Goal: Task Accomplishment & Management: Manage account settings

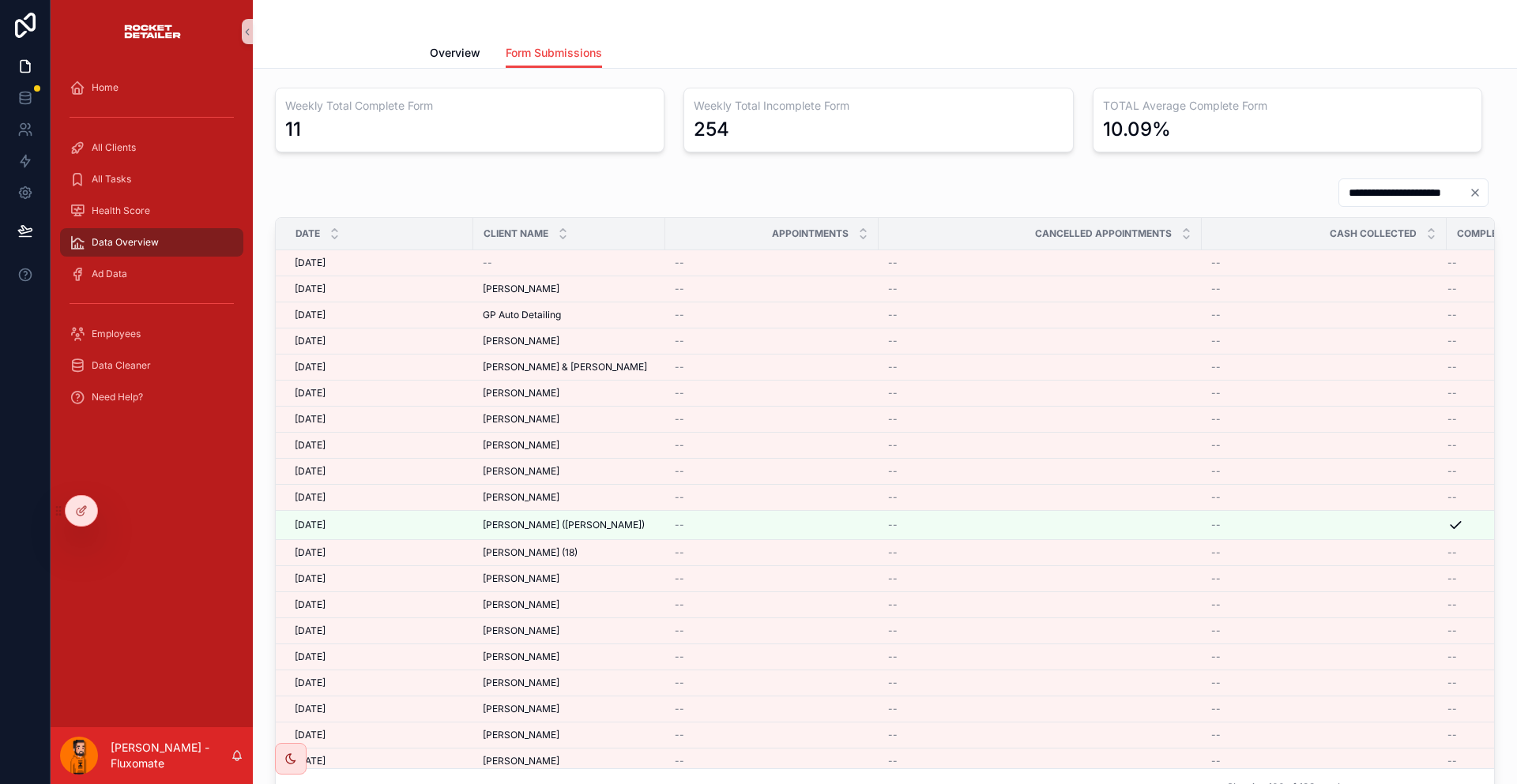
click at [500, 68] on div "**********" at bounding box center [884, 491] width 1264 height 845
click at [480, 57] on link "Overview" at bounding box center [455, 54] width 51 height 32
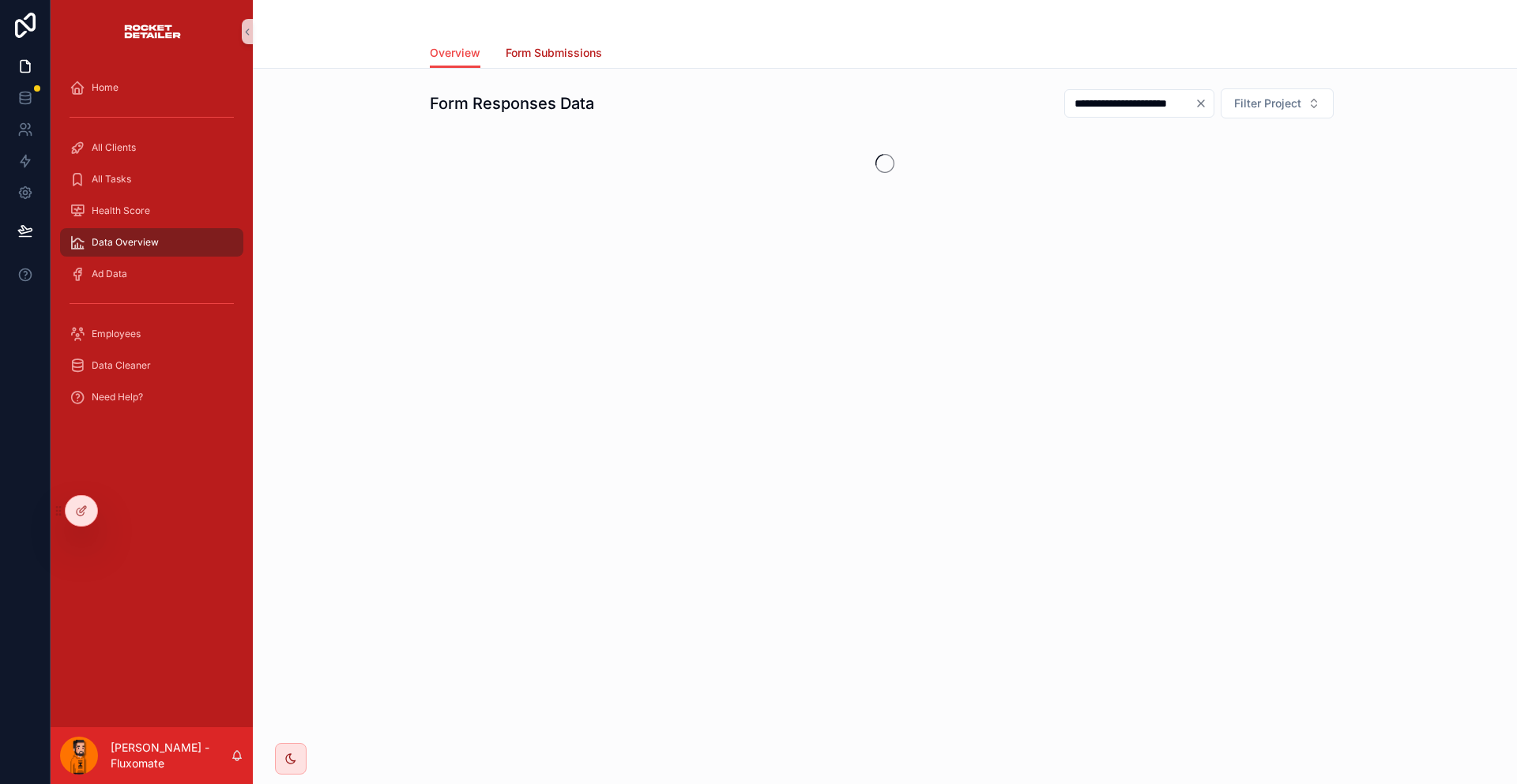
click at [546, 45] on span "Form Submissions" at bounding box center [554, 53] width 97 height 16
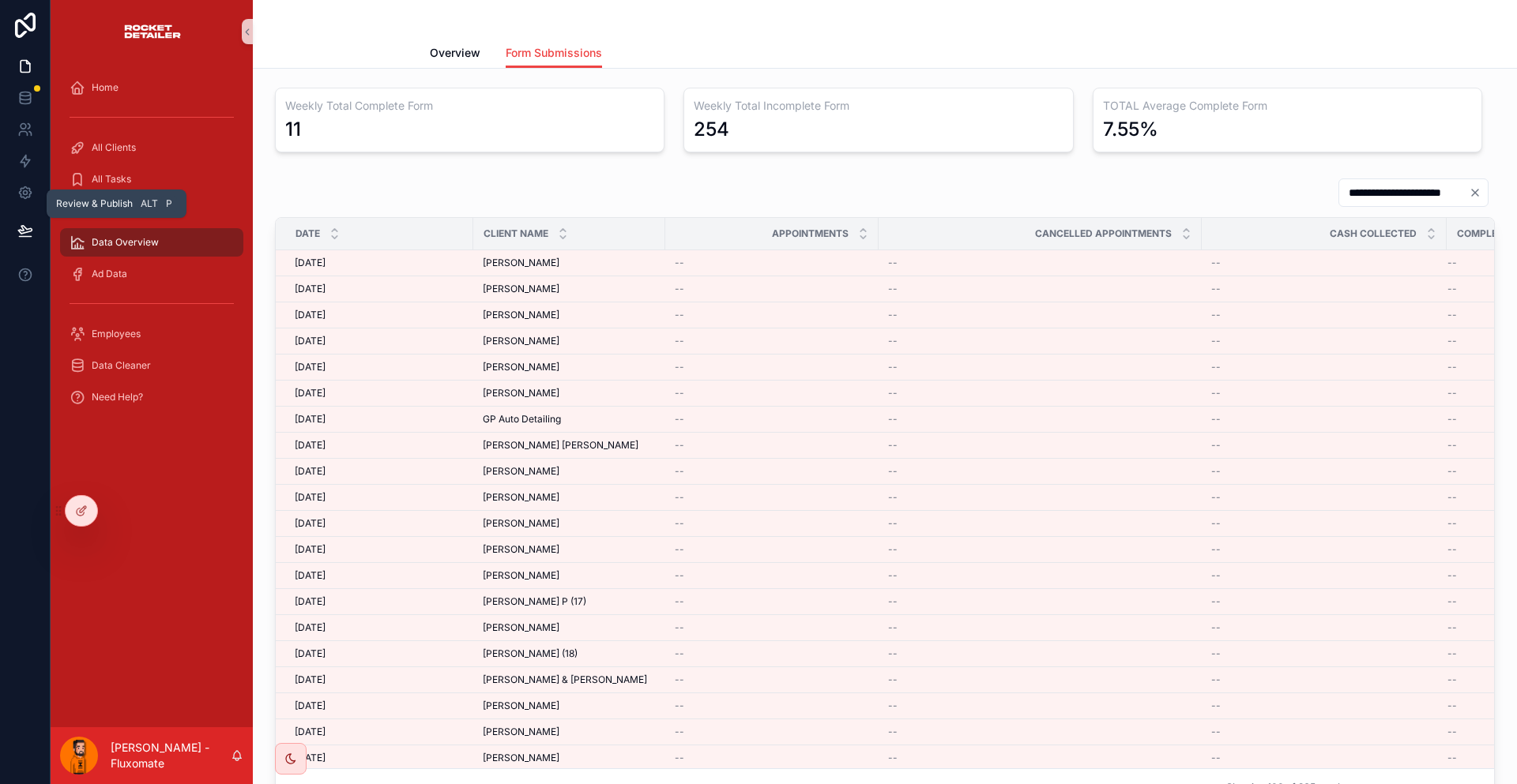
click at [18, 223] on icon at bounding box center [25, 231] width 16 height 16
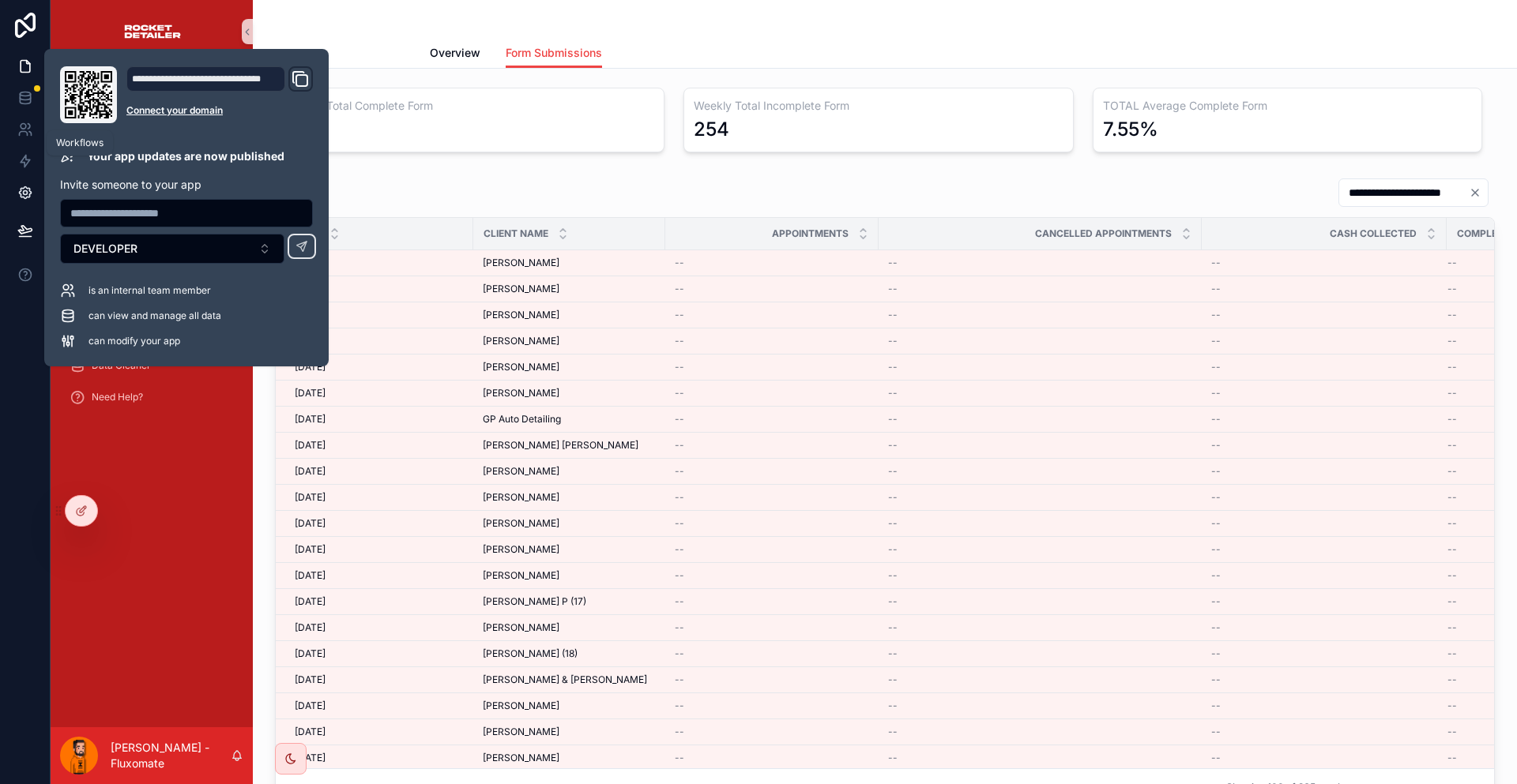
click at [22, 185] on icon at bounding box center [25, 193] width 16 height 16
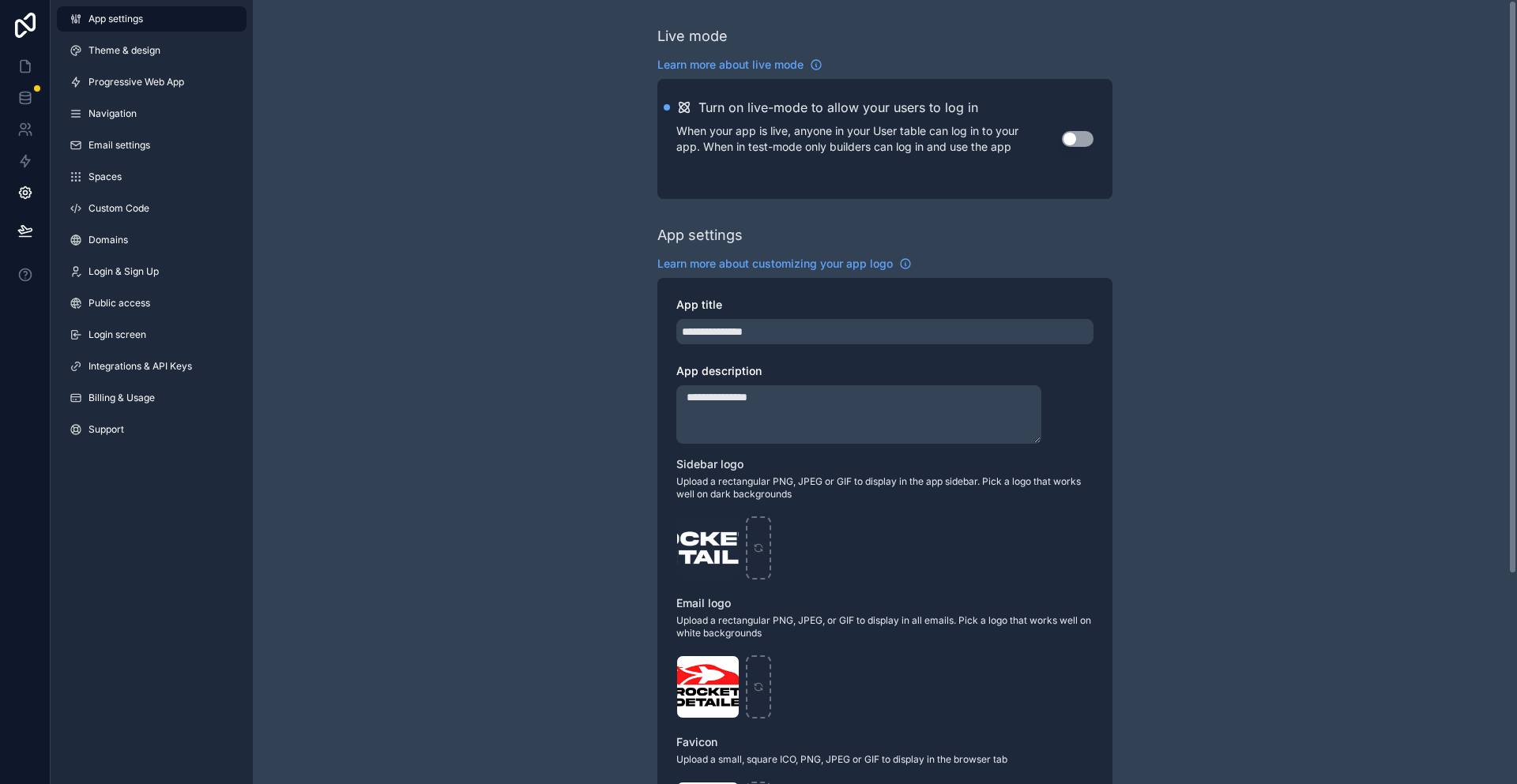
click at [1062, 131] on button "Use setting" at bounding box center [1077, 139] width 32 height 16
click at [25, 43] on link at bounding box center [25, 25] width 51 height 51
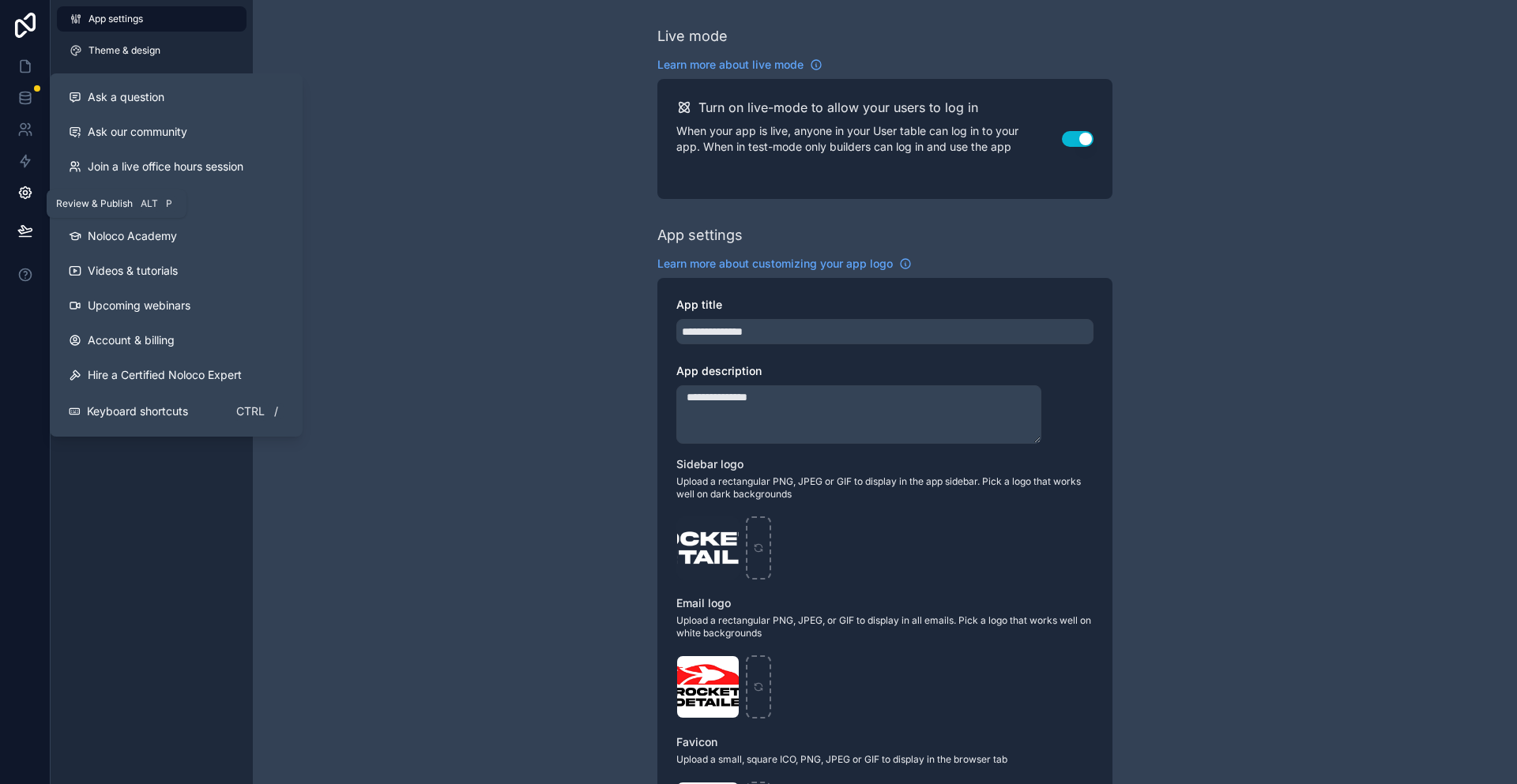
click at [22, 223] on icon at bounding box center [25, 231] width 16 height 16
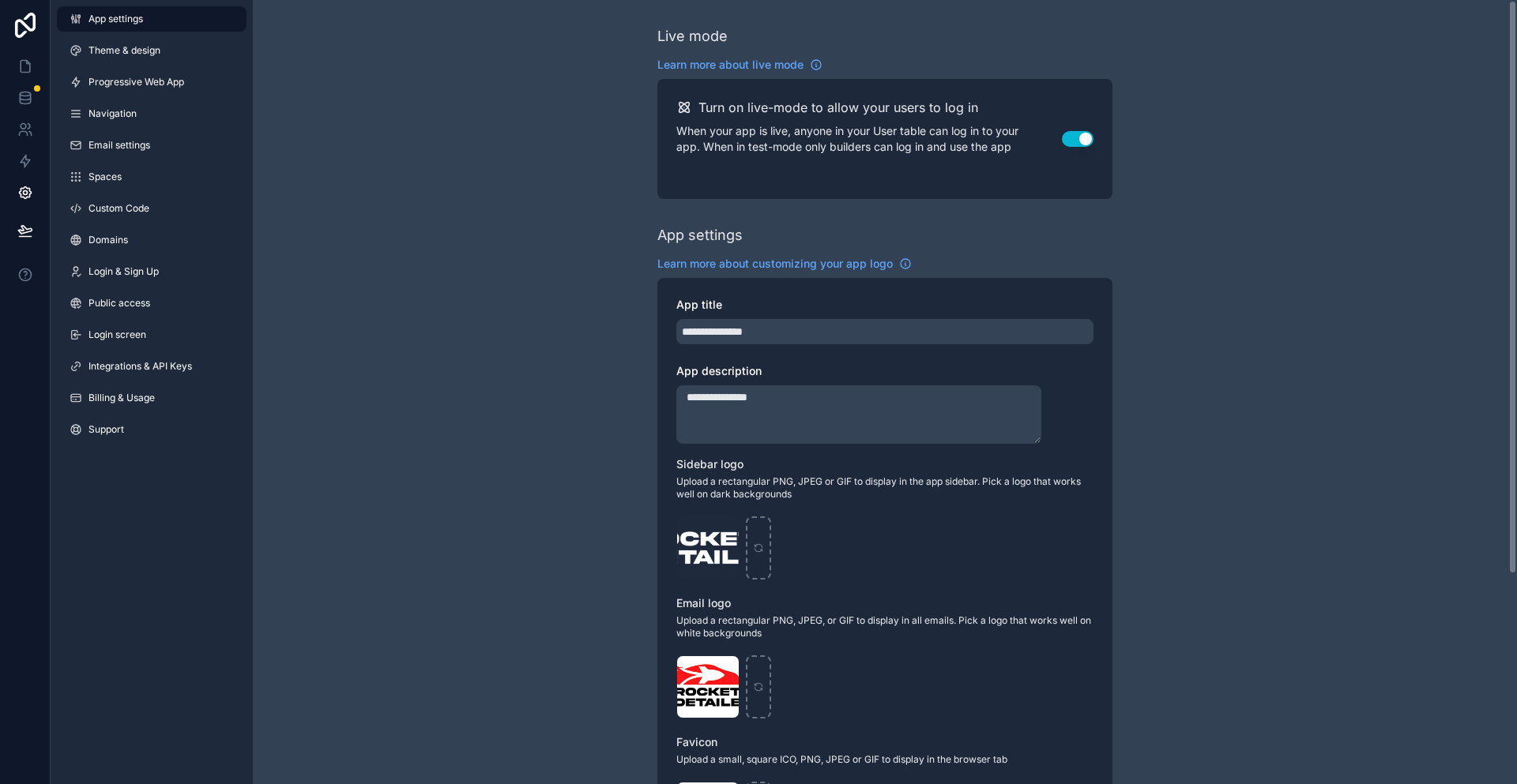
click at [500, 112] on div "**********" at bounding box center [884, 607] width 1264 height 1215
click at [24, 59] on icon at bounding box center [25, 67] width 16 height 16
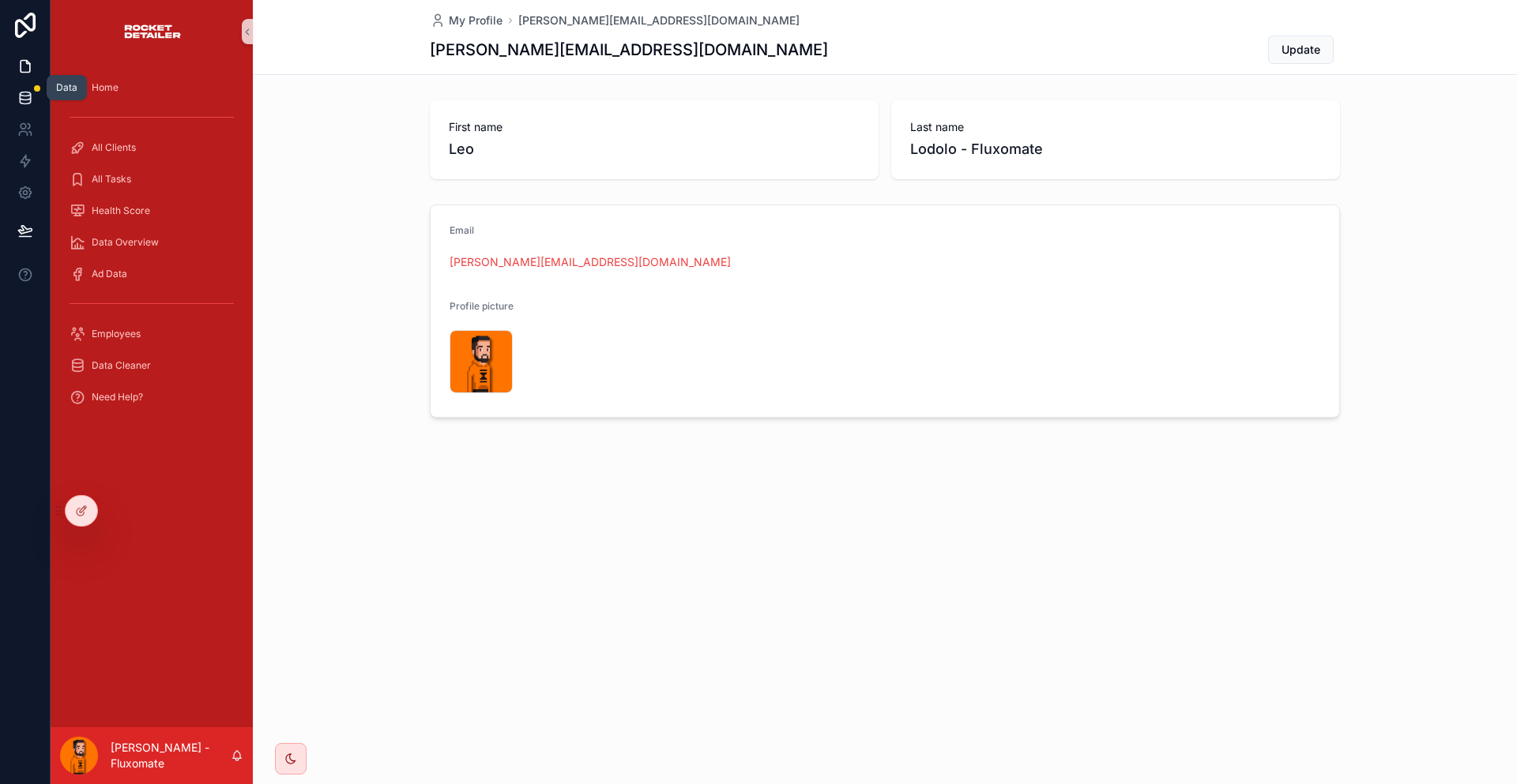
click at [12, 92] on link at bounding box center [25, 98] width 50 height 32
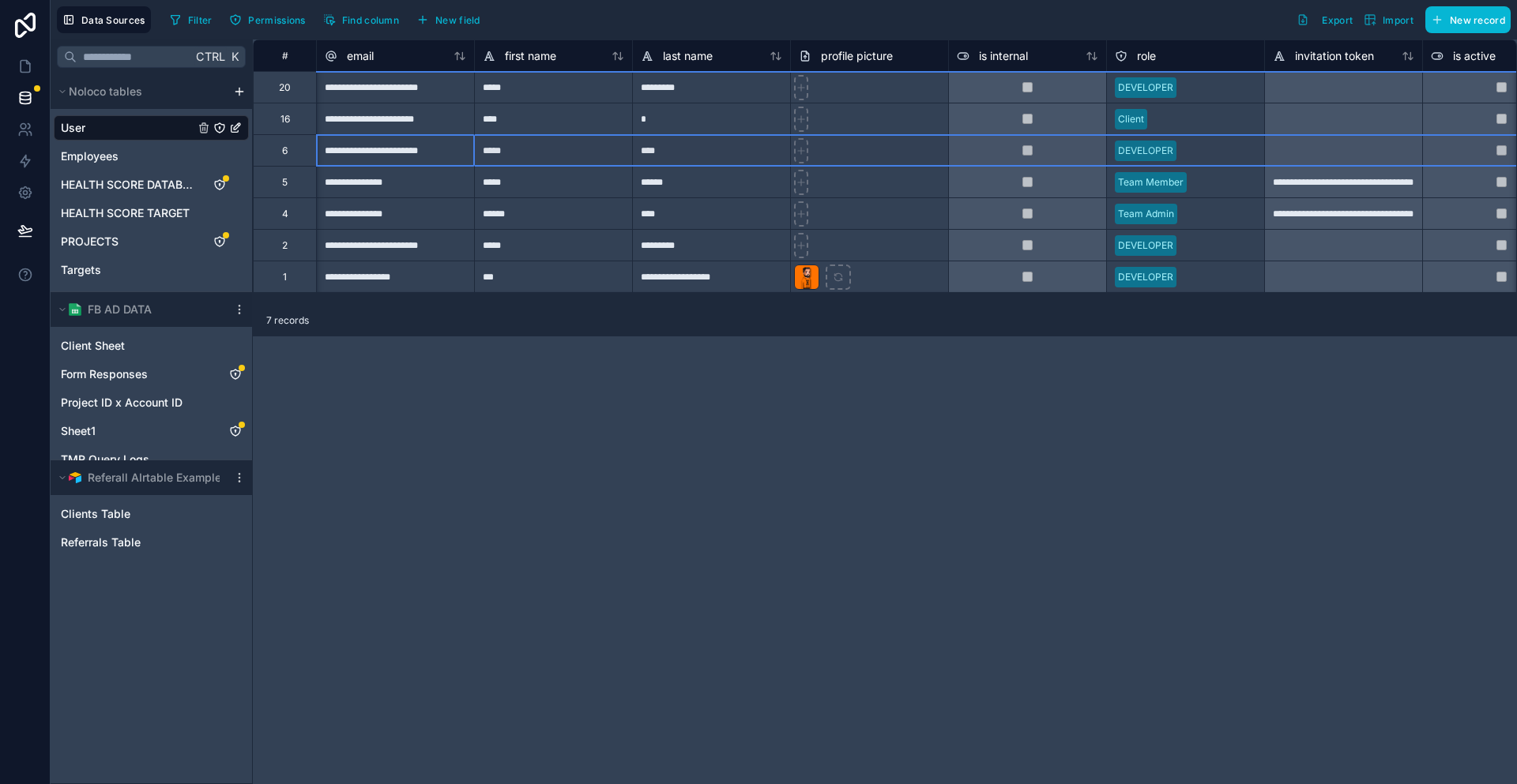
drag, startPoint x: 361, startPoint y: 154, endPoint x: 1364, endPoint y: 131, distance: 1003.3
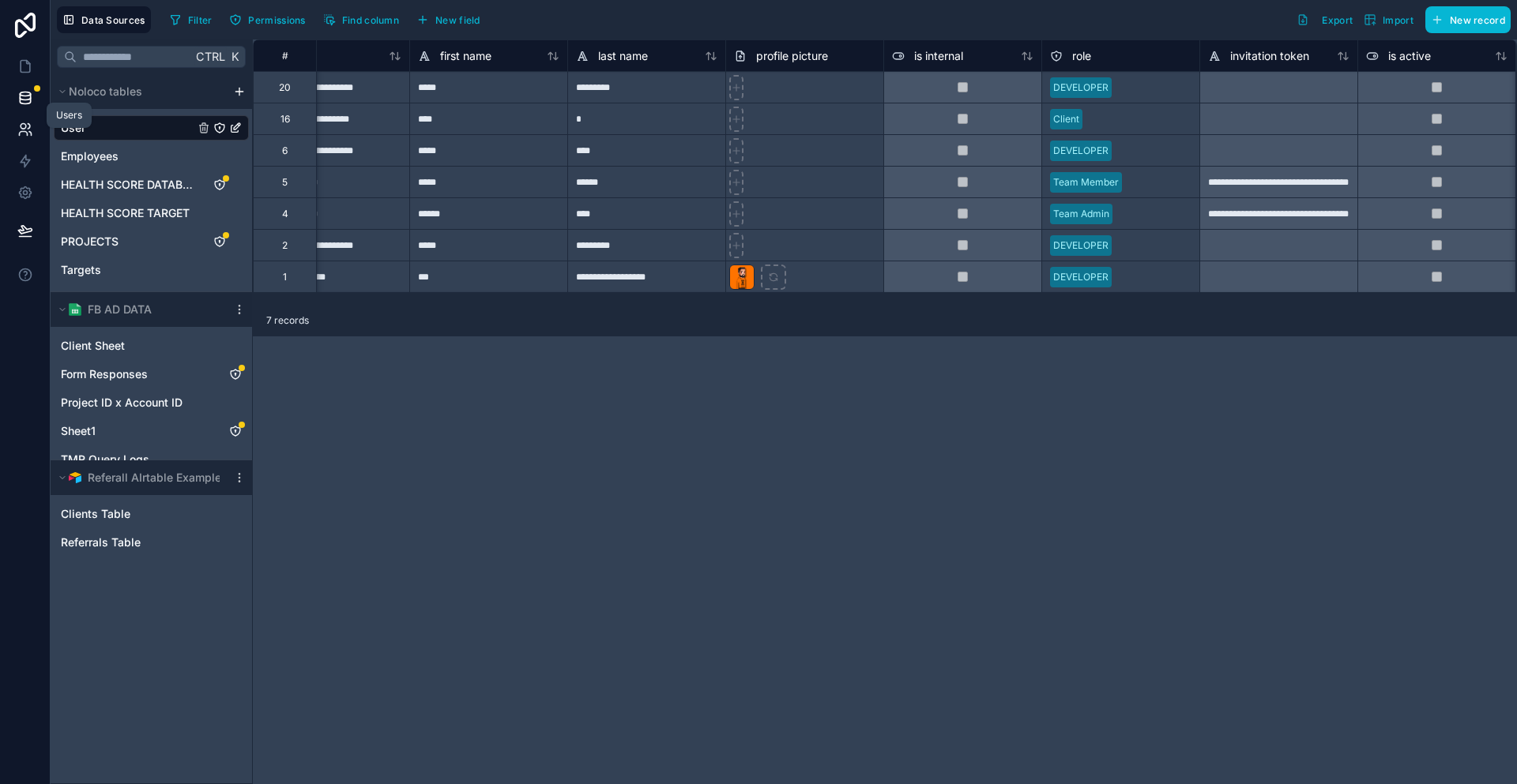
click at [10, 114] on link at bounding box center [25, 130] width 50 height 32
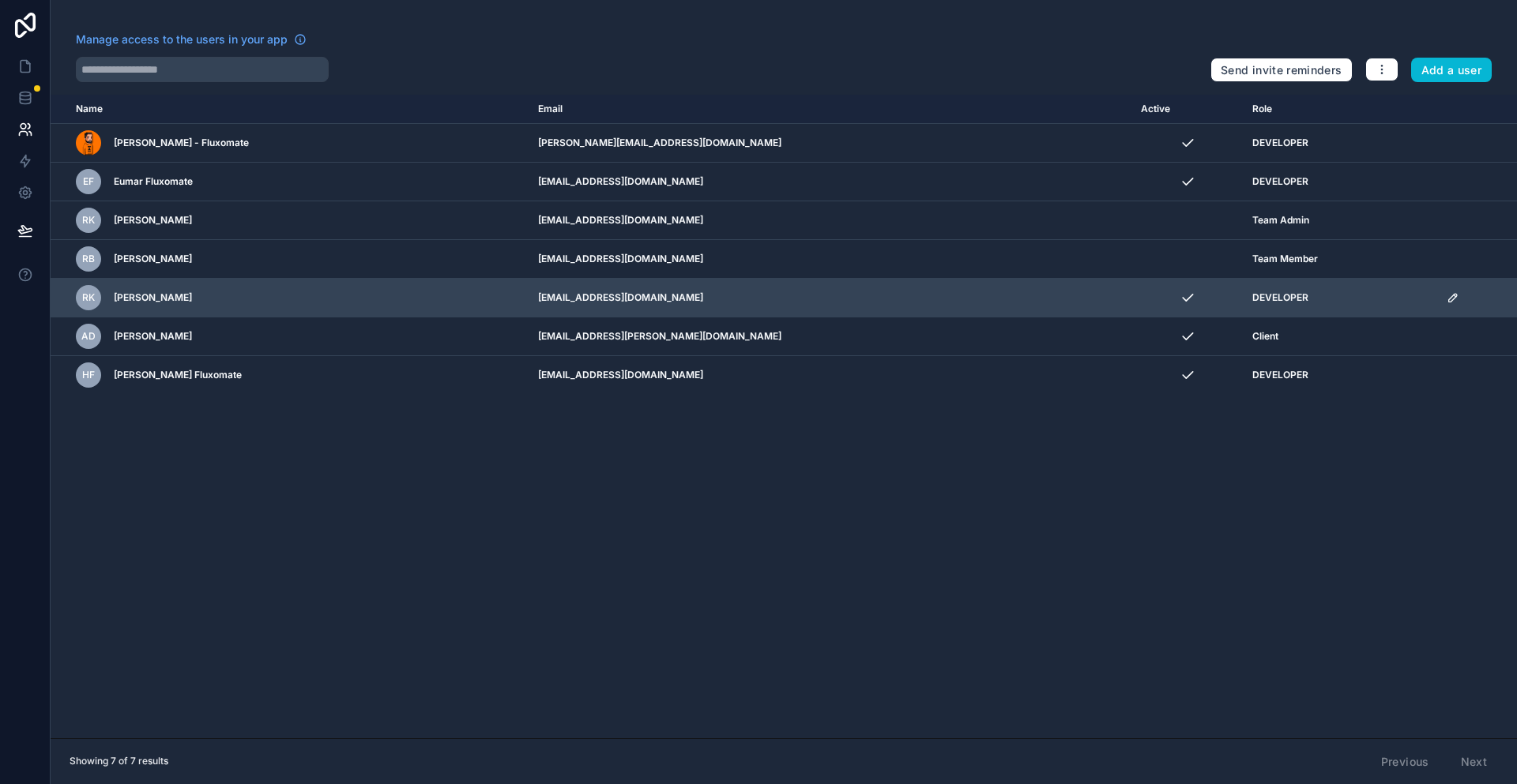
click at [1447, 291] on icon "scrollable content" at bounding box center [1453, 297] width 12 height 12
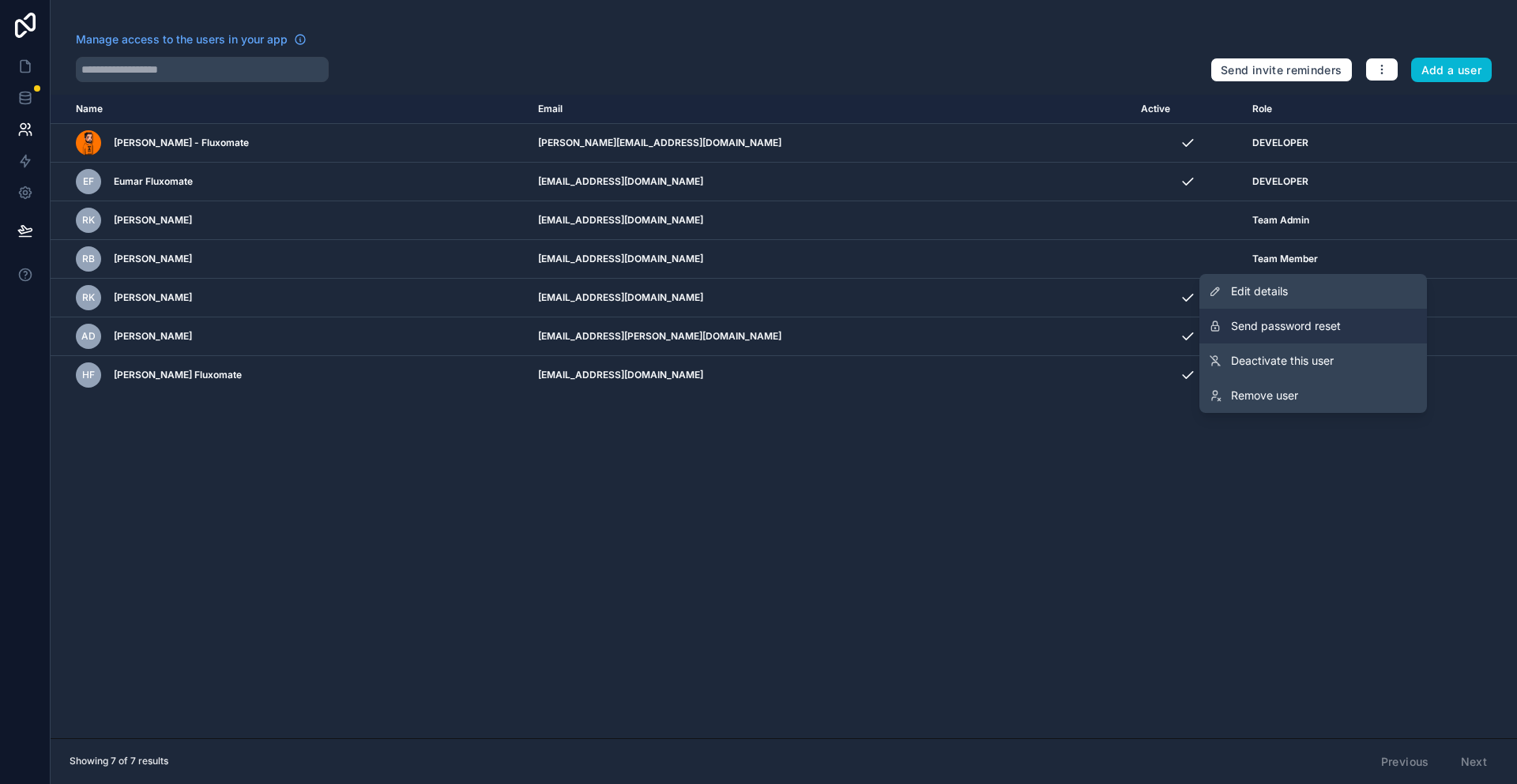
click at [1341, 318] on span "Send password reset" at bounding box center [1285, 326] width 110 height 16
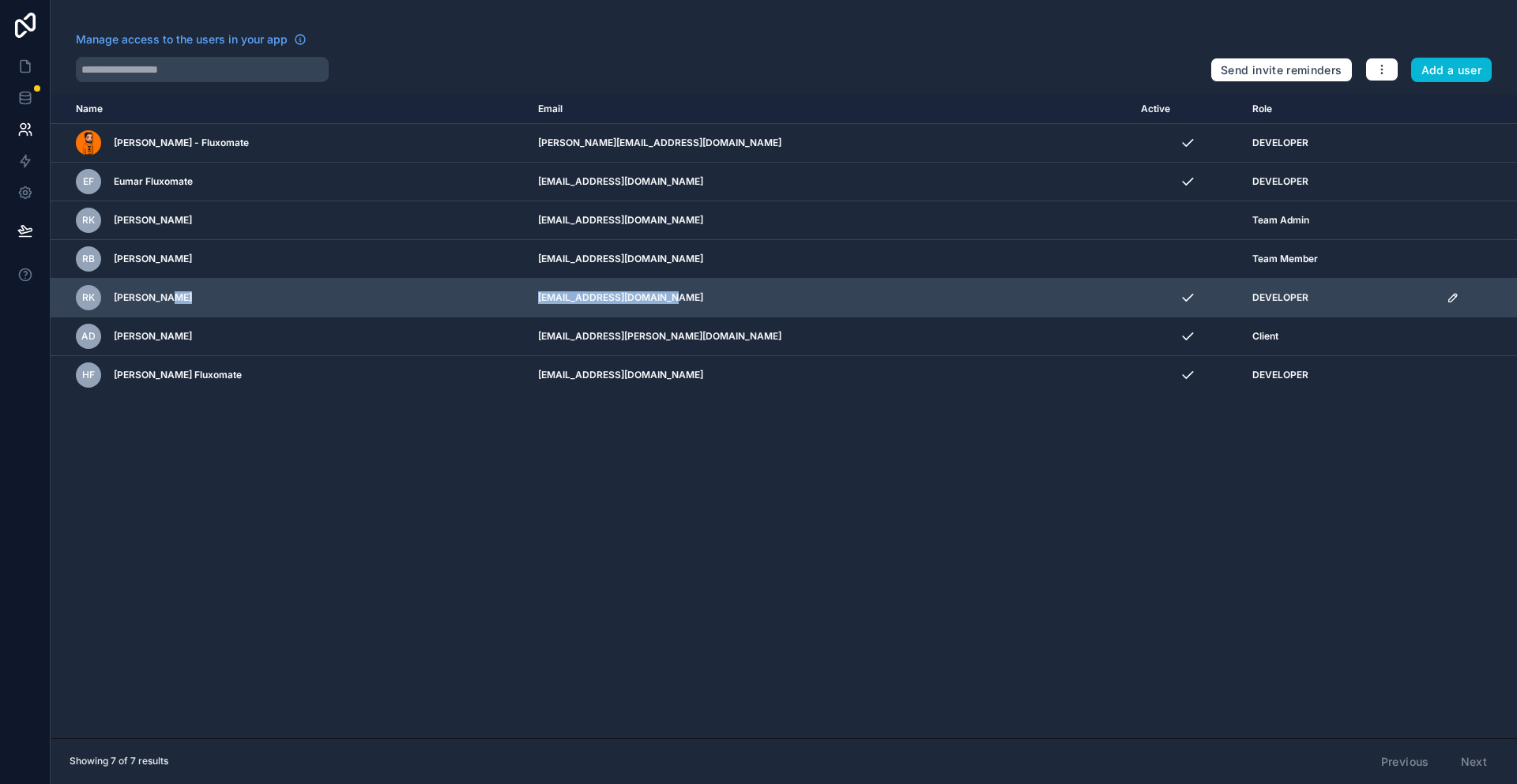
drag, startPoint x: 562, startPoint y: 259, endPoint x: 726, endPoint y: 252, distance: 164.1
click at [726, 279] on tr "[PERSON_NAME] Khan [EMAIL_ADDRESS][DOMAIN_NAME] DEVELOPER" at bounding box center [784, 298] width 1466 height 39
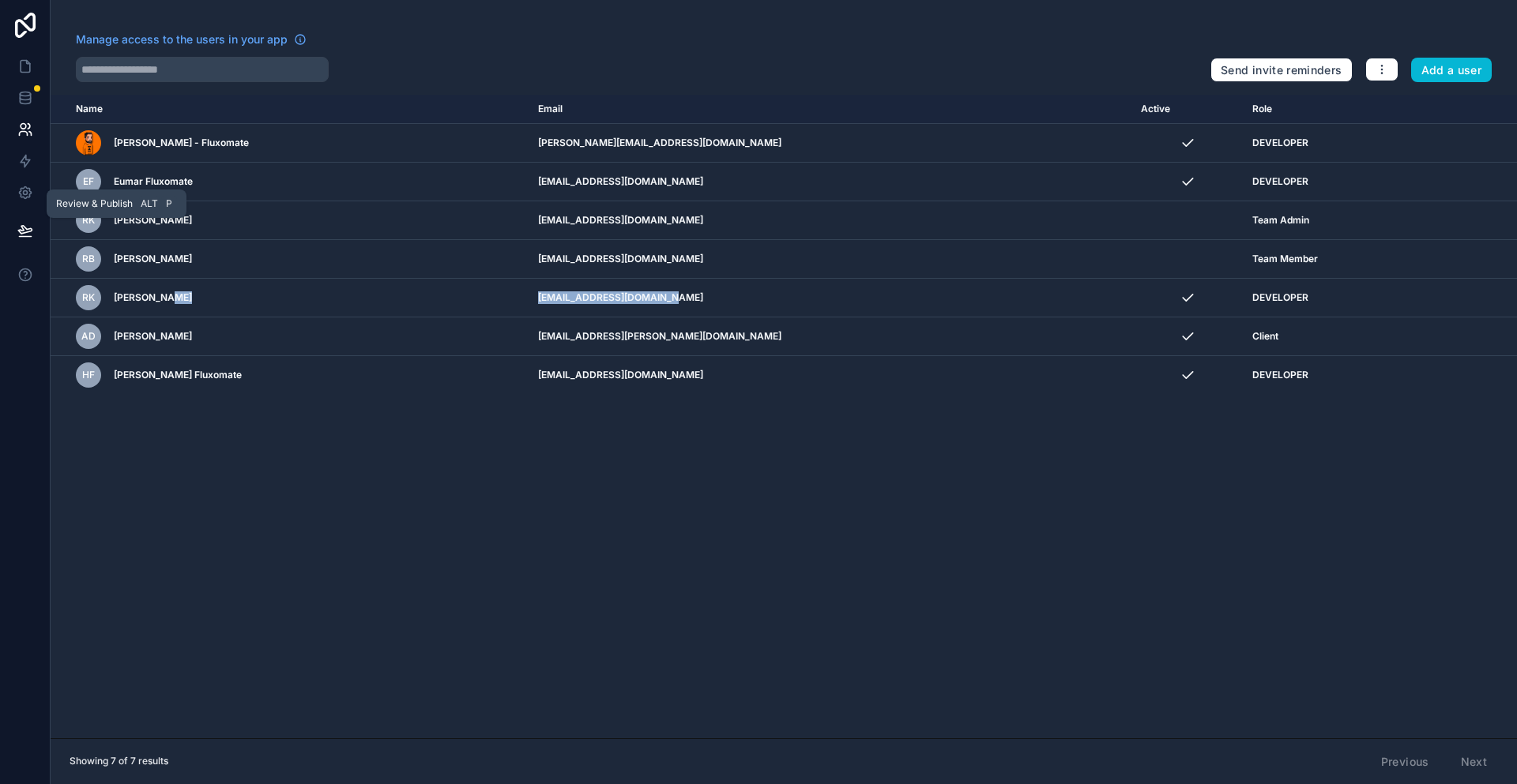
click at [23, 223] on icon at bounding box center [25, 231] width 16 height 16
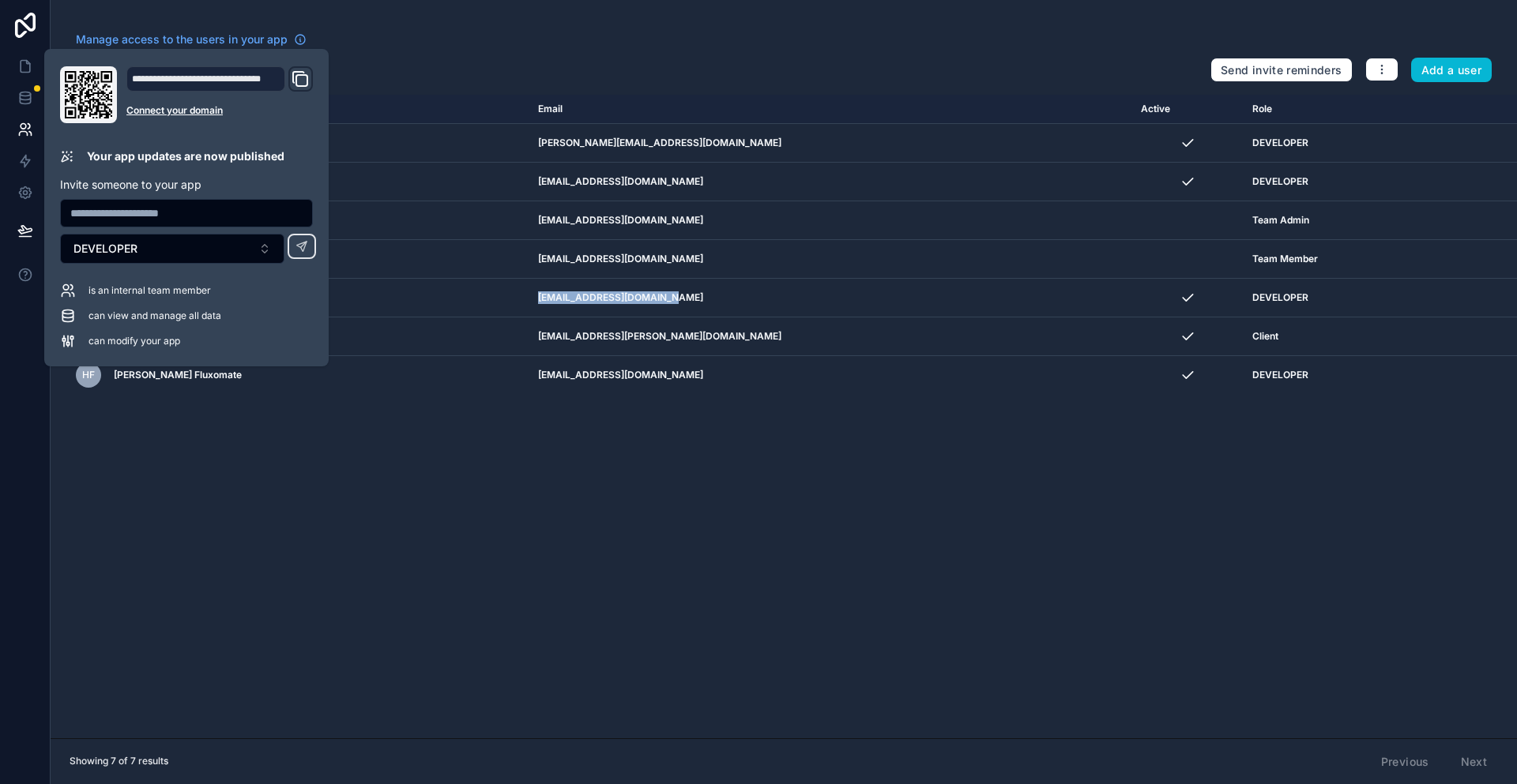
click at [290, 78] on icon "Domain and Custom Link" at bounding box center [300, 79] width 19 height 19
click at [13, 39] on link at bounding box center [25, 25] width 51 height 51
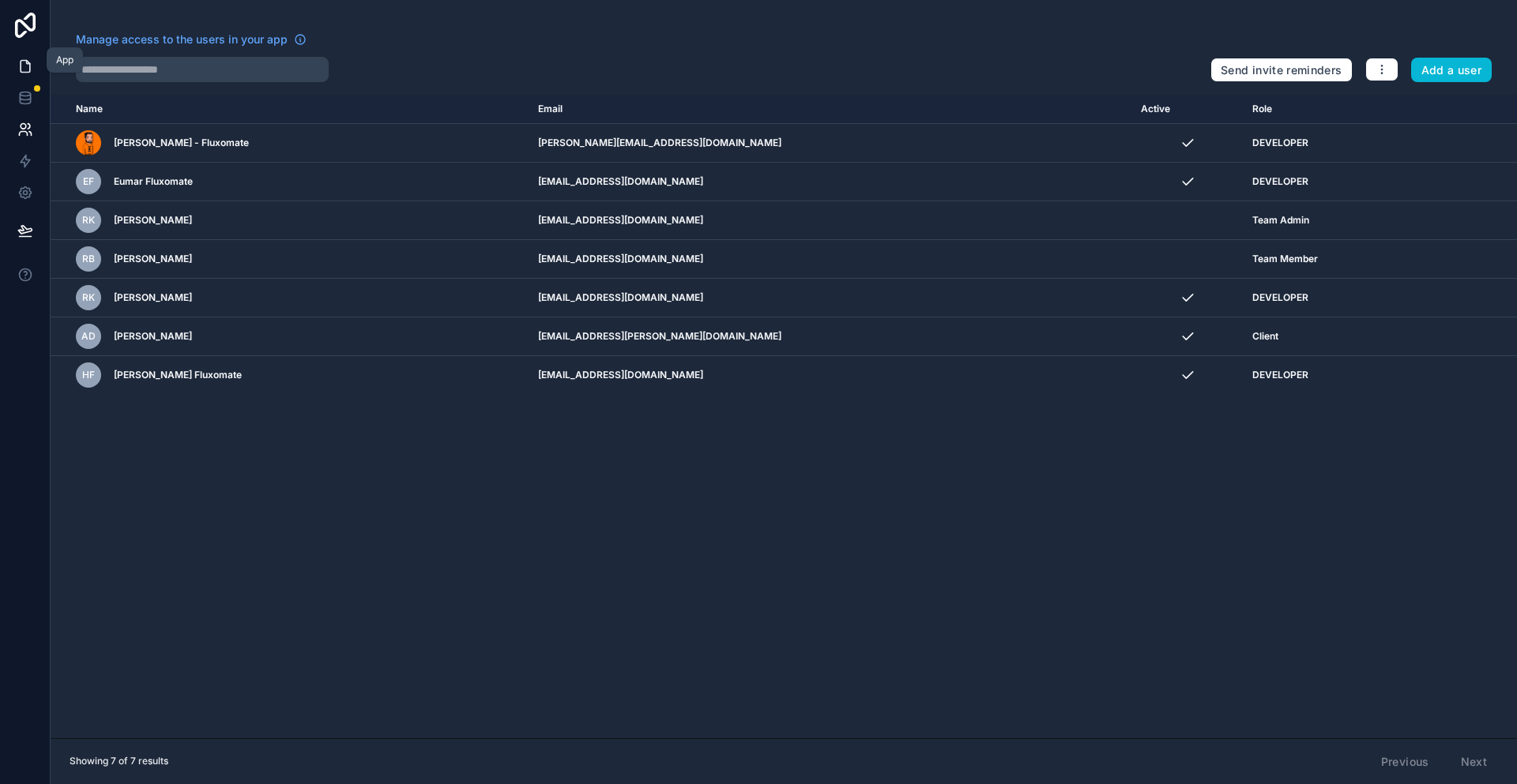
click at [34, 51] on link at bounding box center [25, 67] width 50 height 32
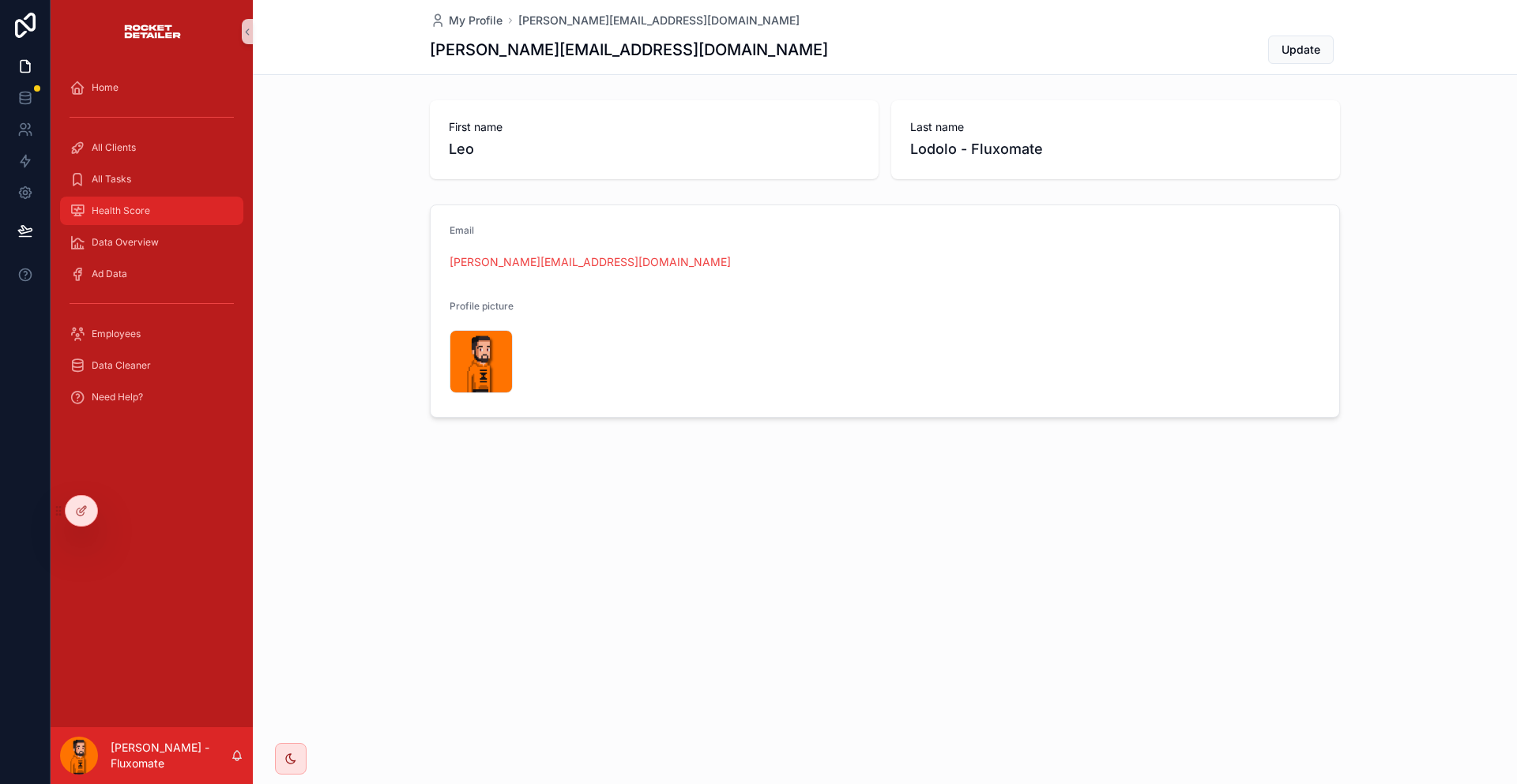
click at [147, 198] on div "Health Score" at bounding box center [151, 210] width 164 height 25
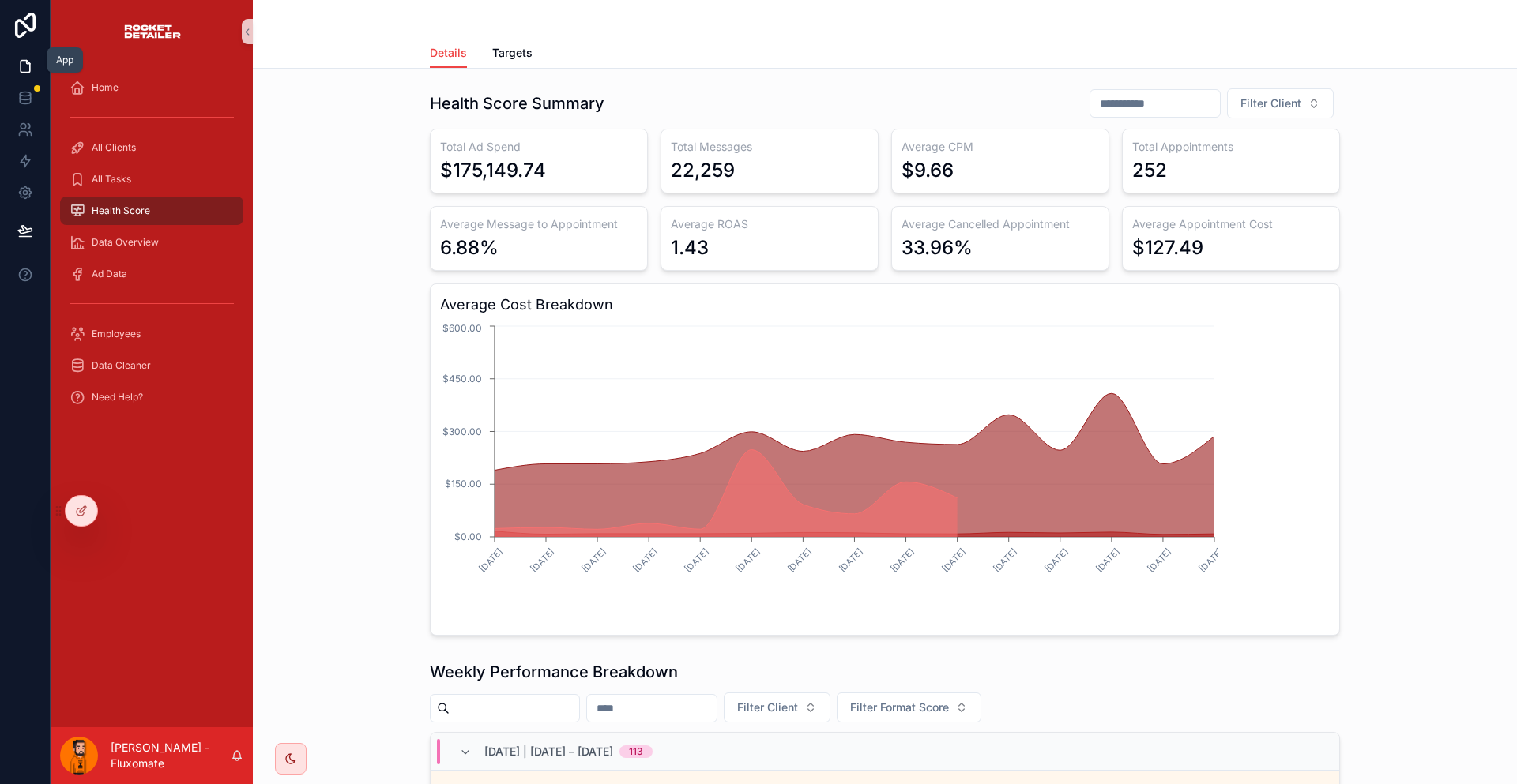
click at [21, 70] on link at bounding box center [25, 67] width 50 height 32
click at [24, 82] on link at bounding box center [25, 98] width 50 height 32
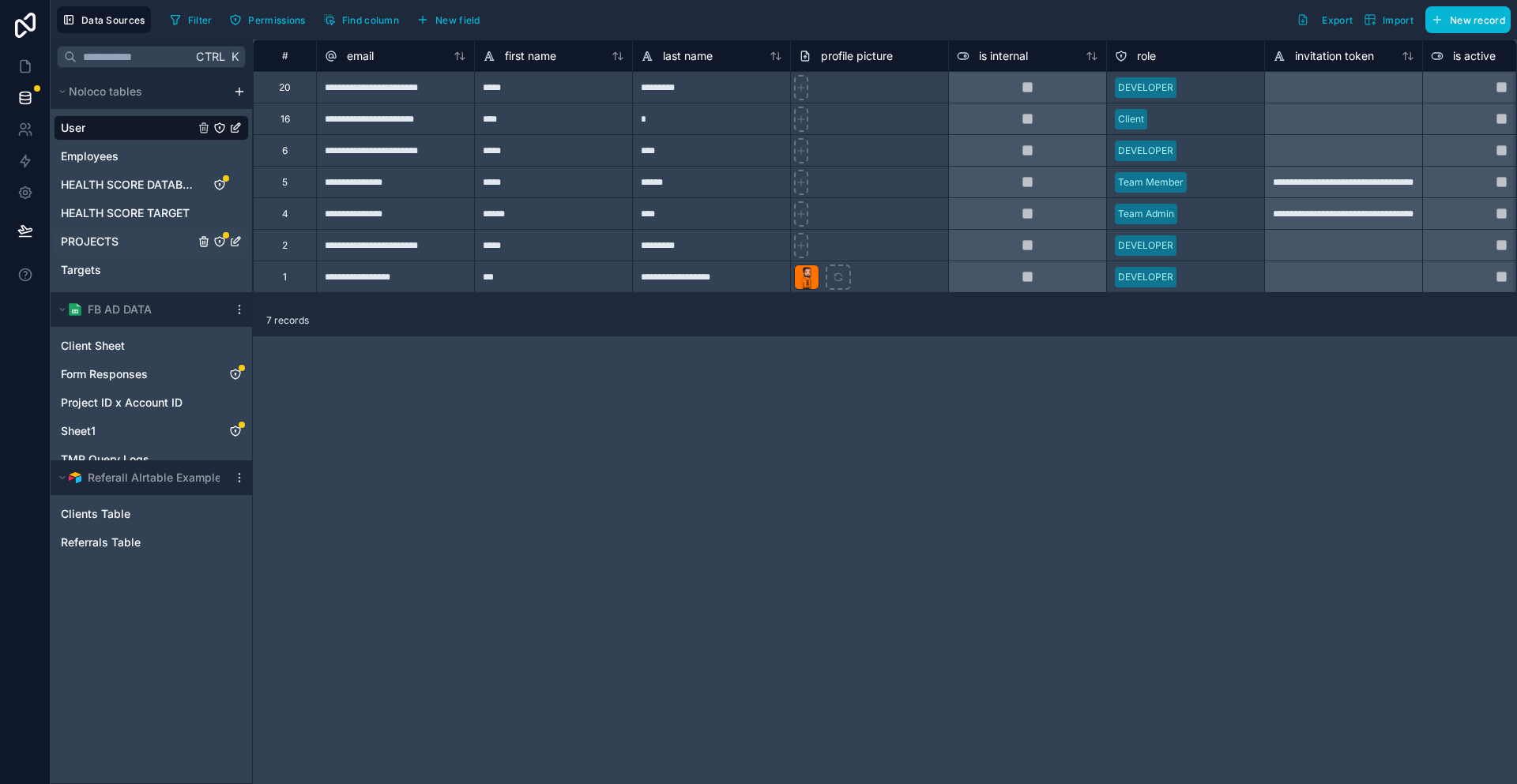
click at [92, 234] on span "PROJECTS" at bounding box center [89, 242] width 58 height 16
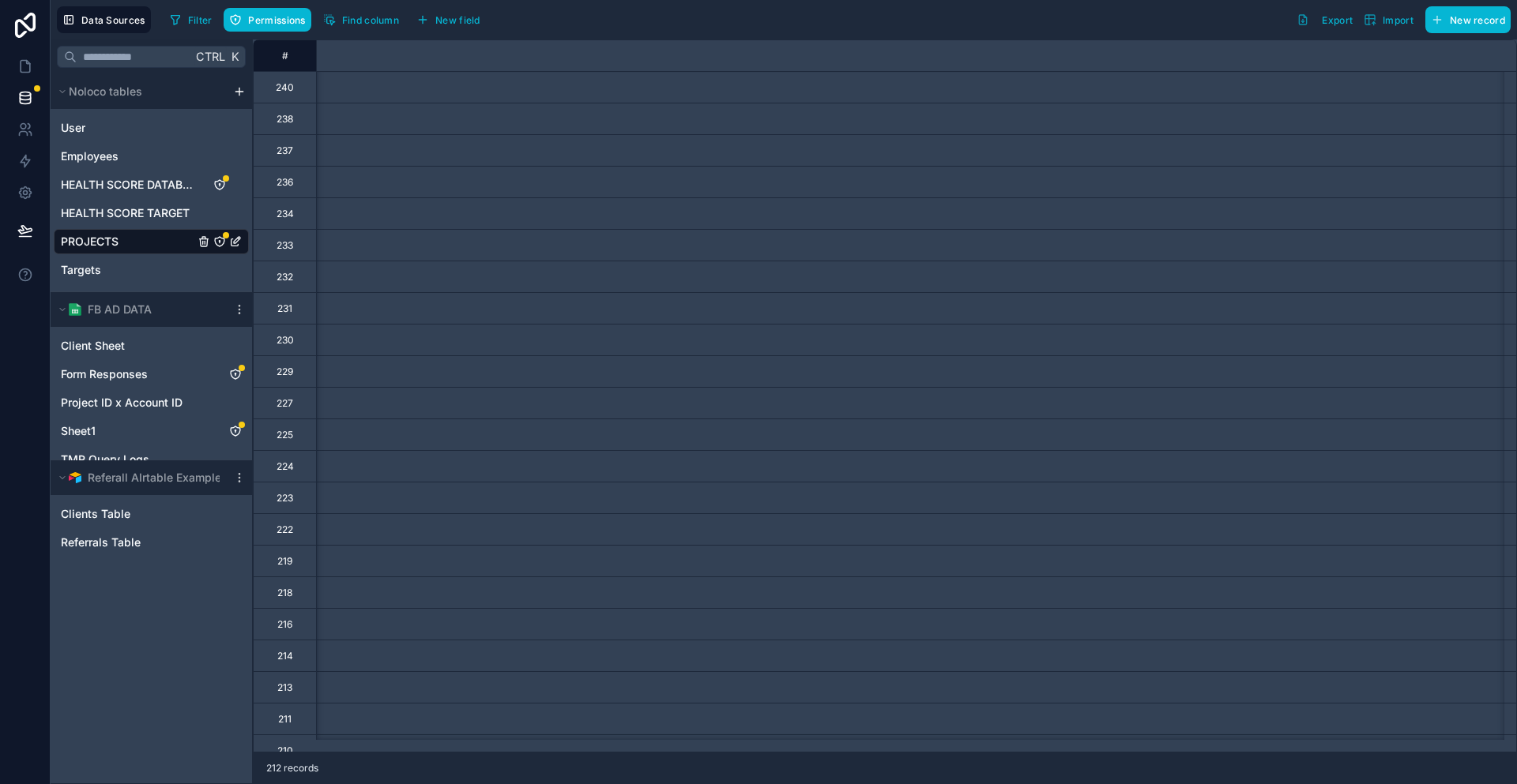
scroll to position [0, 6870]
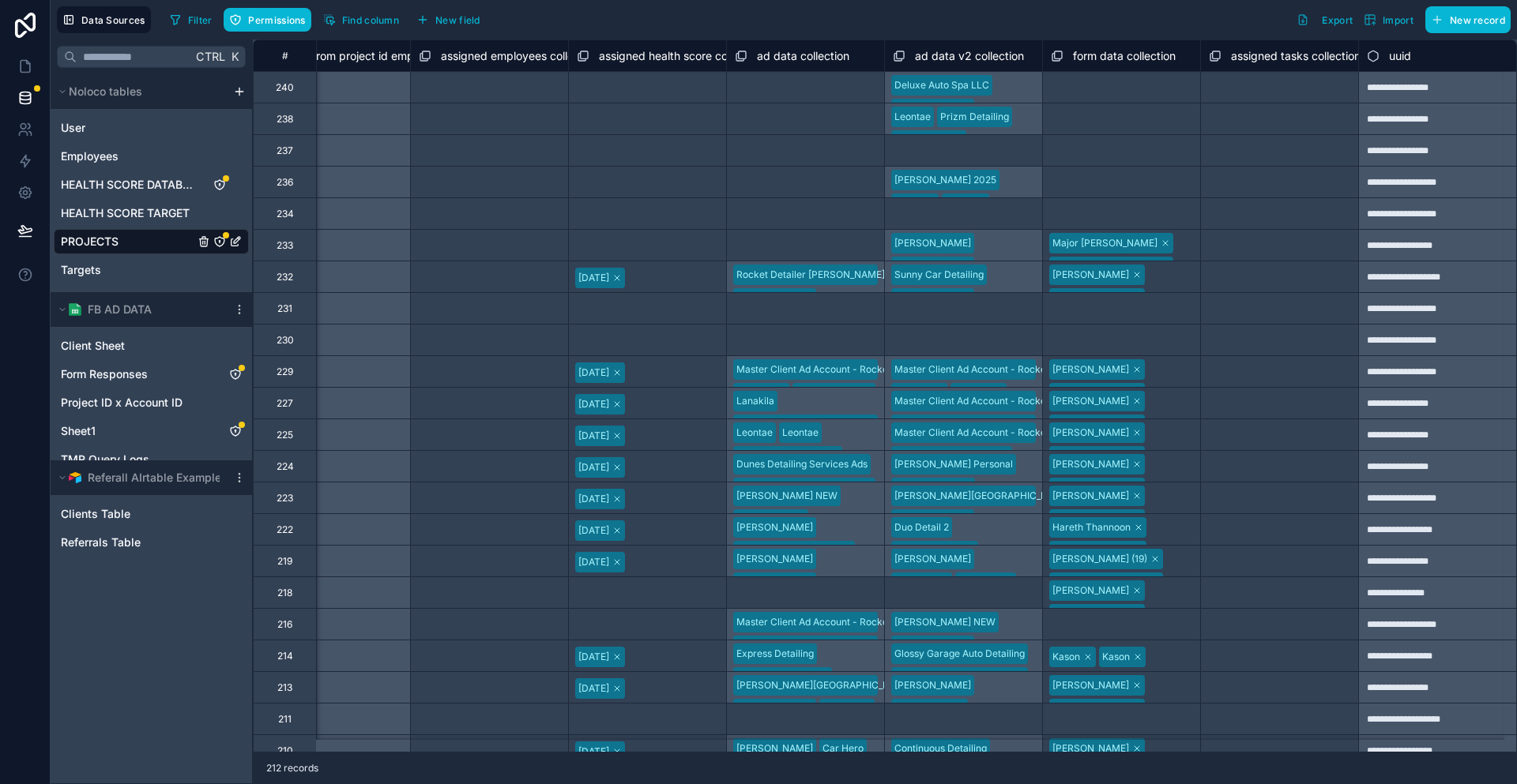
click at [915, 48] on span "ad data v2 collection" at bounding box center [970, 56] width 109 height 16
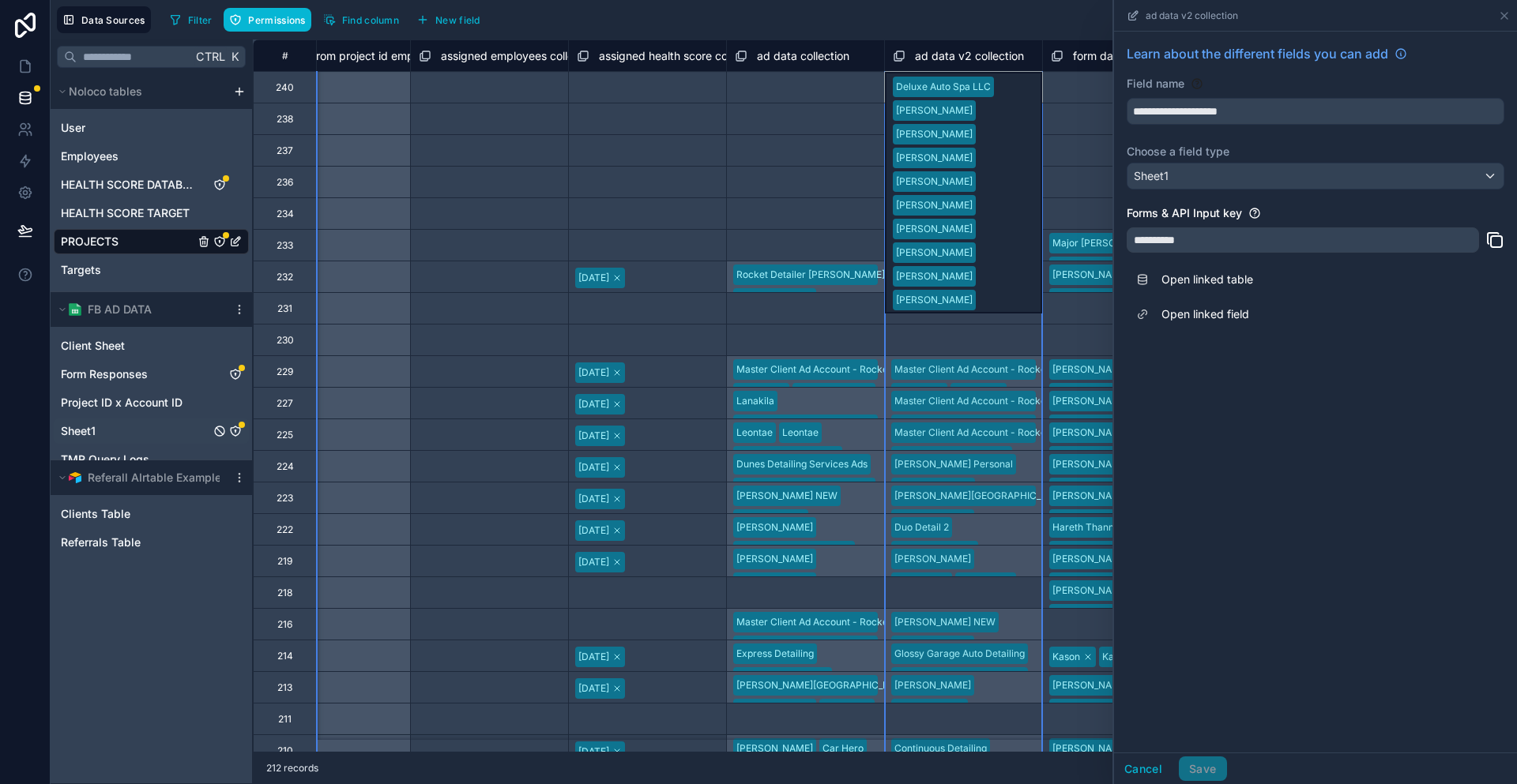
click at [88, 424] on link "Sheet1" at bounding box center [135, 431] width 149 height 16
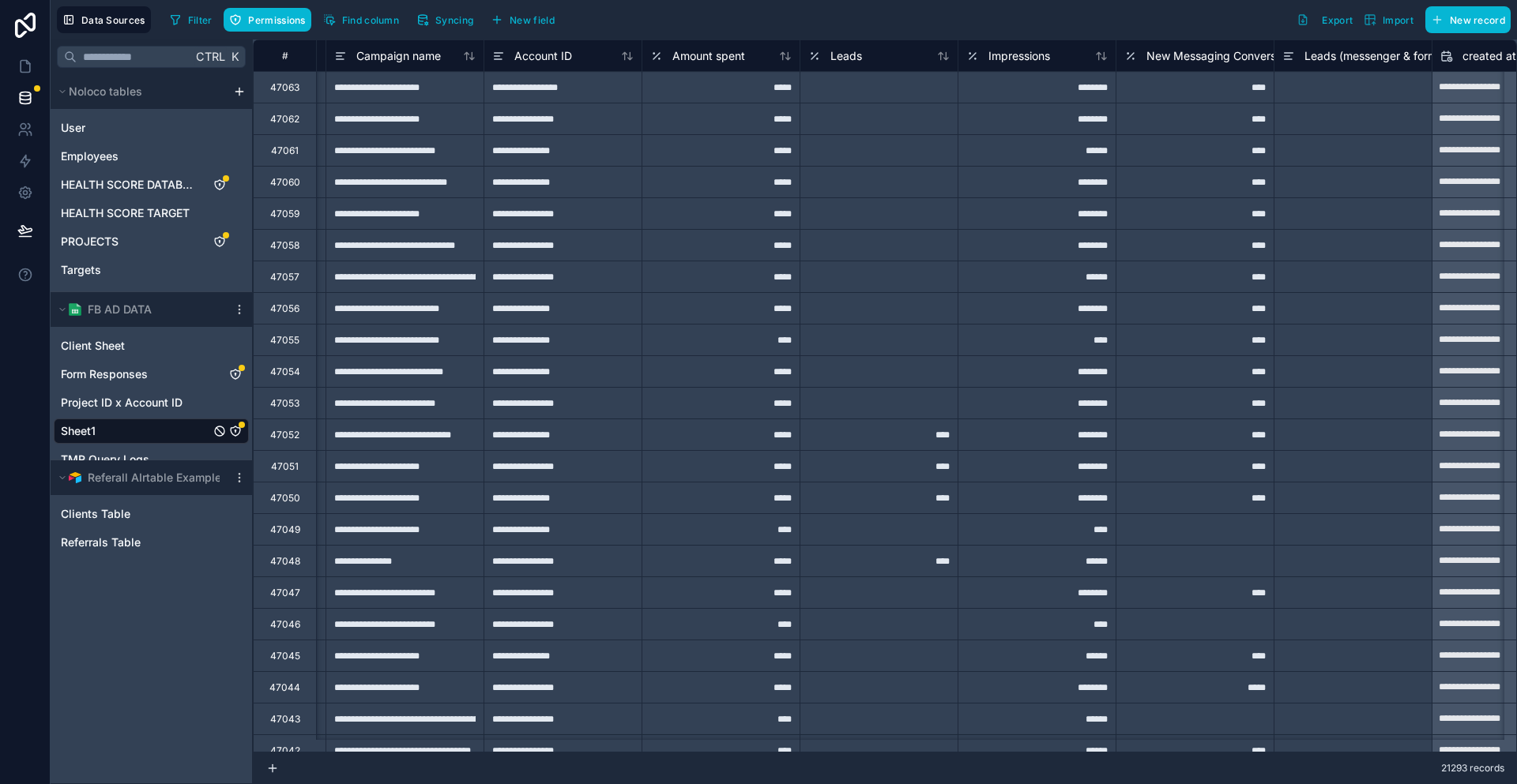
scroll to position [0, 941]
click at [678, 48] on span "Amount spent" at bounding box center [706, 56] width 73 height 16
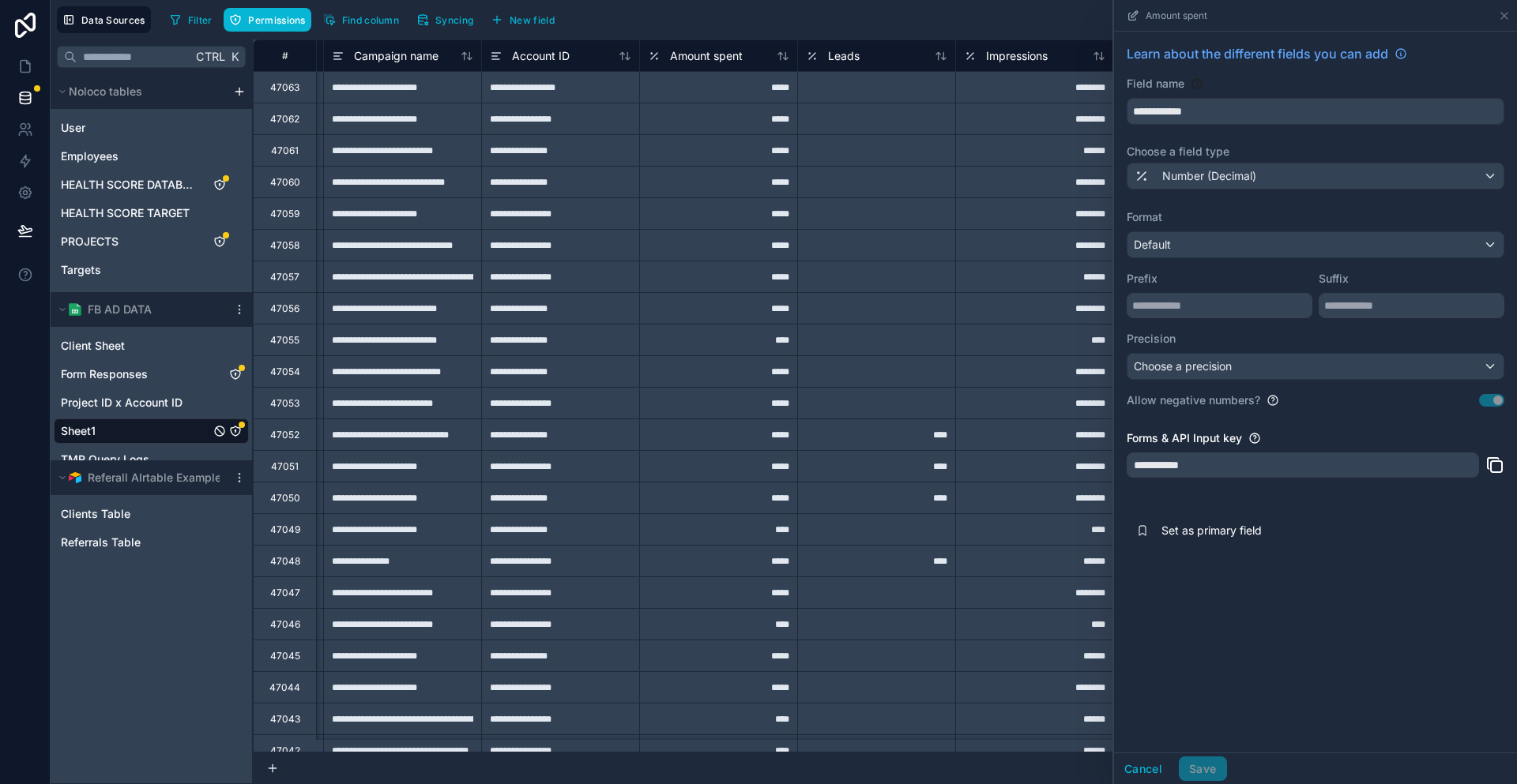
click at [1499, 456] on icon at bounding box center [1495, 466] width 19 height 19
drag, startPoint x: 27, startPoint y: 51, endPoint x: 42, endPoint y: 51, distance: 15.0
click at [27, 59] on icon at bounding box center [25, 67] width 16 height 16
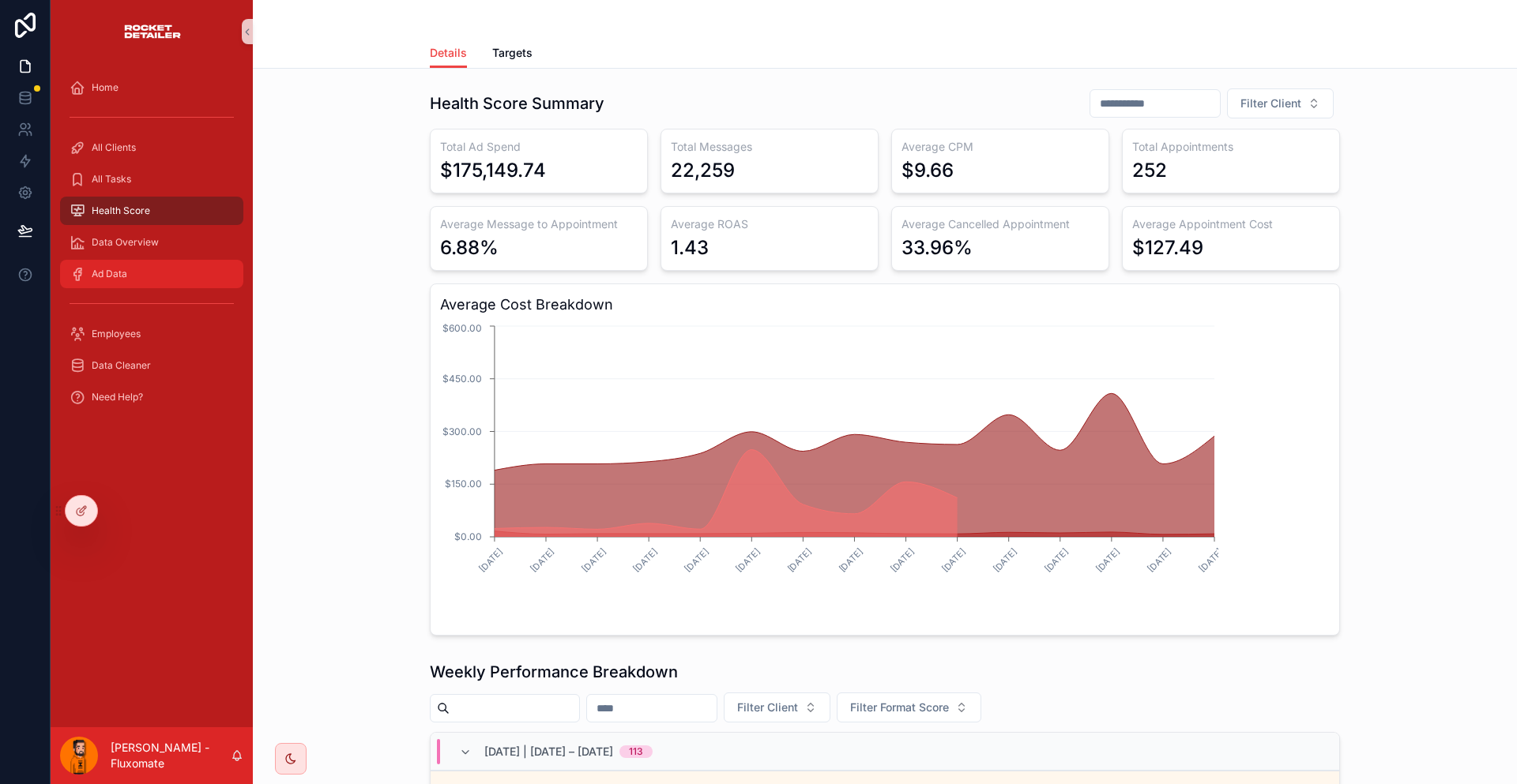
click at [158, 261] on div "Ad Data" at bounding box center [151, 274] width 164 height 25
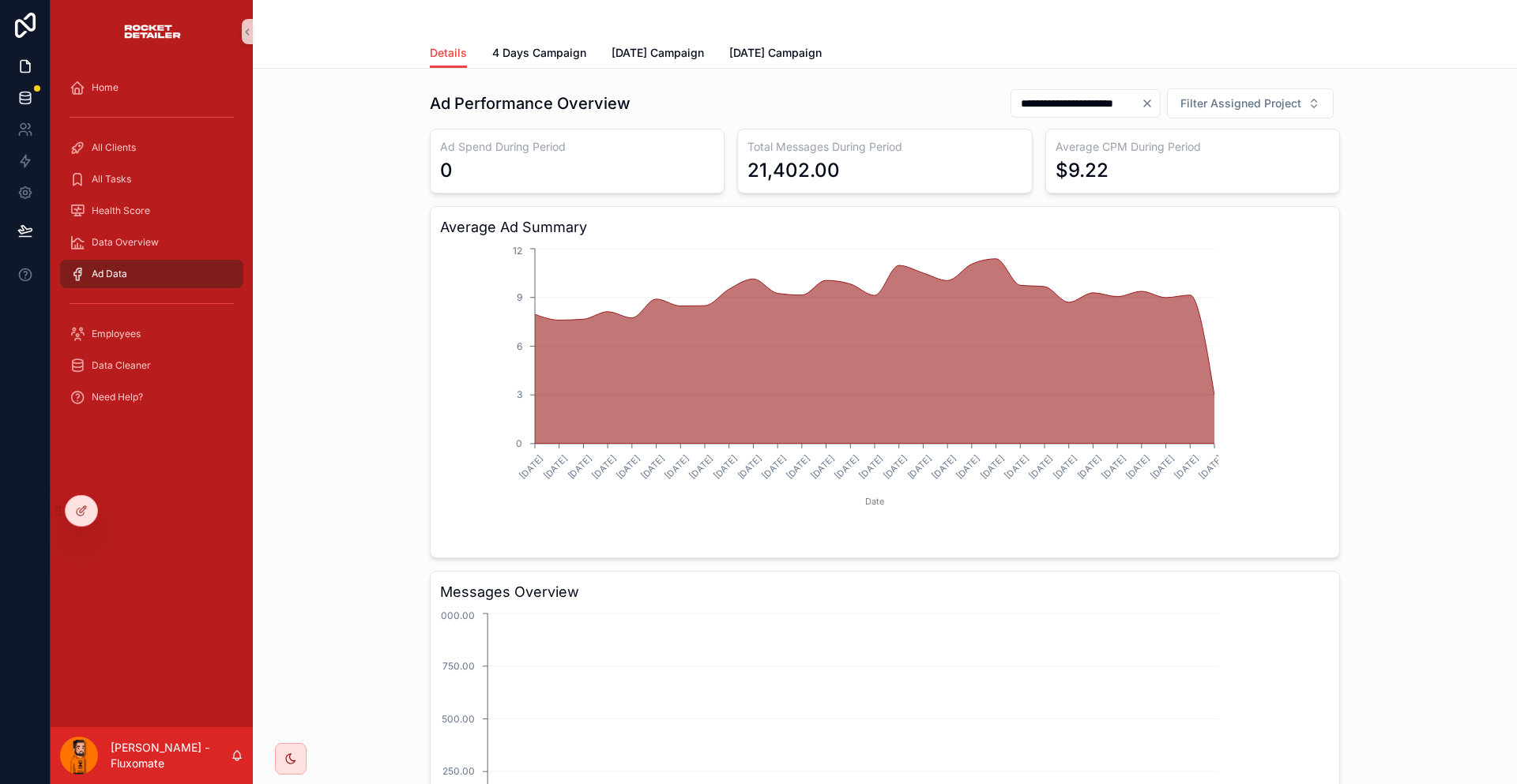
click at [26, 90] on icon at bounding box center [25, 98] width 16 height 16
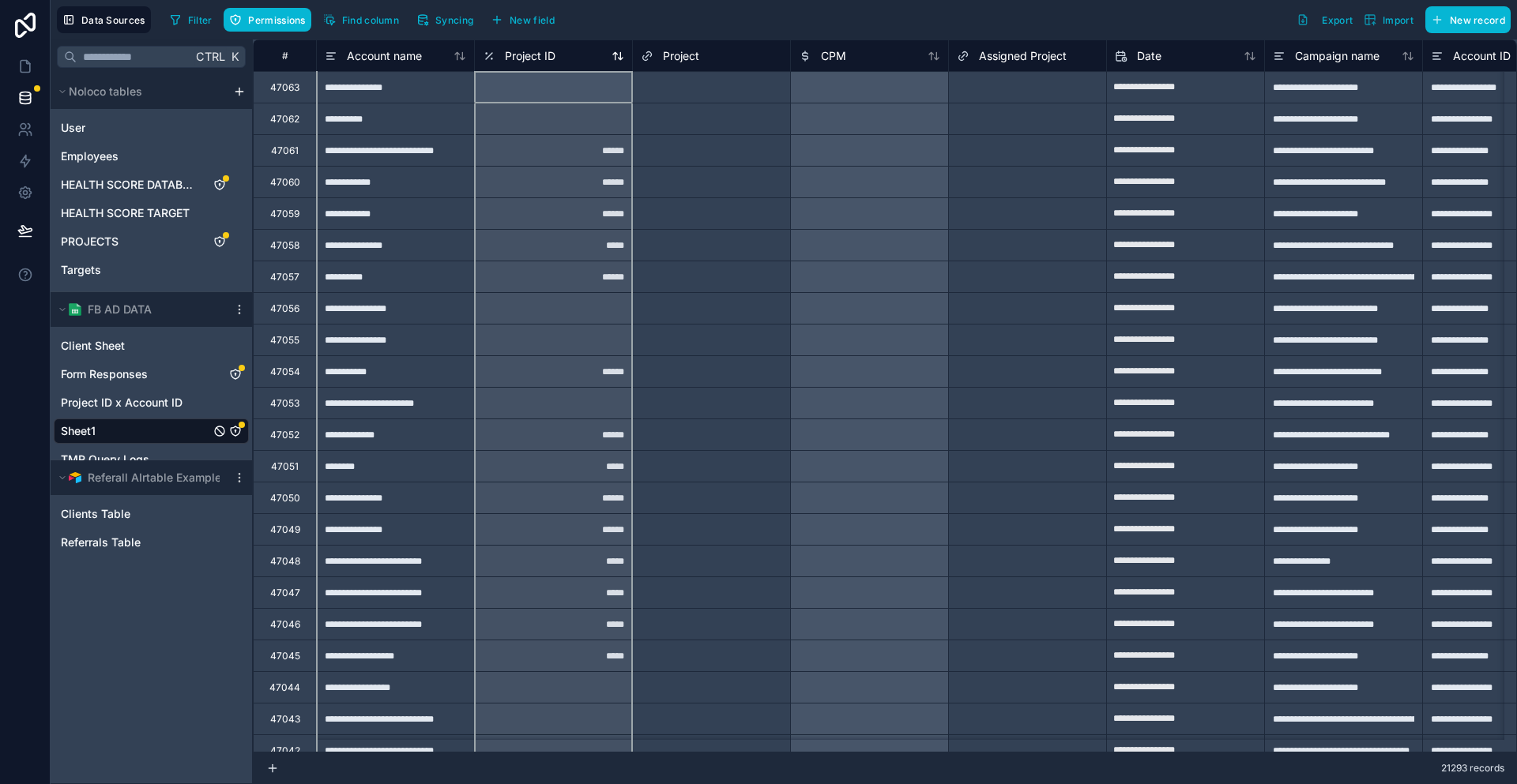
click at [504, 52] on span "Project ID" at bounding box center [530, 56] width 51 height 16
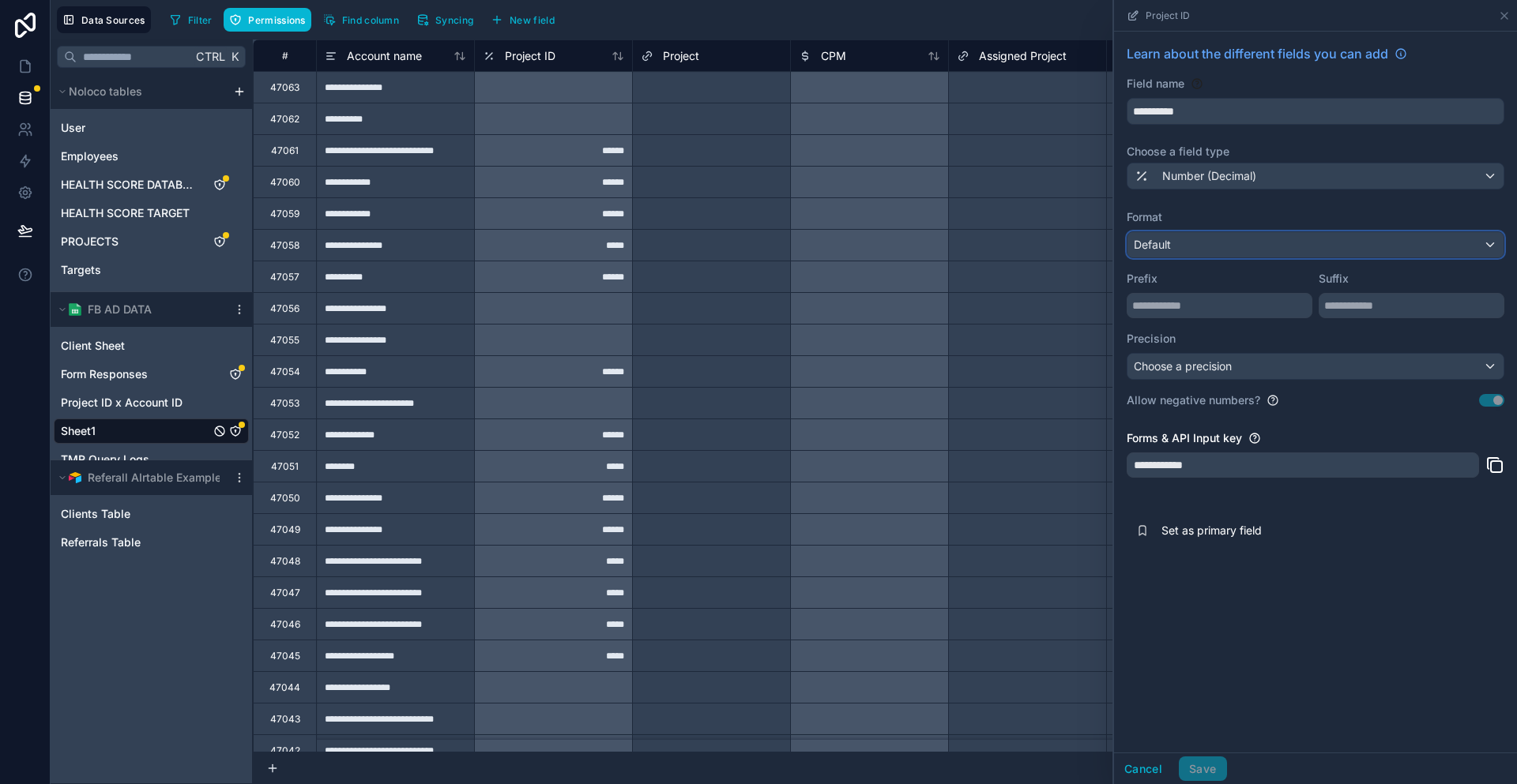
click at [1251, 232] on button "Default" at bounding box center [1315, 245] width 377 height 27
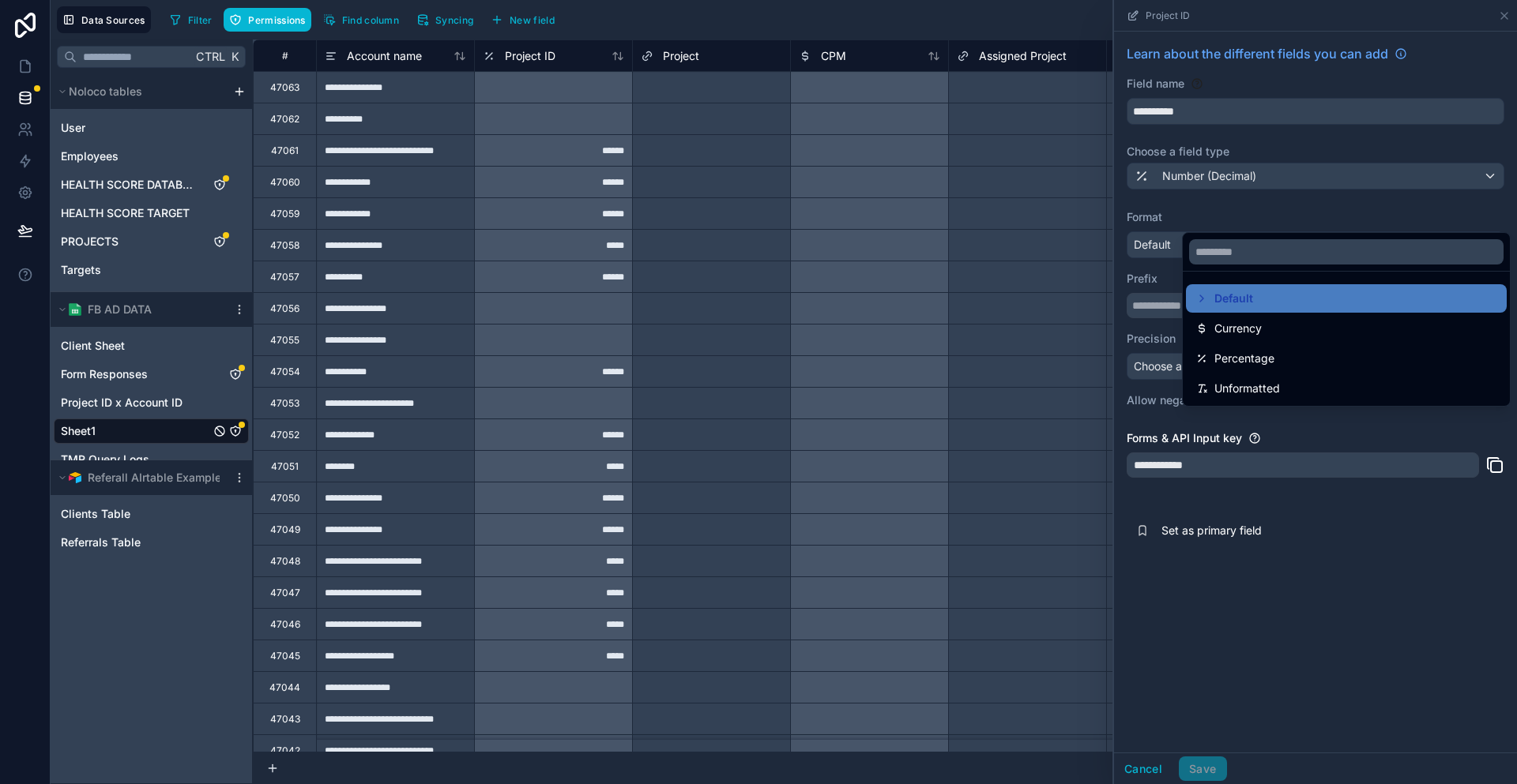
click at [1257, 227] on div at bounding box center [1315, 392] width 403 height 784
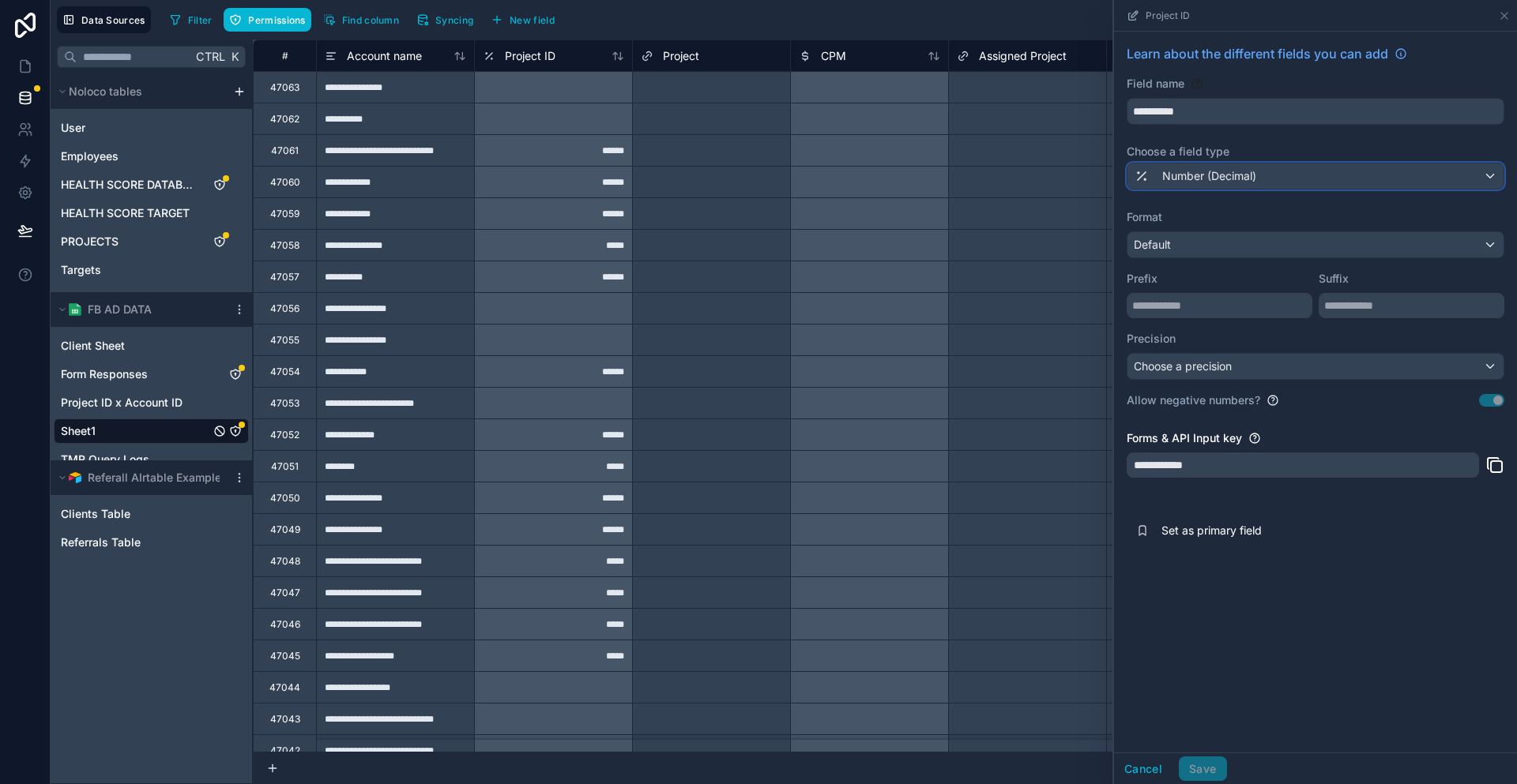
click at [1256, 168] on span "Number (Decimal)" at bounding box center [1209, 176] width 94 height 16
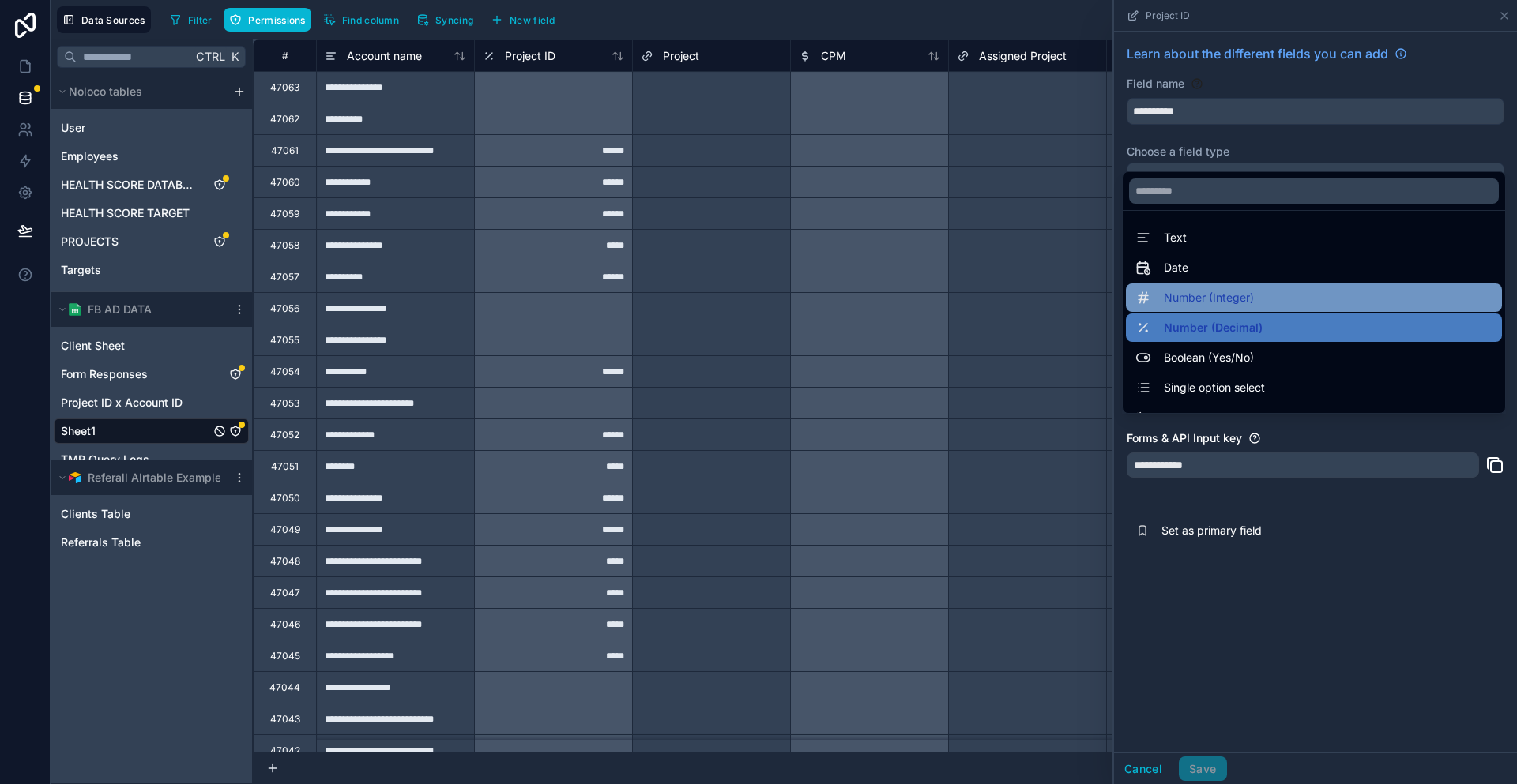
click at [1254, 289] on span "Number (Integer)" at bounding box center [1208, 298] width 90 height 19
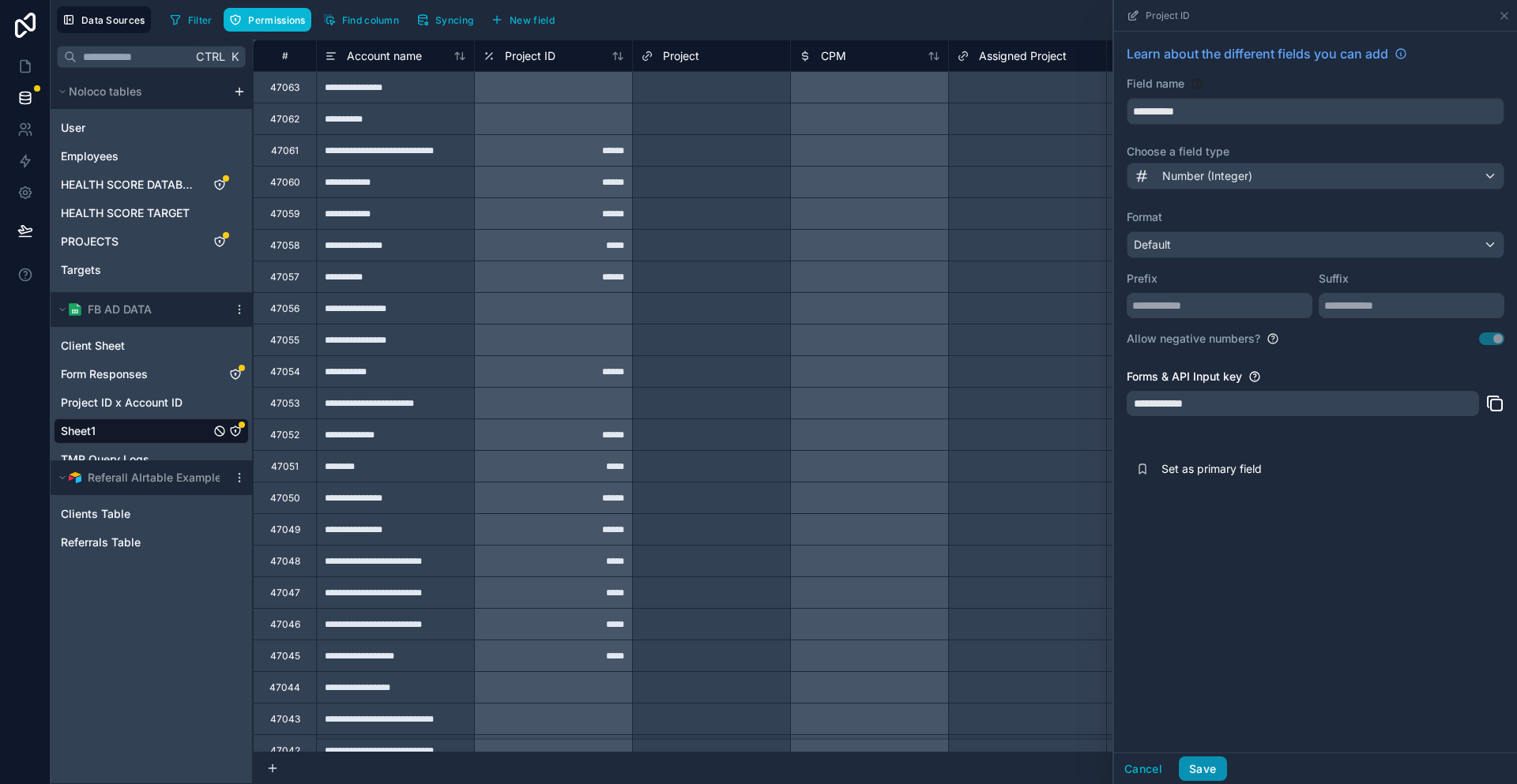
click at [1226, 768] on button "Save" at bounding box center [1202, 769] width 47 height 25
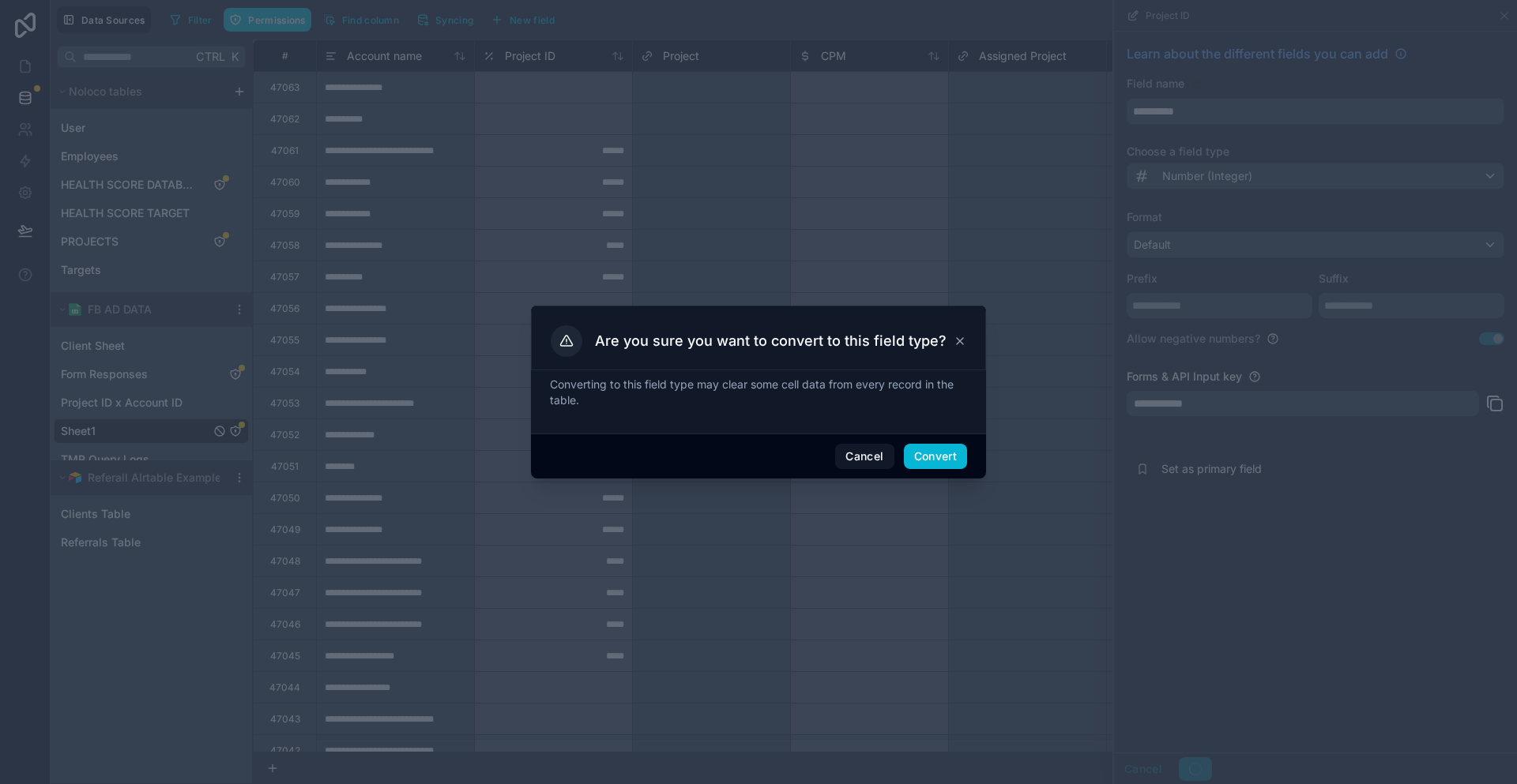
click at [925, 467] on div "Are you sure you want to convert to this field type? Converting to this field t…" at bounding box center [758, 392] width 1517 height 784
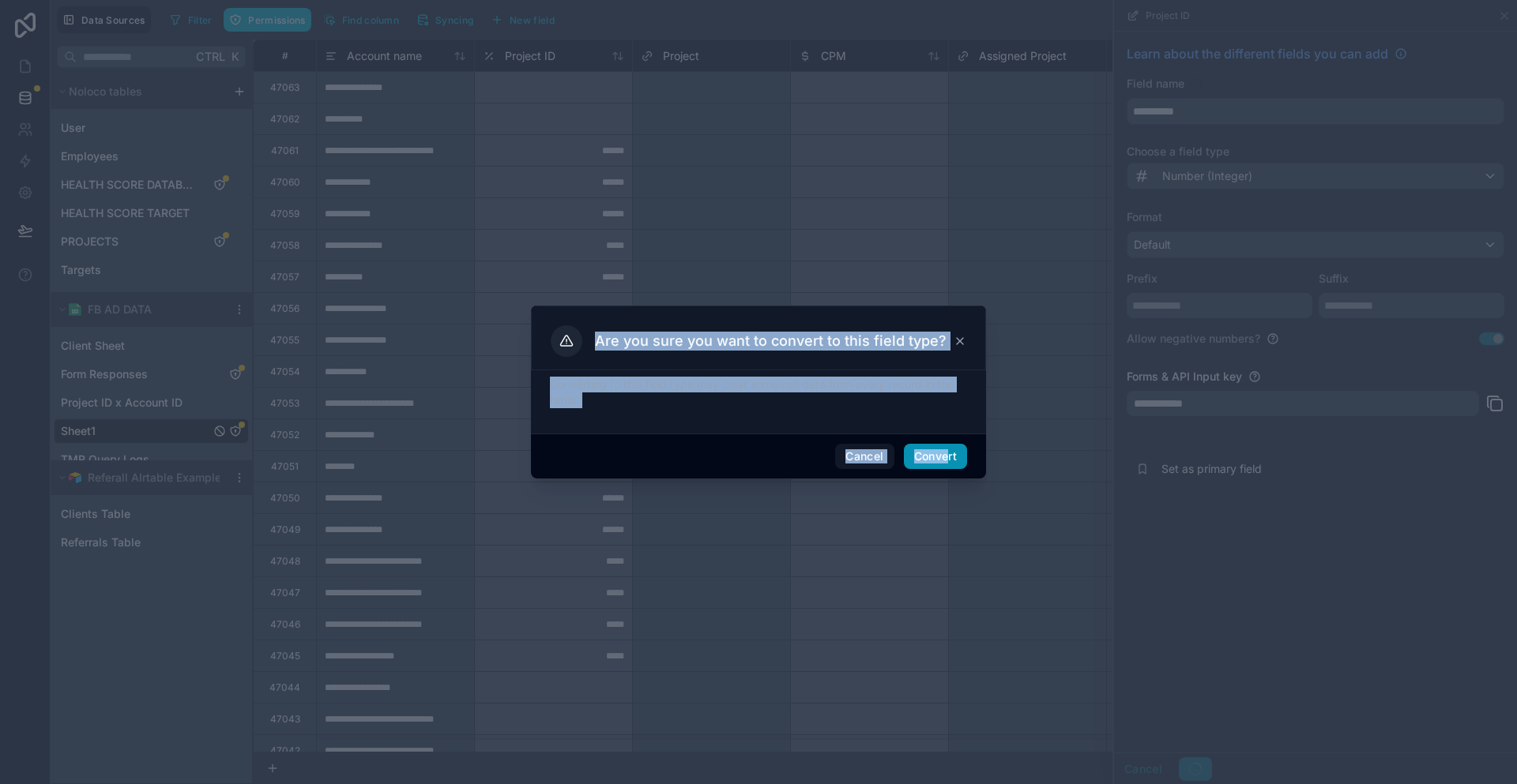
click at [925, 454] on button "Convert" at bounding box center [935, 456] width 63 height 25
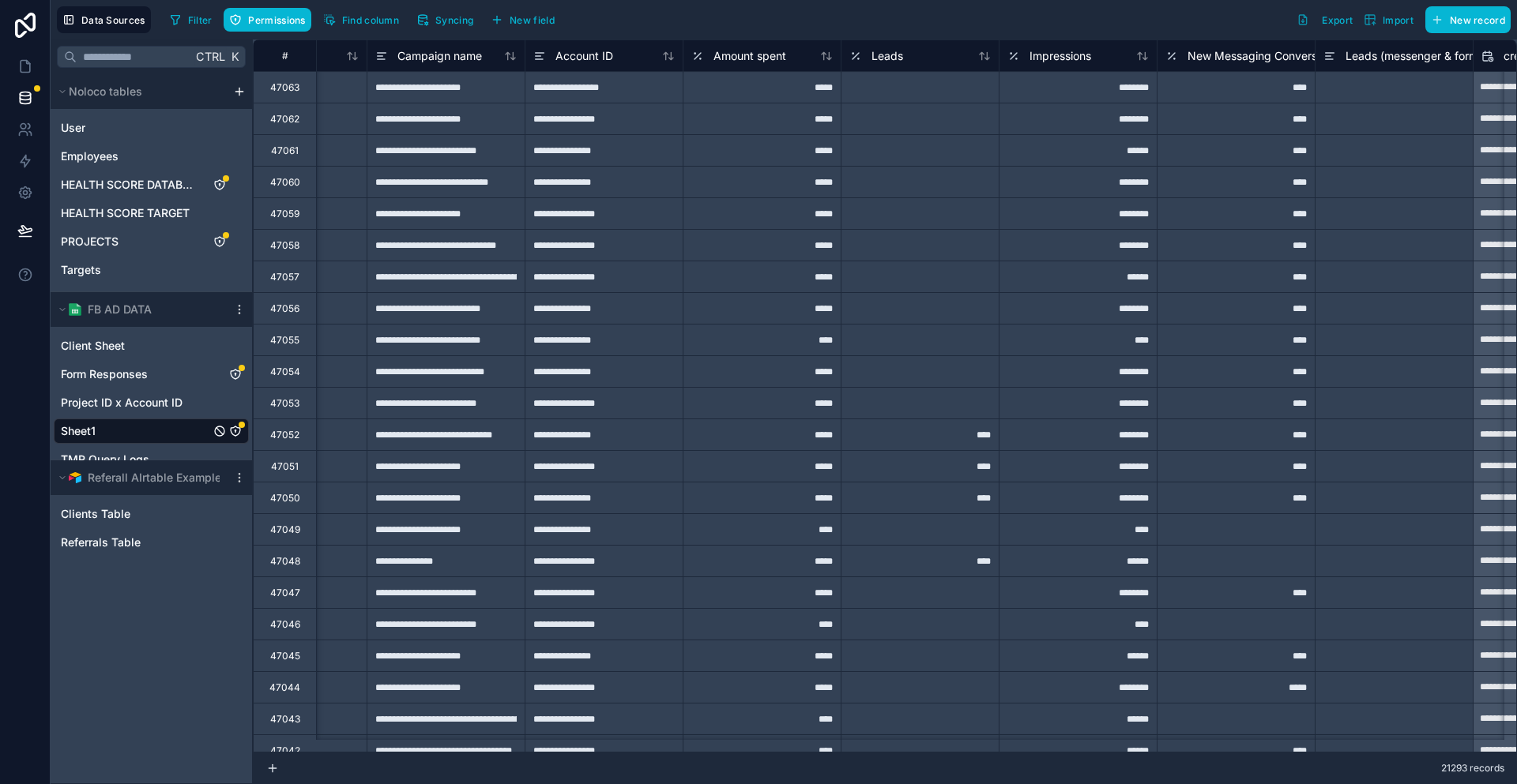
scroll to position [0, 929]
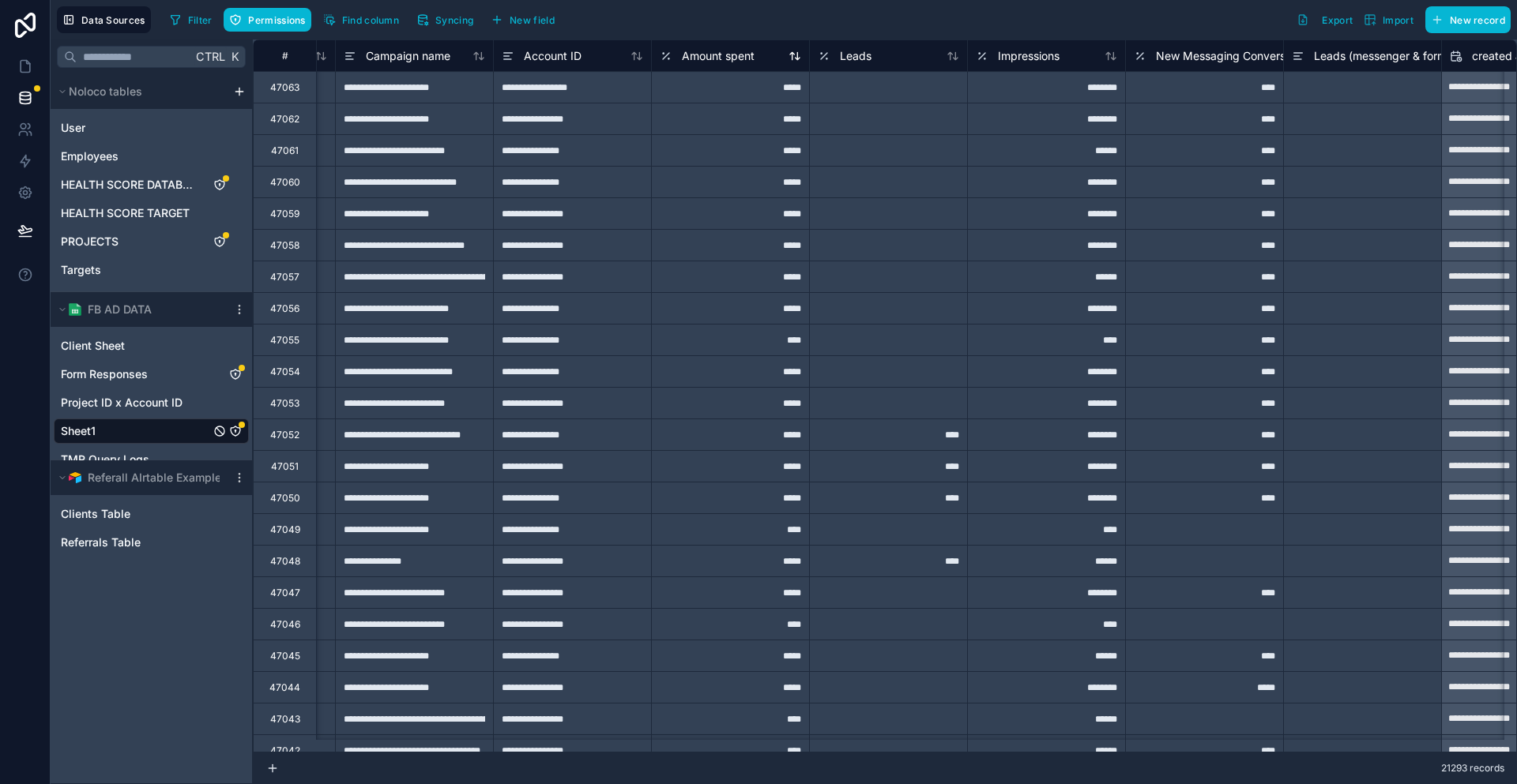
click at [673, 61] on div "Amount spent" at bounding box center [707, 56] width 95 height 19
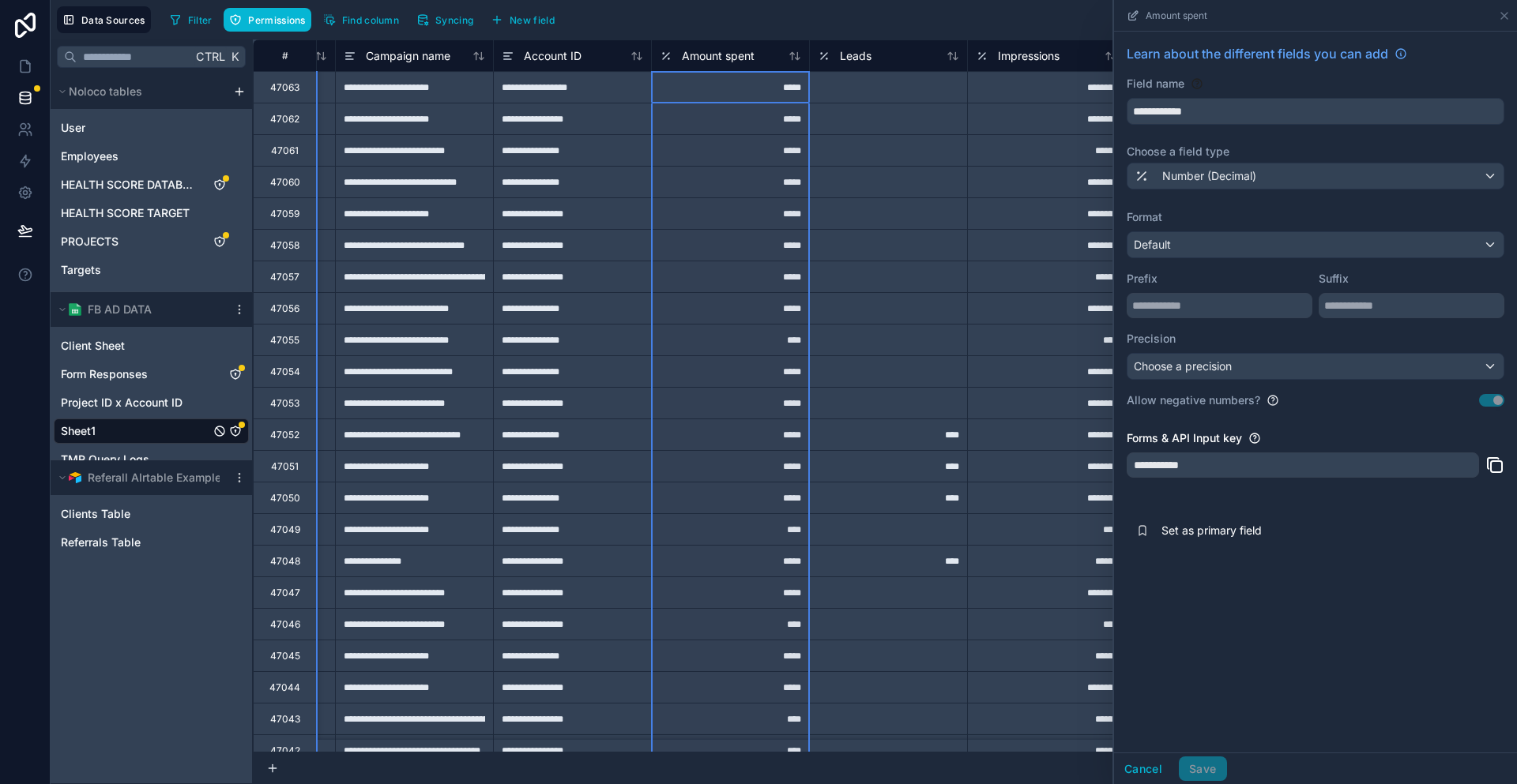
click at [1299, 144] on label "Choose a field type" at bounding box center [1315, 152] width 377 height 16
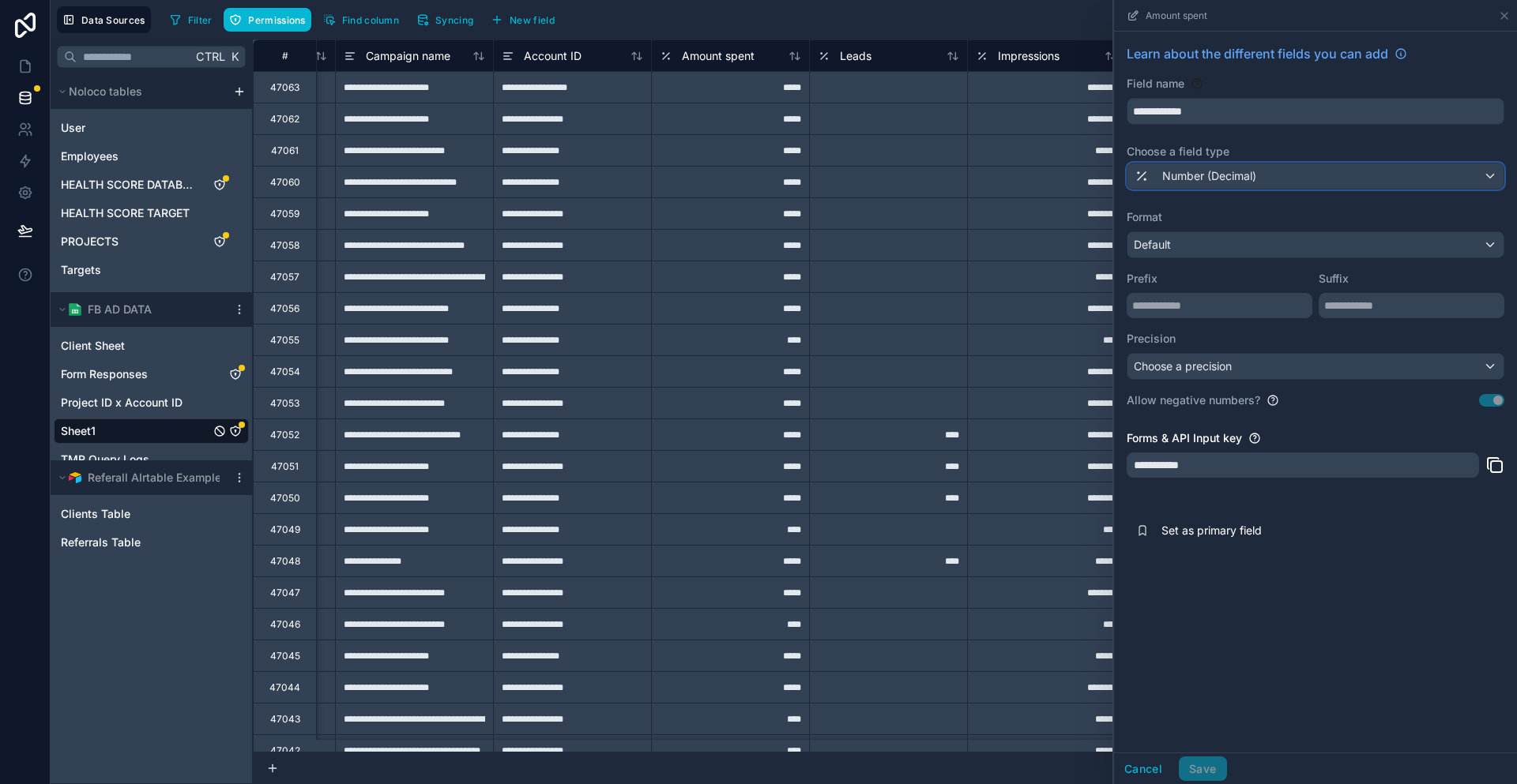
click at [1308, 163] on div "Number (Decimal)" at bounding box center [1315, 175] width 376 height 25
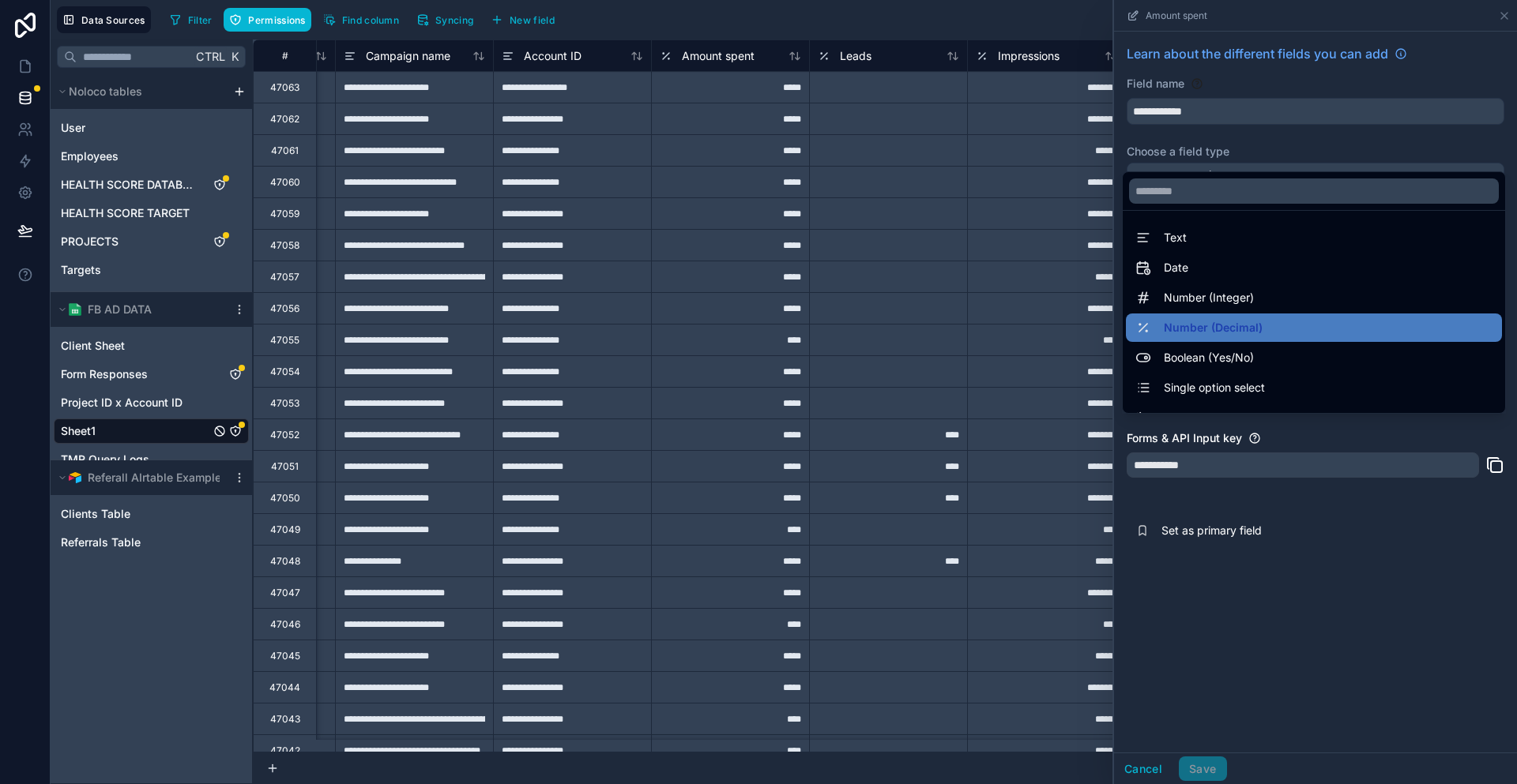
click at [1327, 142] on div at bounding box center [1315, 392] width 403 height 784
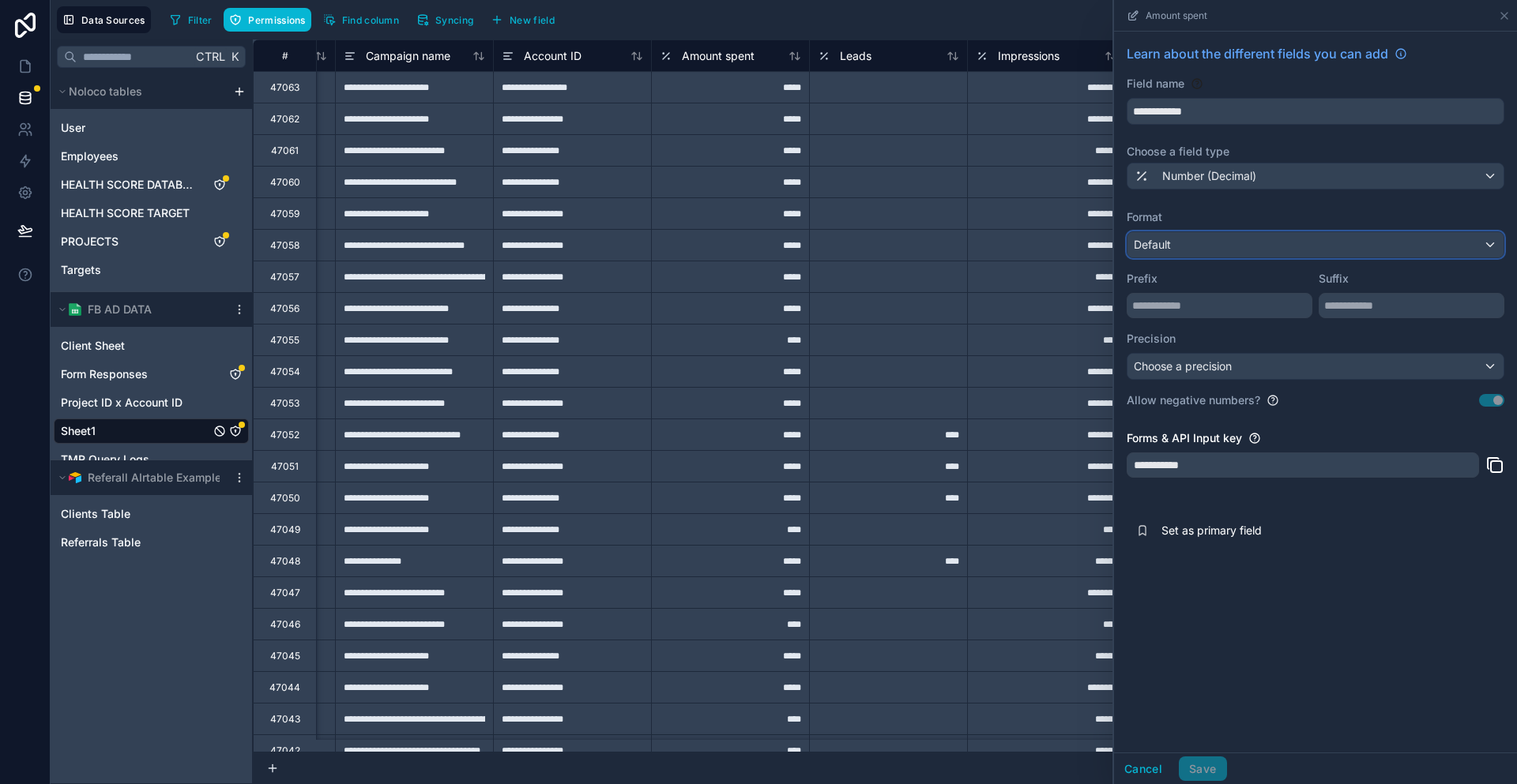
click at [1249, 232] on div "Default" at bounding box center [1315, 245] width 376 height 25
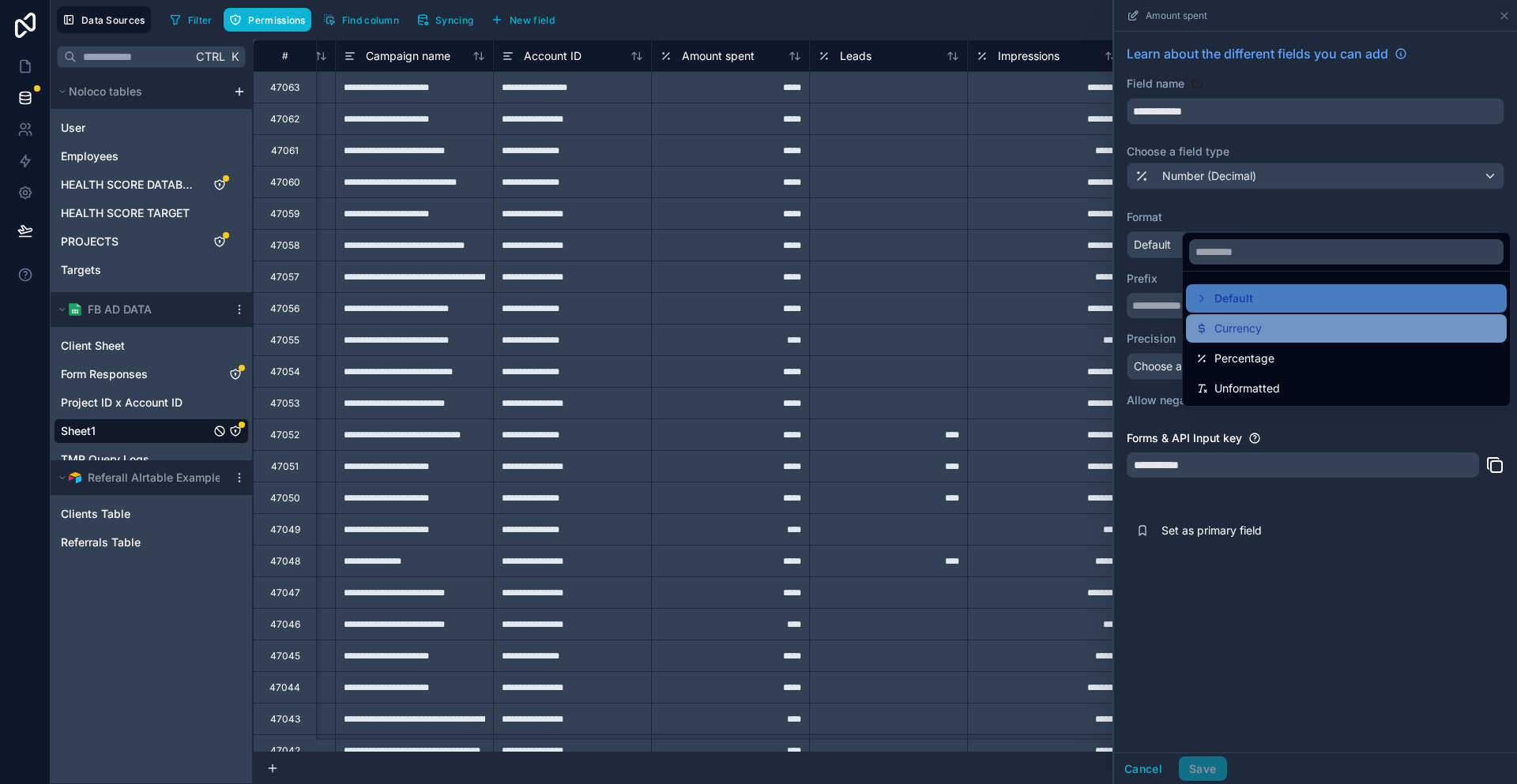
click at [1257, 319] on div "Currency" at bounding box center [1346, 329] width 302 height 19
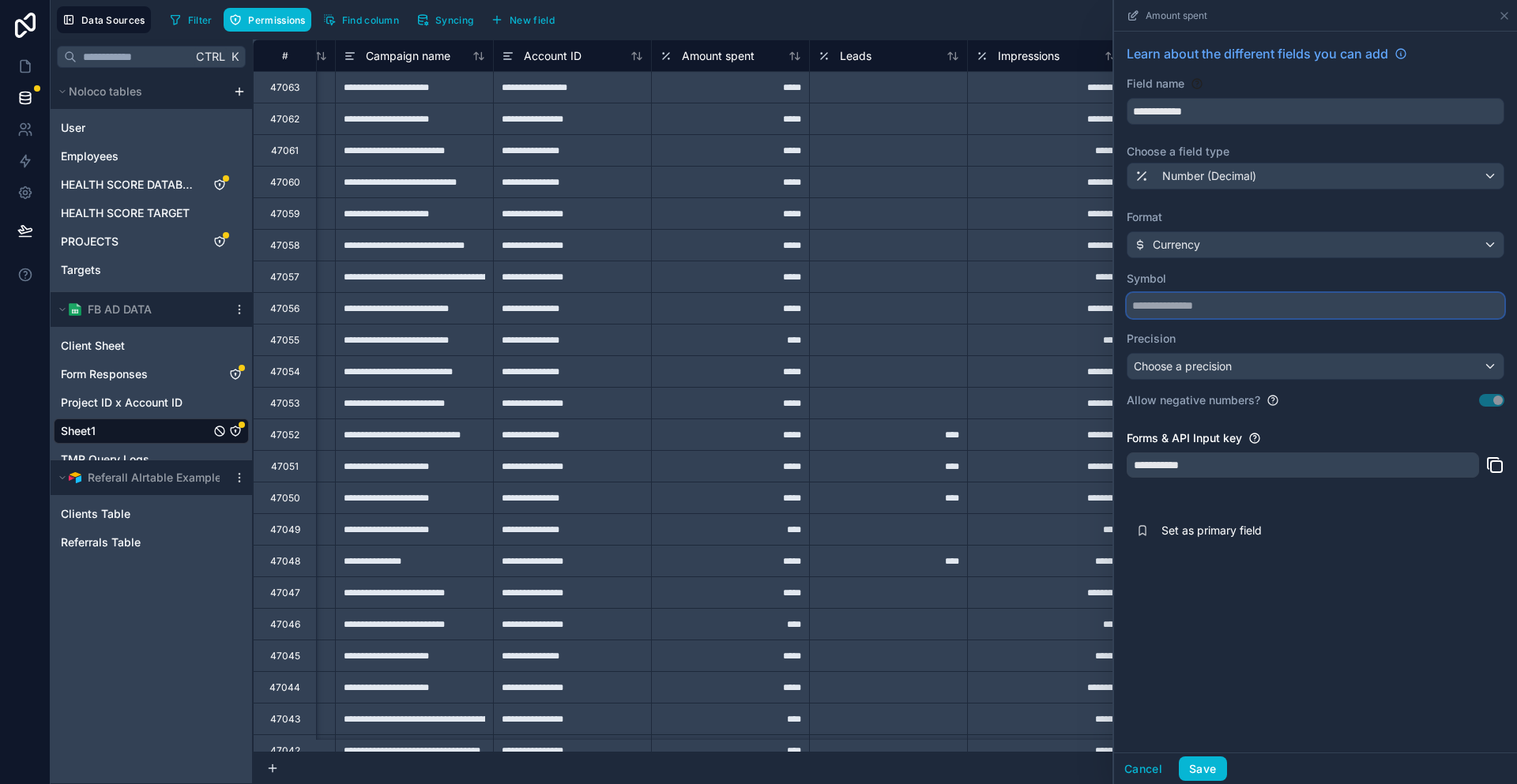
click at [1251, 293] on input "text" at bounding box center [1315, 305] width 377 height 25
type input "*"
click at [1226, 767] on button "Save" at bounding box center [1202, 769] width 47 height 25
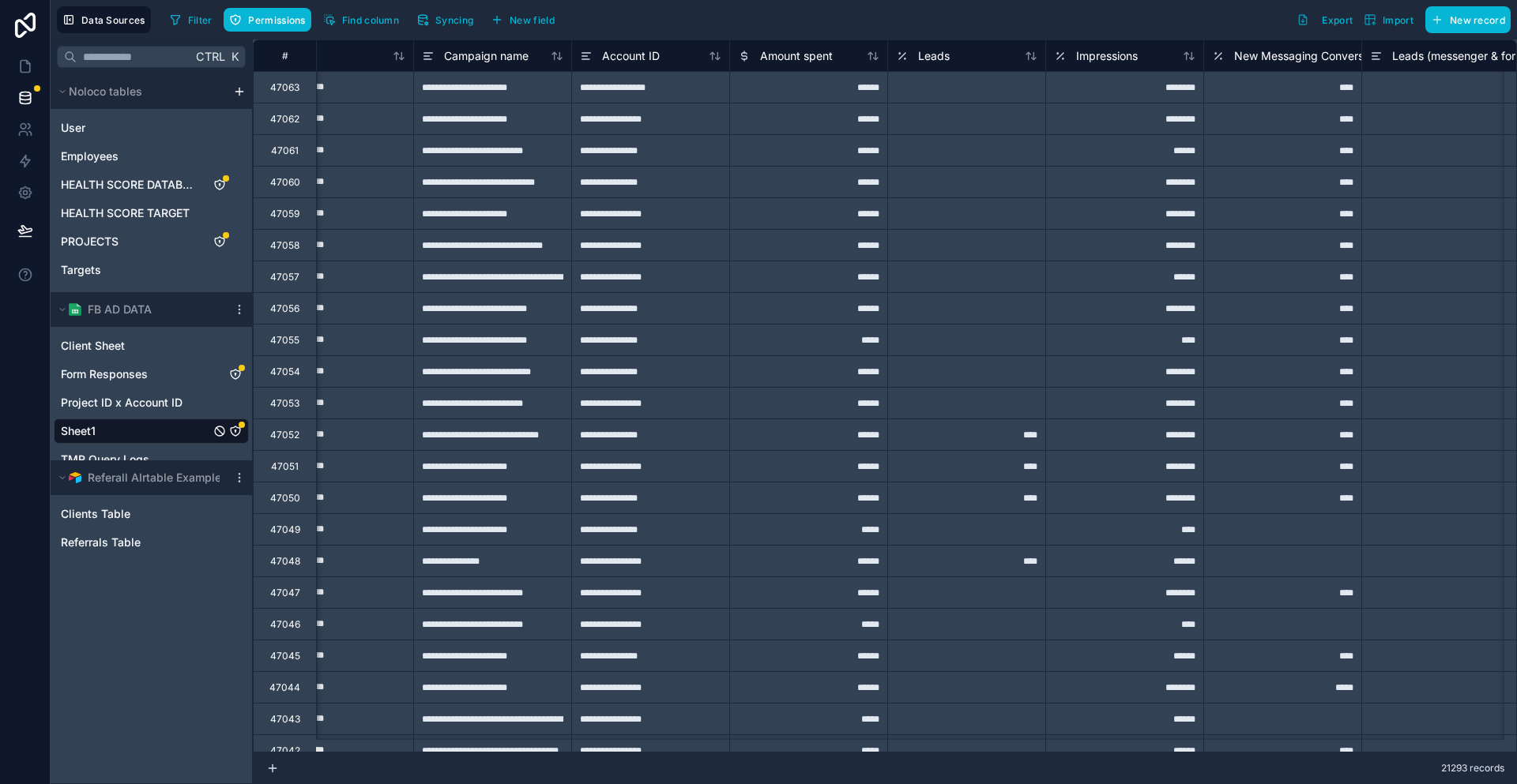
scroll to position [0, 1050]
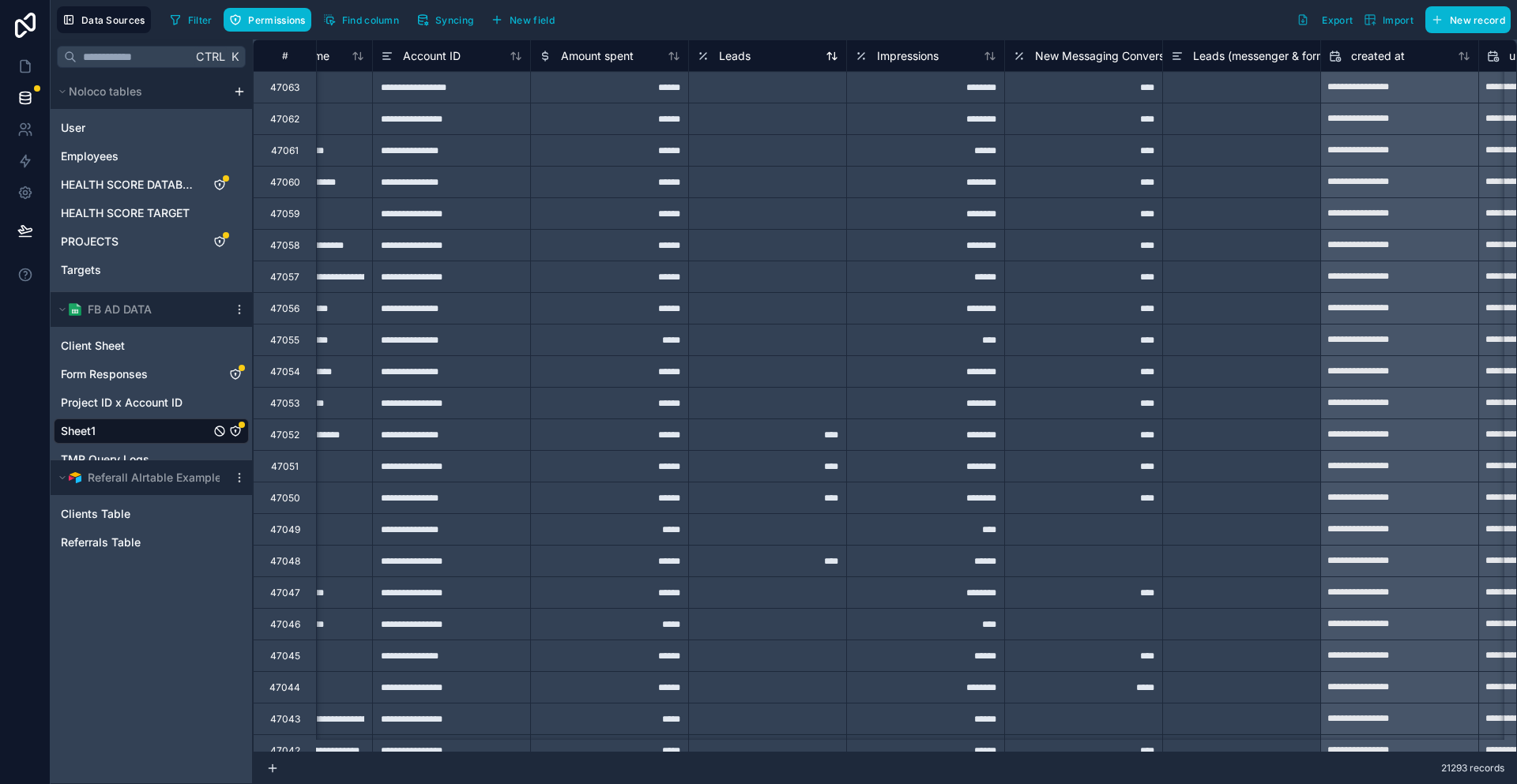
click at [714, 55] on div "Leads" at bounding box center [767, 56] width 141 height 19
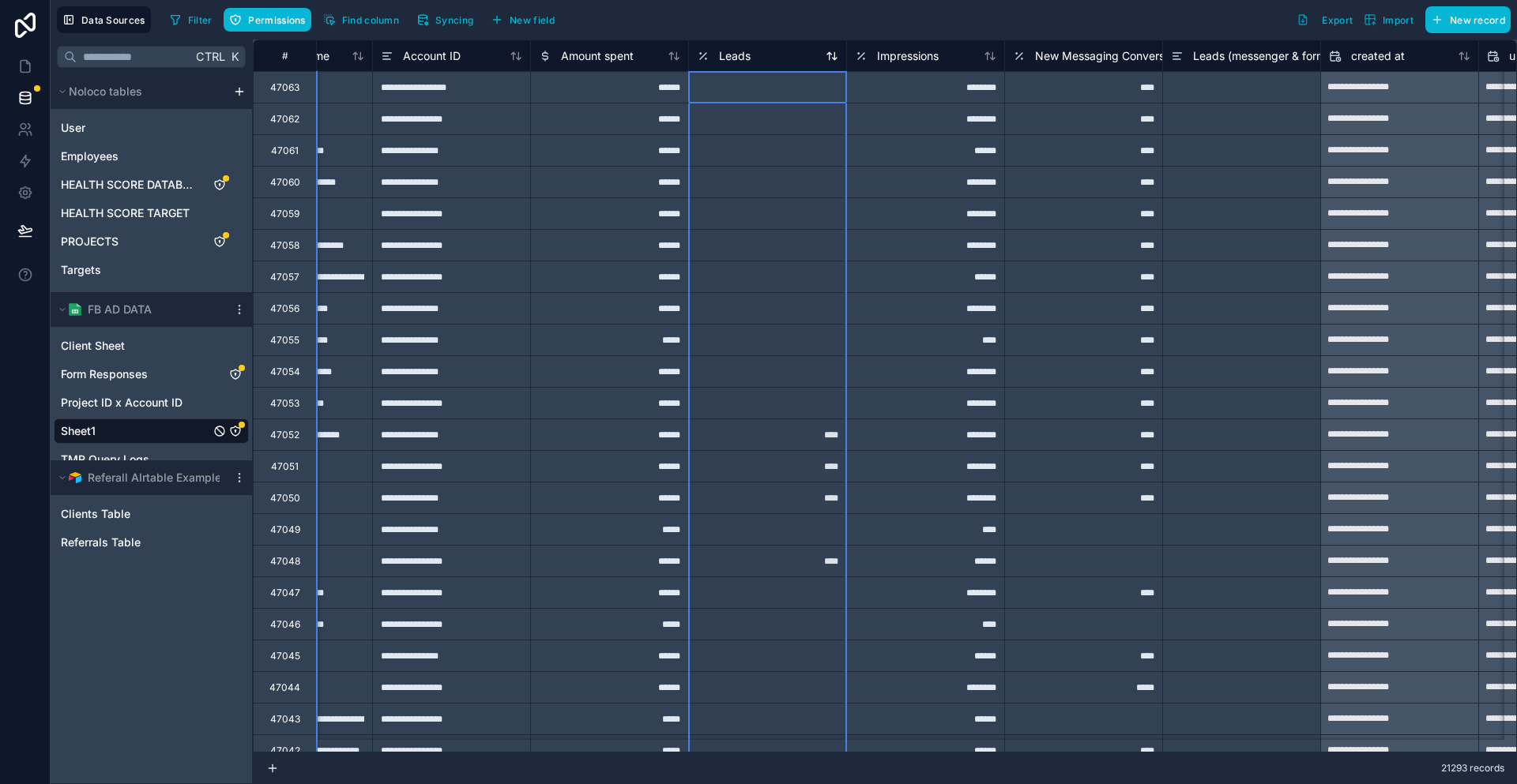
click at [719, 52] on span "Leads" at bounding box center [734, 56] width 32 height 16
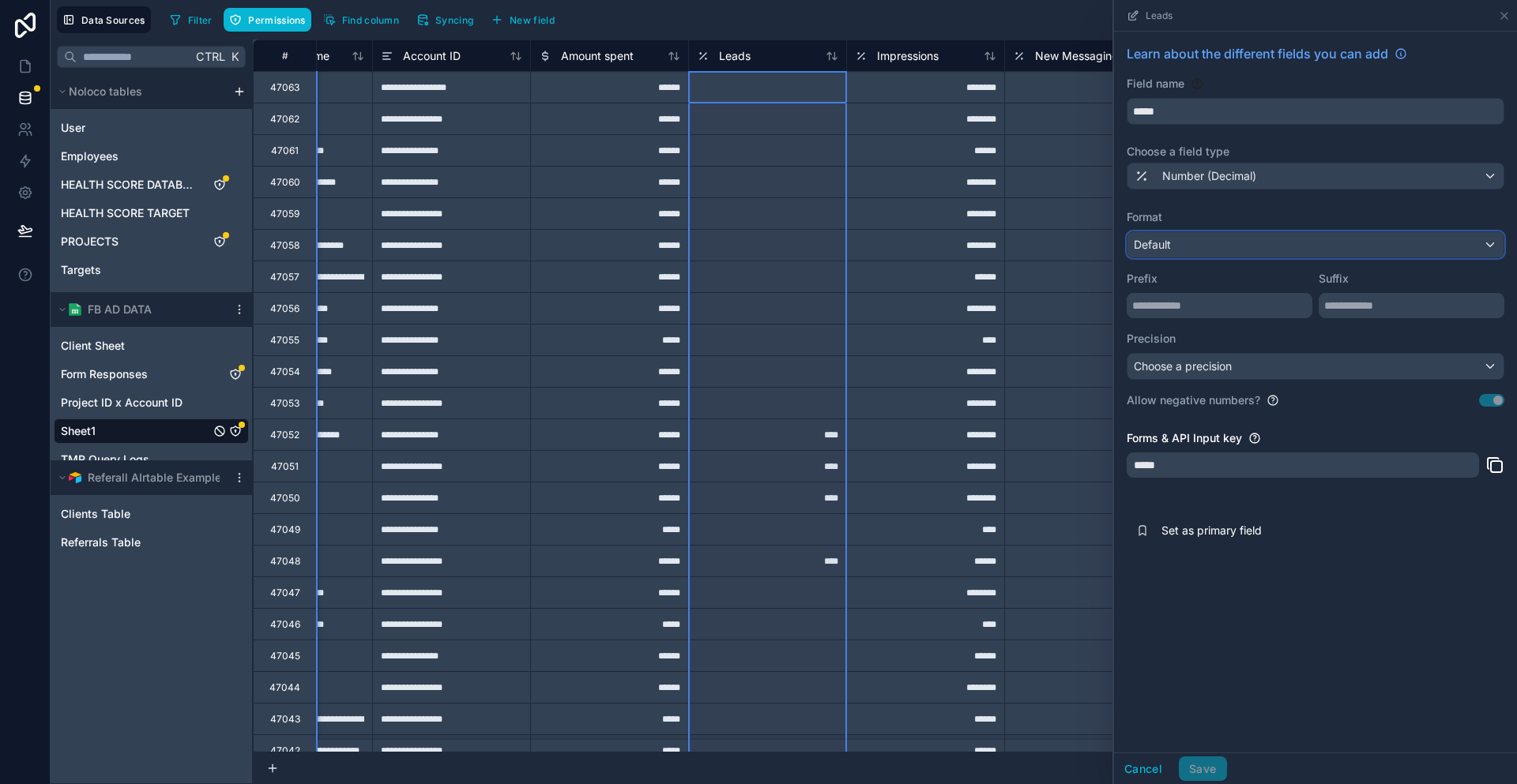
click at [1263, 232] on div "Default" at bounding box center [1315, 245] width 376 height 25
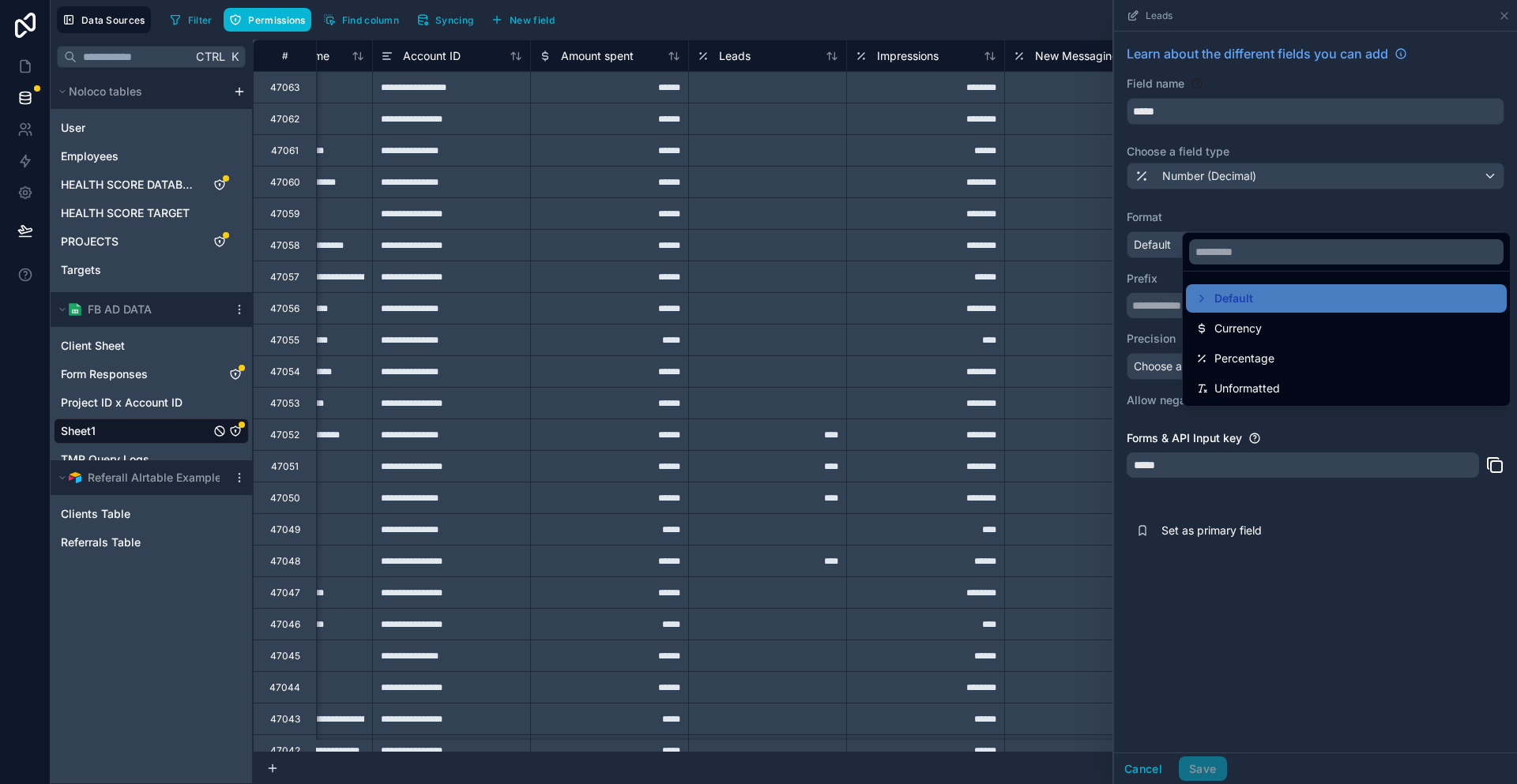
click at [1257, 149] on div at bounding box center [1315, 392] width 403 height 784
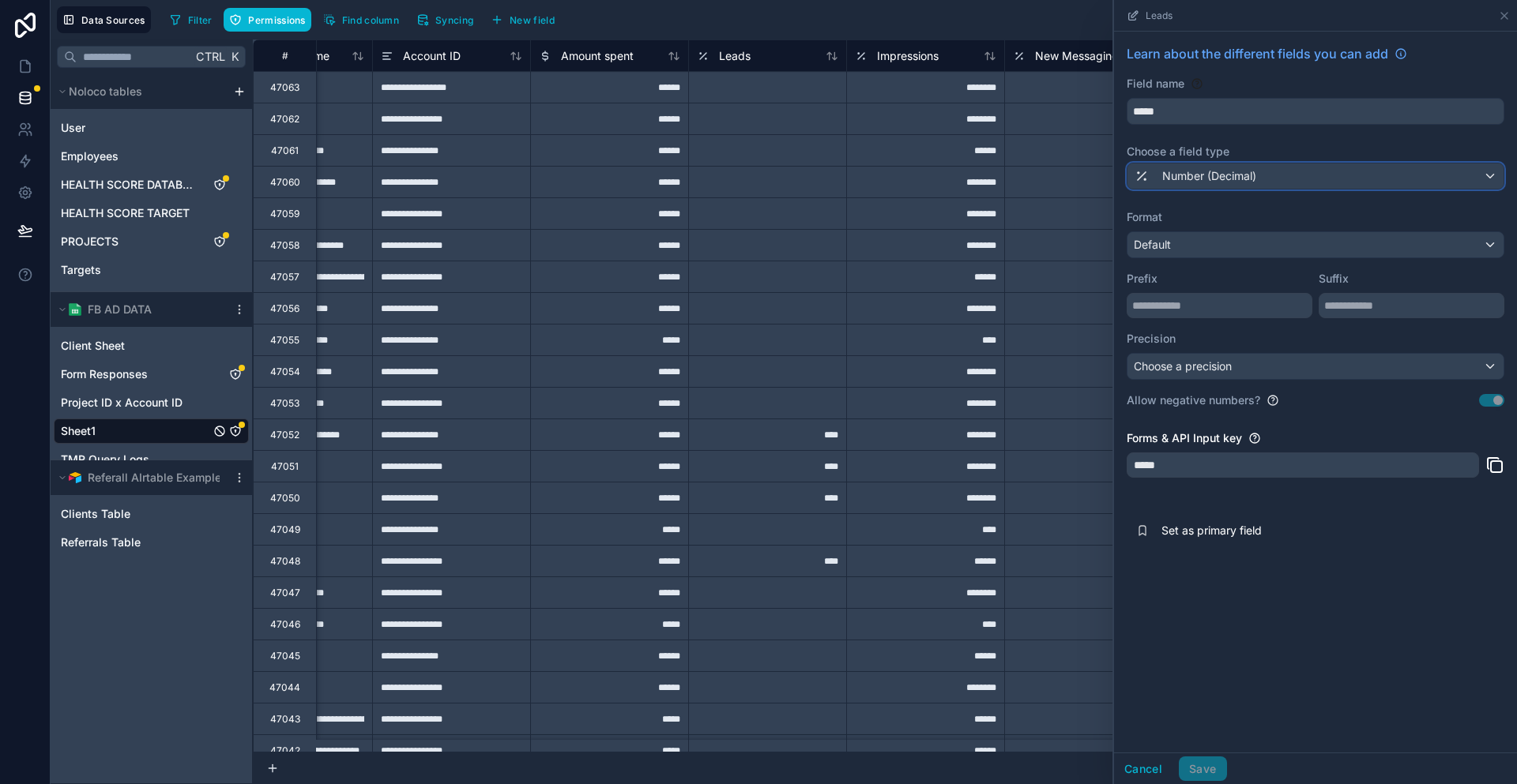
click at [1256, 168] on span "Number (Decimal)" at bounding box center [1209, 176] width 94 height 16
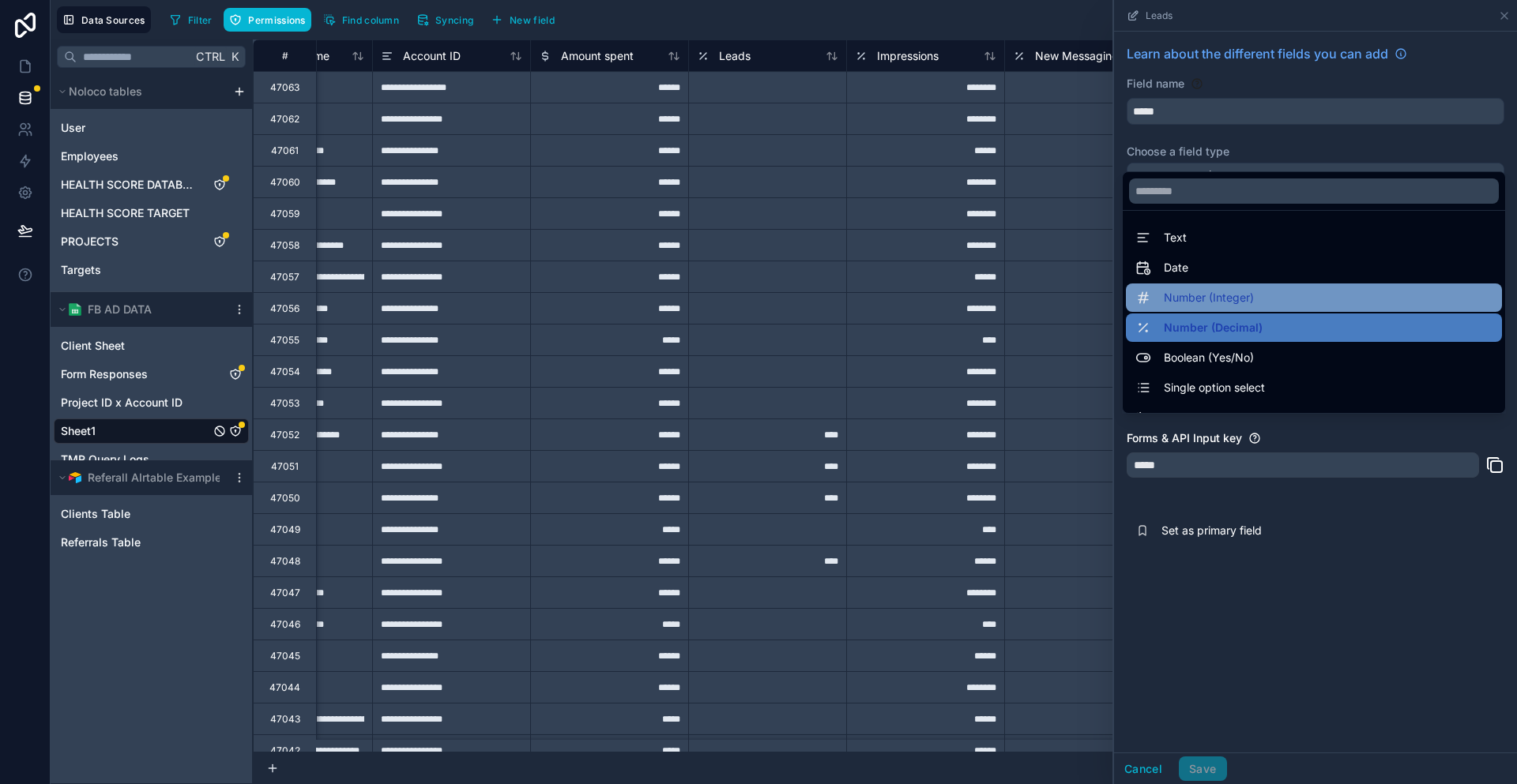
click at [1254, 290] on span "Number (Integer)" at bounding box center [1208, 298] width 90 height 19
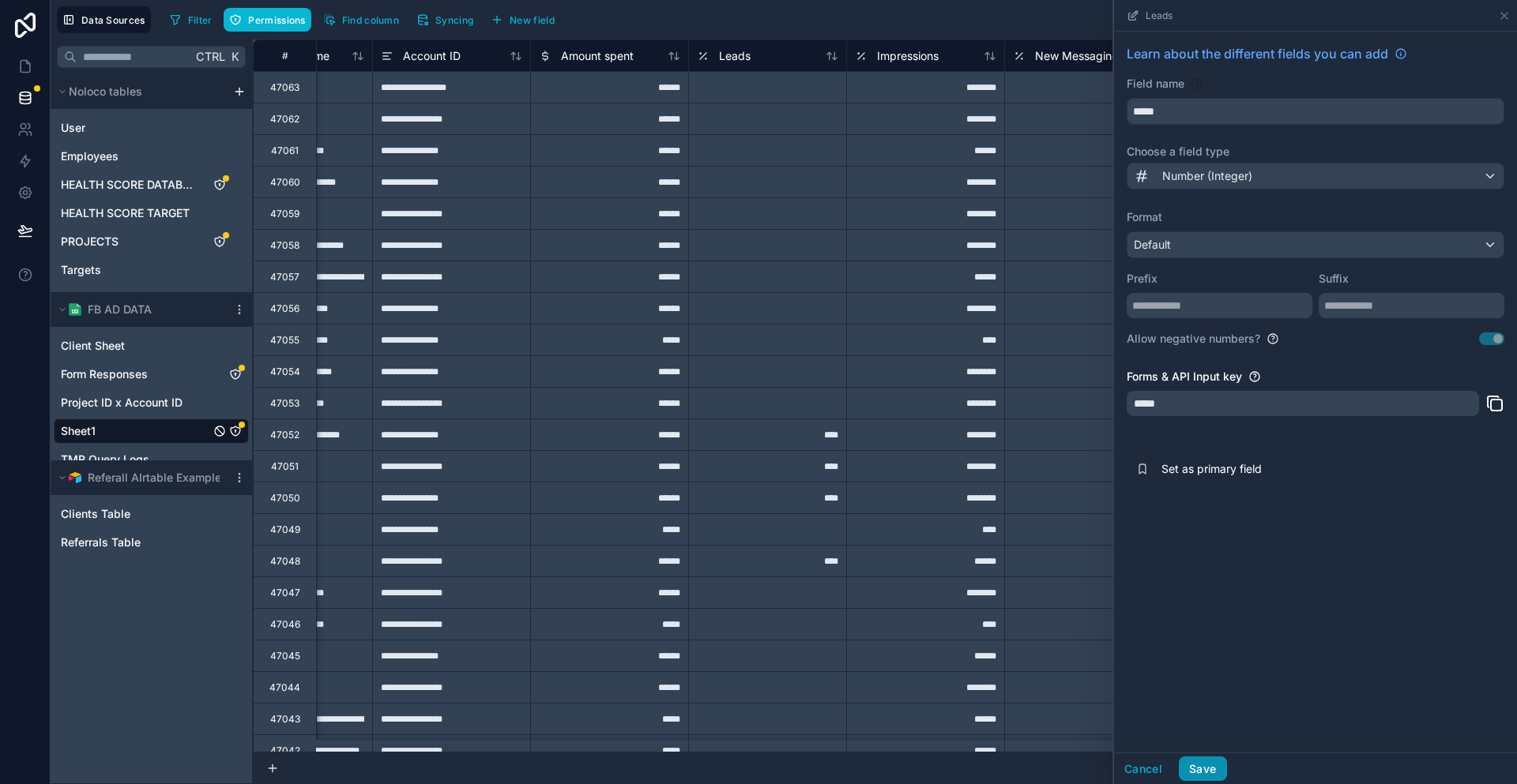
click at [1226, 779] on button "Save" at bounding box center [1202, 769] width 47 height 25
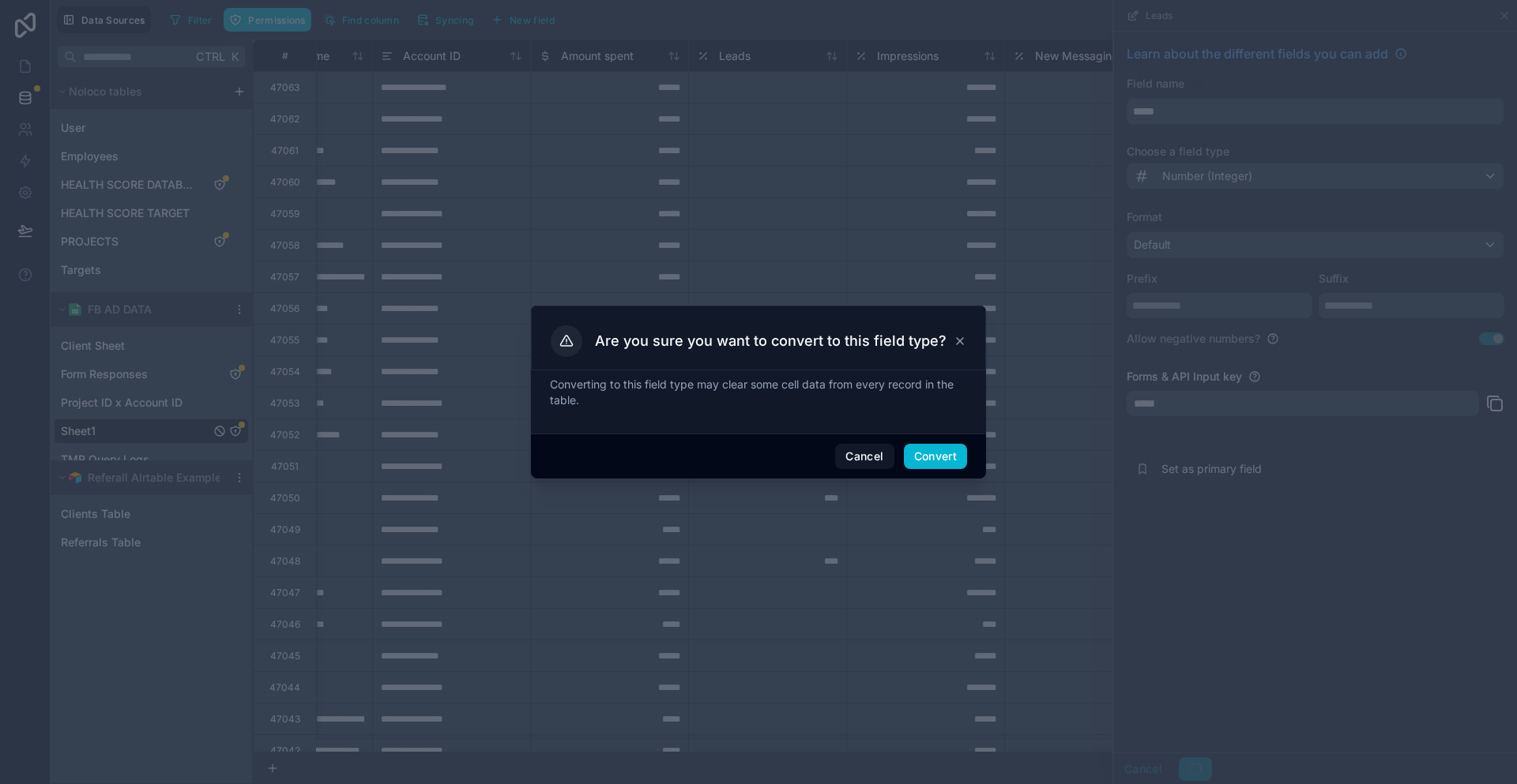
click at [934, 474] on div at bounding box center [758, 392] width 1517 height 784
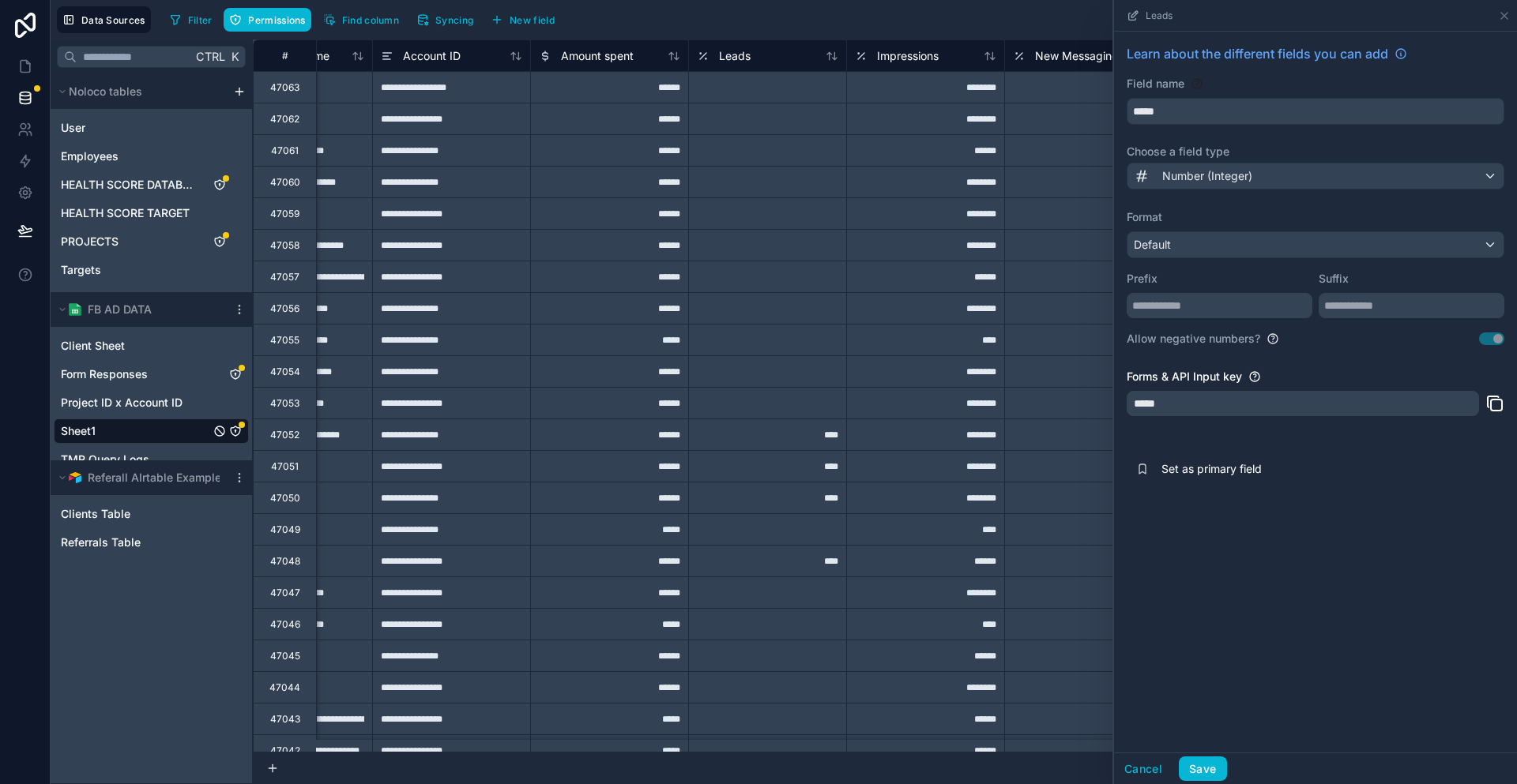
click at [927, 446] on div "********" at bounding box center [925, 434] width 158 height 32
click at [1252, 168] on span "Number (Integer)" at bounding box center [1207, 176] width 90 height 16
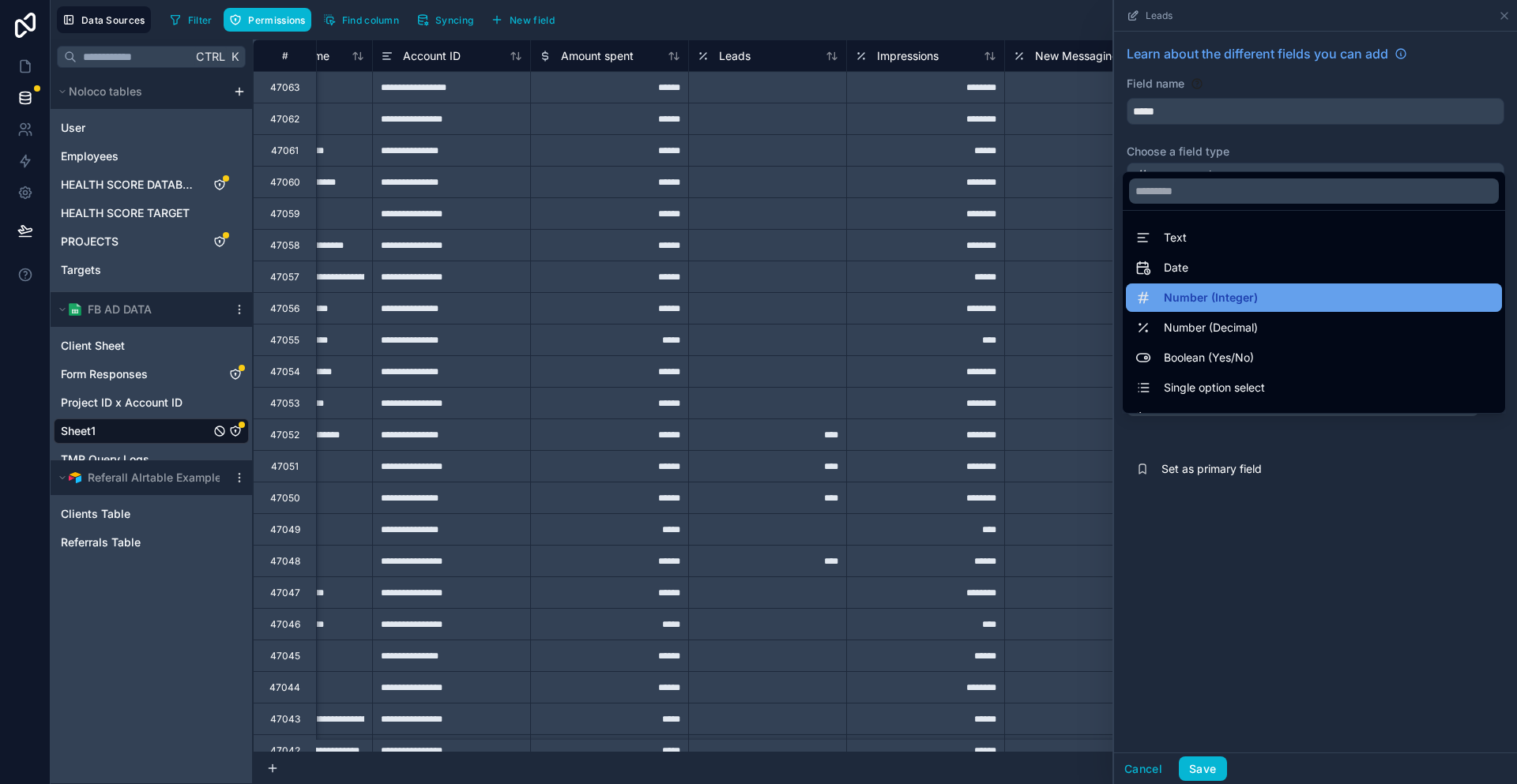
click at [1258, 289] on span "Number (Integer)" at bounding box center [1210, 298] width 94 height 19
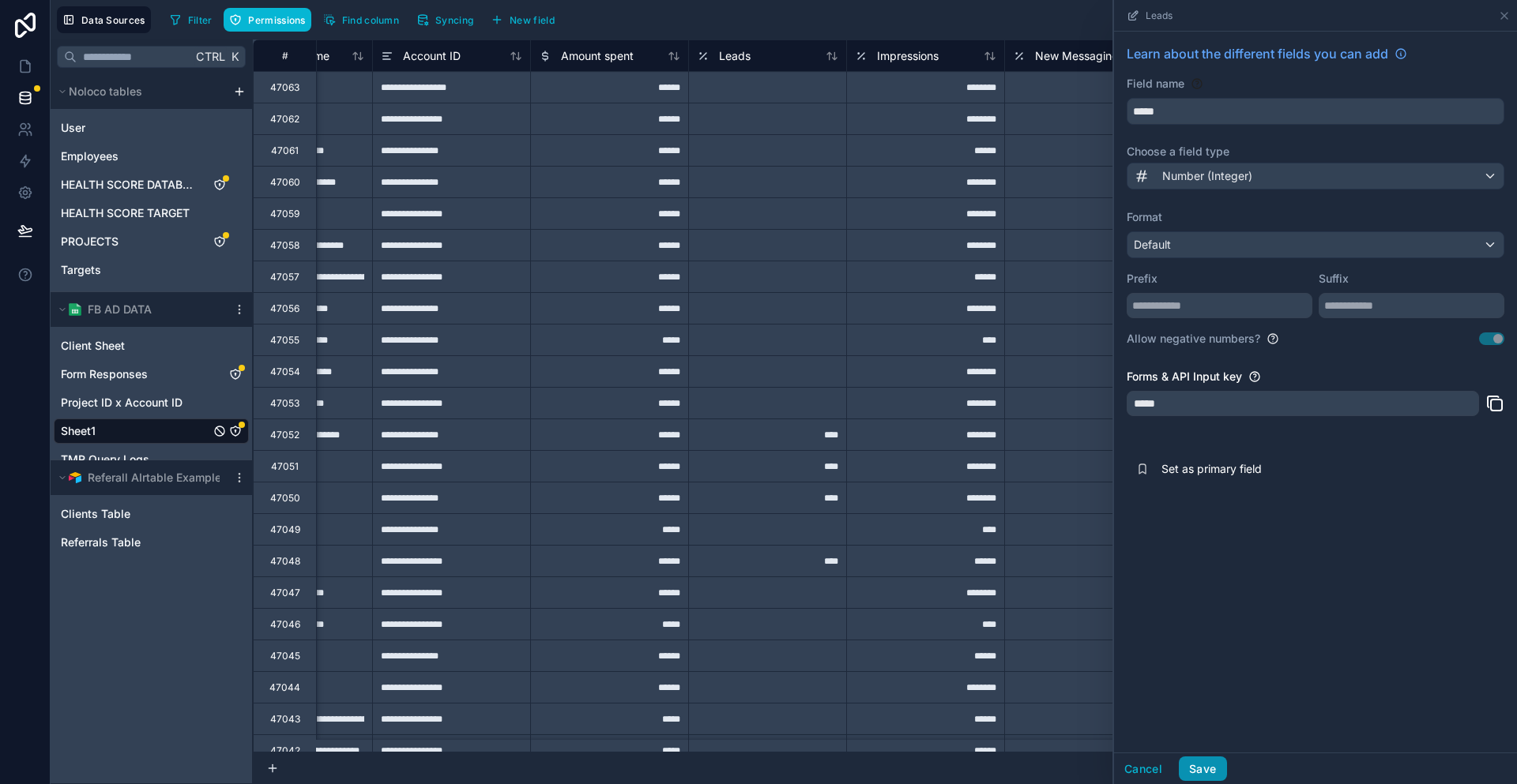
click at [1226, 773] on button "Save" at bounding box center [1202, 769] width 47 height 25
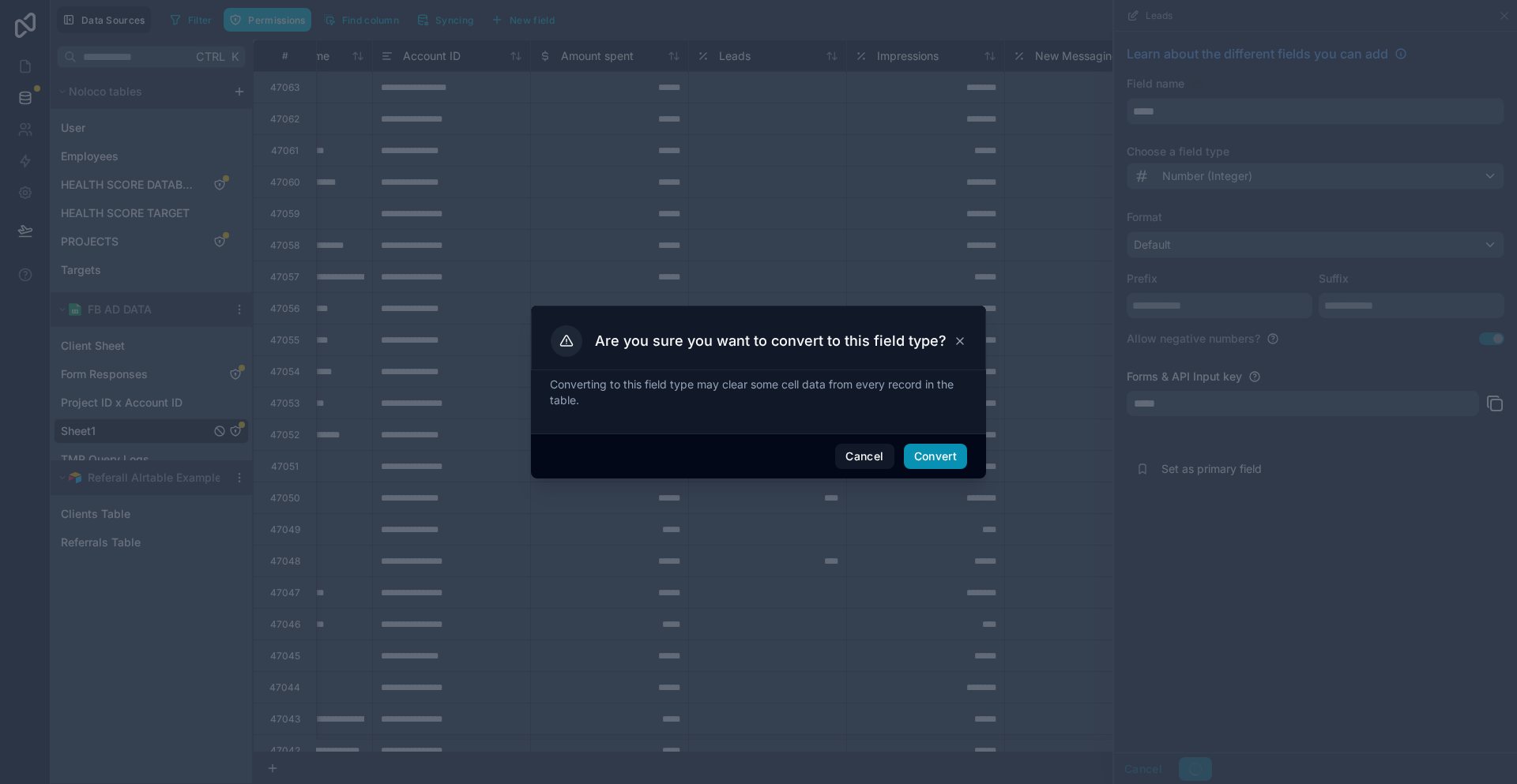
click at [911, 455] on button "Convert" at bounding box center [935, 456] width 63 height 25
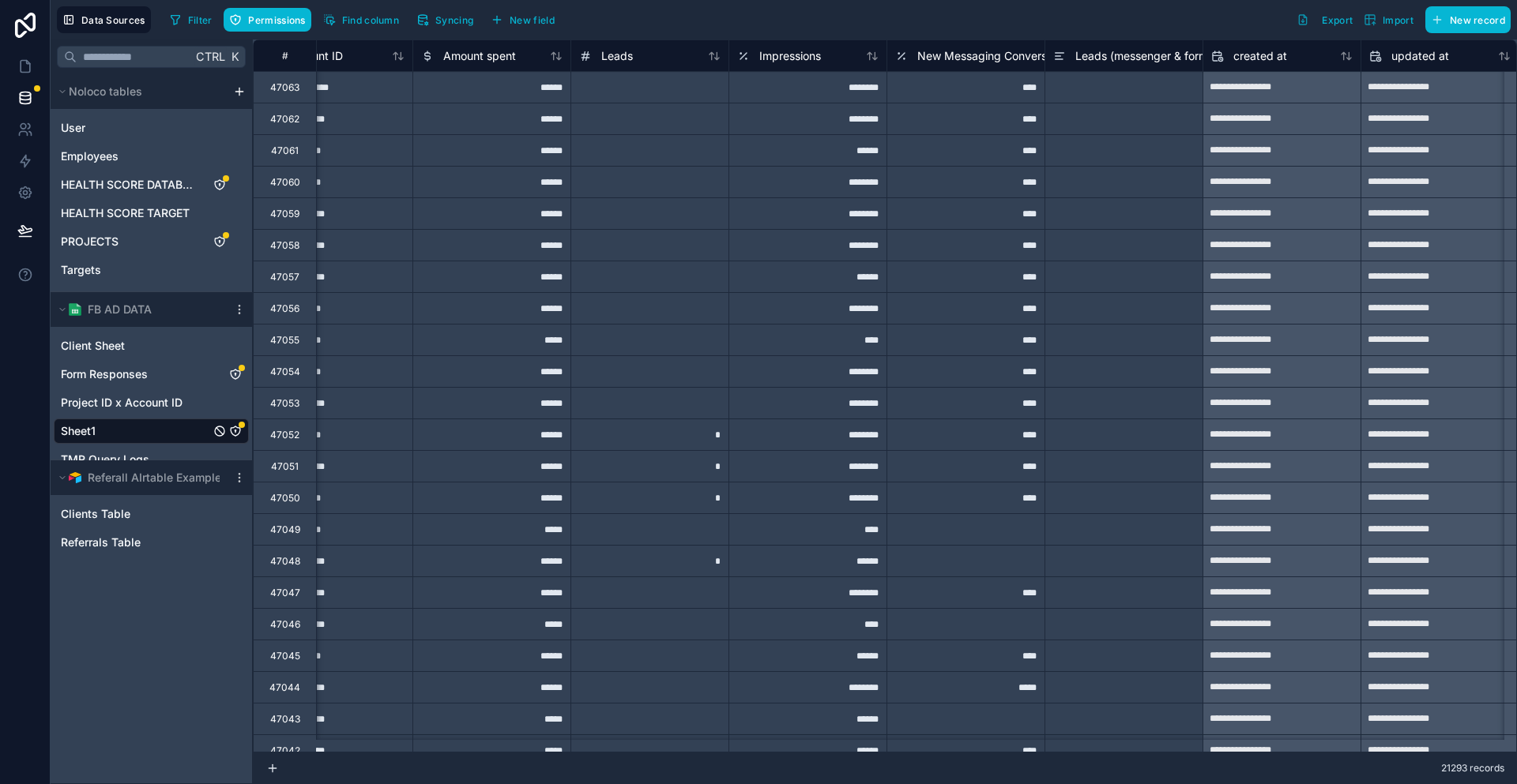
scroll to position [0, 1170]
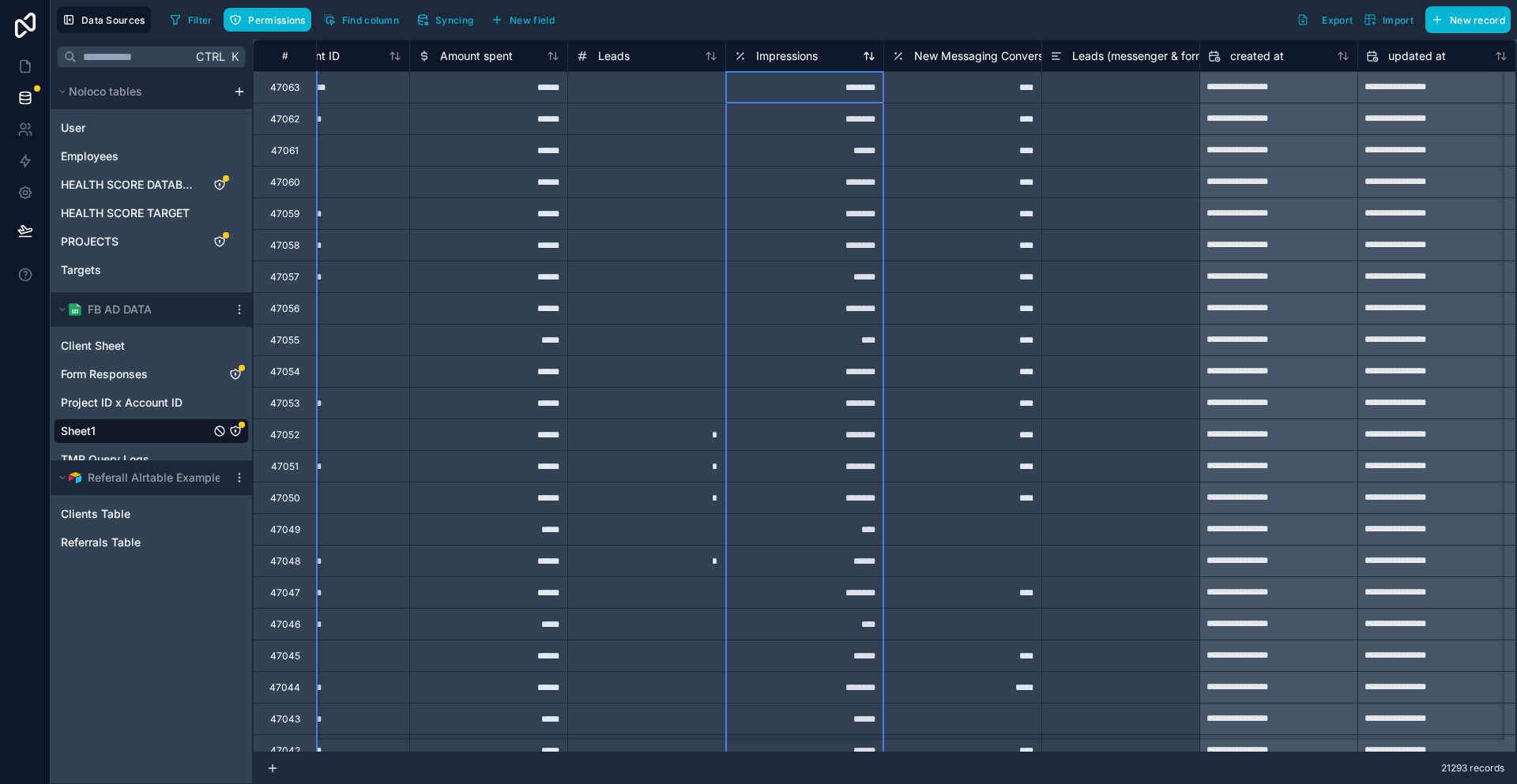
click at [756, 53] on span "Impressions" at bounding box center [787, 56] width 61 height 16
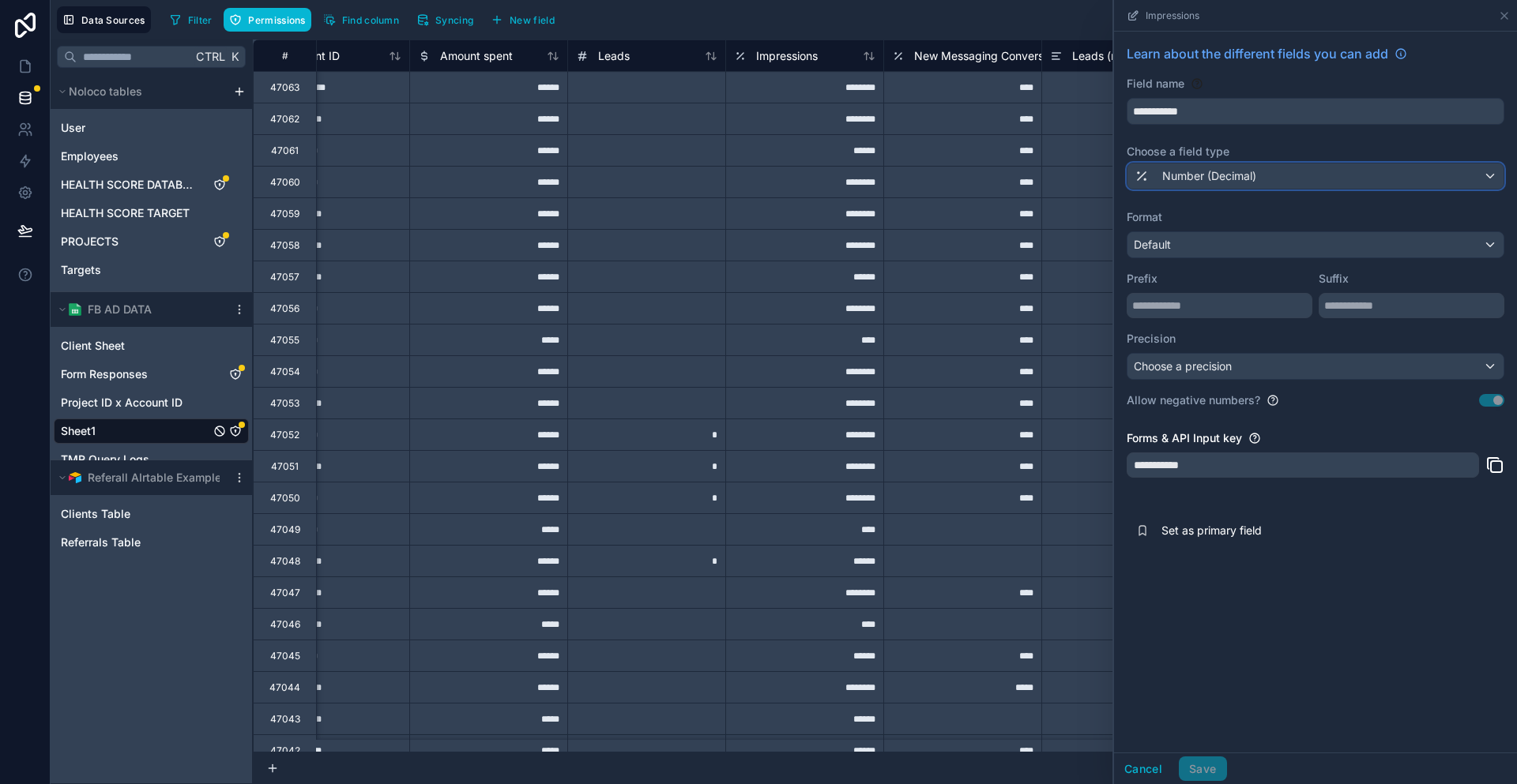
click at [1256, 168] on span "Number (Decimal)" at bounding box center [1209, 176] width 94 height 16
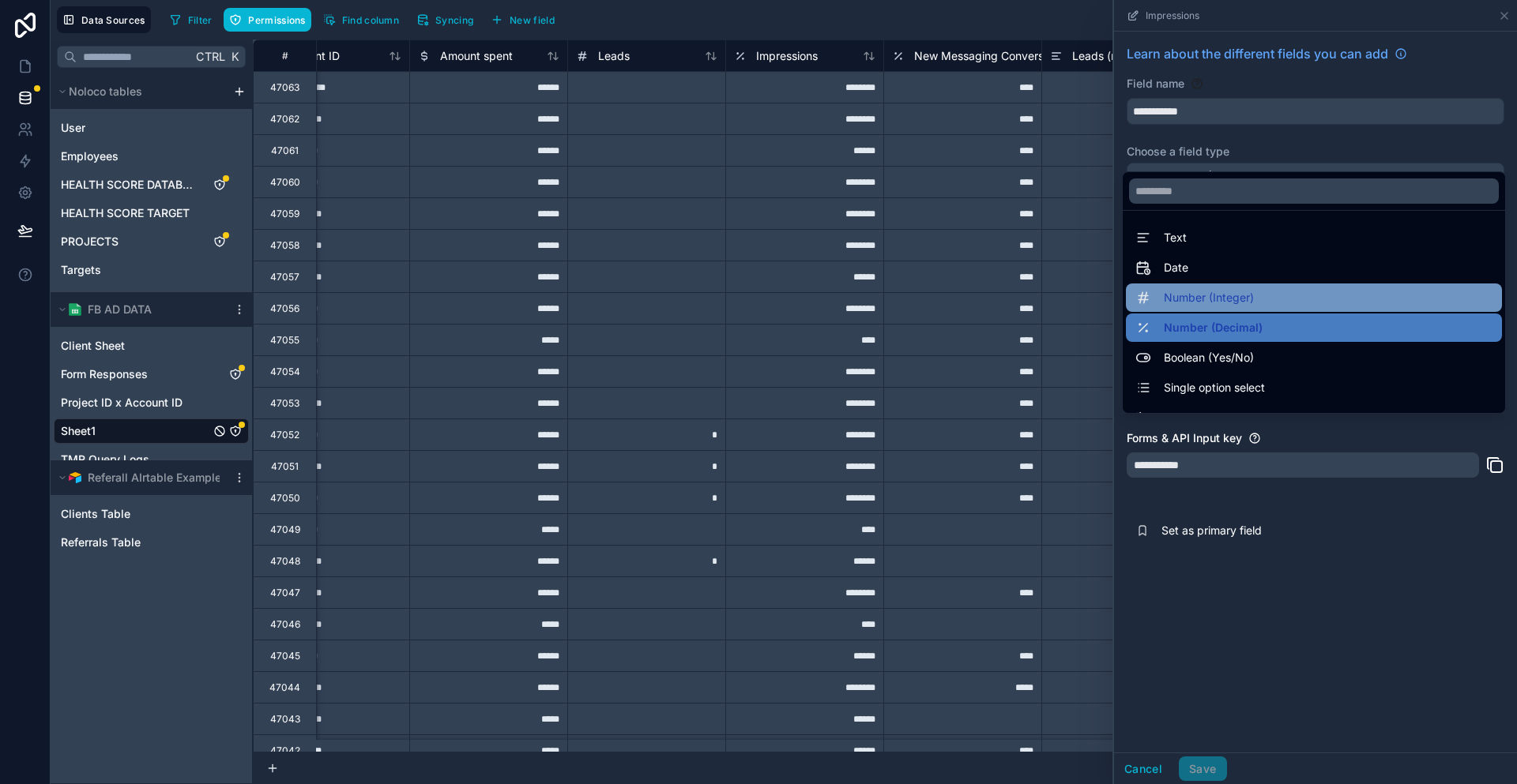
click at [1245, 289] on span "Number (Integer)" at bounding box center [1208, 298] width 90 height 19
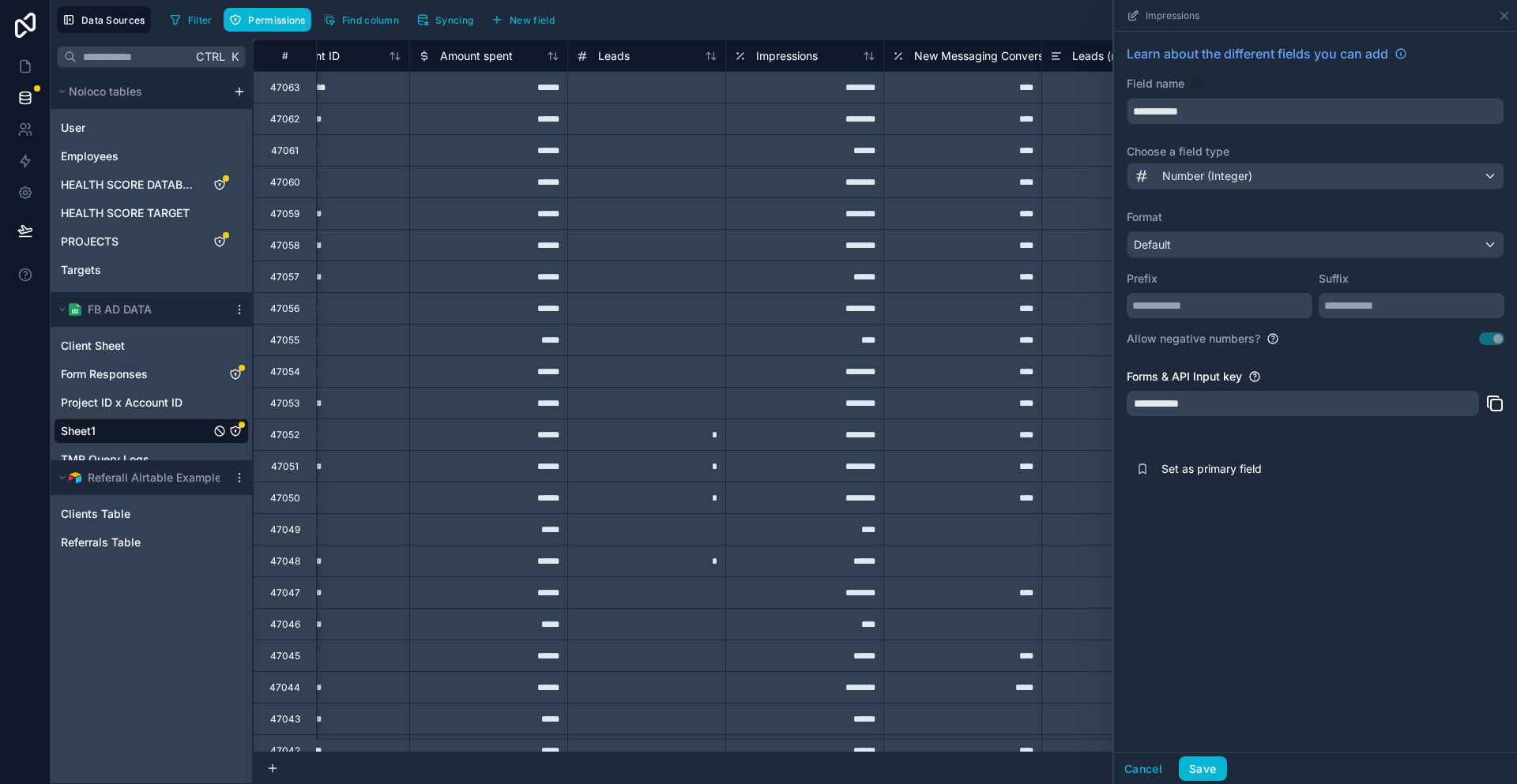
click at [1235, 759] on div "Cancel Save" at bounding box center [1315, 768] width 403 height 32
click at [1226, 759] on button "Save" at bounding box center [1202, 769] width 47 height 25
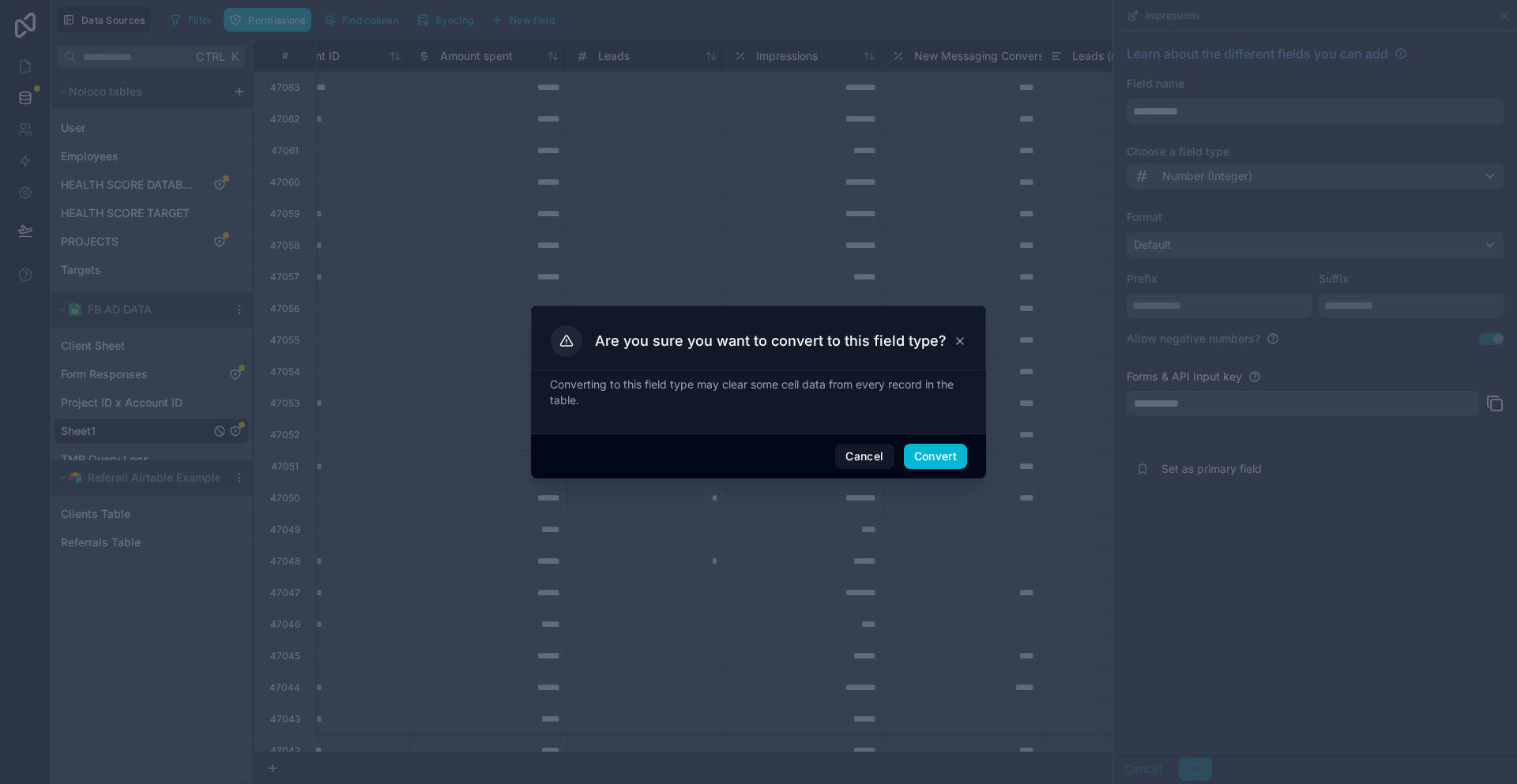
click at [920, 436] on div "Cancel Convert" at bounding box center [758, 455] width 455 height 45
click at [921, 448] on button "Convert" at bounding box center [935, 456] width 63 height 25
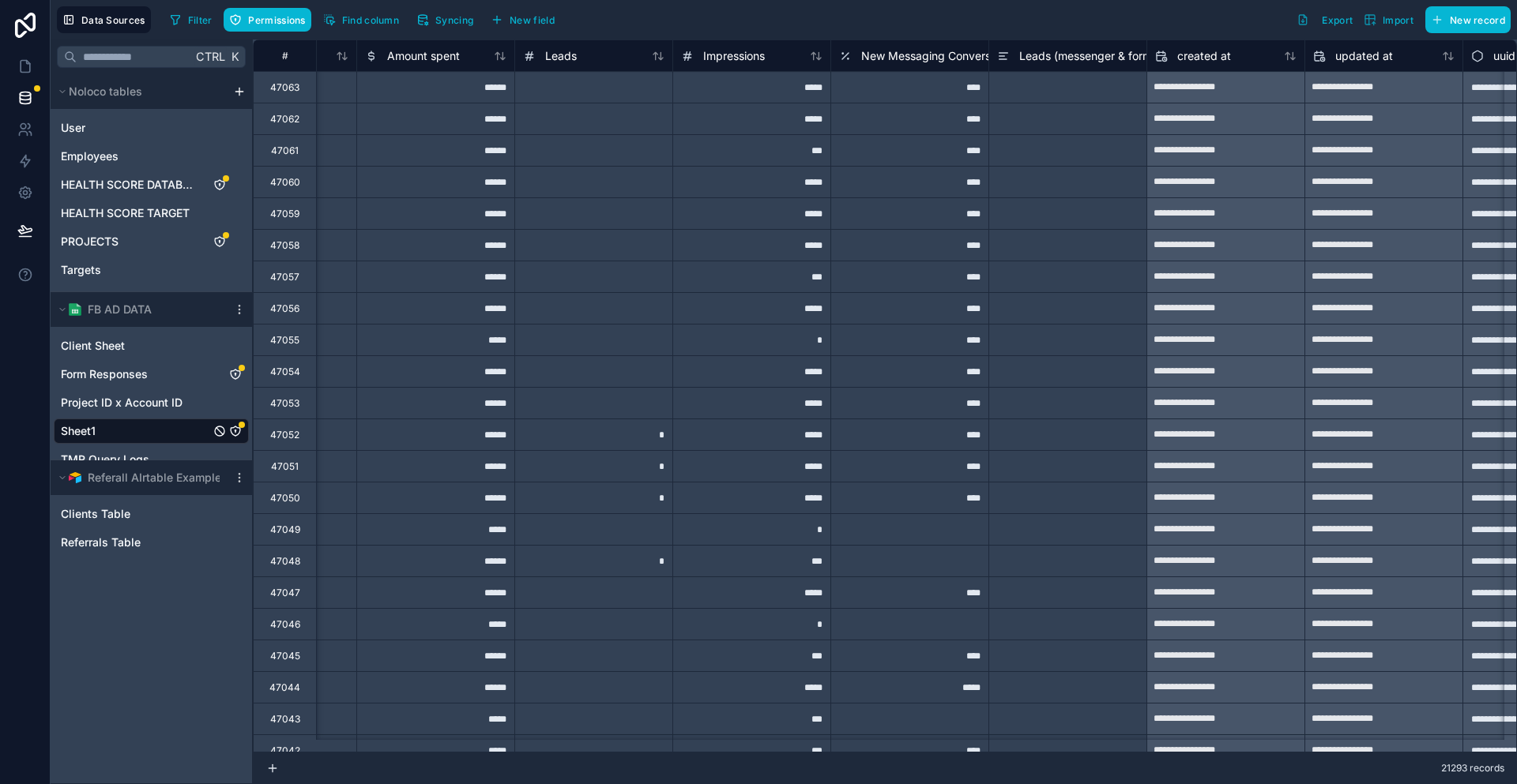
scroll to position [0, 1226]
click at [882, 60] on span "New Messaging Conversations" at bounding box center [939, 56] width 161 height 16
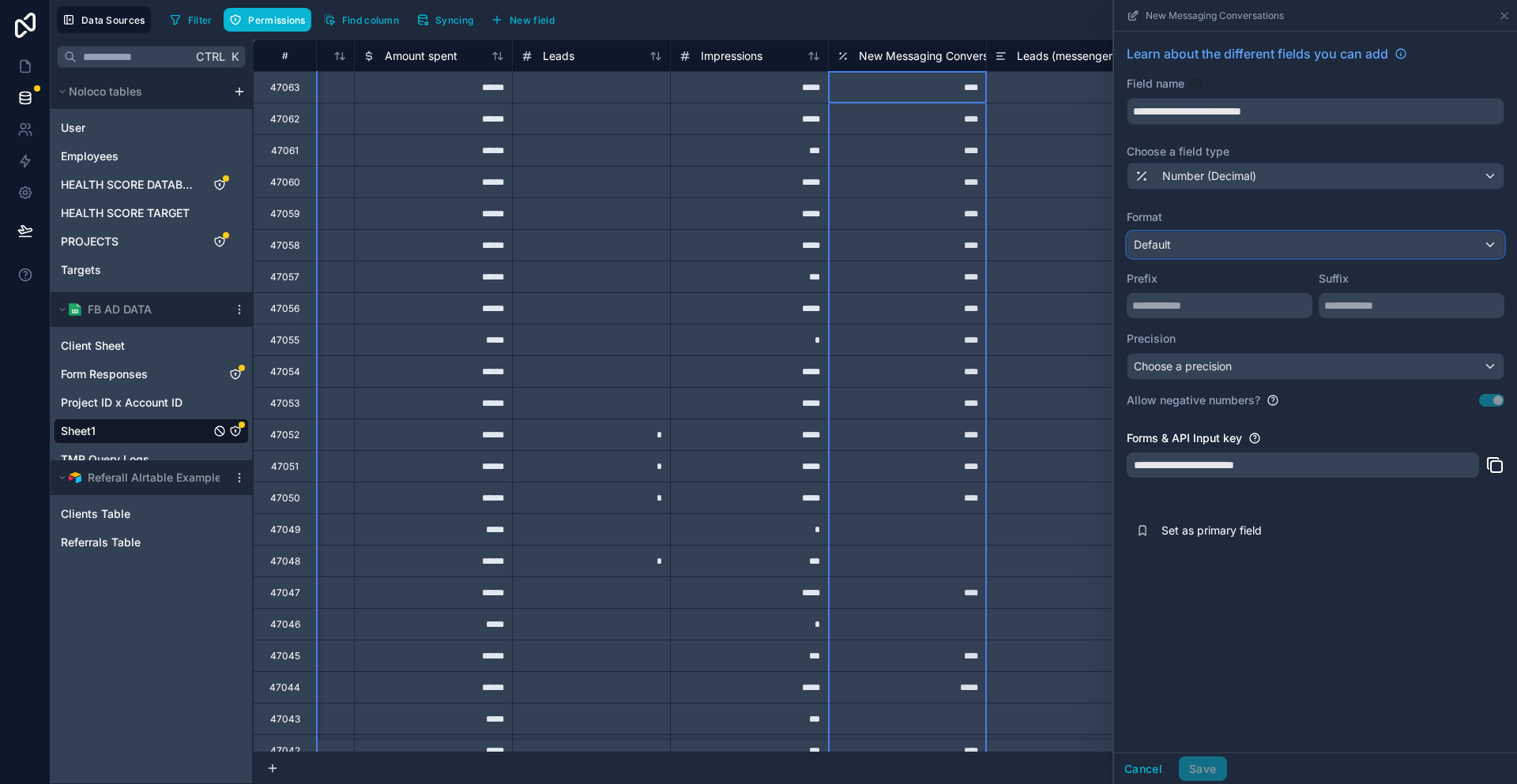
click at [1231, 232] on div "Default" at bounding box center [1315, 245] width 376 height 25
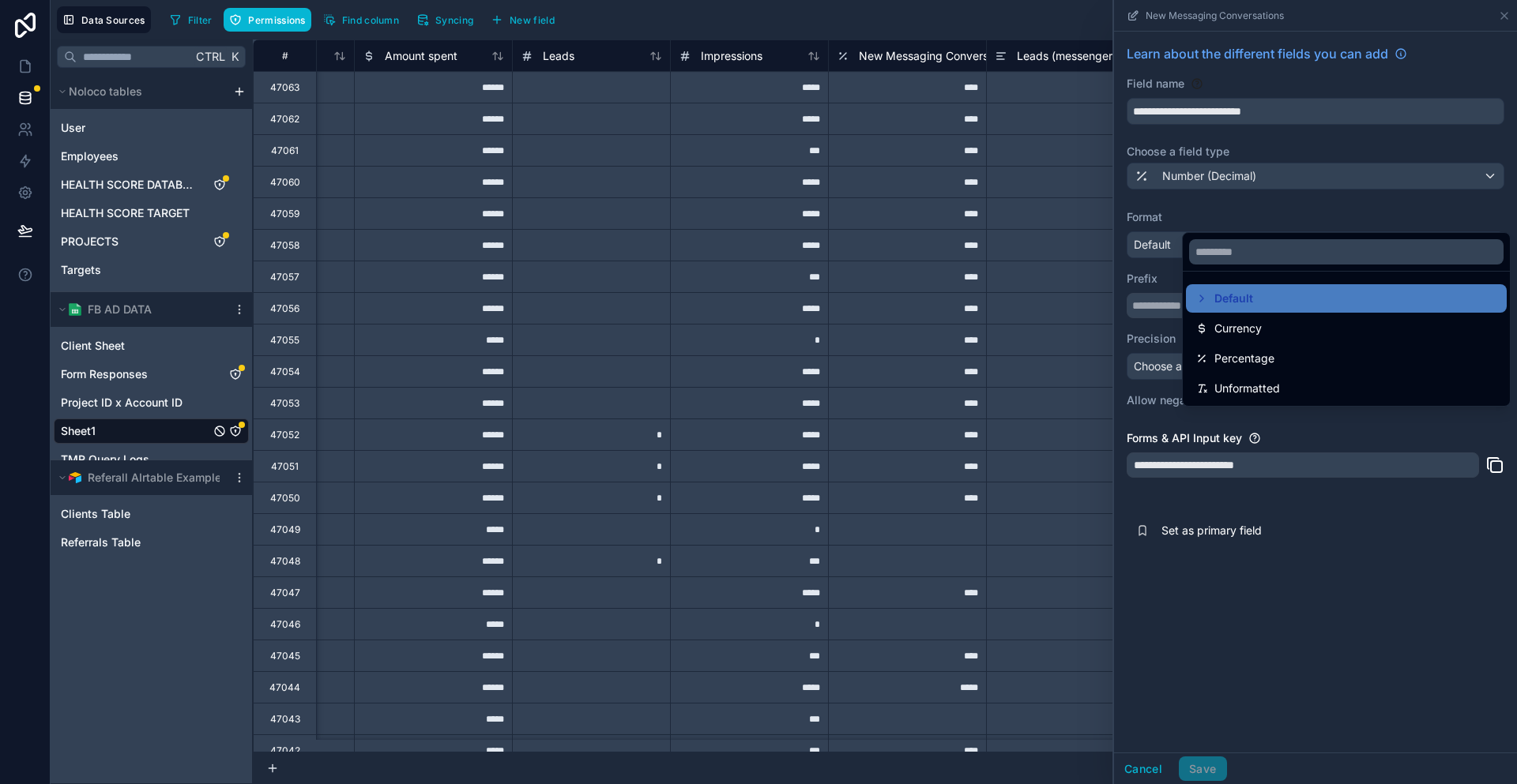
click at [1249, 140] on div at bounding box center [1315, 392] width 403 height 784
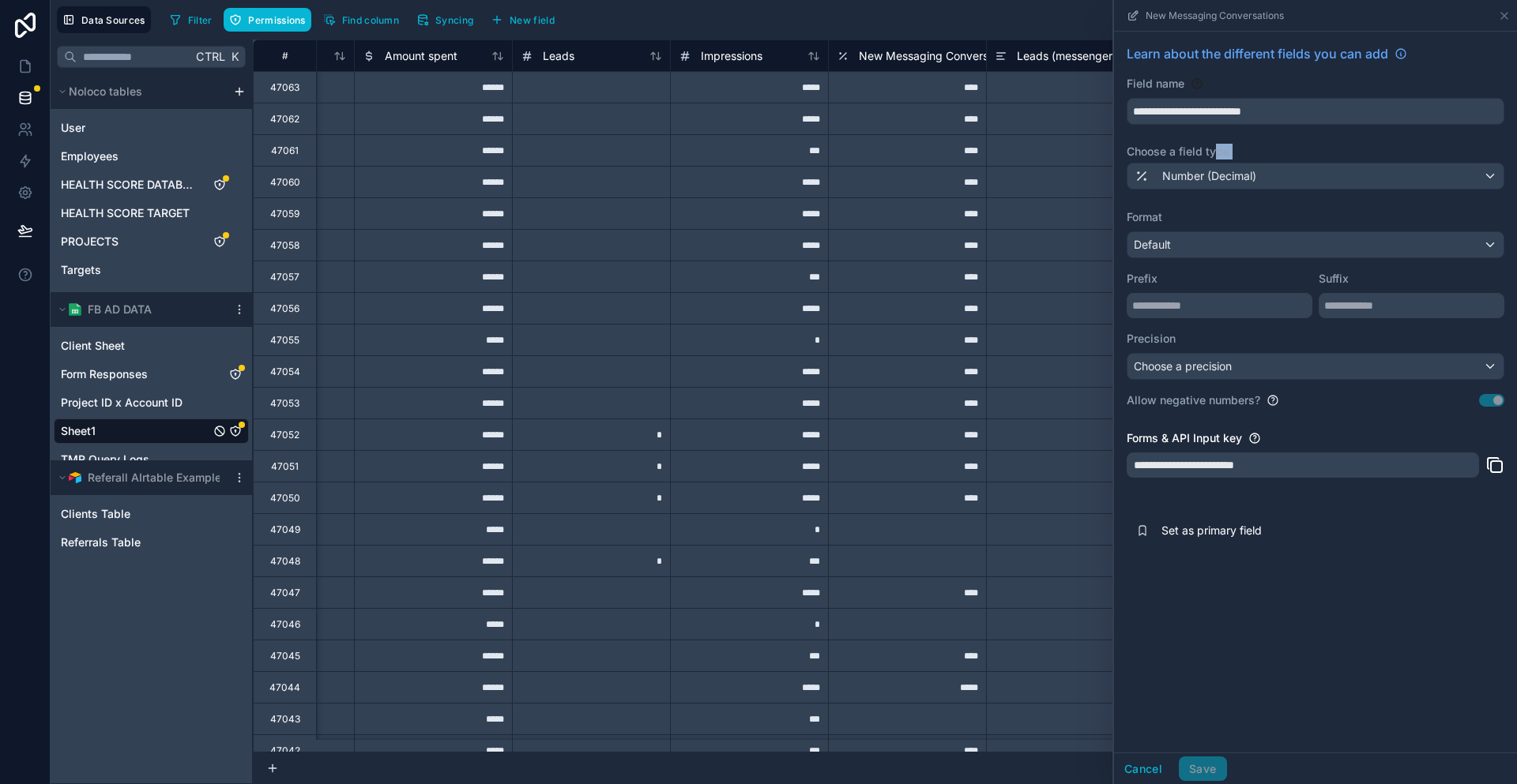
click at [1266, 145] on div "**********" at bounding box center [1315, 296] width 403 height 529
click at [1256, 168] on span "Number (Decimal)" at bounding box center [1209, 176] width 94 height 16
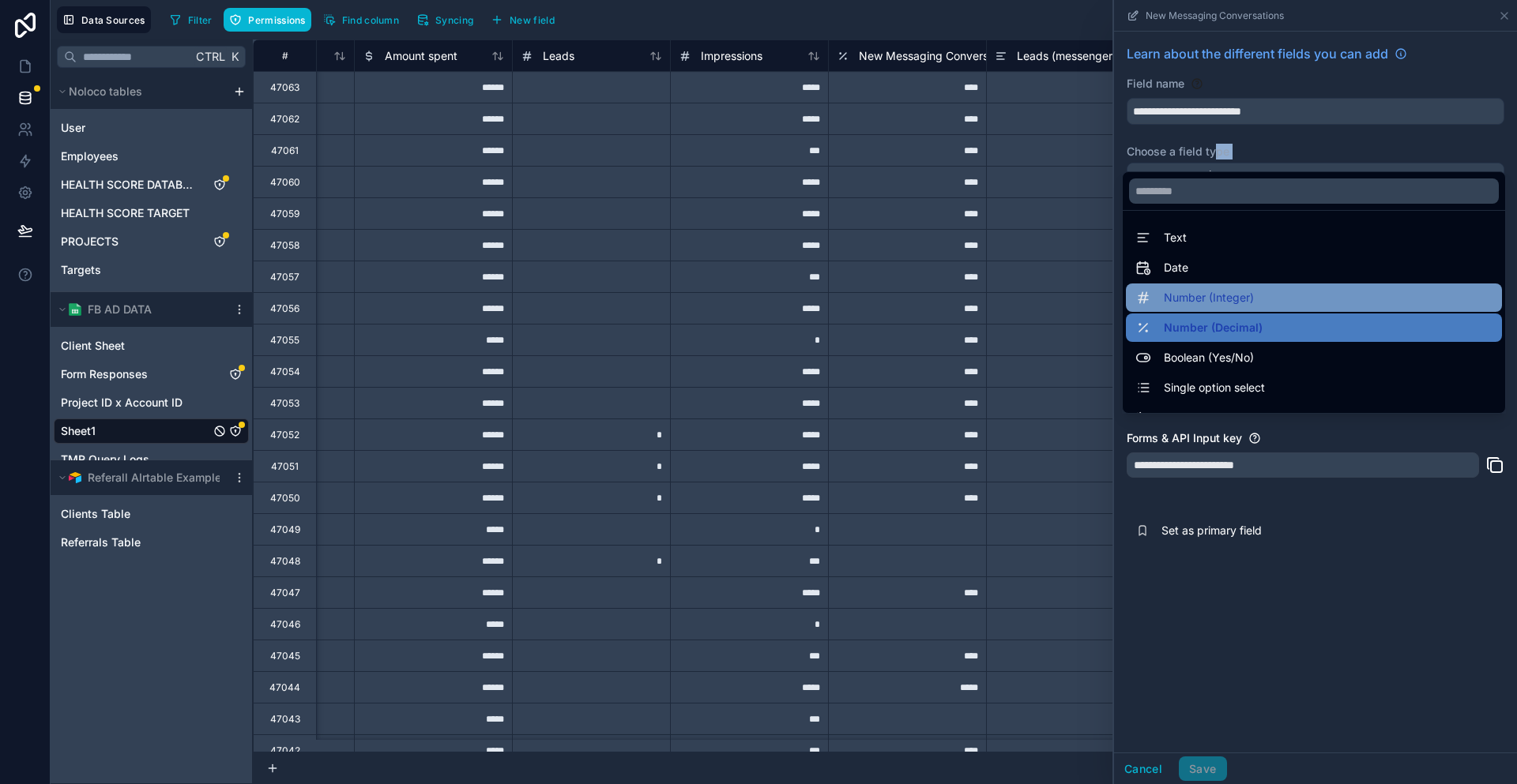
click at [1250, 289] on span "Number (Integer)" at bounding box center [1208, 298] width 90 height 19
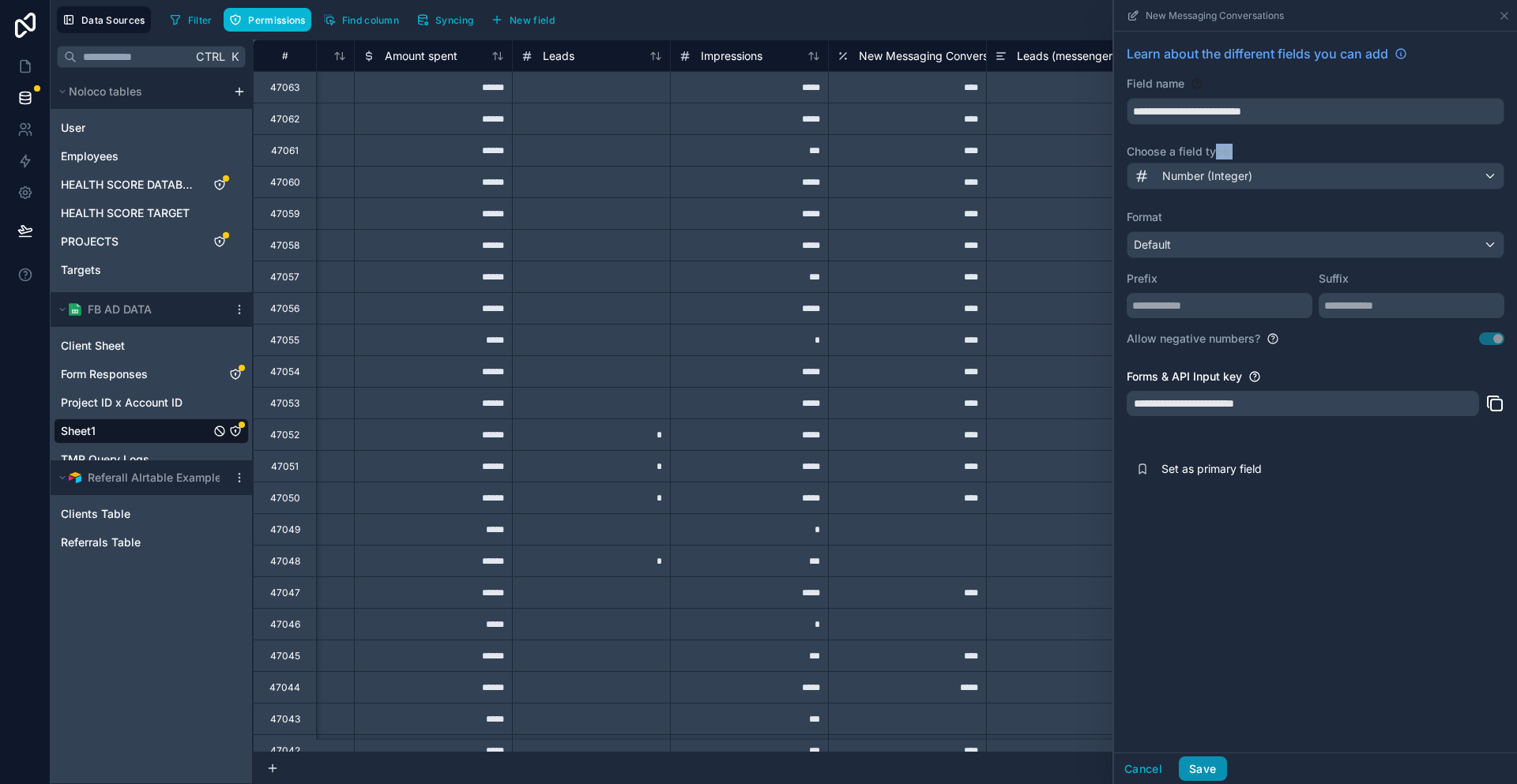
click at [1226, 770] on button "Save" at bounding box center [1202, 769] width 47 height 25
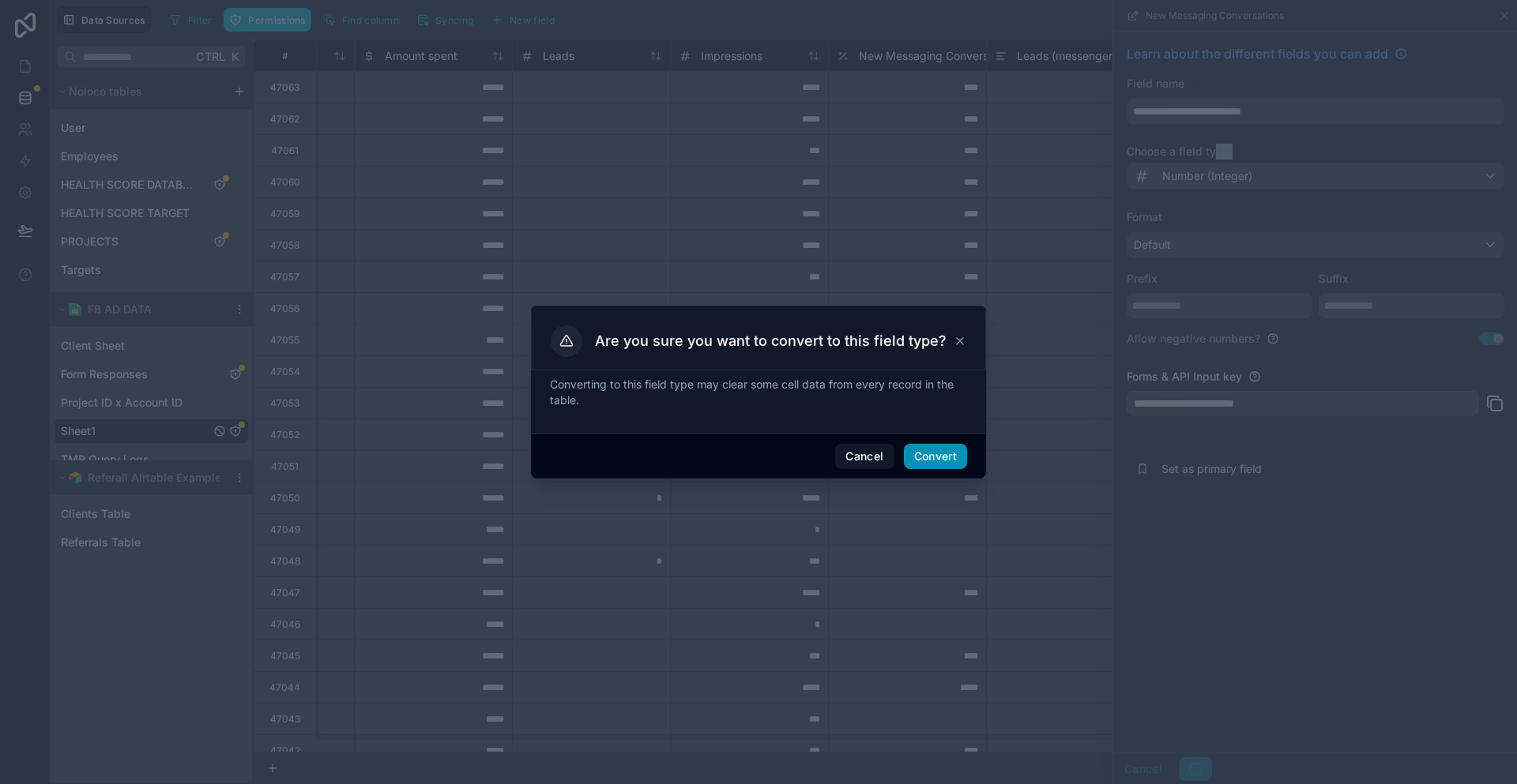
click at [936, 454] on button "Convert" at bounding box center [935, 456] width 63 height 25
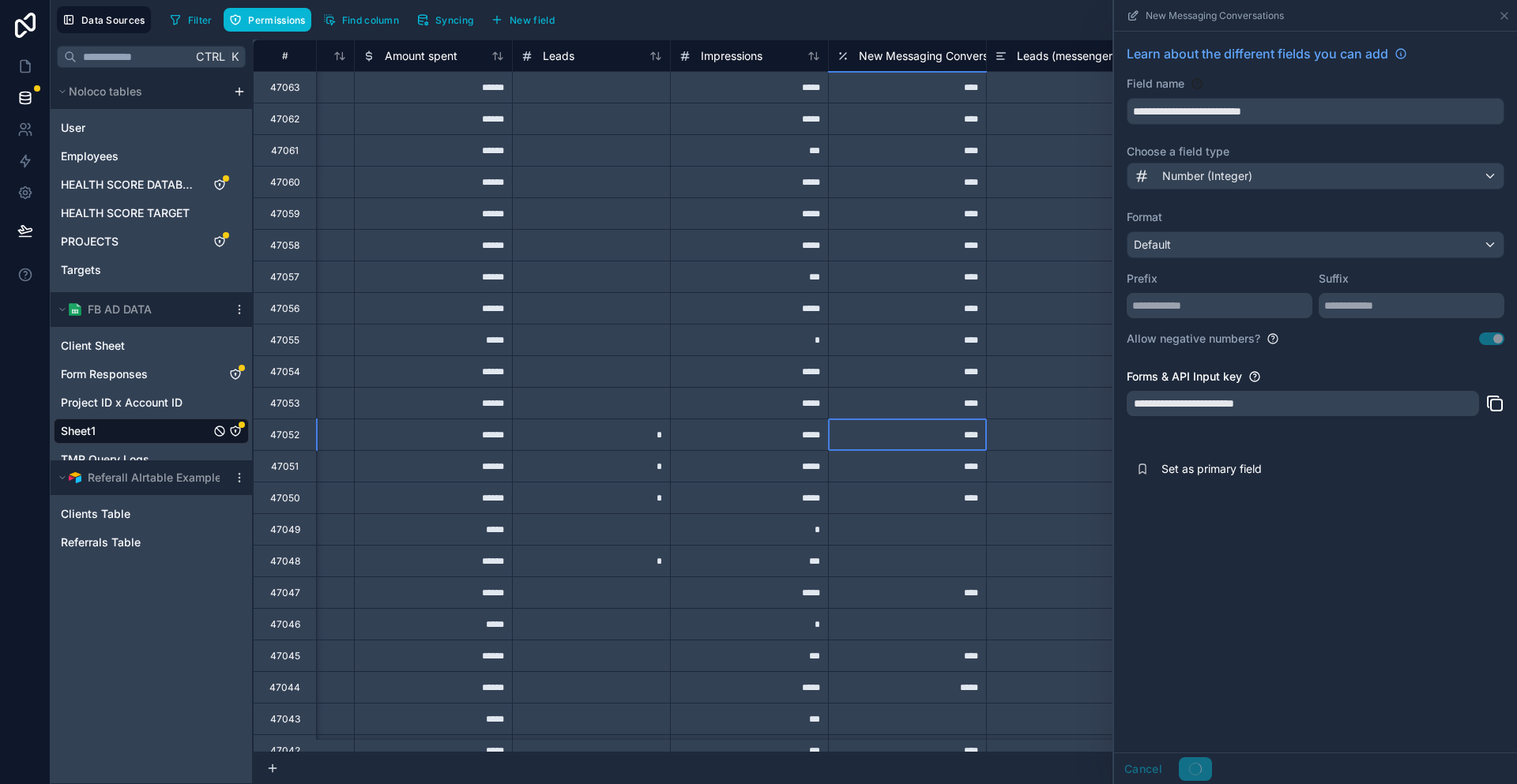
click at [921, 431] on div "****" at bounding box center [907, 434] width 158 height 32
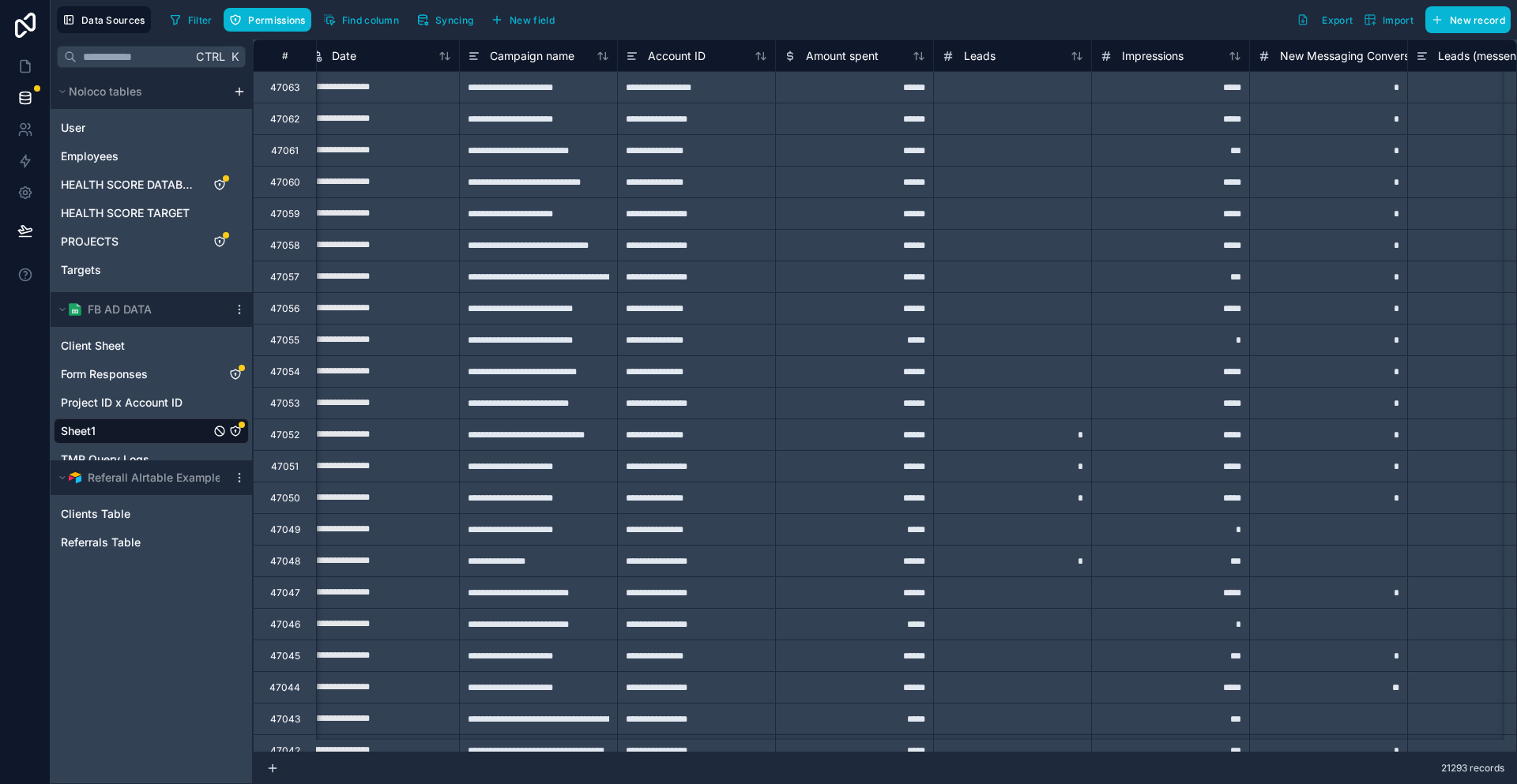
scroll to position [0, 599]
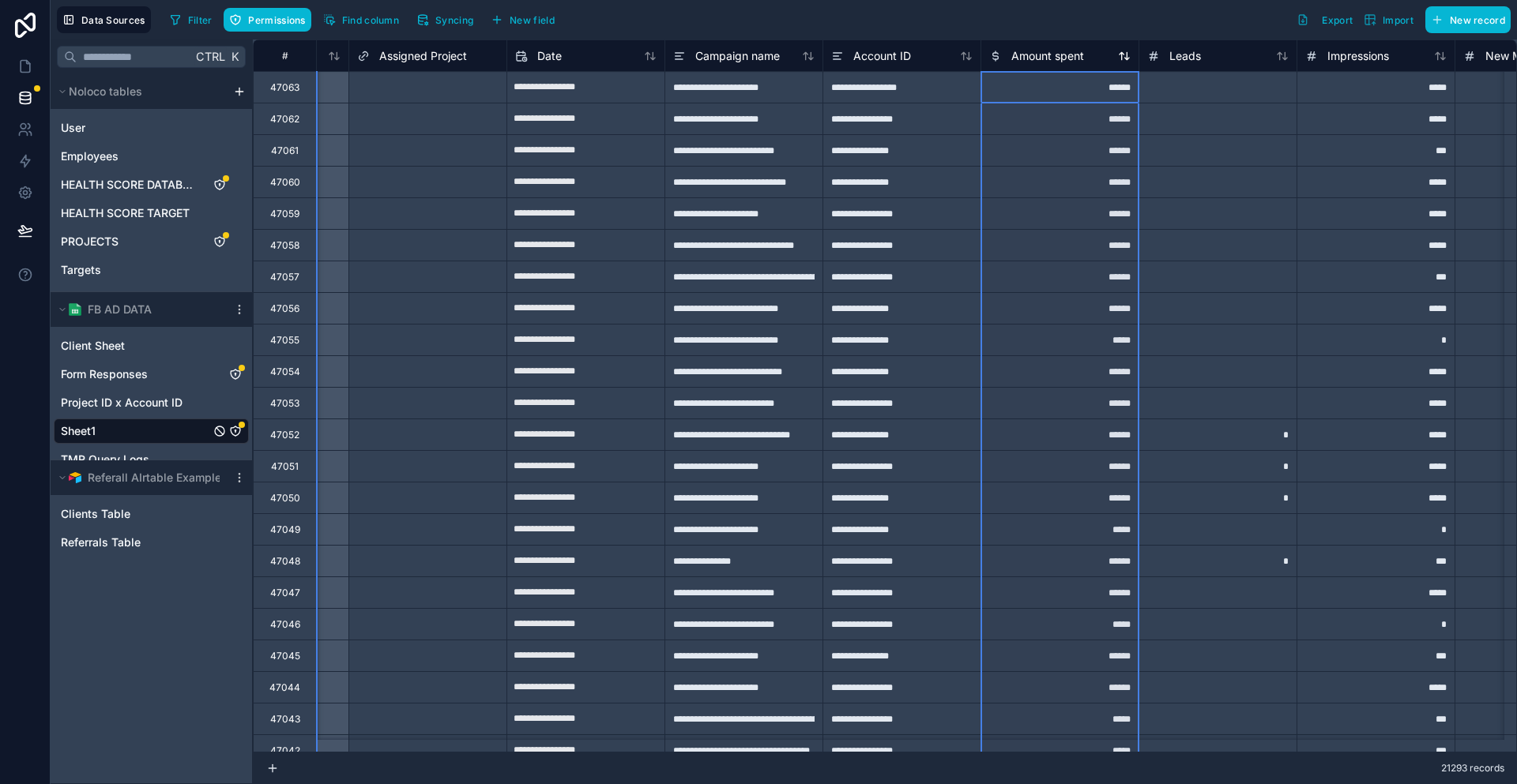
click at [1012, 48] on span "Amount spent" at bounding box center [1048, 56] width 73 height 16
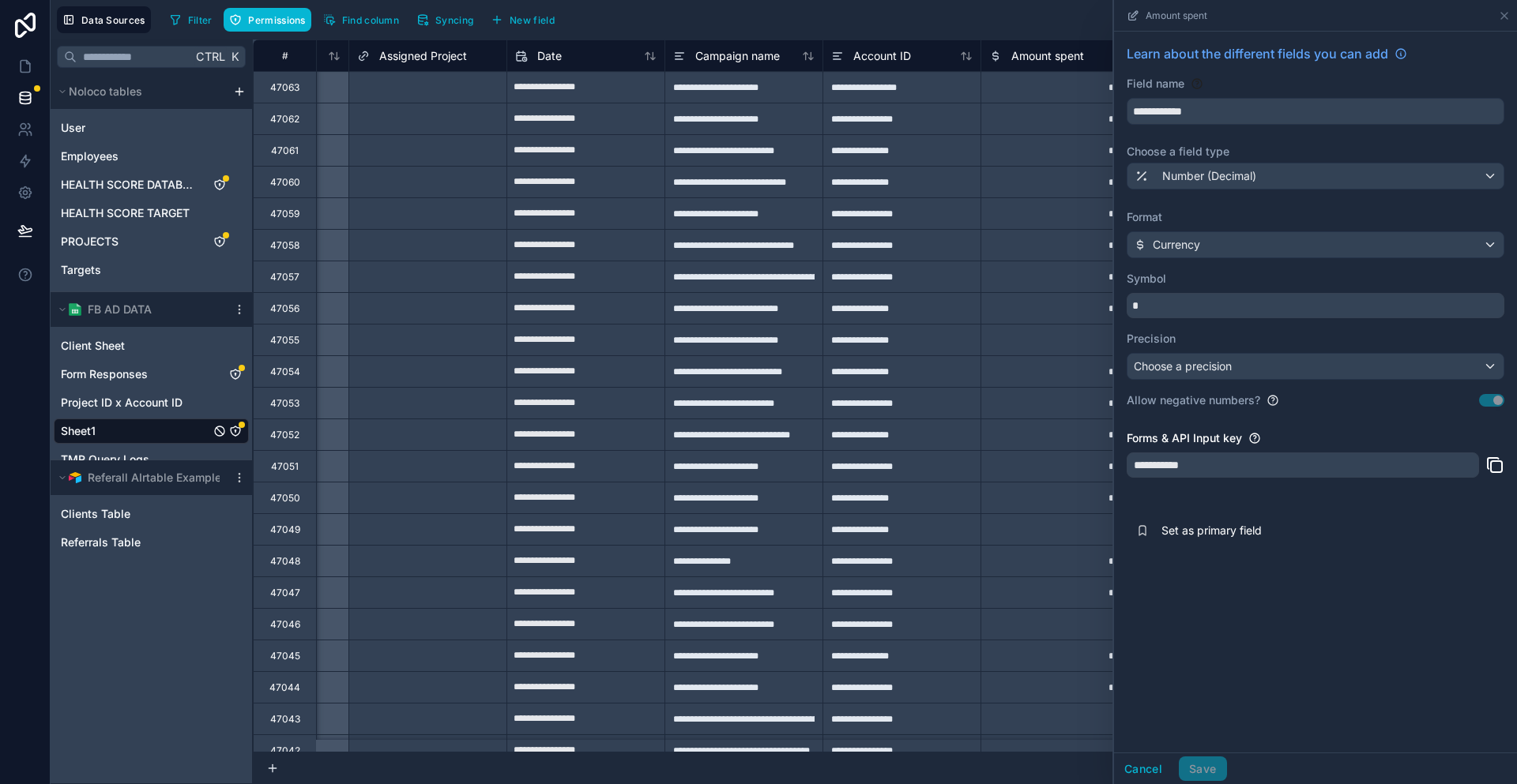
click at [1493, 461] on icon at bounding box center [1496, 467] width 11 height 11
click at [1172, 773] on button "Cancel" at bounding box center [1143, 769] width 59 height 25
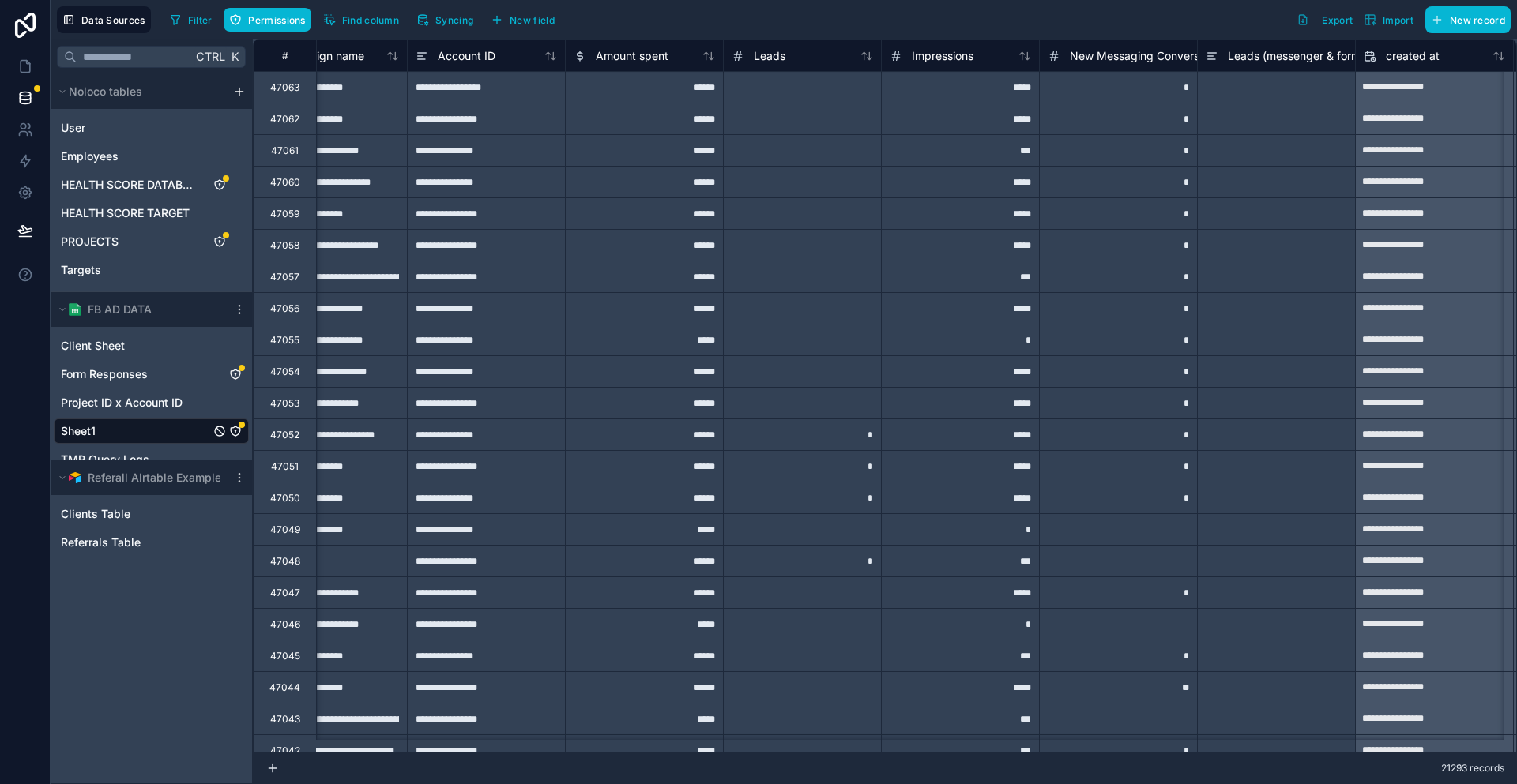
scroll to position [0, 1082]
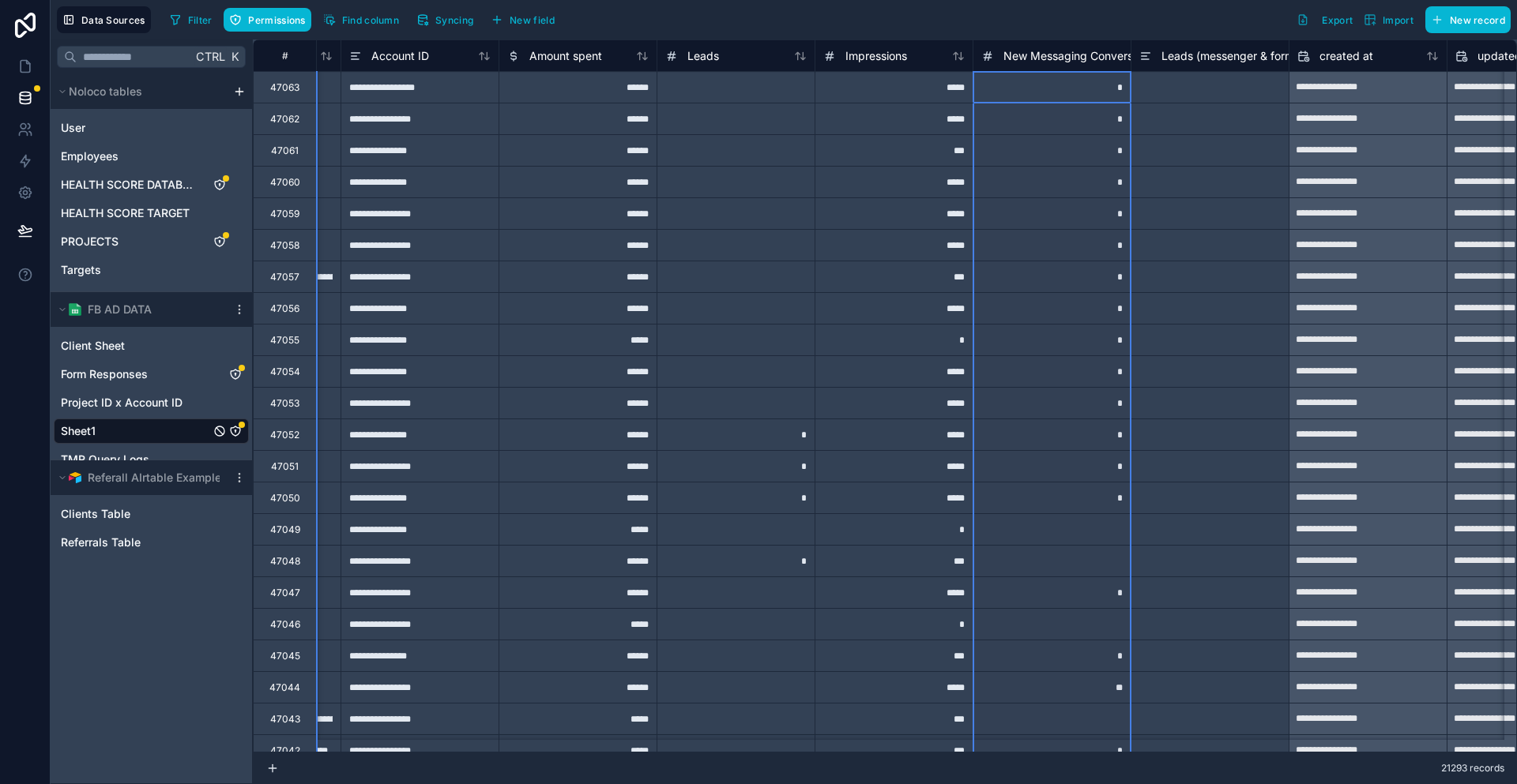
click at [1026, 60] on span "New Messaging Conversations" at bounding box center [1084, 56] width 161 height 16
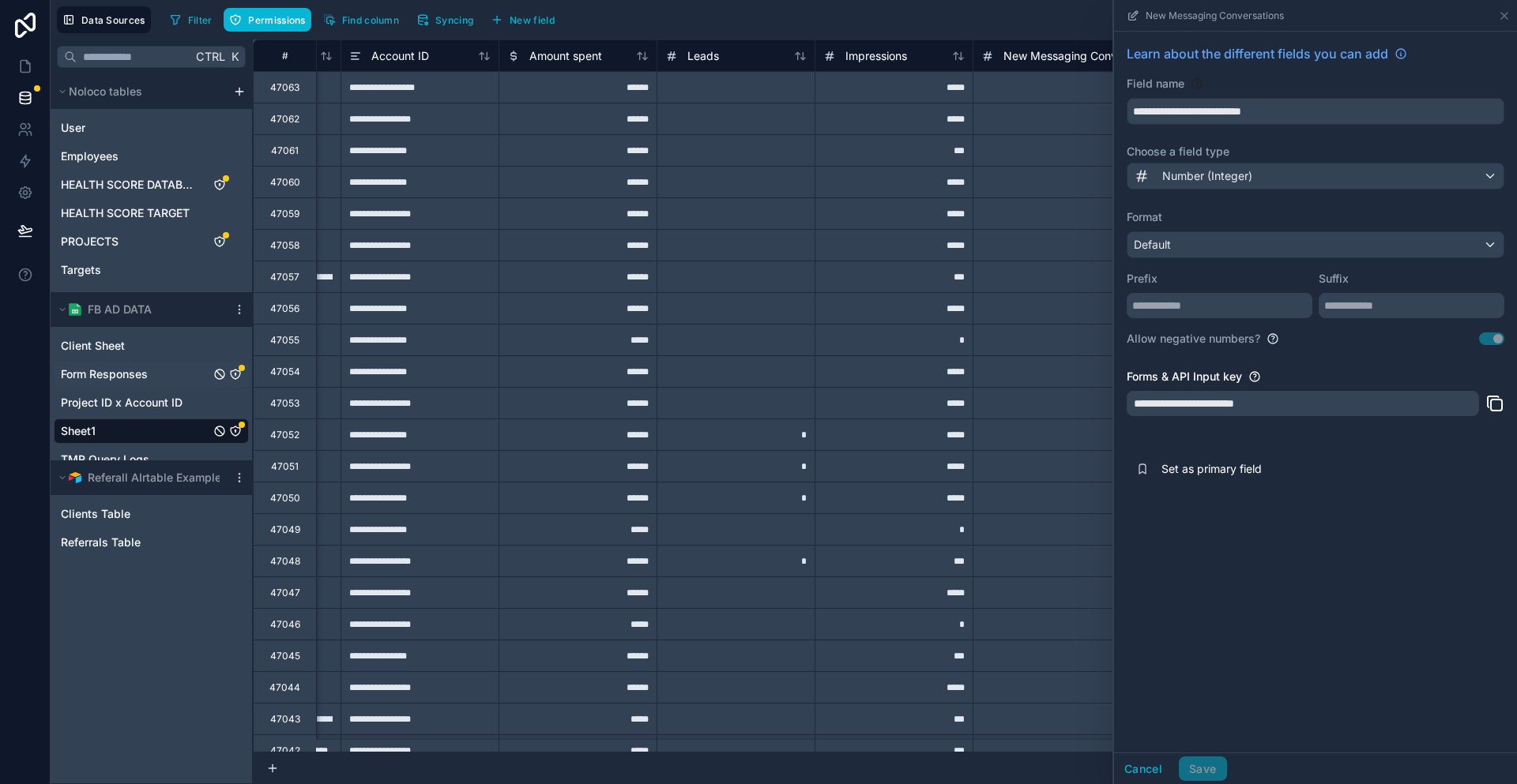
click at [110, 367] on span "Form Responses" at bounding box center [104, 374] width 87 height 16
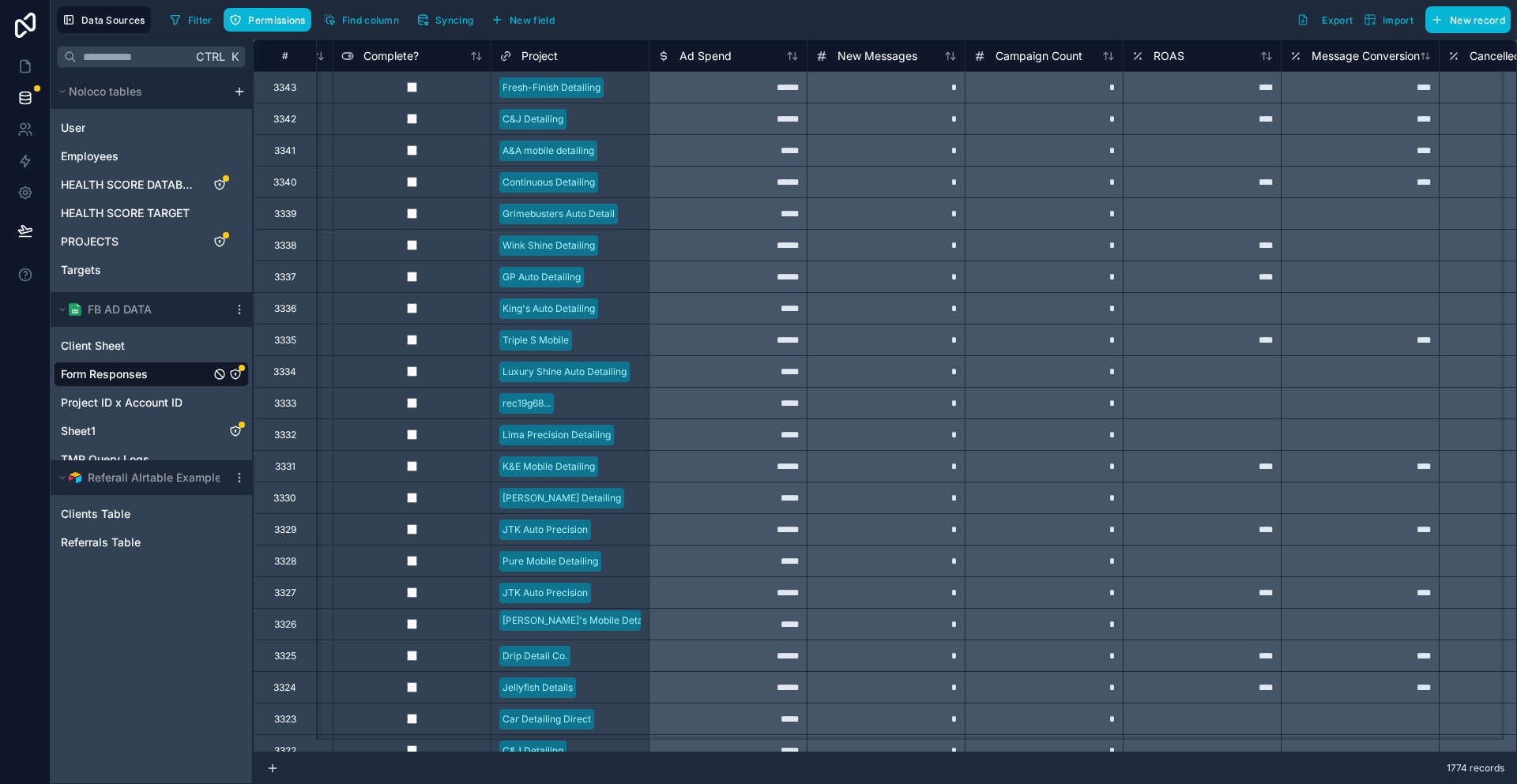
scroll to position [0, 1167]
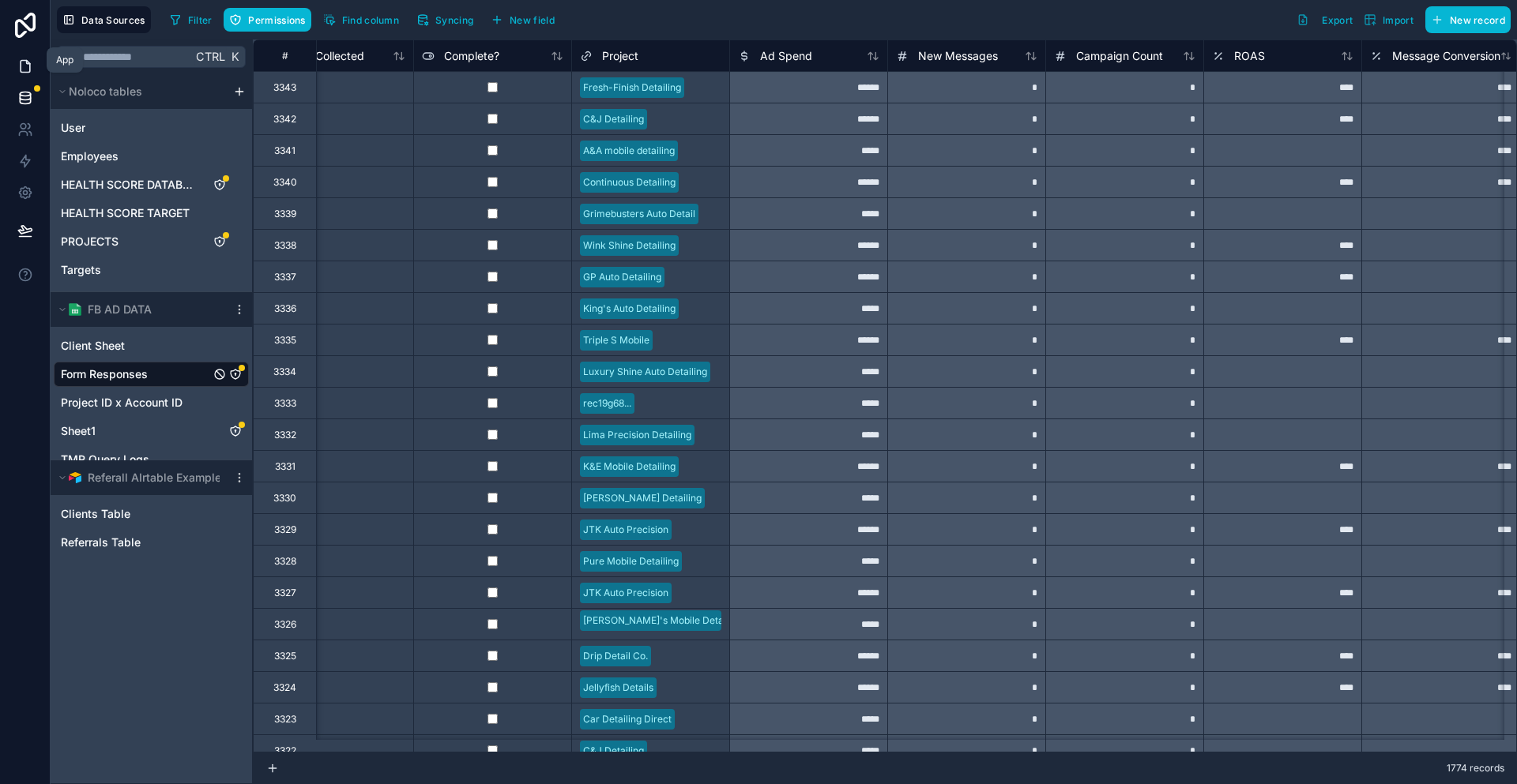
click at [20, 62] on icon at bounding box center [25, 67] width 10 height 12
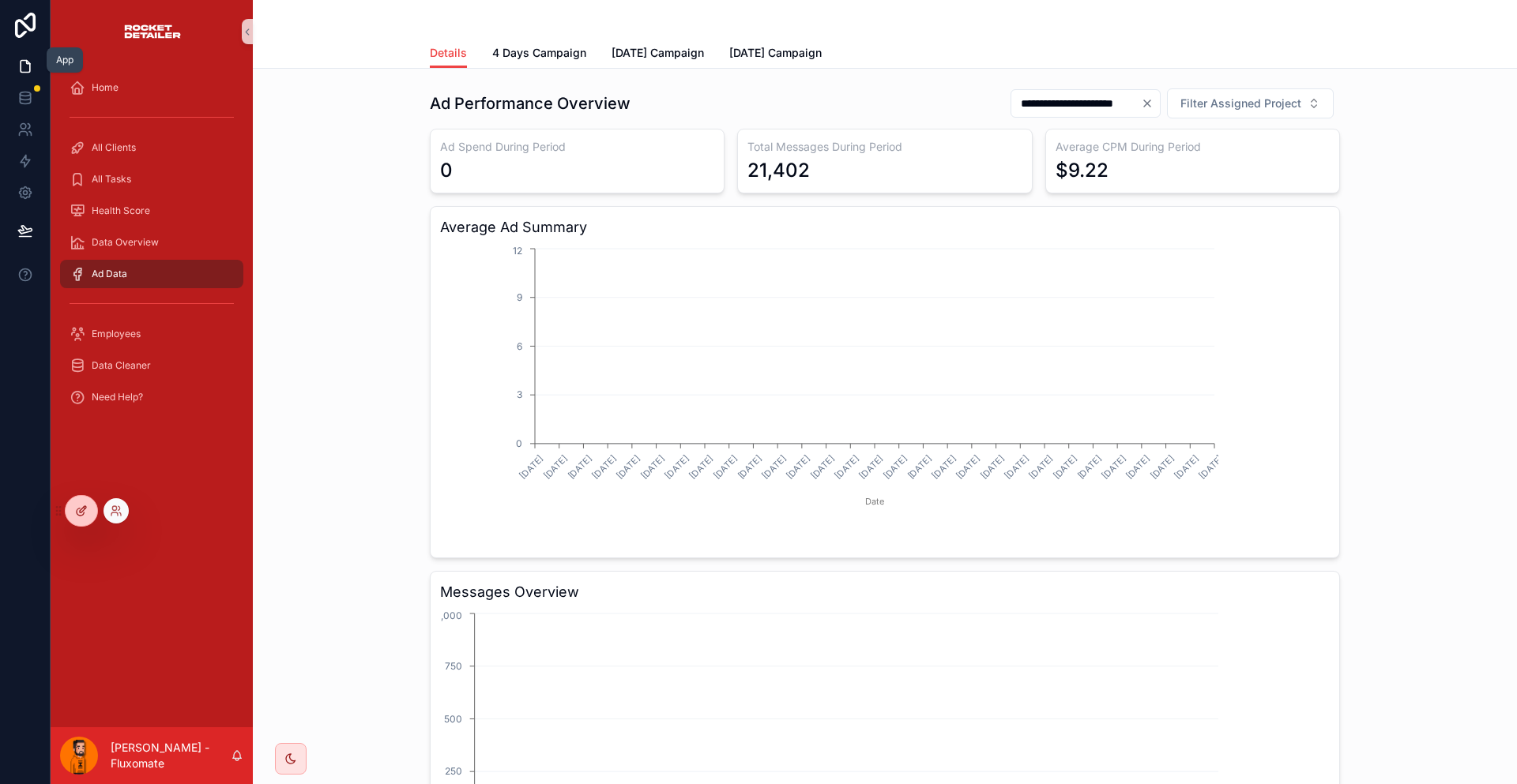
click at [80, 500] on div at bounding box center [82, 510] width 32 height 30
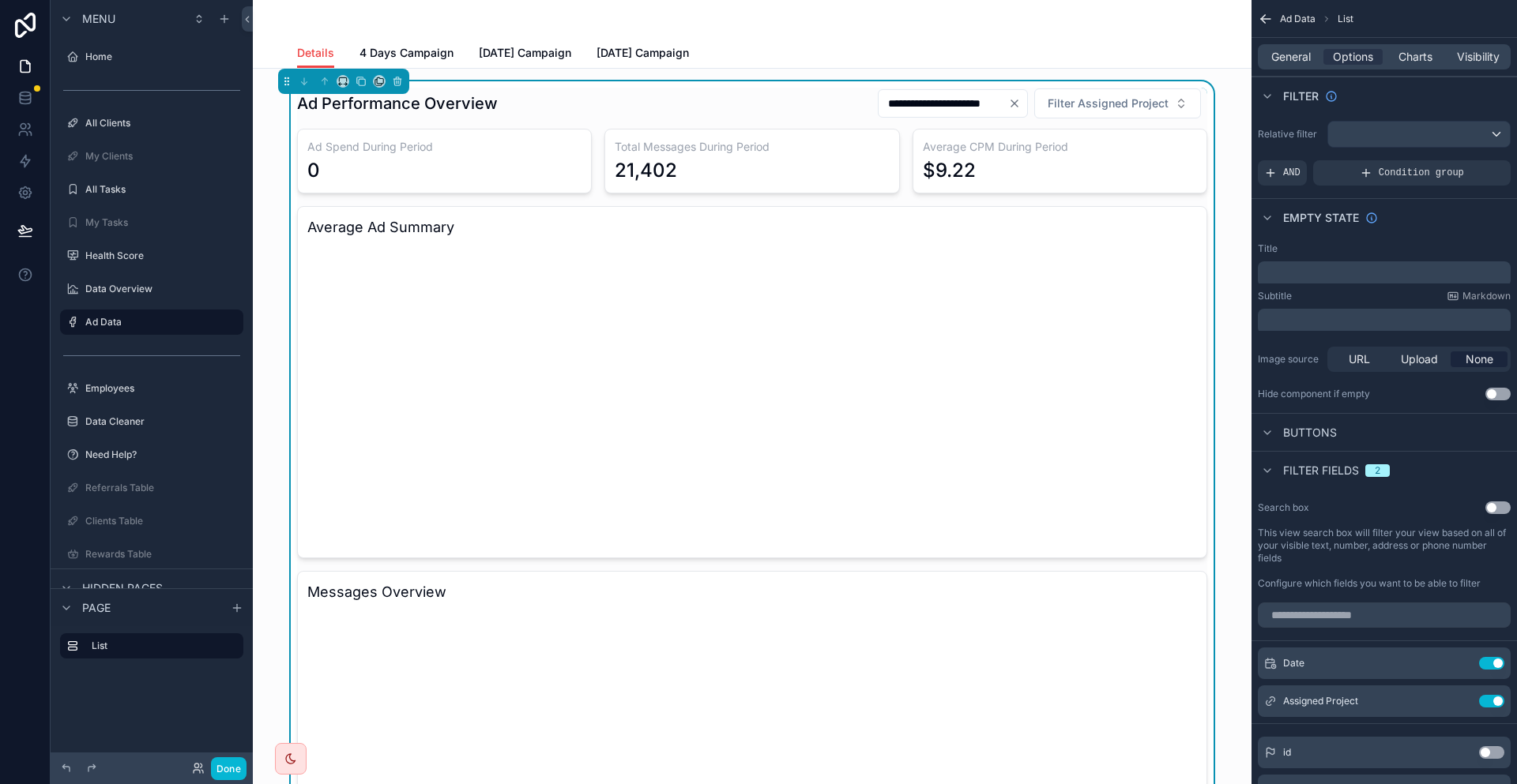
click at [1131, 158] on div "$9.22" at bounding box center [1060, 170] width 274 height 25
click at [1415, 51] on span "Charts" at bounding box center [1415, 57] width 34 height 16
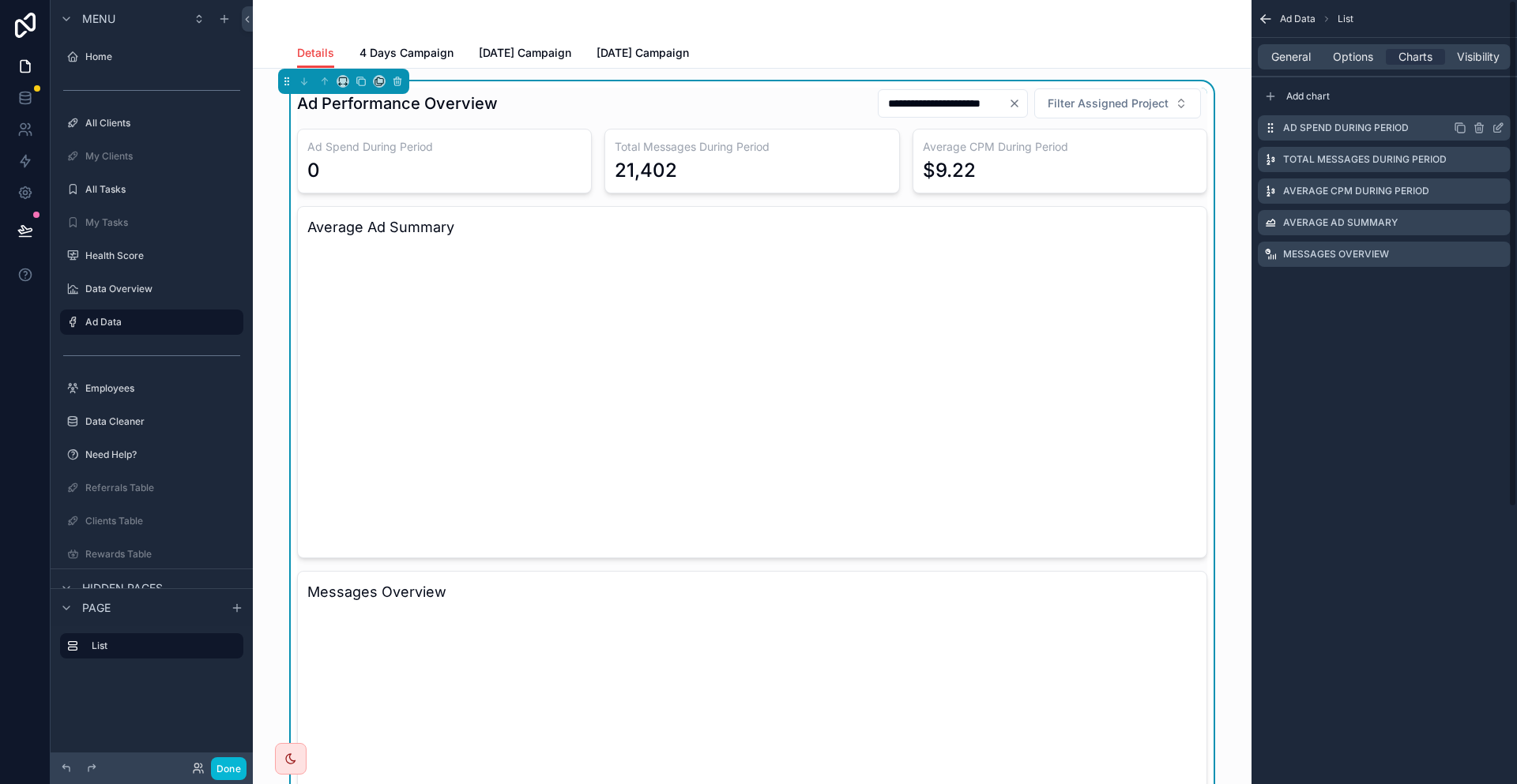
click at [1495, 122] on icon "scrollable content" at bounding box center [1498, 128] width 12 height 12
click at [1501, 123] on icon "scrollable content" at bounding box center [1499, 125] width 6 height 6
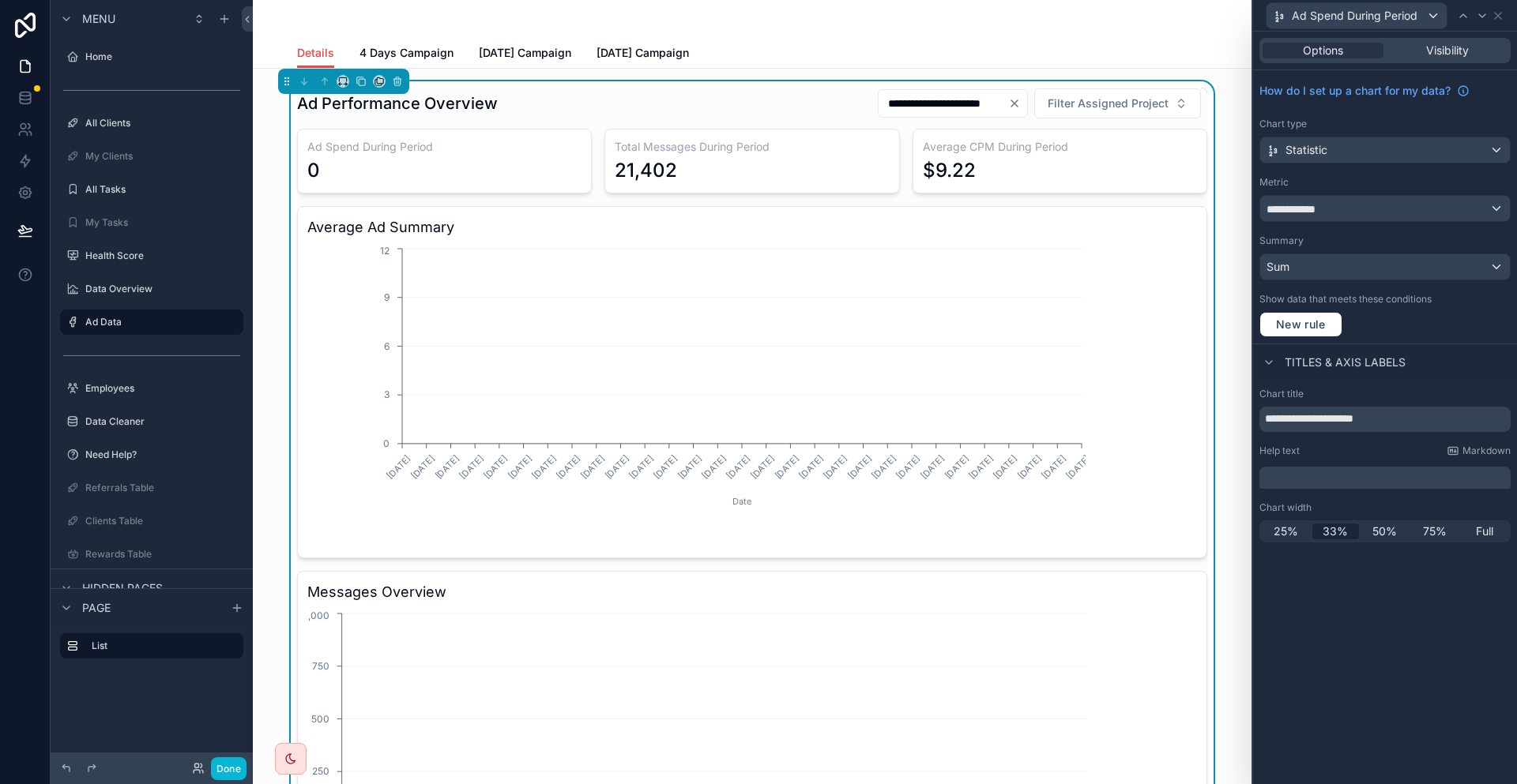
click at [1378, 184] on div "Average CPM During Period" at bounding box center [1385, 191] width 253 height 25
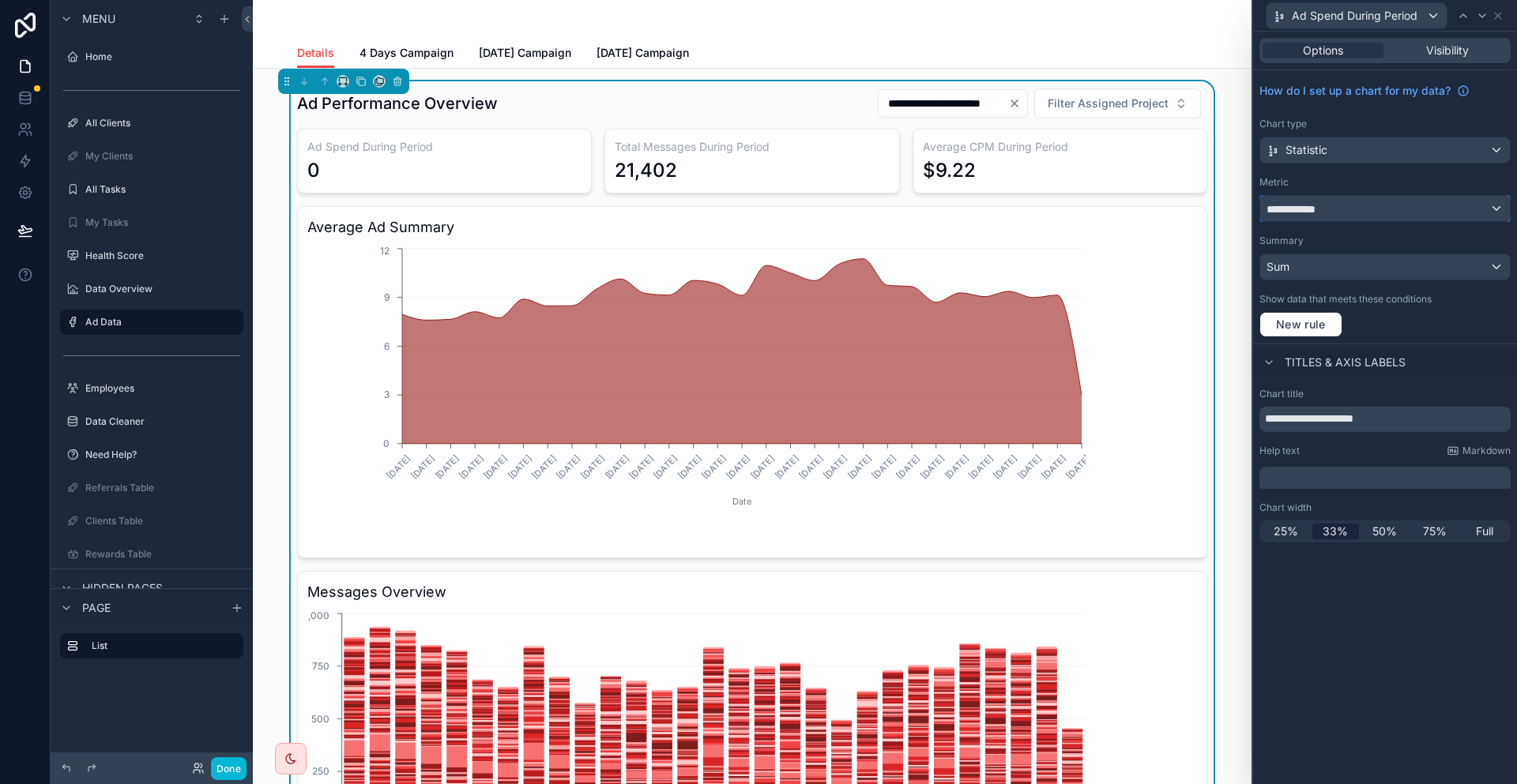
click at [1378, 196] on div "**********" at bounding box center [1385, 208] width 250 height 25
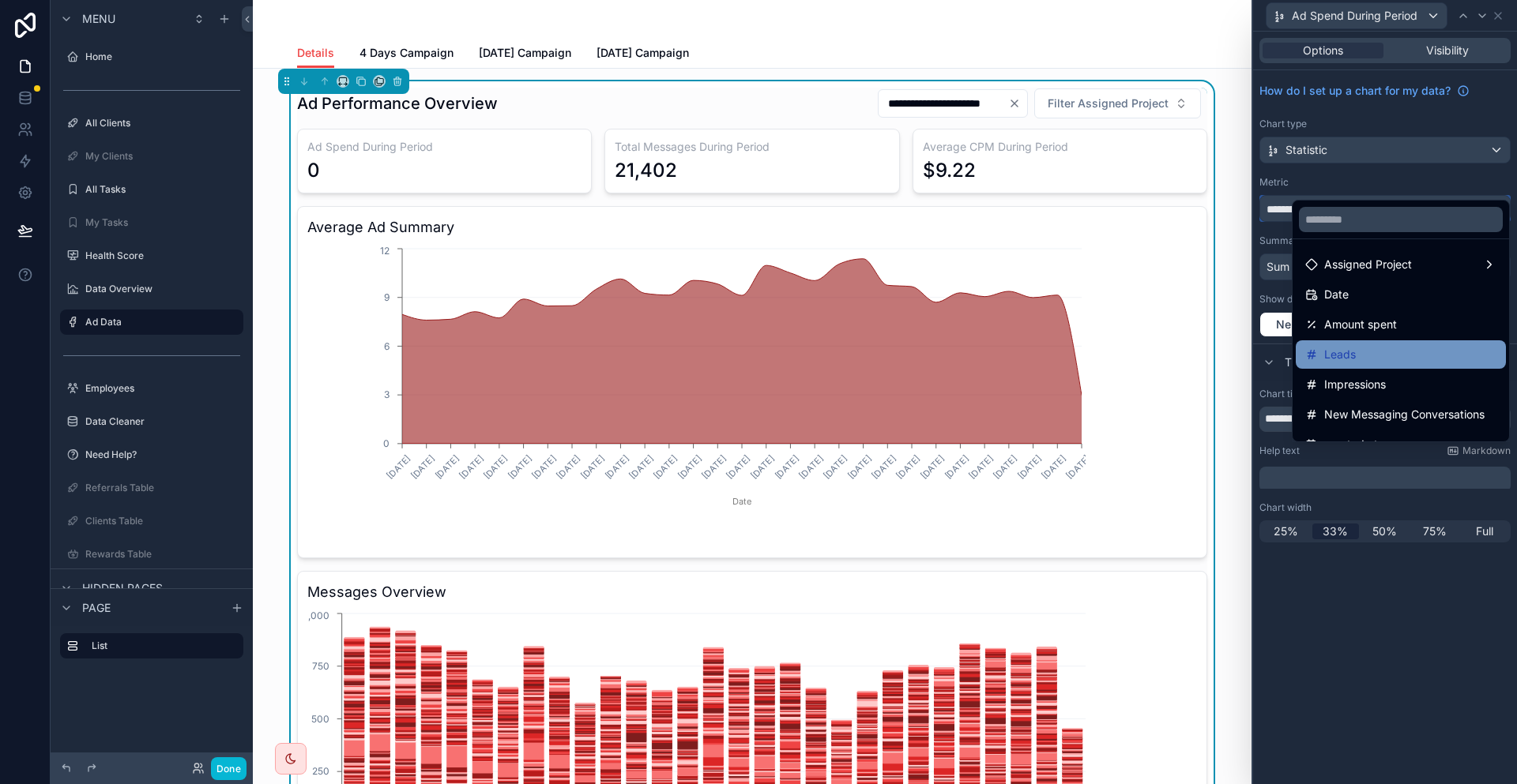
scroll to position [150, 0]
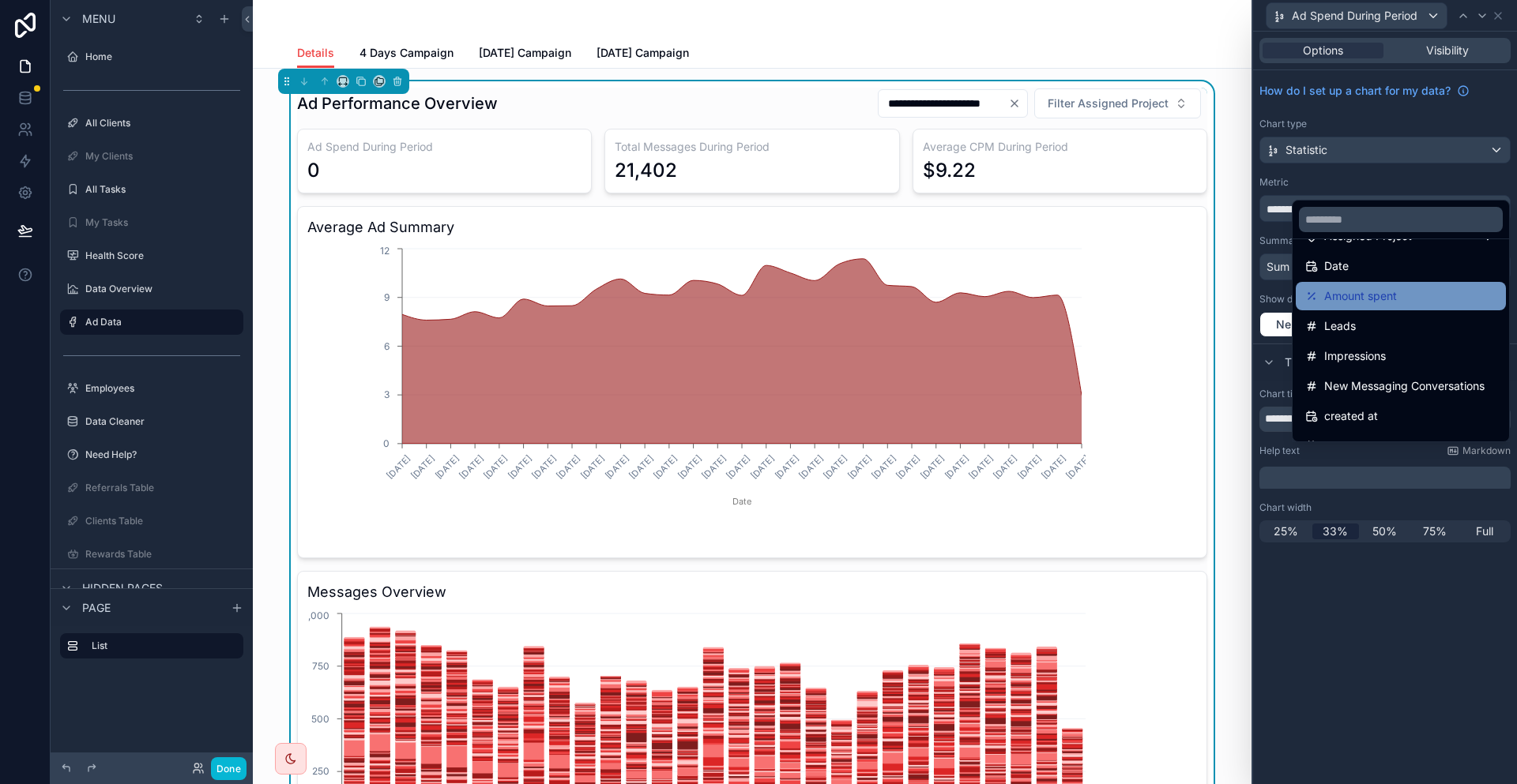
click at [1406, 287] on div "Amount spent" at bounding box center [1401, 296] width 191 height 19
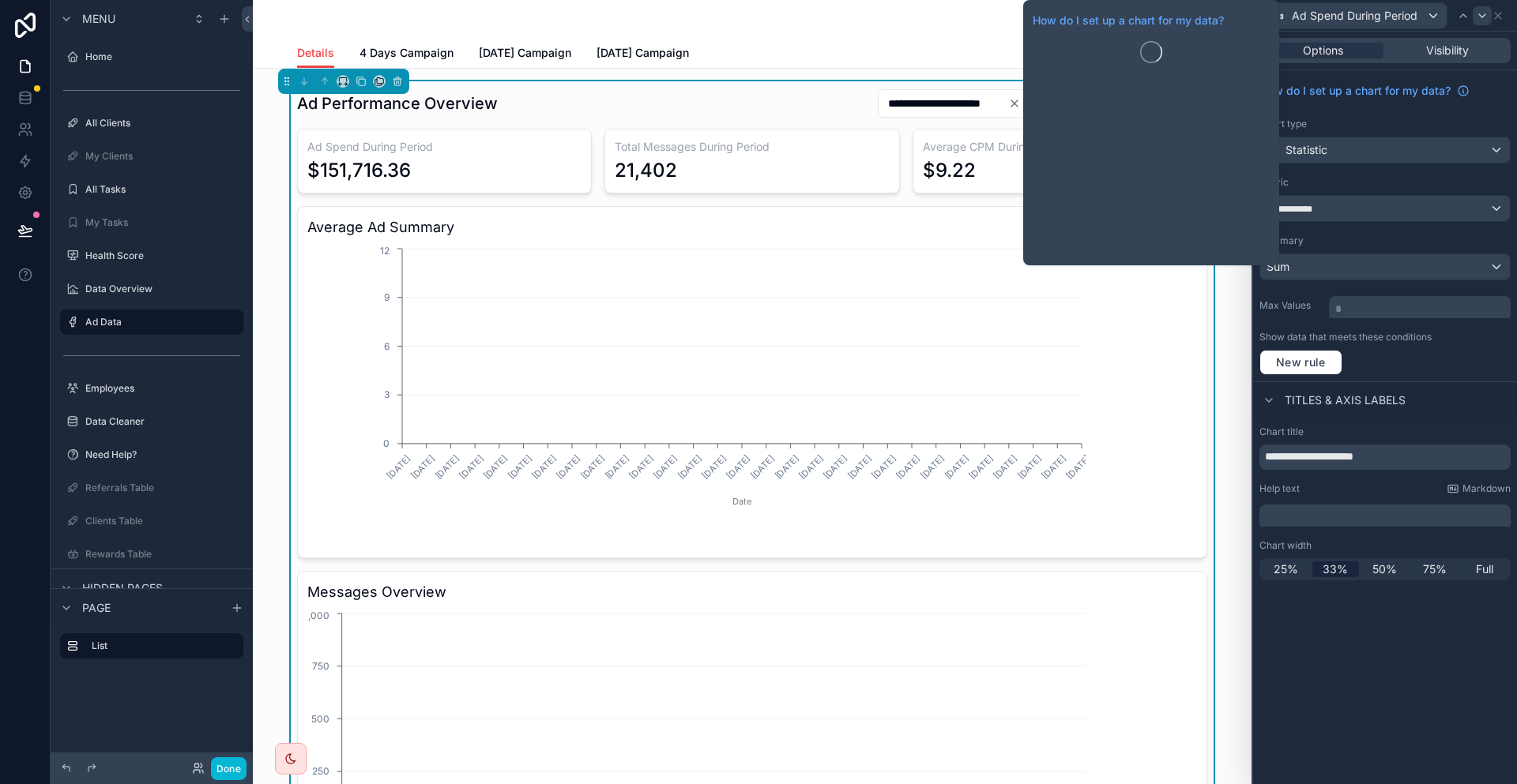
click at [1481, 17] on icon at bounding box center [1482, 16] width 12 height 12
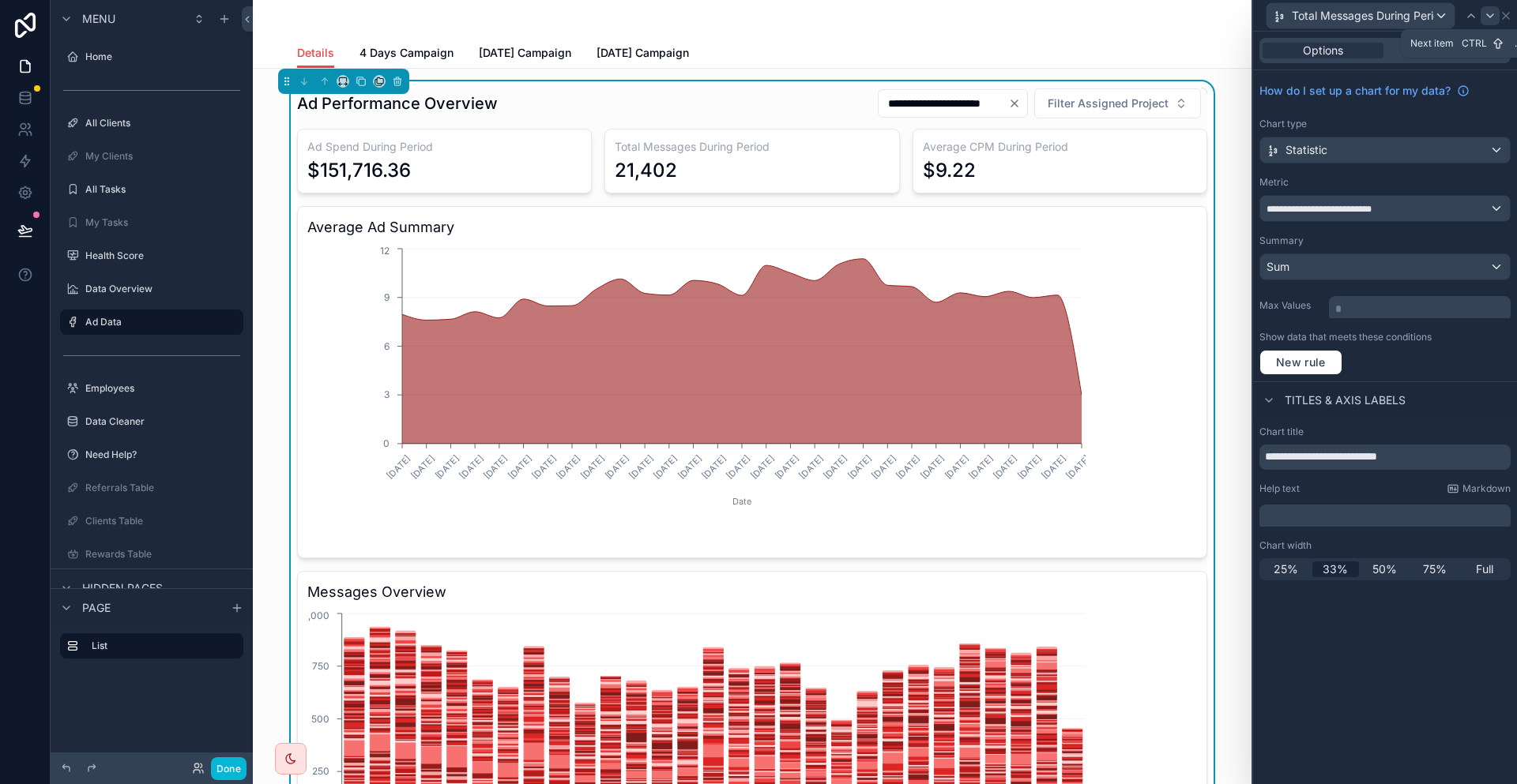
click at [1493, 20] on div at bounding box center [1490, 16] width 19 height 19
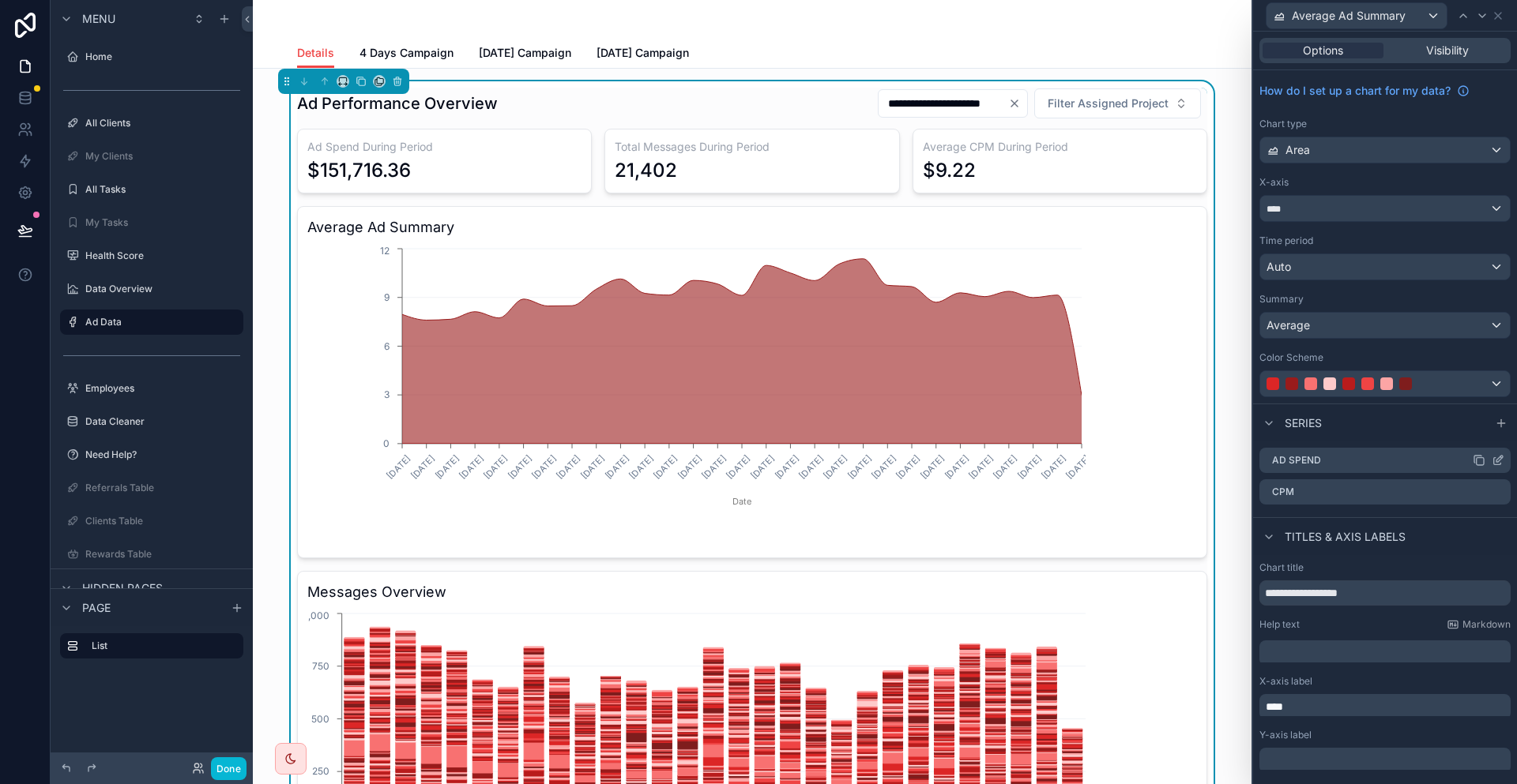
click at [1499, 454] on icon at bounding box center [1498, 460] width 12 height 12
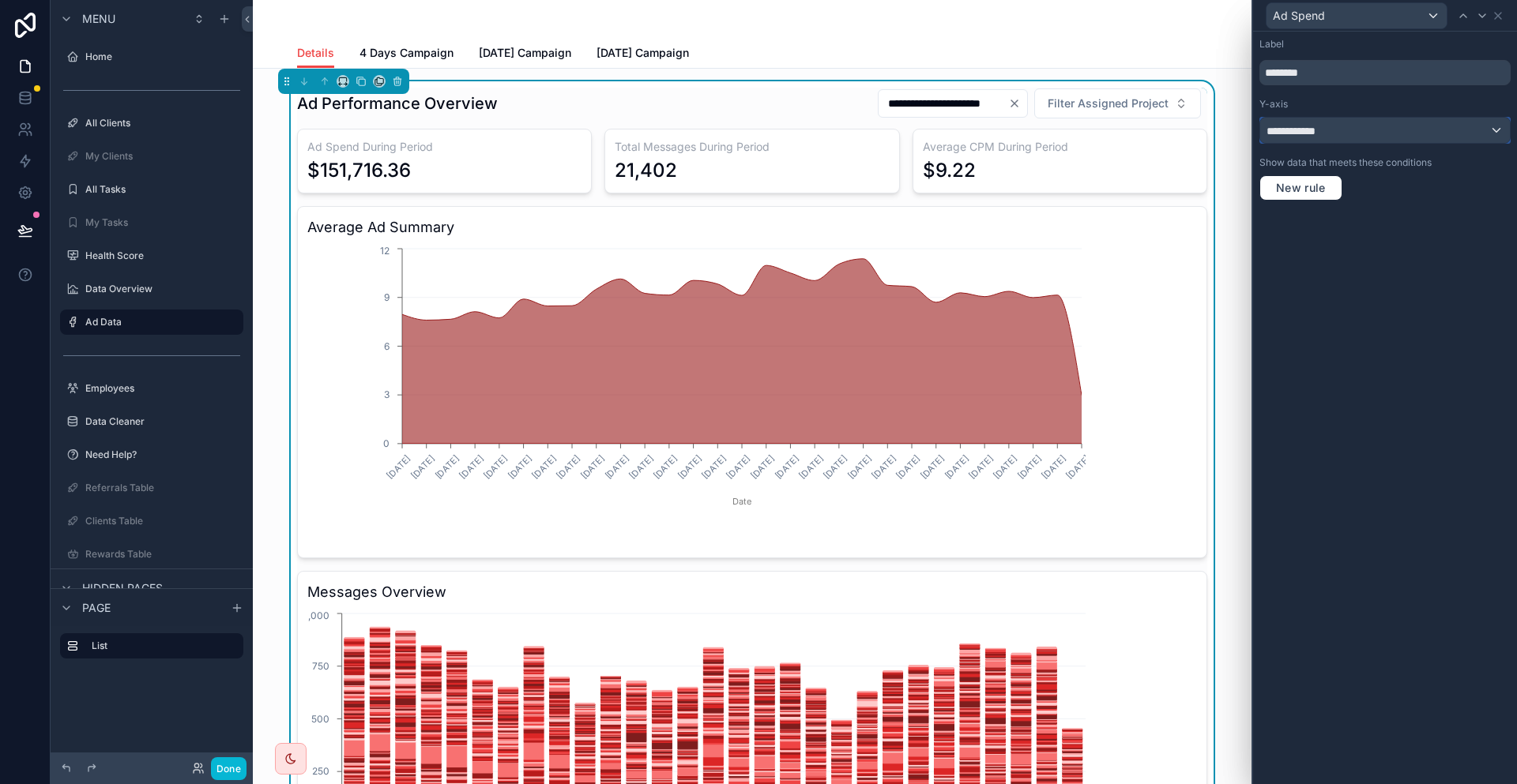
click at [1399, 118] on div "**********" at bounding box center [1385, 130] width 250 height 25
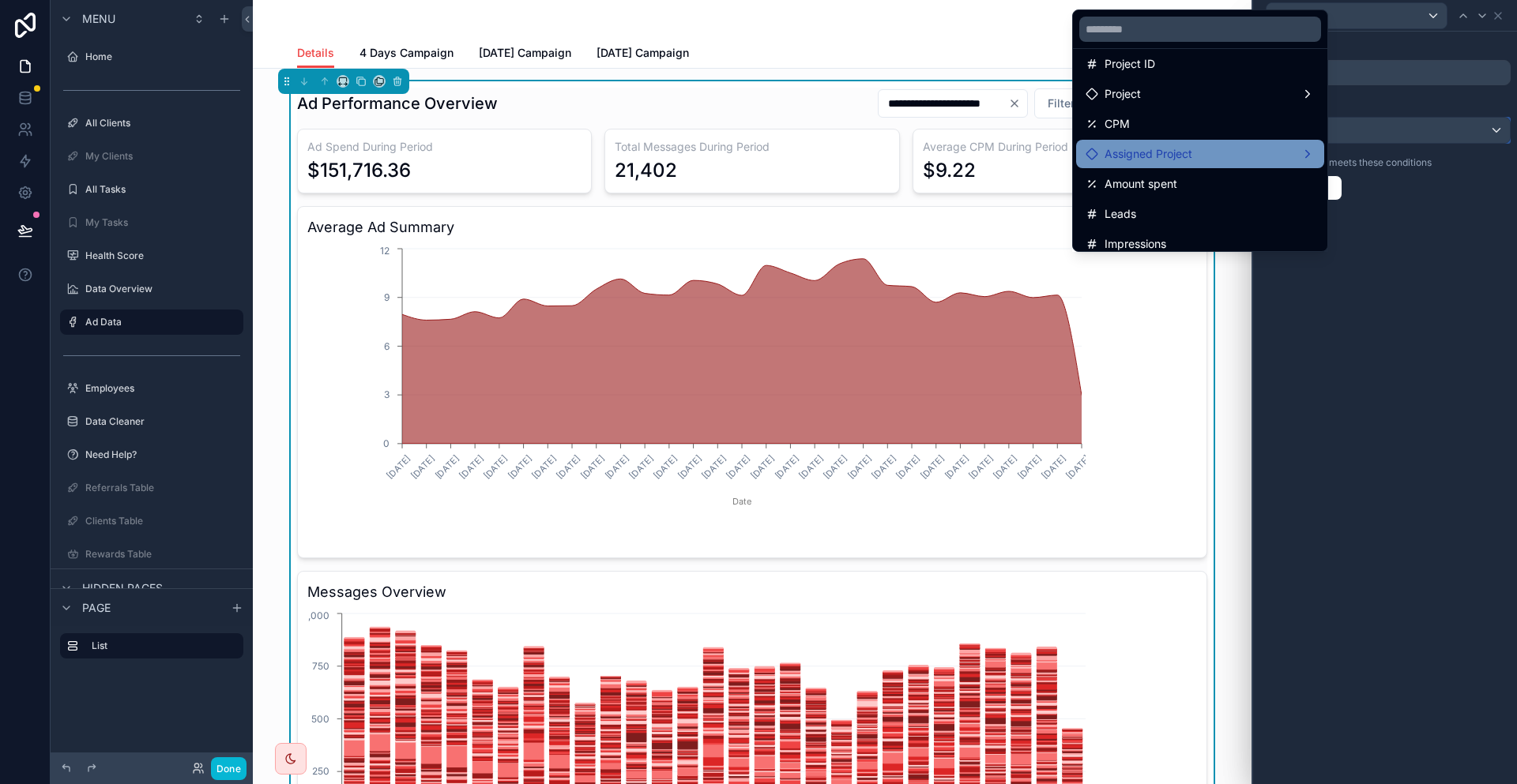
scroll to position [72, 0]
click at [1195, 145] on div "Amount spent" at bounding box center [1199, 154] width 229 height 19
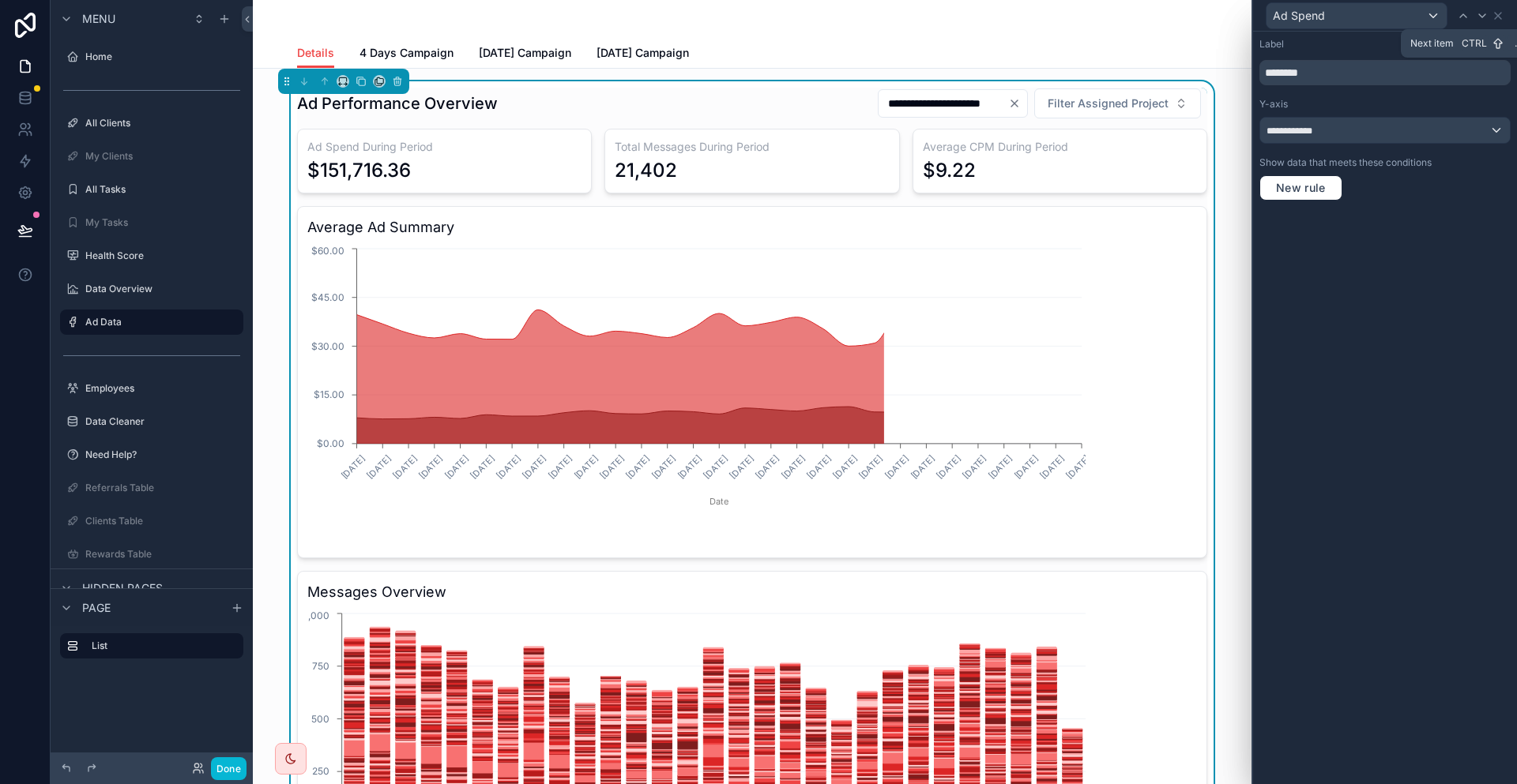
drag, startPoint x: 1482, startPoint y: 15, endPoint x: 933, endPoint y: 294, distance: 615.8
click at [1459, 45] on div "**********" at bounding box center [758, 392] width 1517 height 784
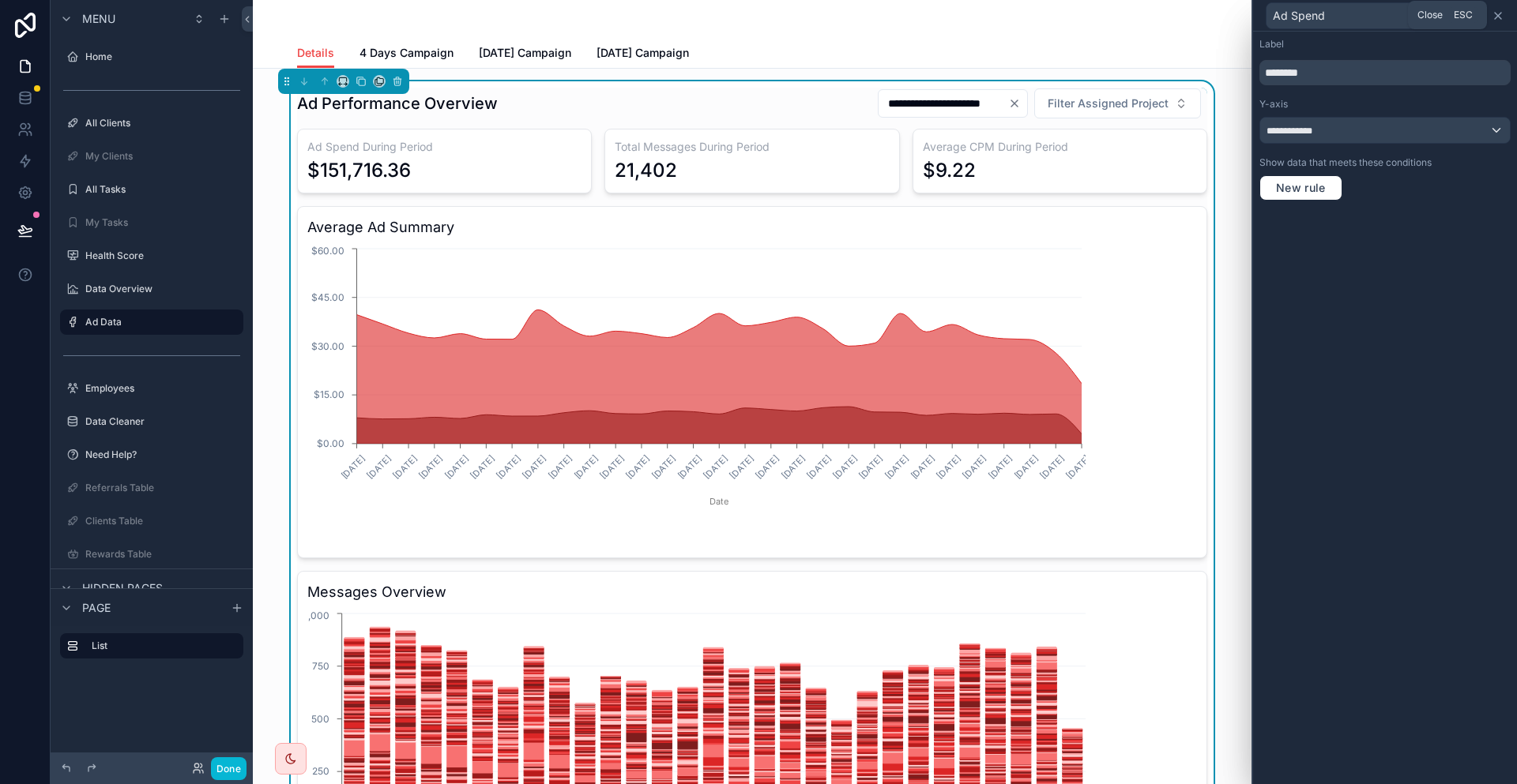
click at [1500, 12] on icon at bounding box center [1498, 16] width 12 height 12
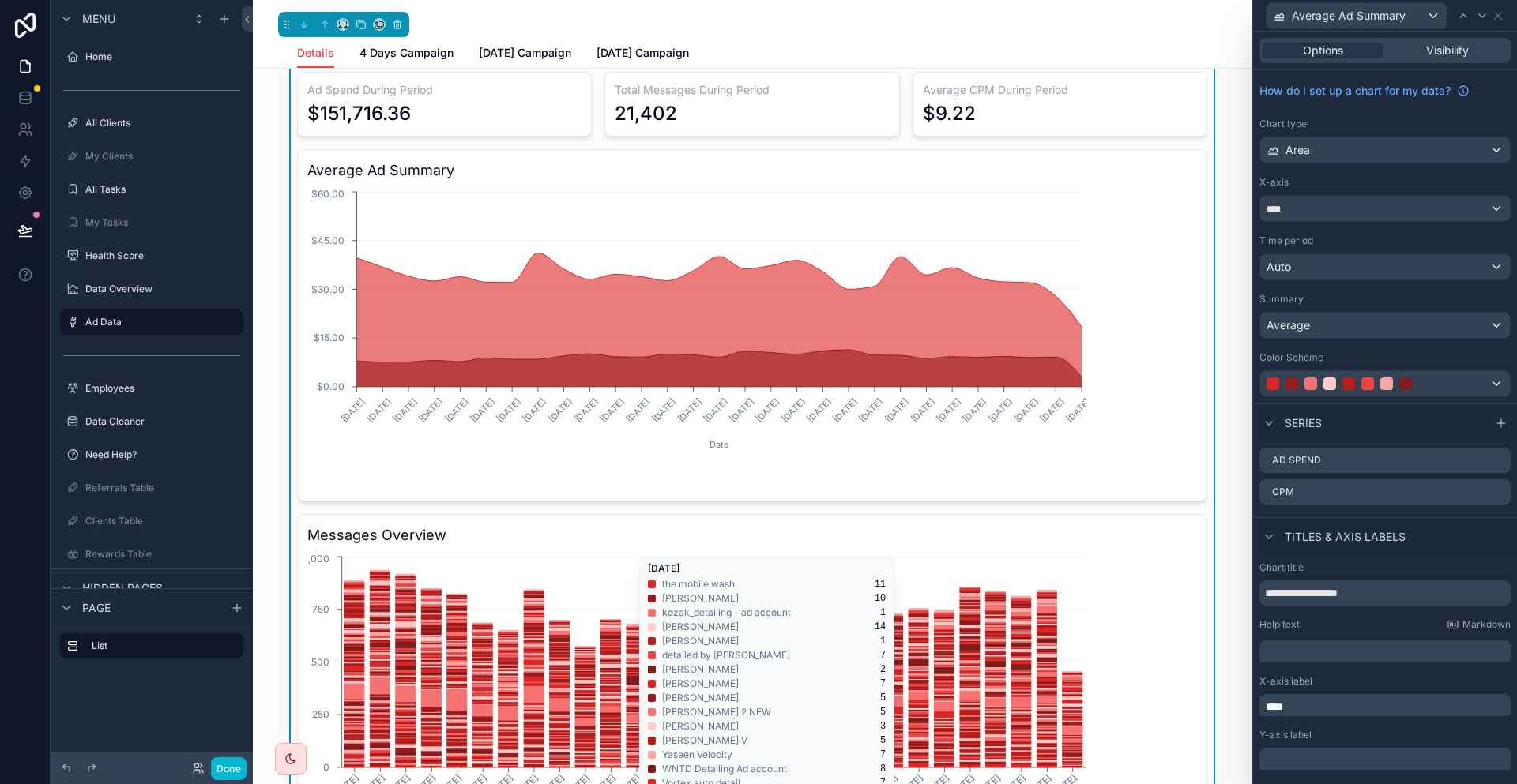
scroll to position [0, 0]
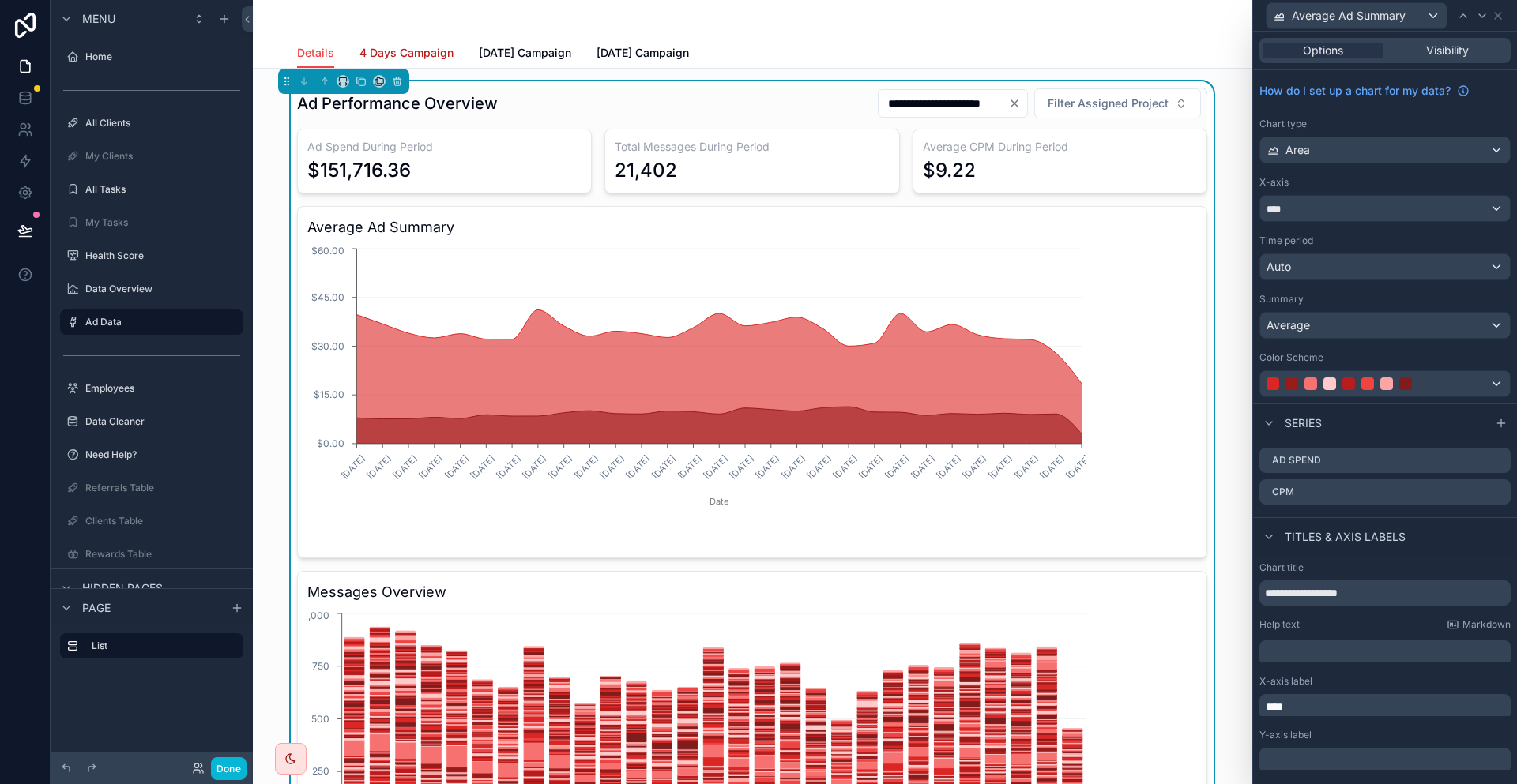
click at [454, 45] on span "4 Days Campaign" at bounding box center [406, 53] width 94 height 16
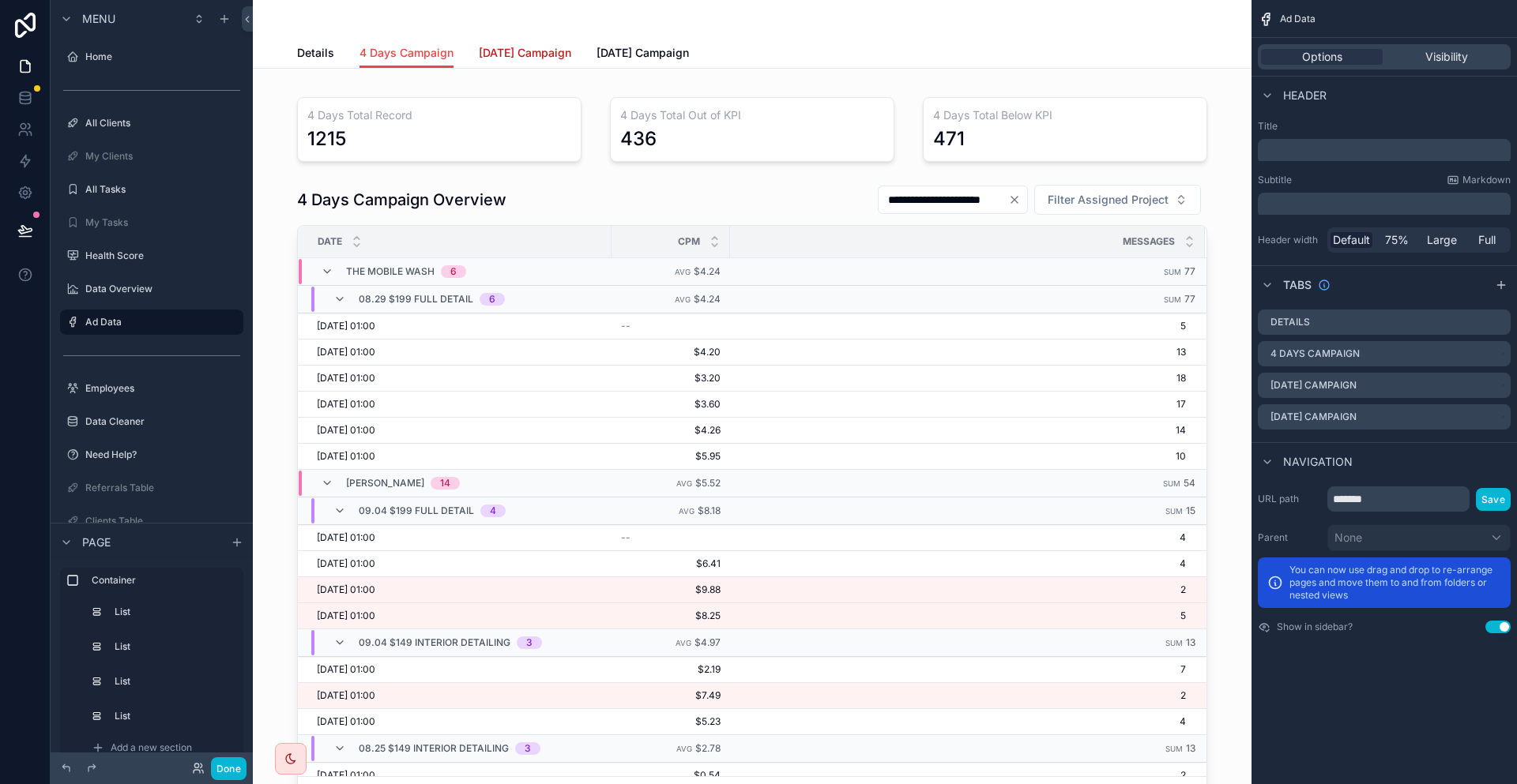
click at [555, 52] on span "Yesterday Campaign" at bounding box center [525, 53] width 92 height 16
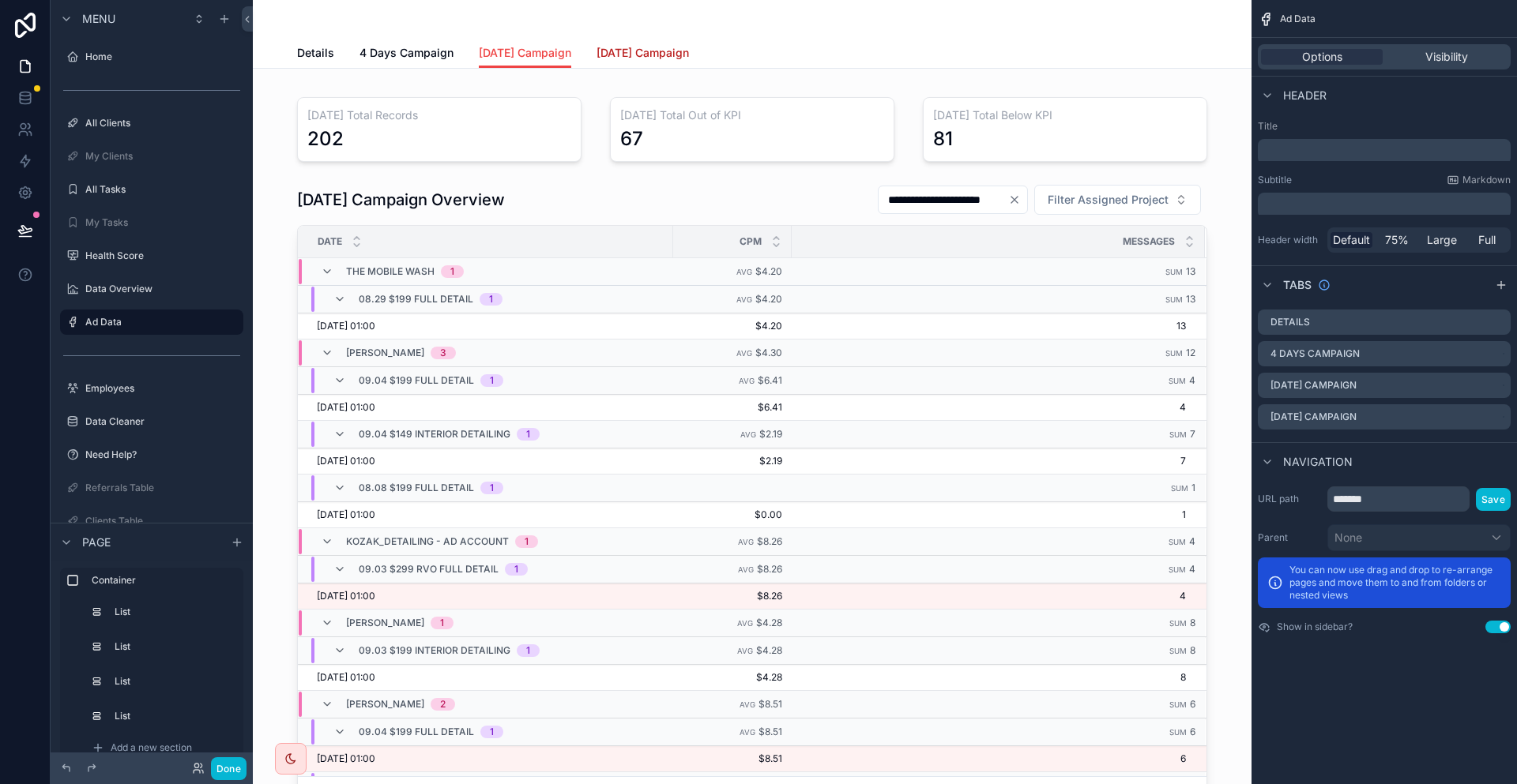
click at [662, 51] on span "Today Campaign" at bounding box center [642, 53] width 92 height 16
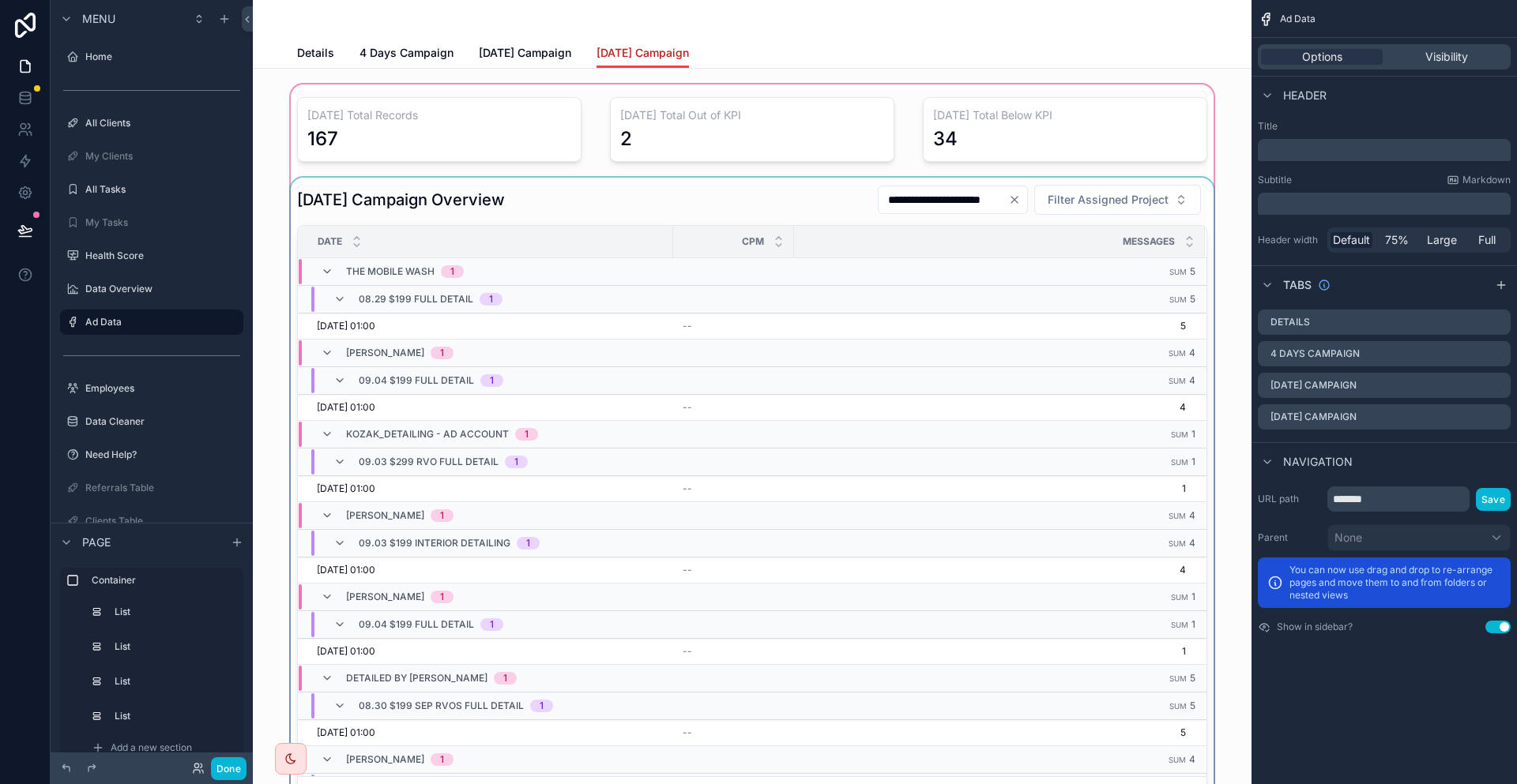
scroll to position [237, 0]
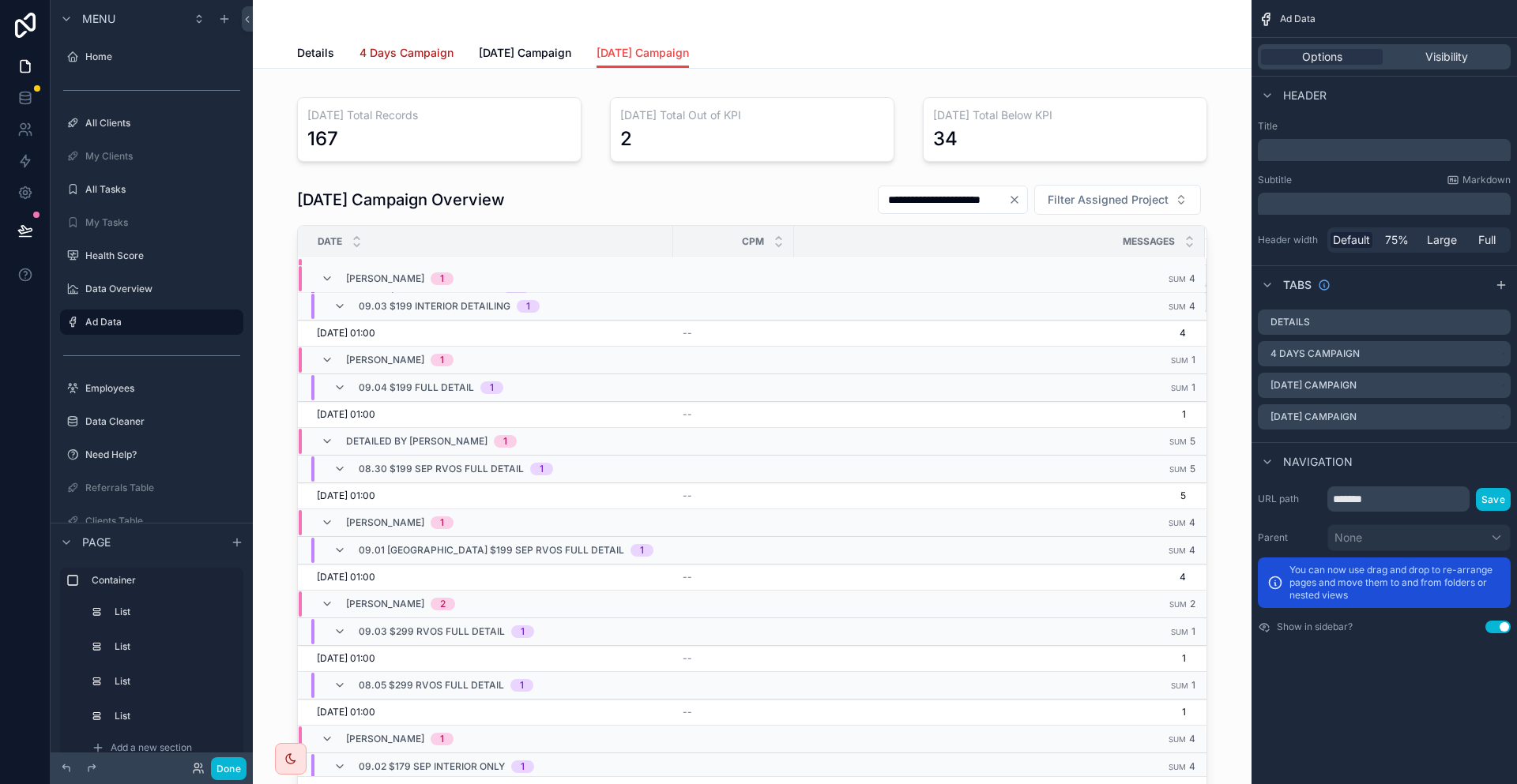
click at [448, 39] on link "4 Days Campaign" at bounding box center [406, 54] width 94 height 32
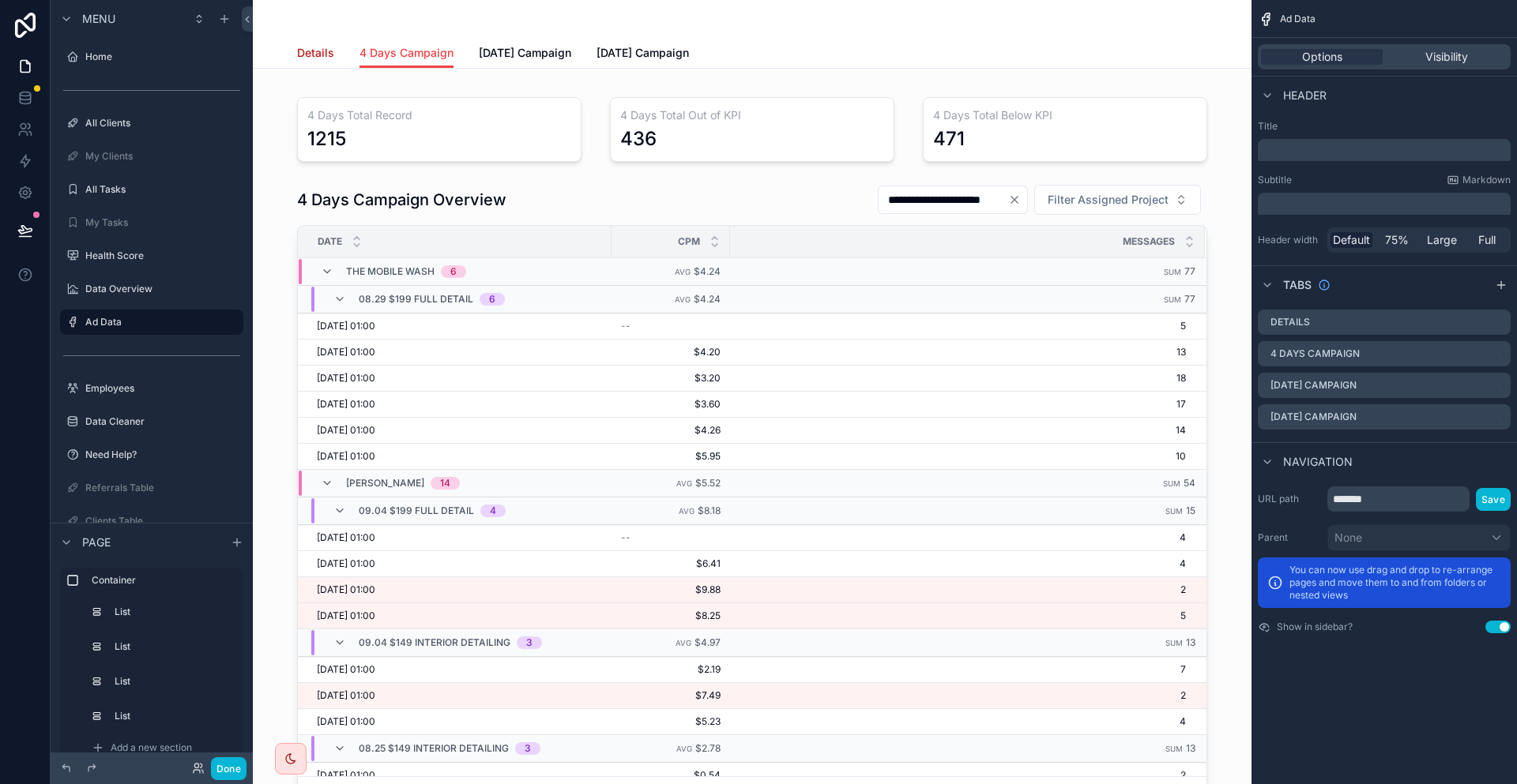
click at [334, 45] on span "Details" at bounding box center [316, 53] width 37 height 16
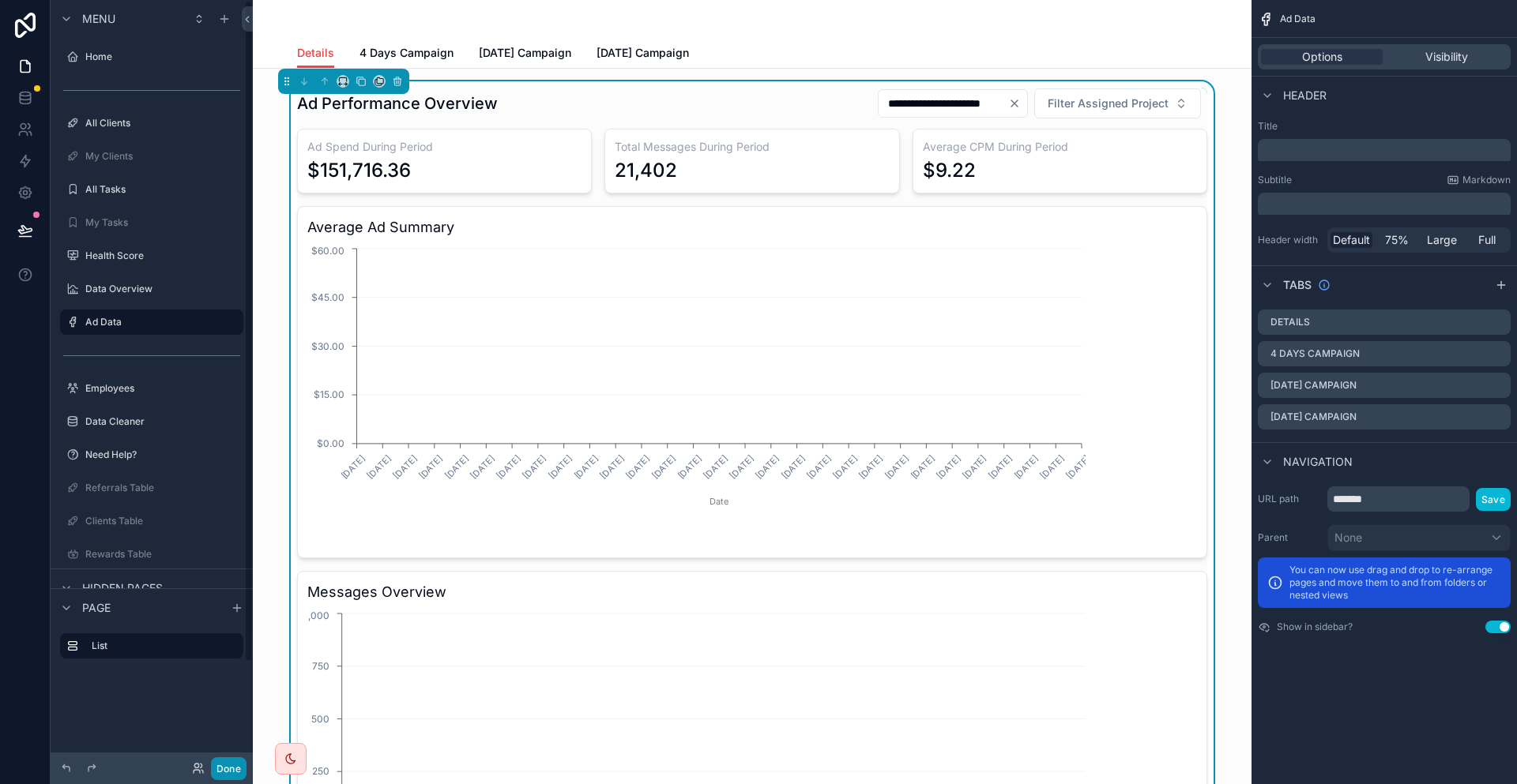
click at [211, 768] on button "Done" at bounding box center [228, 769] width 36 height 23
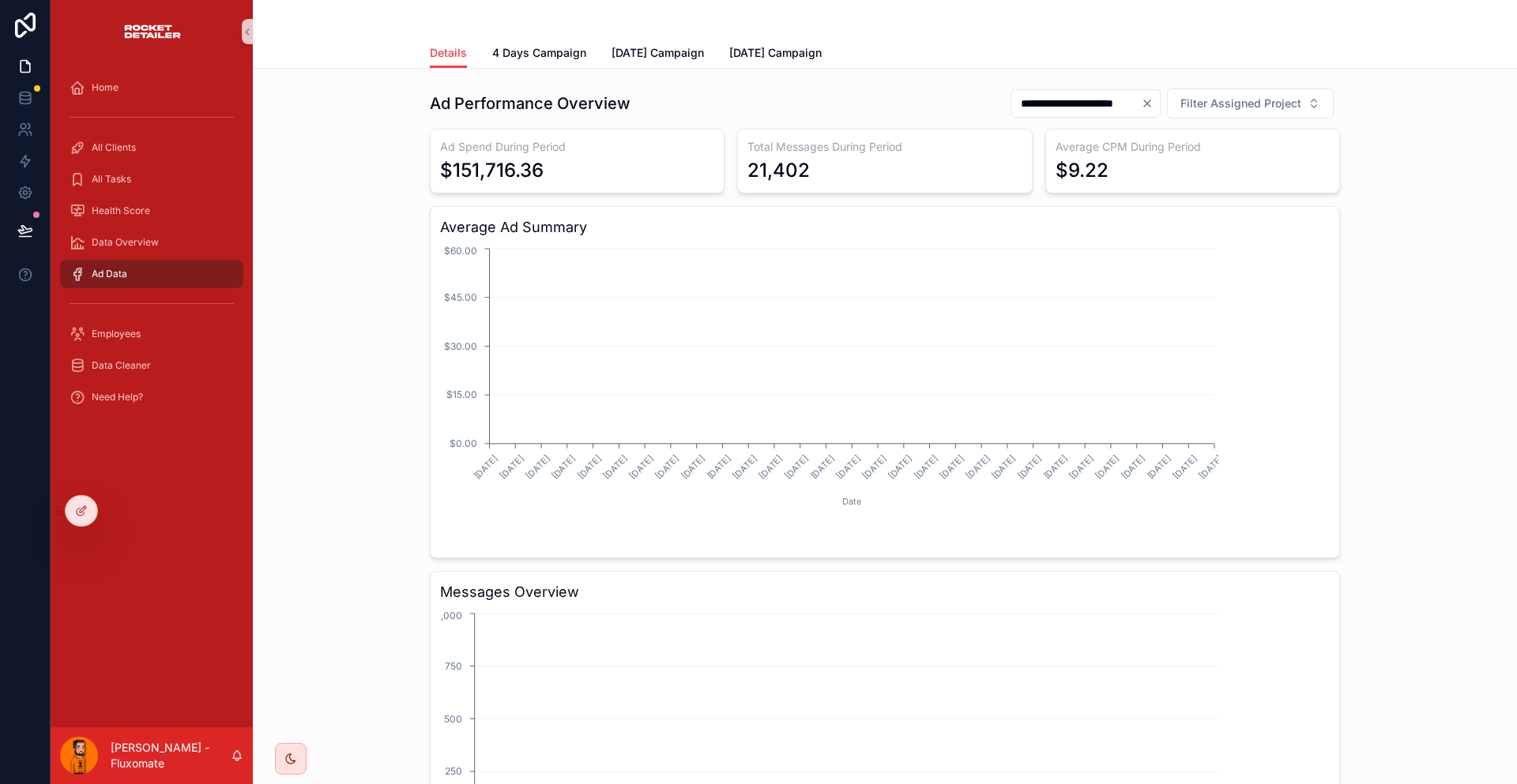
click at [18, 223] on icon at bounding box center [25, 231] width 16 height 16
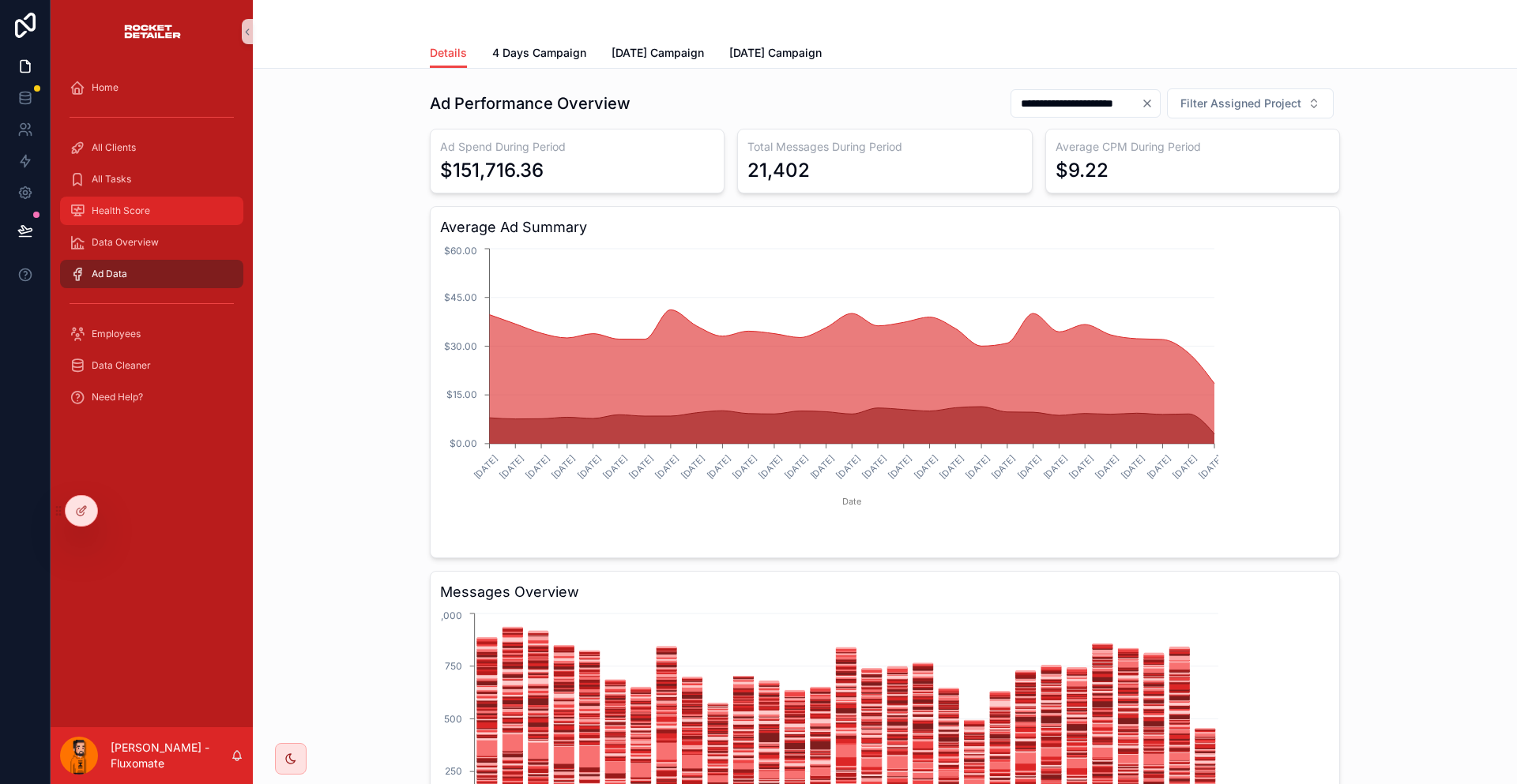
click at [111, 204] on span "Health Score" at bounding box center [120, 210] width 59 height 12
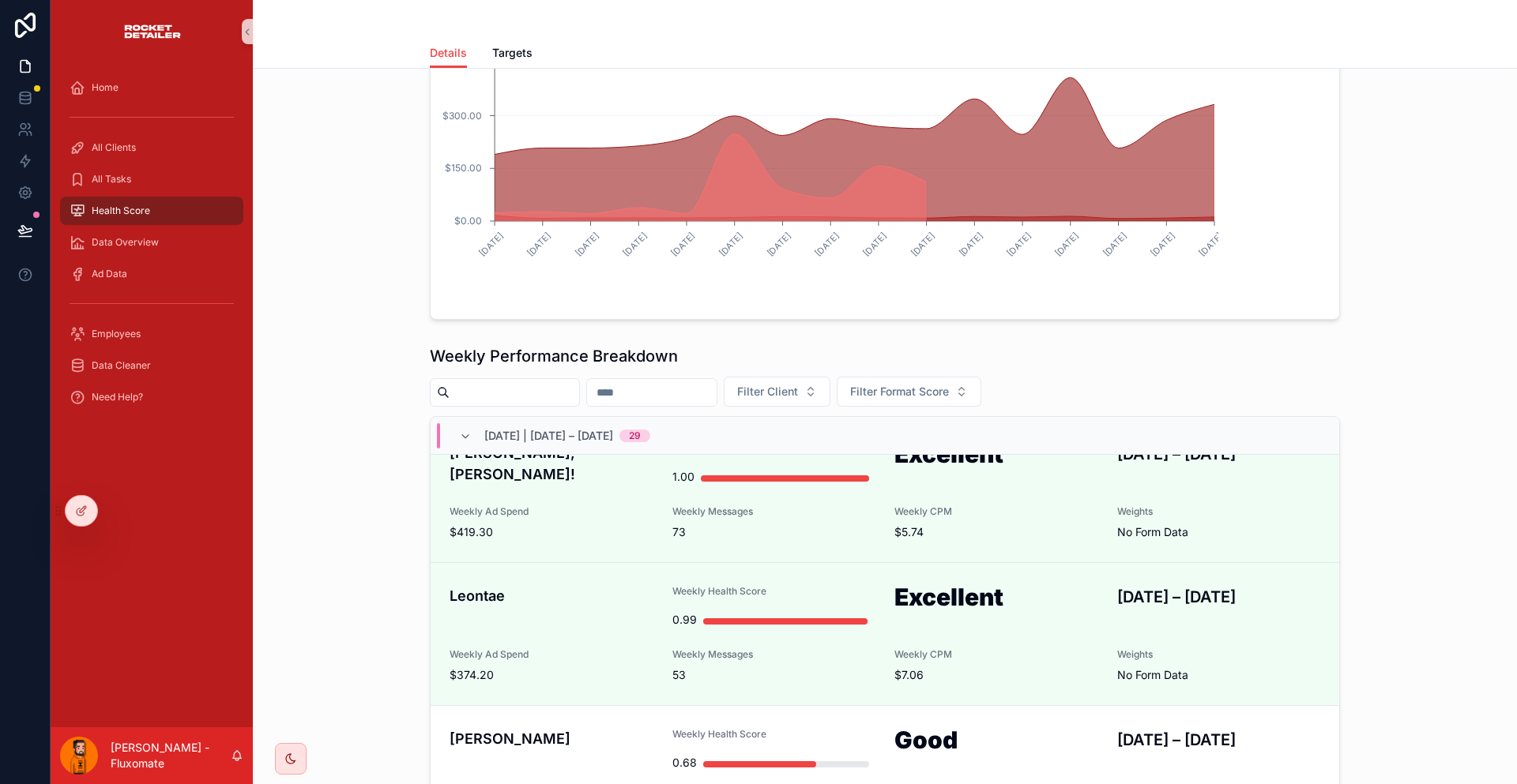
scroll to position [1343, 0]
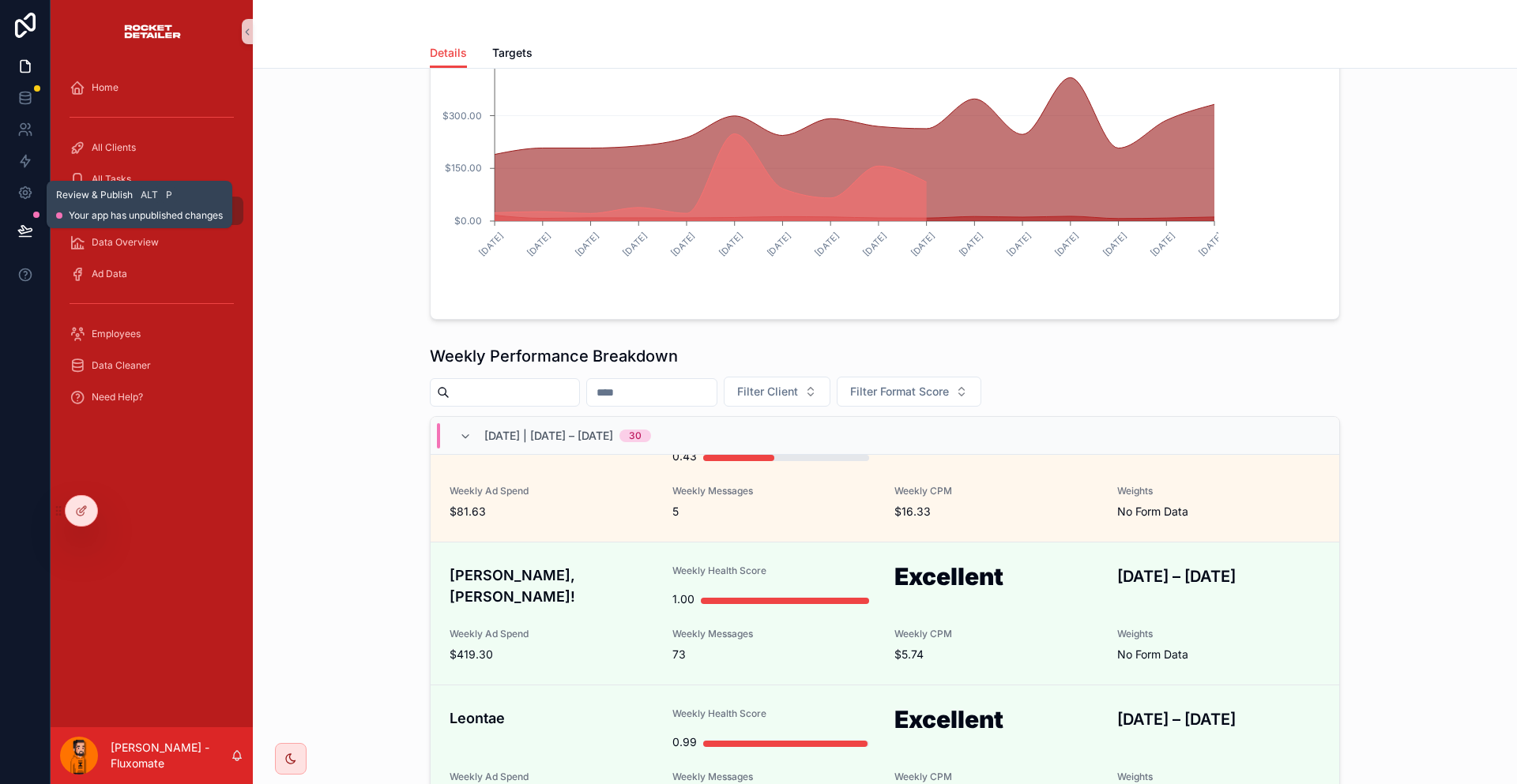
click at [20, 209] on button at bounding box center [25, 231] width 35 height 44
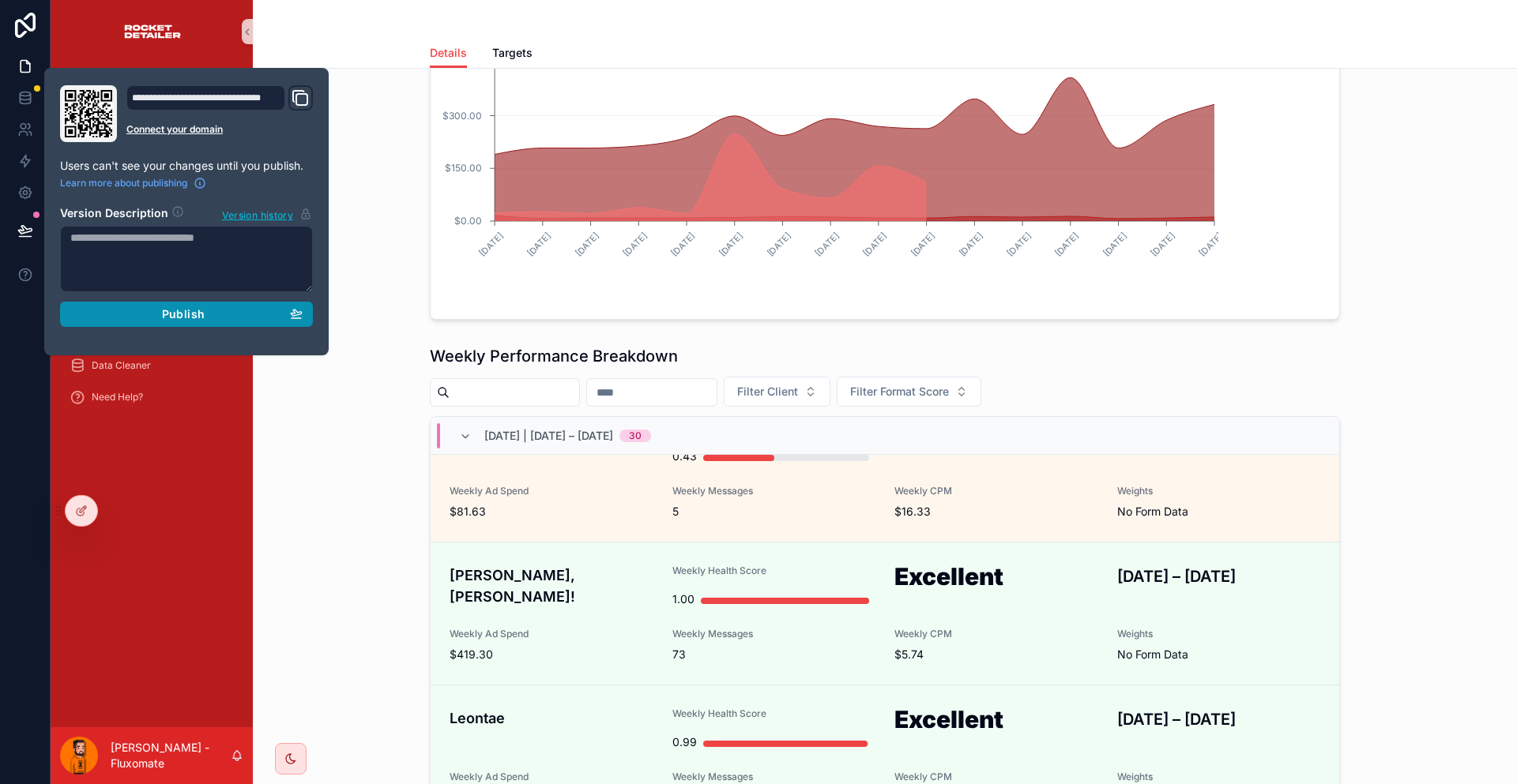
click at [214, 302] on button "Publish" at bounding box center [186, 314] width 253 height 25
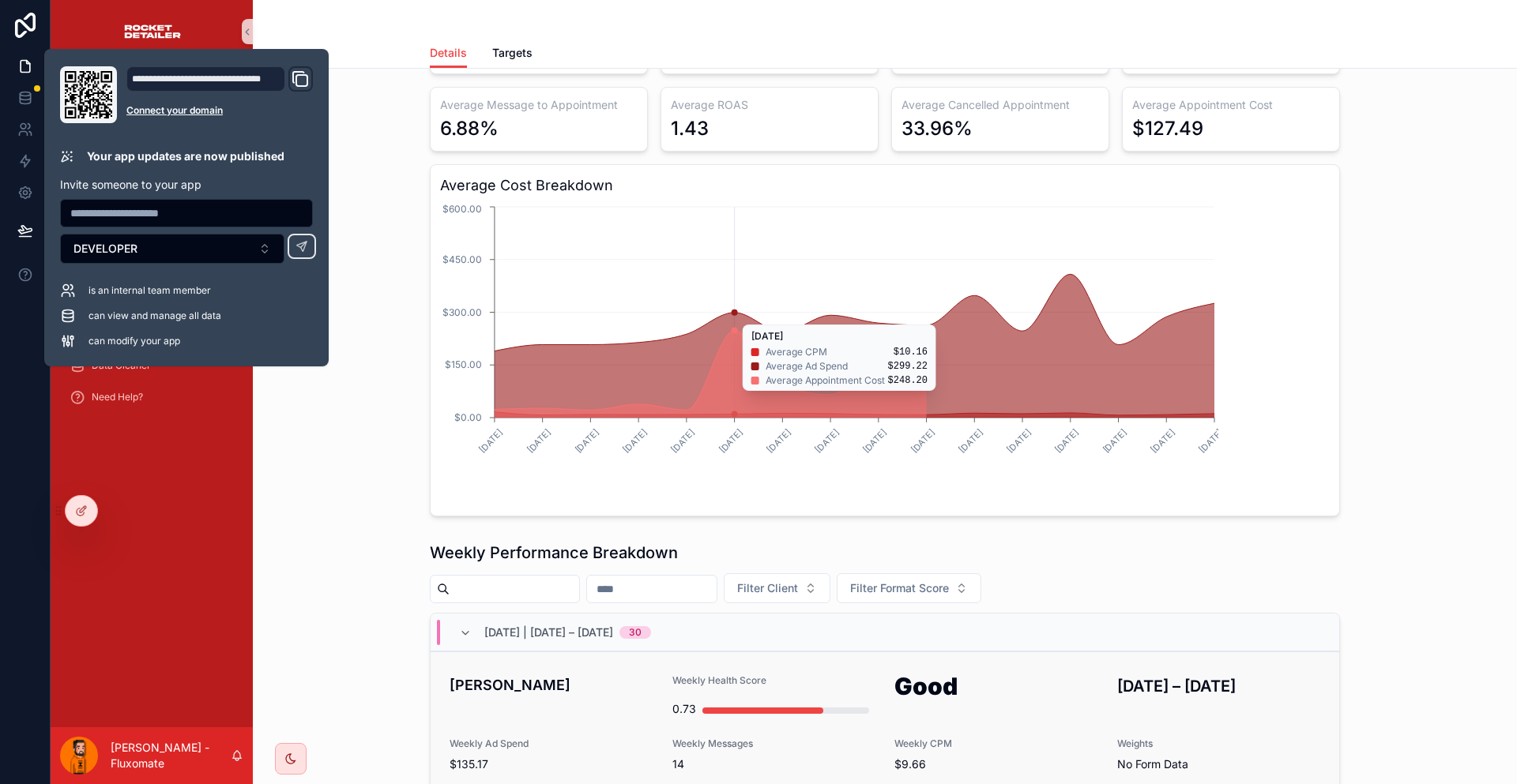
scroll to position [316, 0]
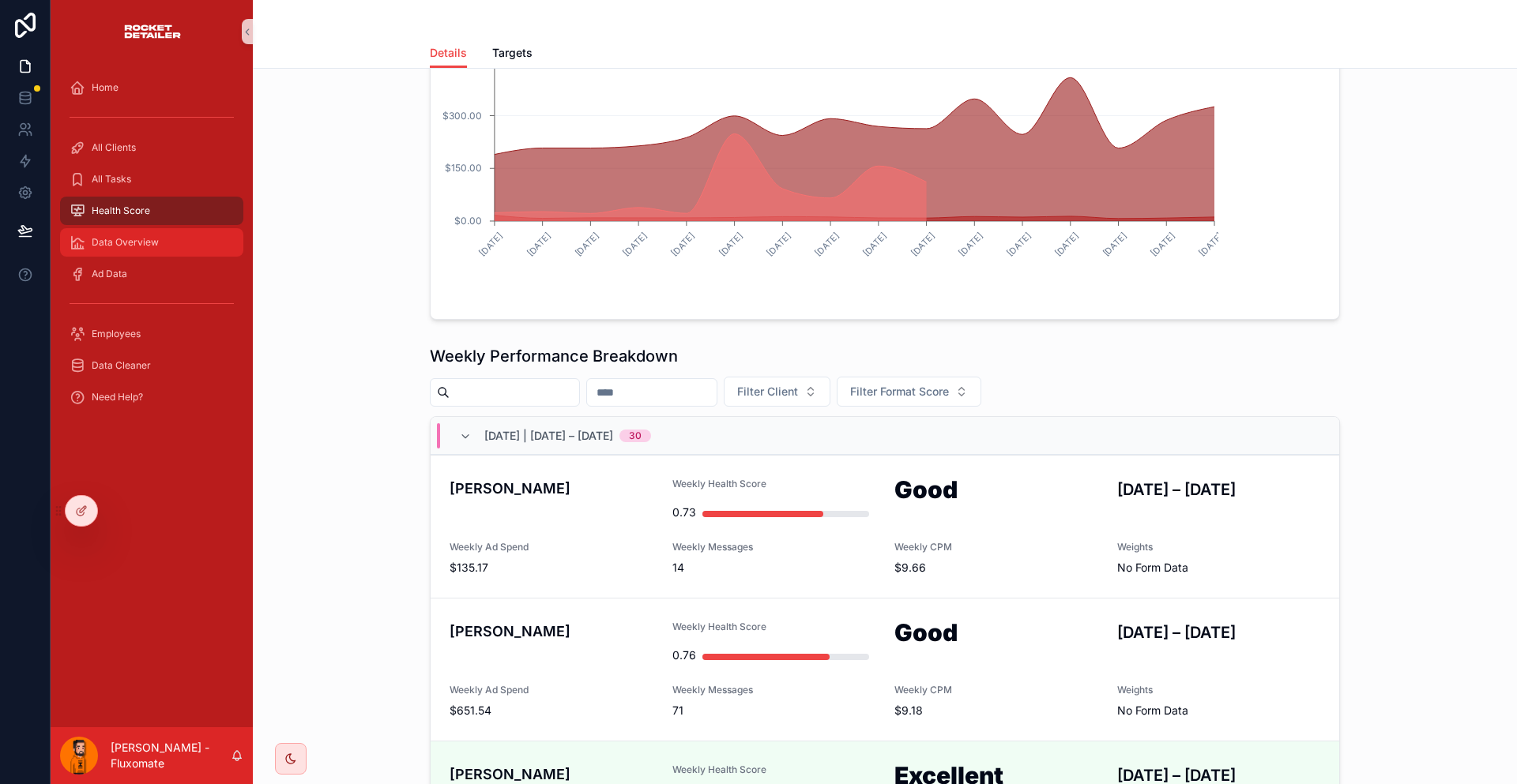
click at [157, 230] on div "Data Overview" at bounding box center [151, 242] width 164 height 25
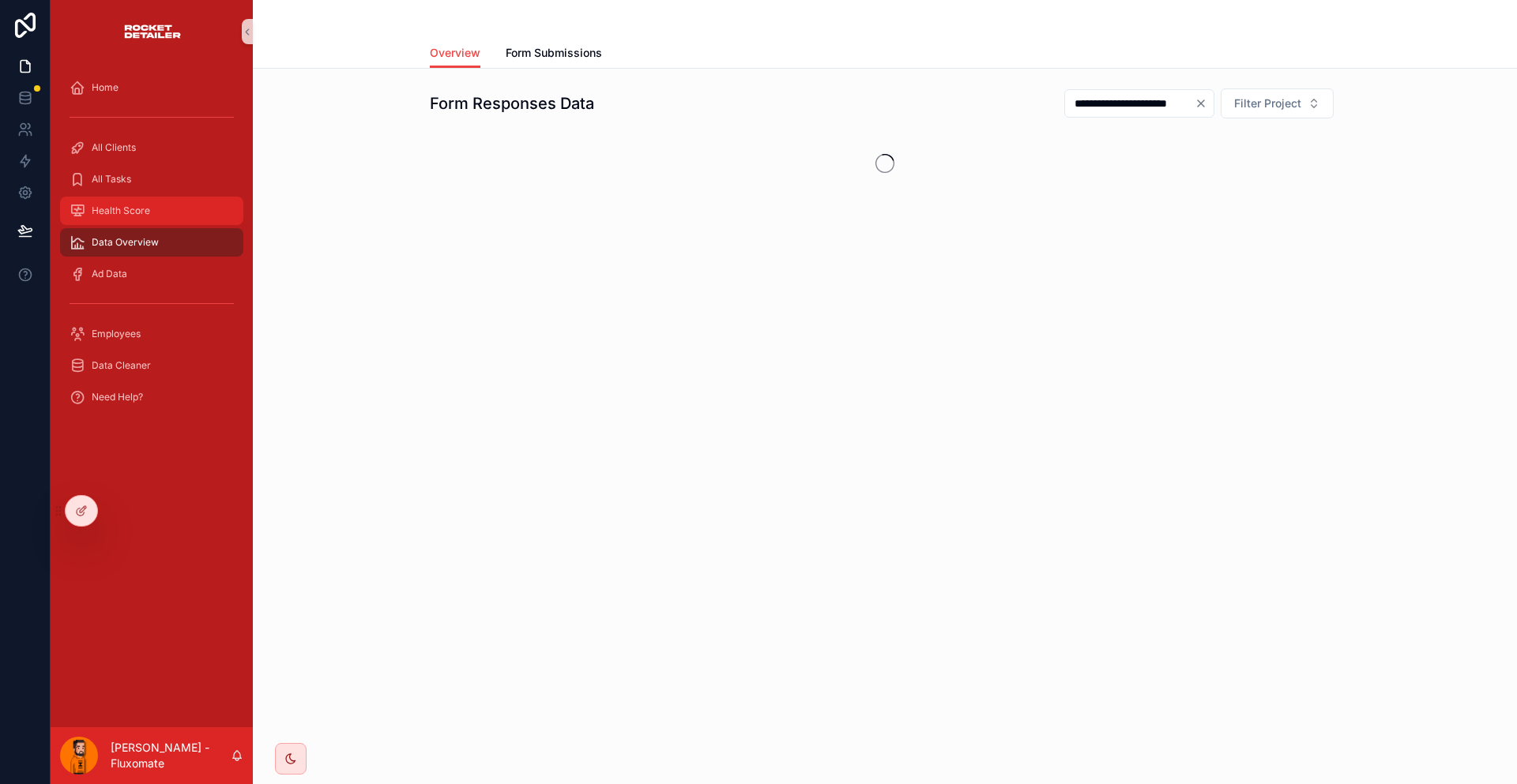
click at [161, 198] on div "Health Score" at bounding box center [151, 210] width 164 height 25
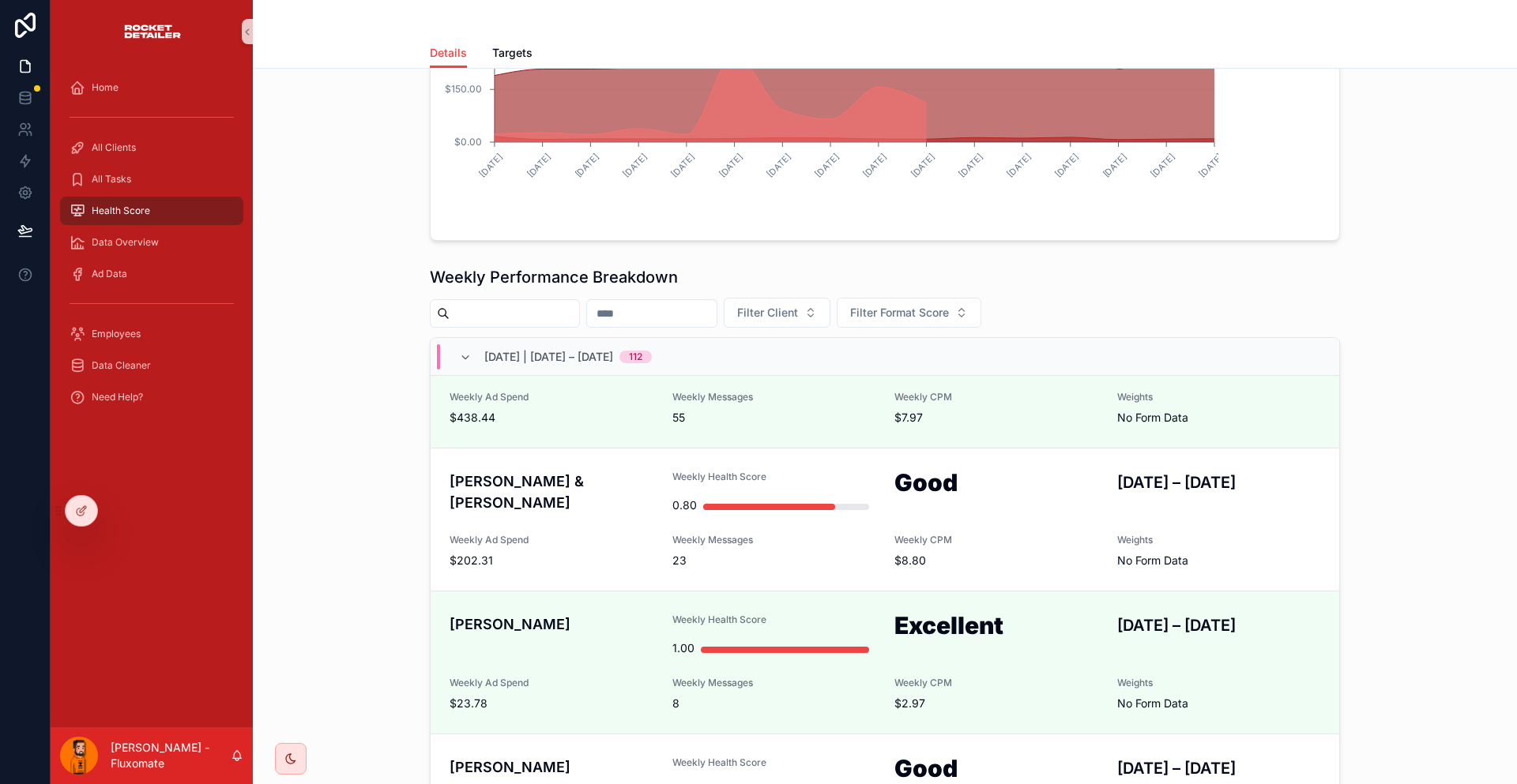
scroll to position [395, 0]
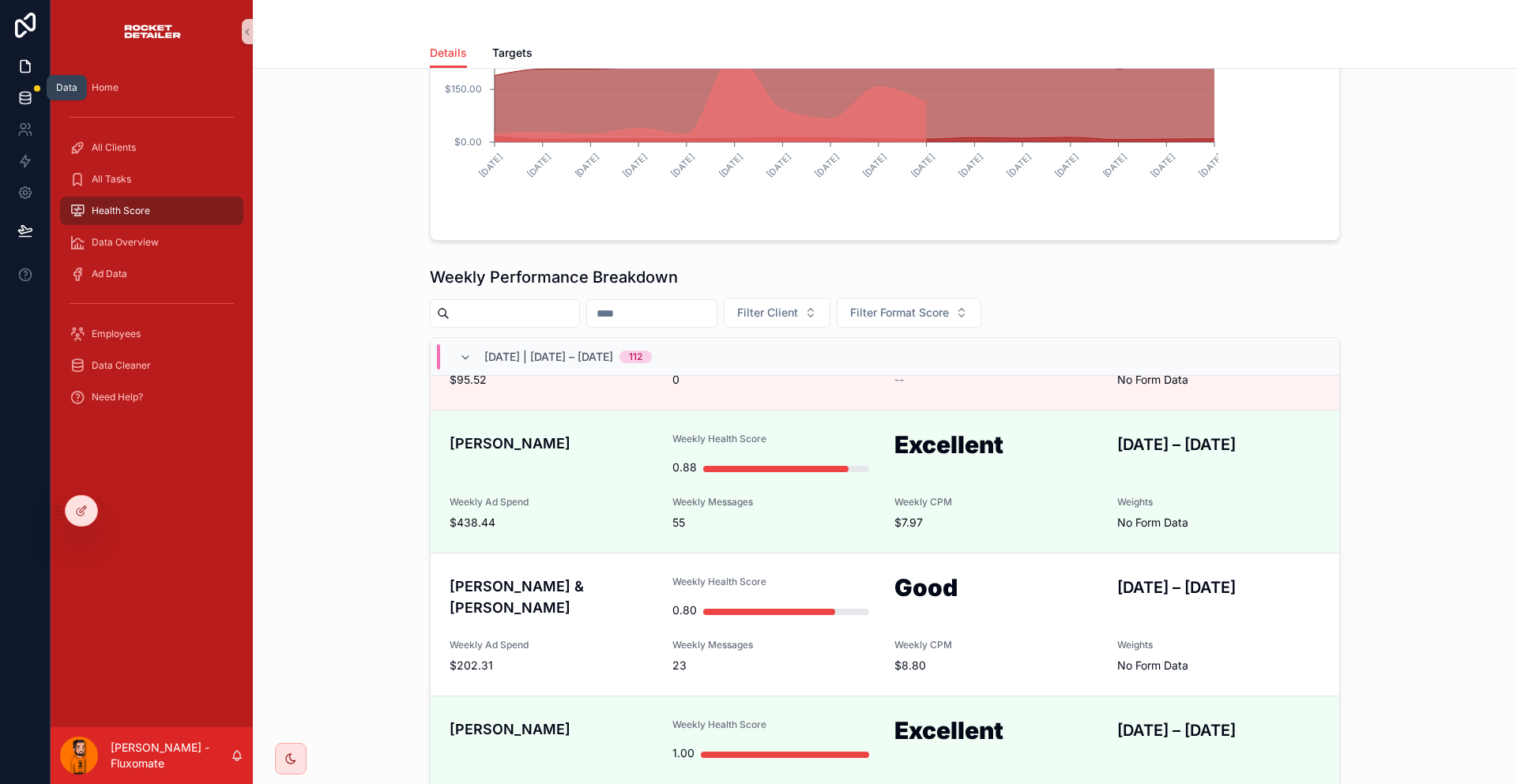
click at [20, 98] on icon at bounding box center [25, 101] width 11 height 6
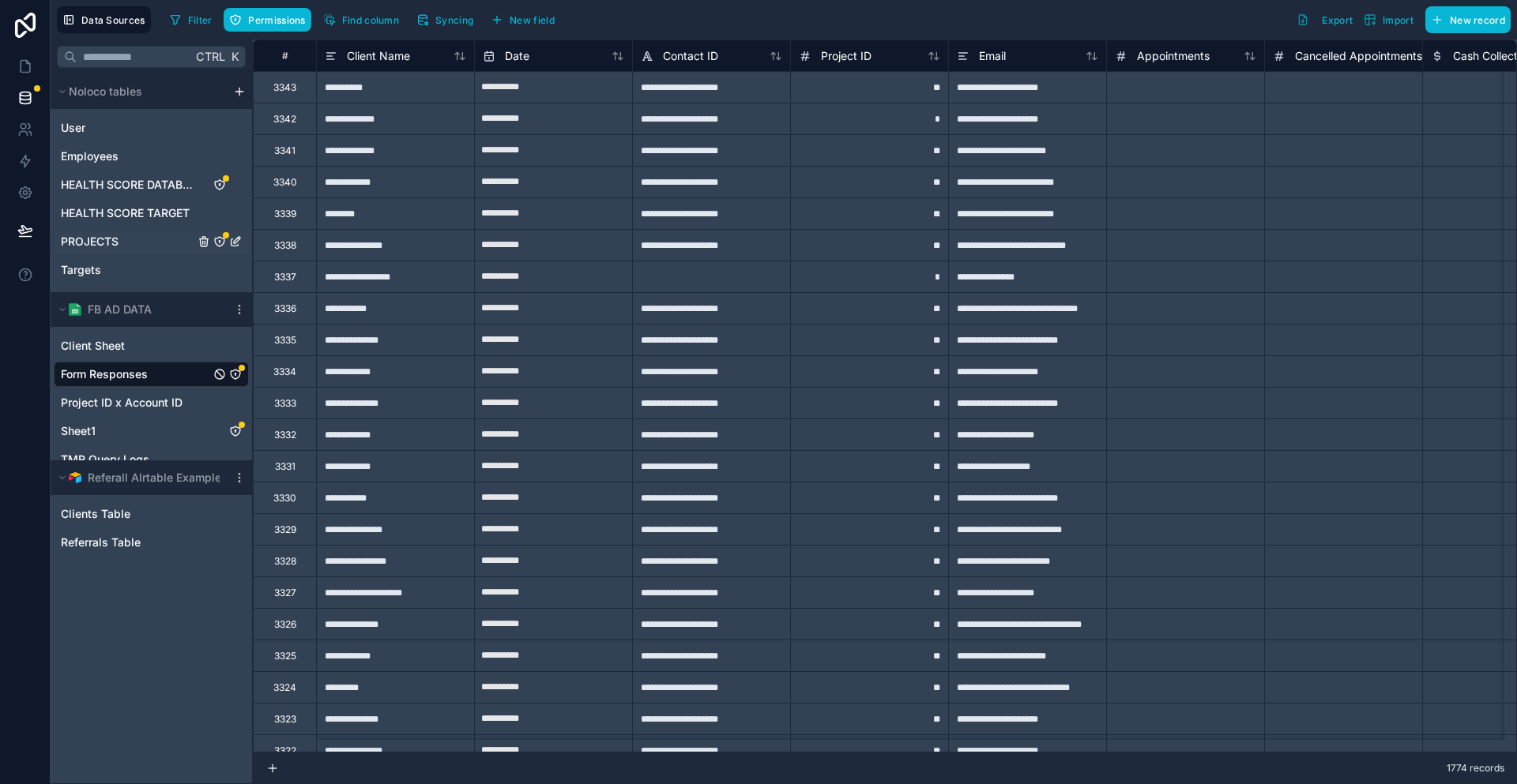
click at [114, 234] on link "PROJECTS" at bounding box center [127, 242] width 133 height 16
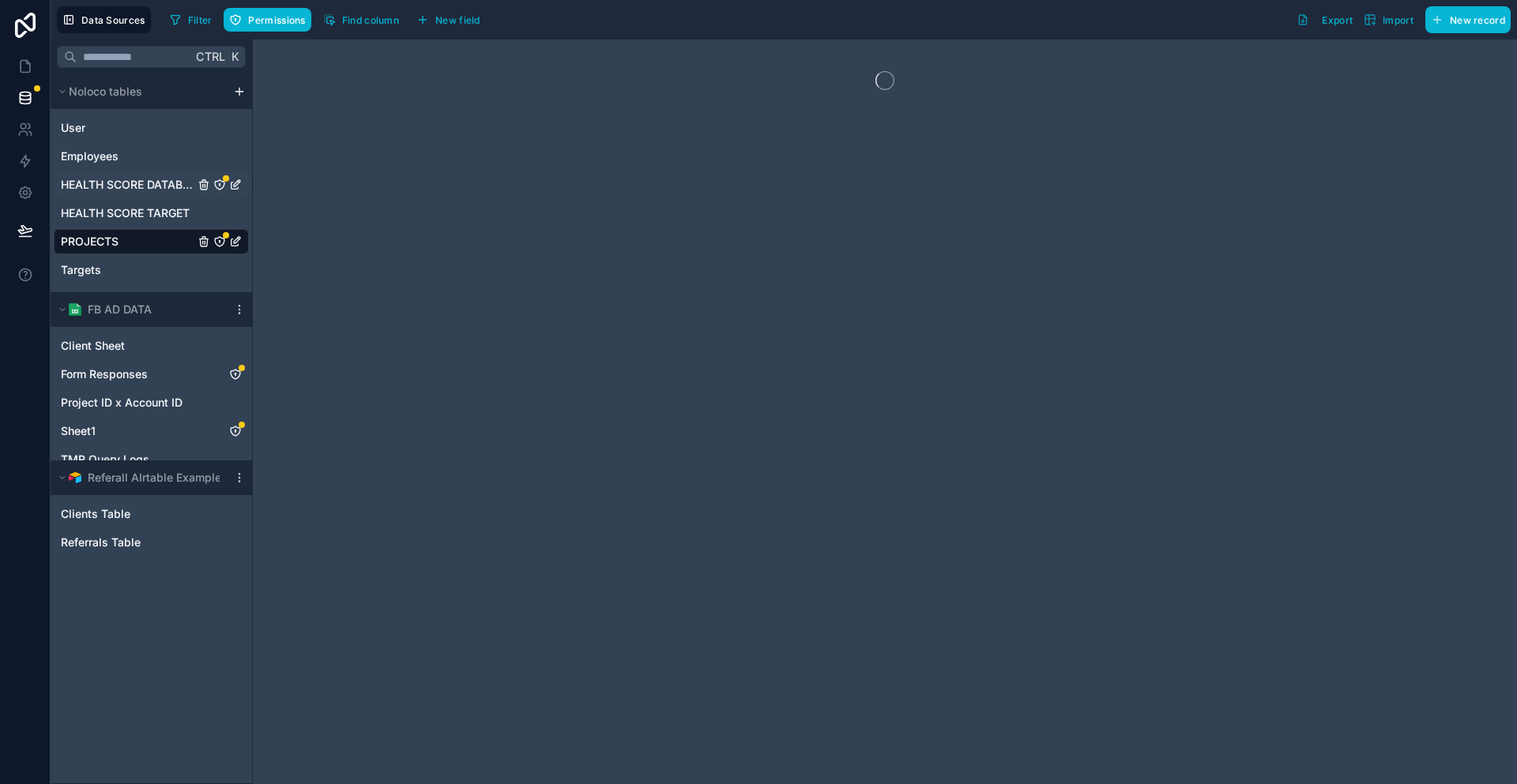
click at [130, 177] on span "HEALTH SCORE DATABASE" at bounding box center [127, 185] width 133 height 16
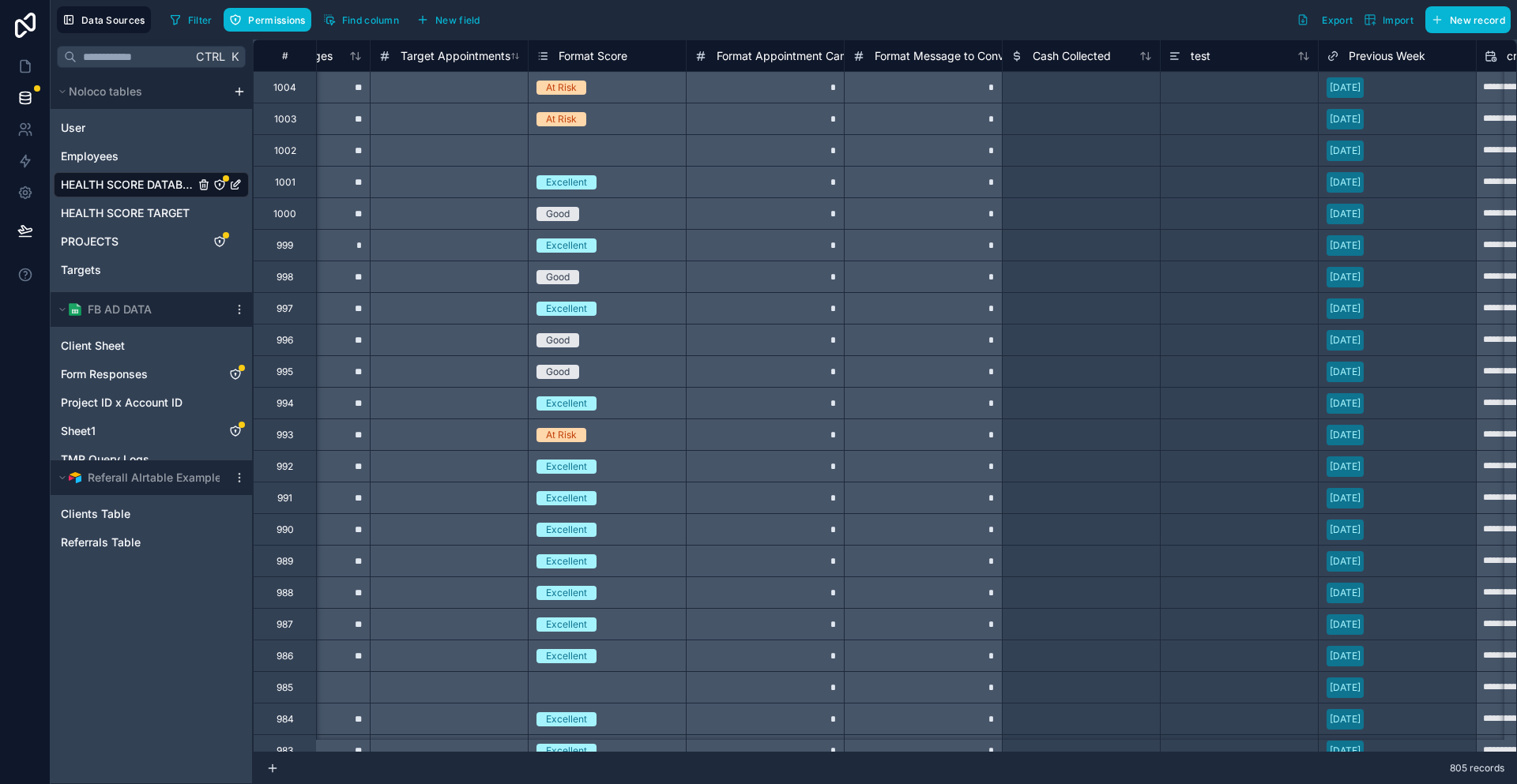
scroll to position [0, 5682]
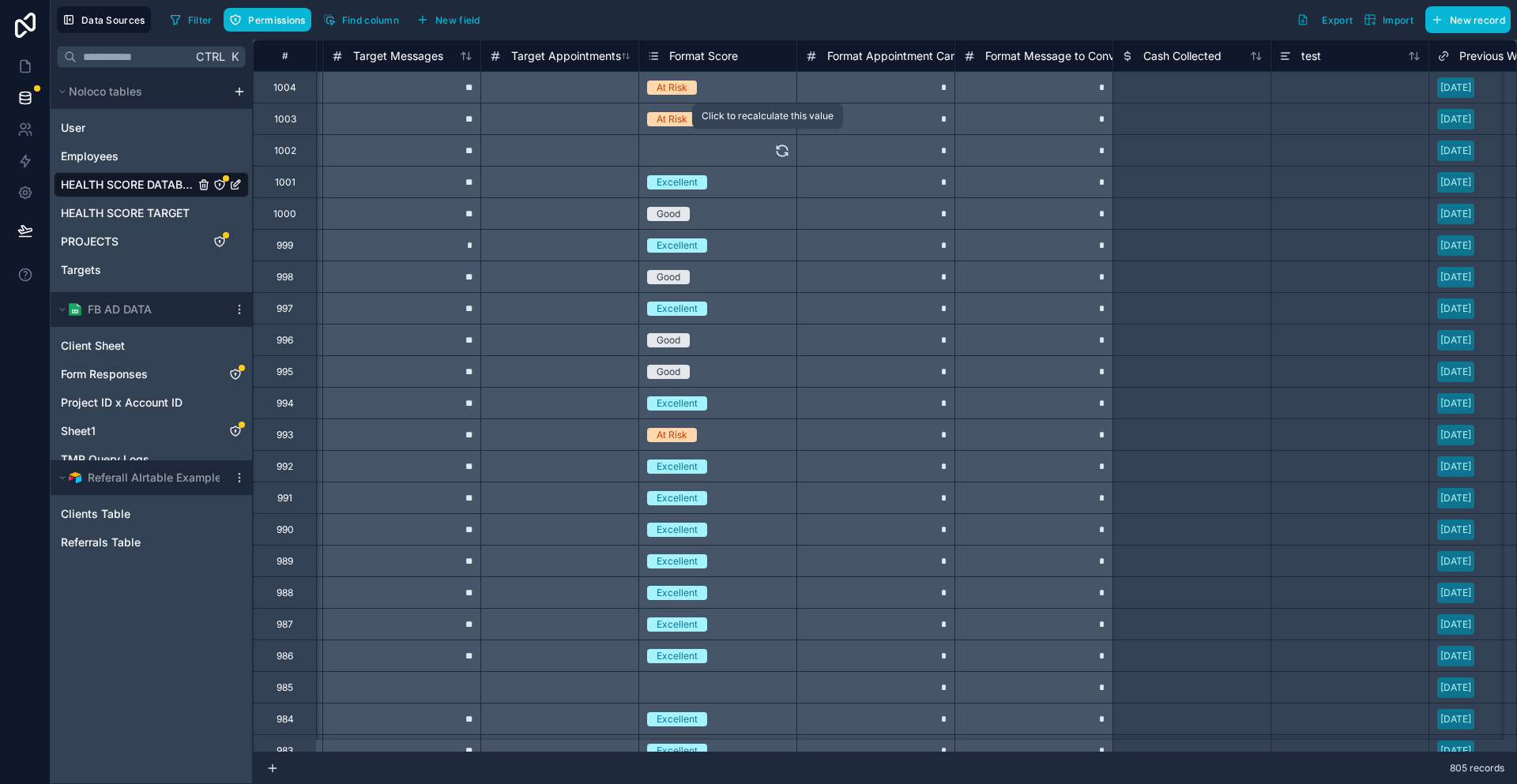
click at [759, 150] on div "Select a Format Score" at bounding box center [717, 150] width 157 height 31
click at [776, 151] on icon at bounding box center [782, 153] width 11 height 4
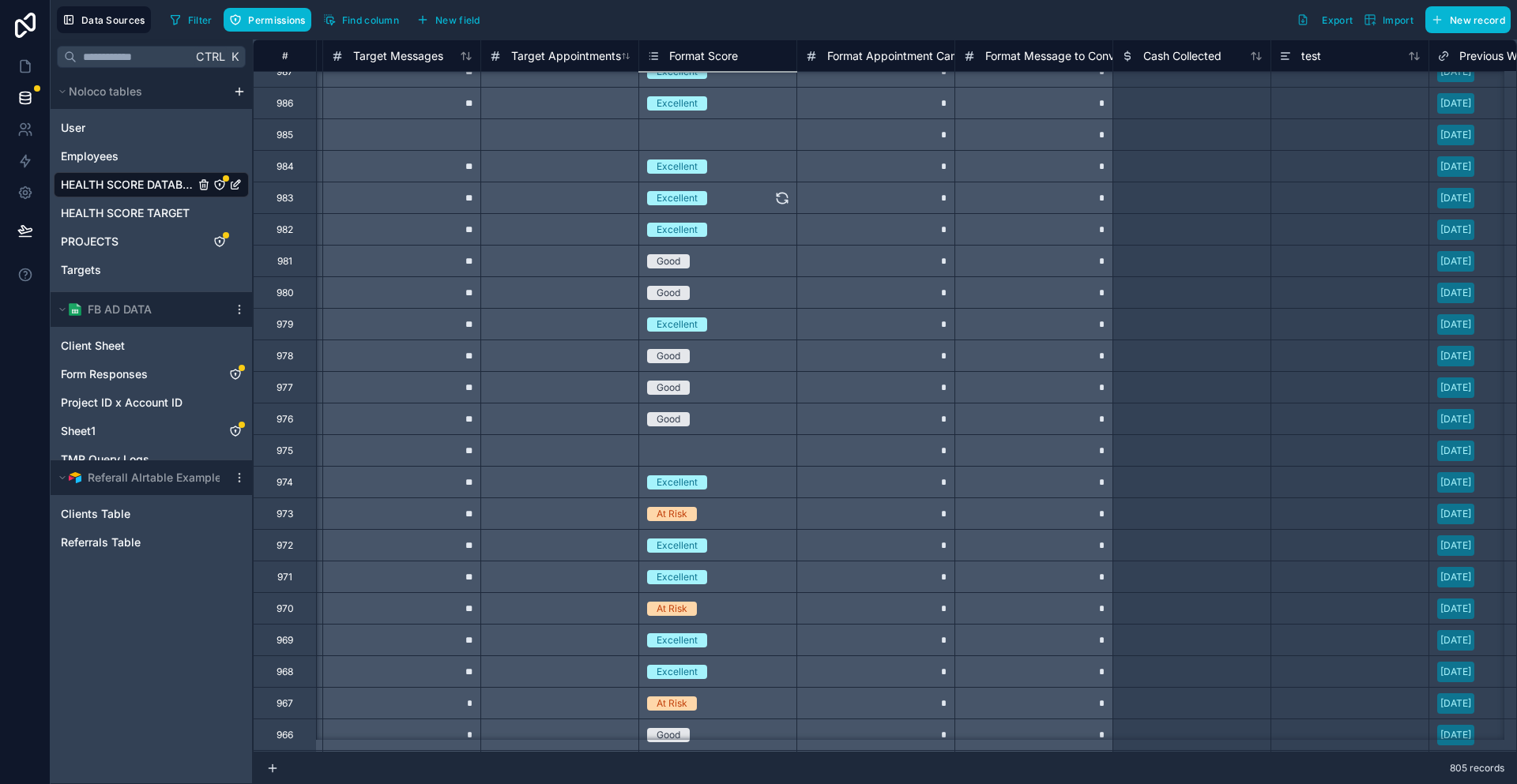
scroll to position [474, 5682]
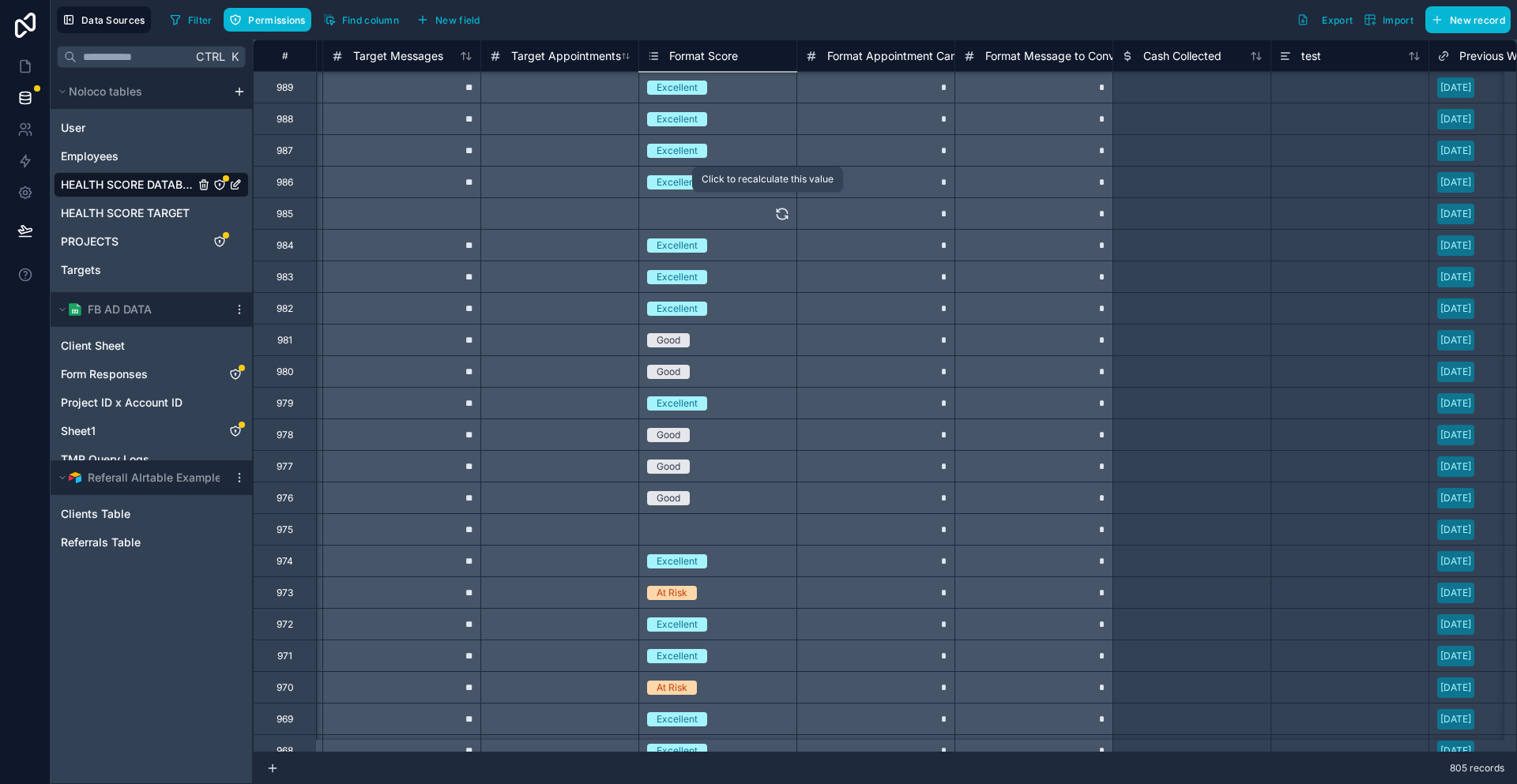
click at [774, 211] on icon at bounding box center [782, 214] width 16 height 16
click at [774, 527] on icon at bounding box center [782, 530] width 16 height 16
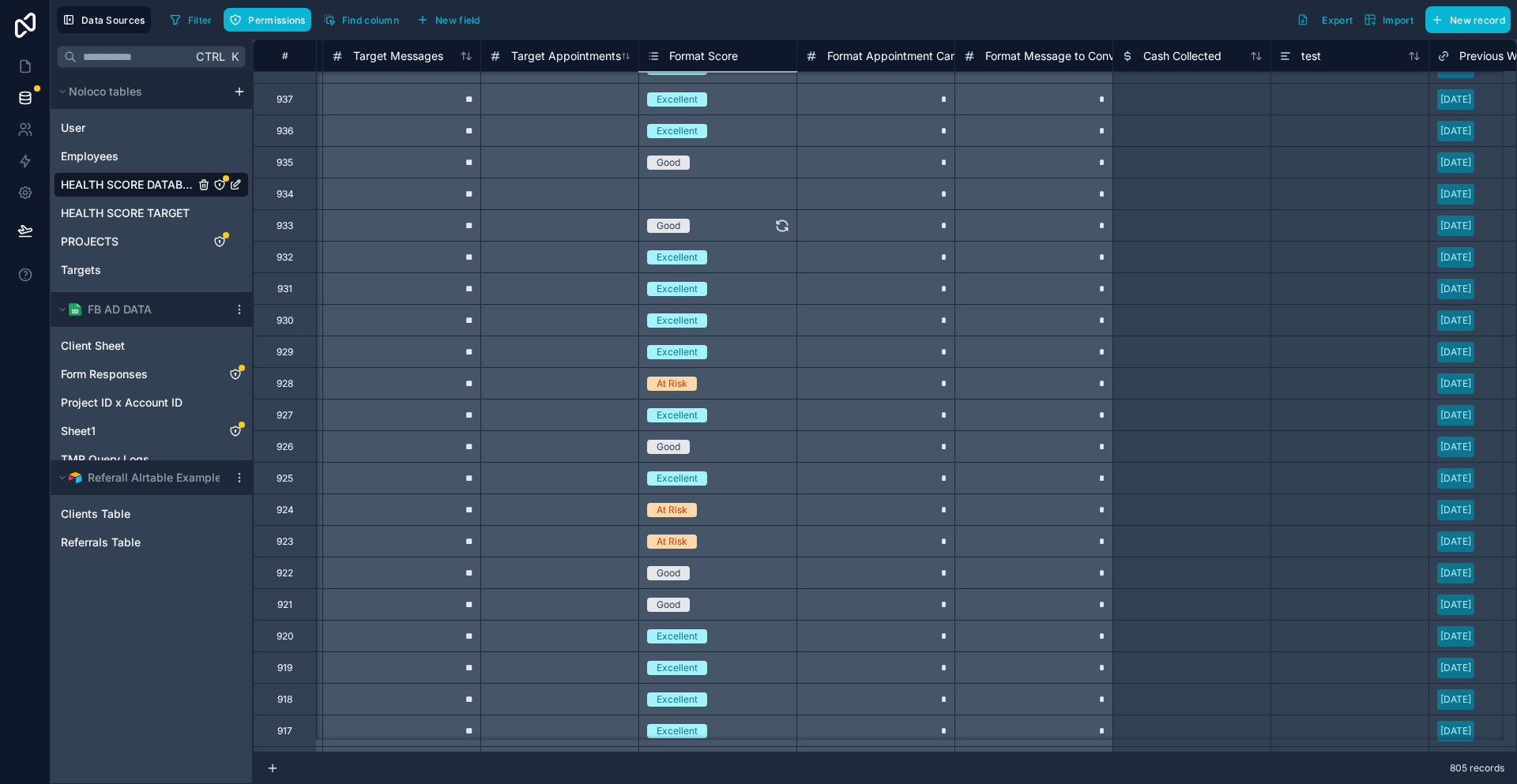
scroll to position [2100, 5682]
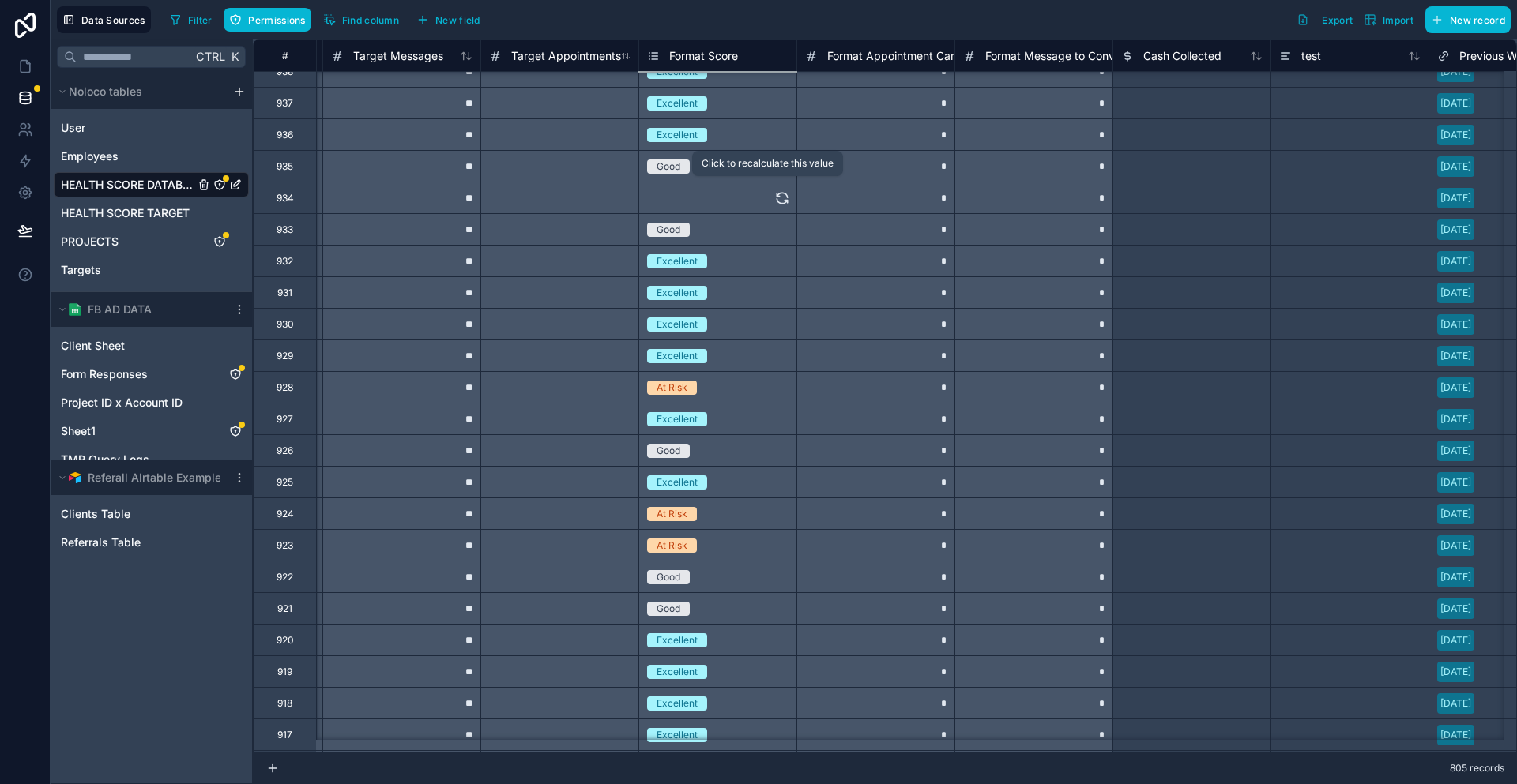
click at [776, 200] on icon at bounding box center [782, 200] width 11 height 4
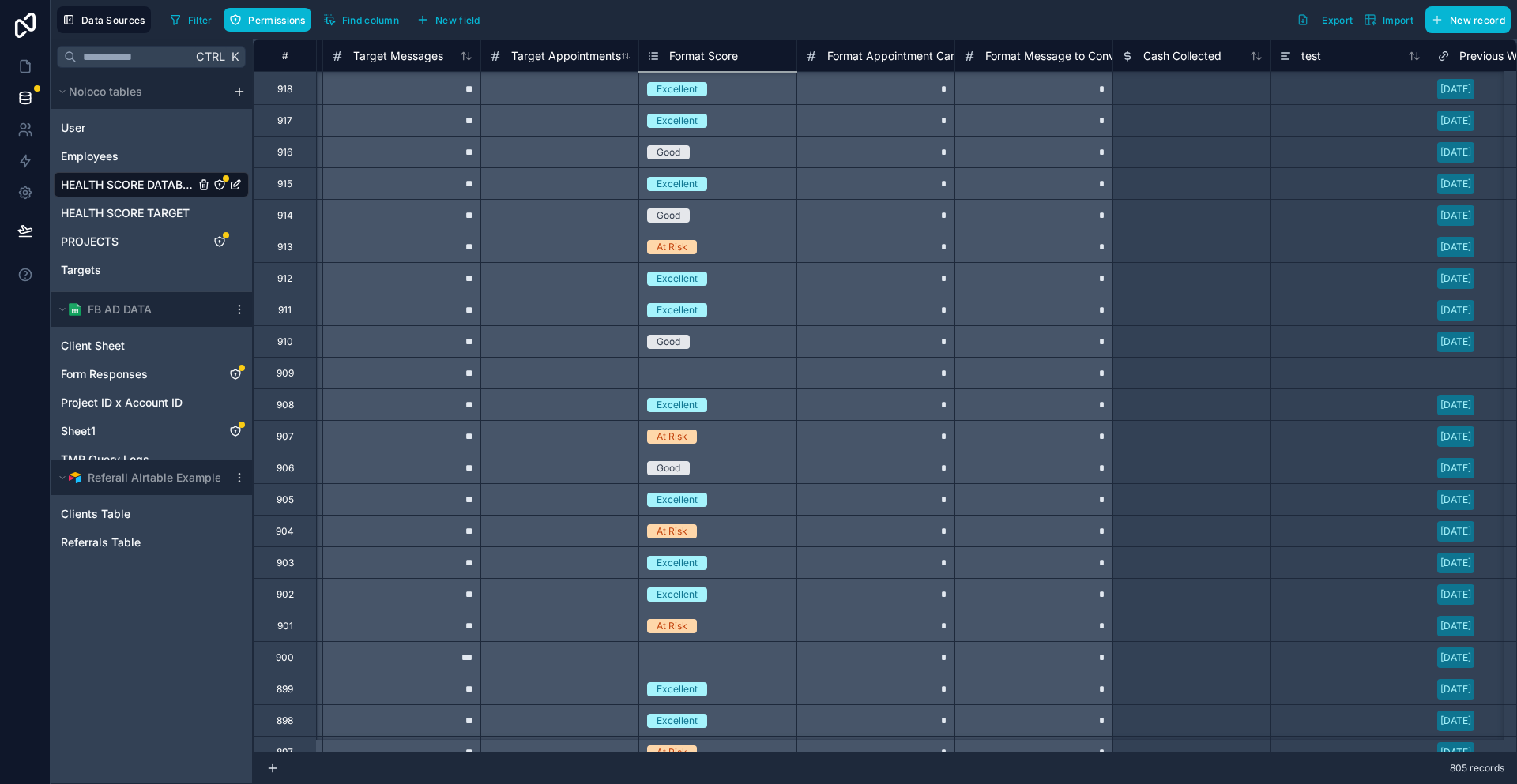
scroll to position [2752, 5682]
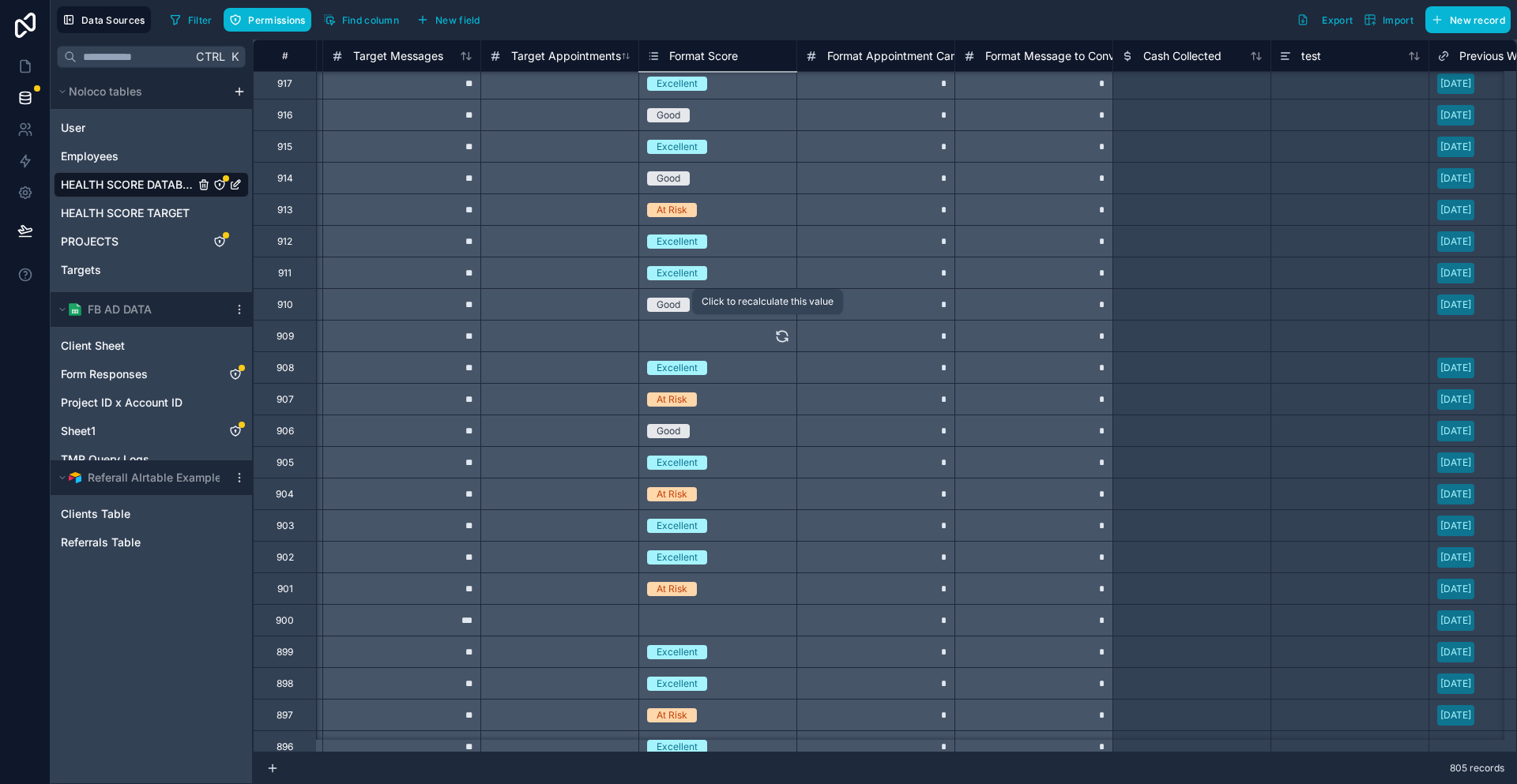
click at [774, 340] on icon at bounding box center [782, 337] width 16 height 16
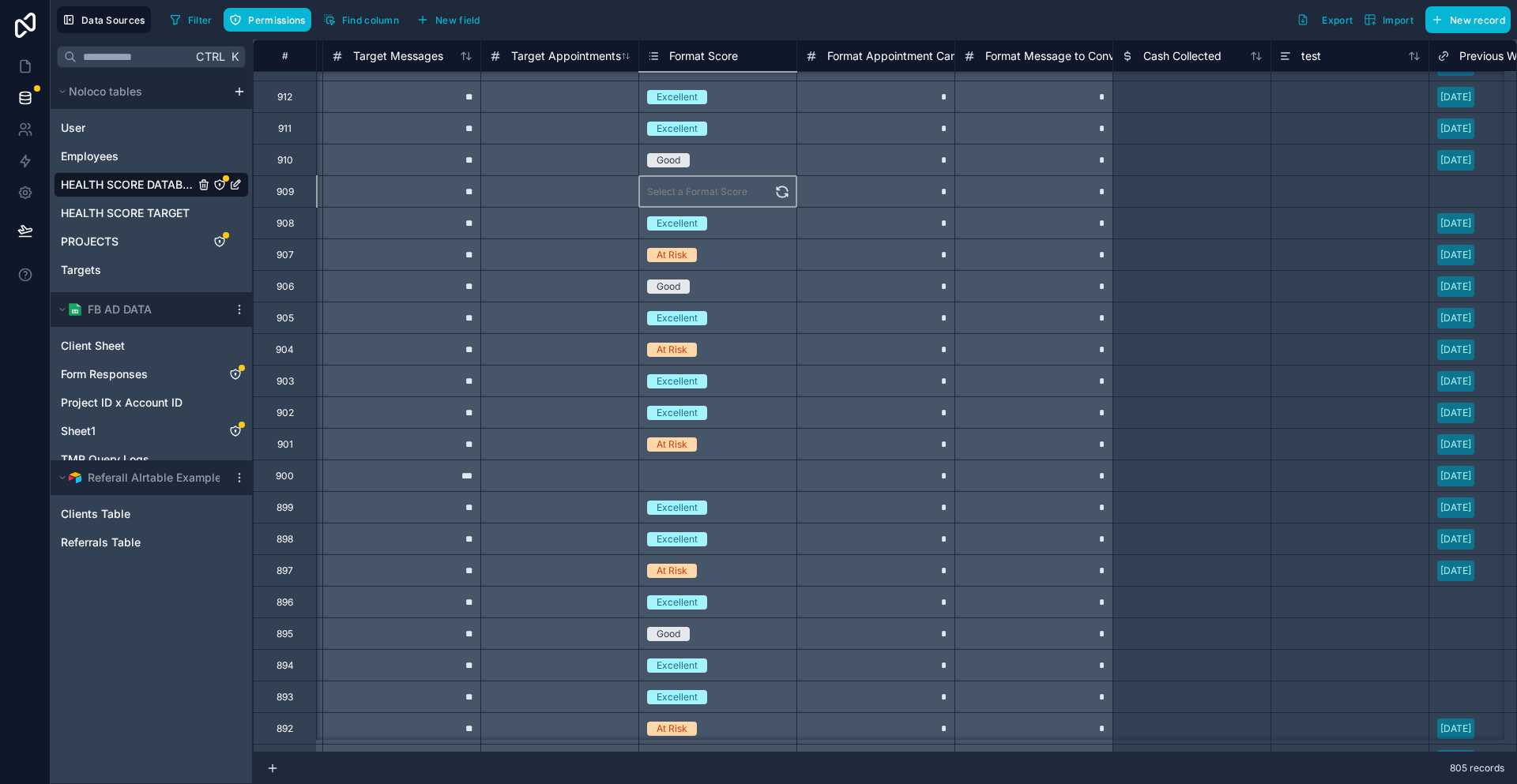
scroll to position [3147, 5682]
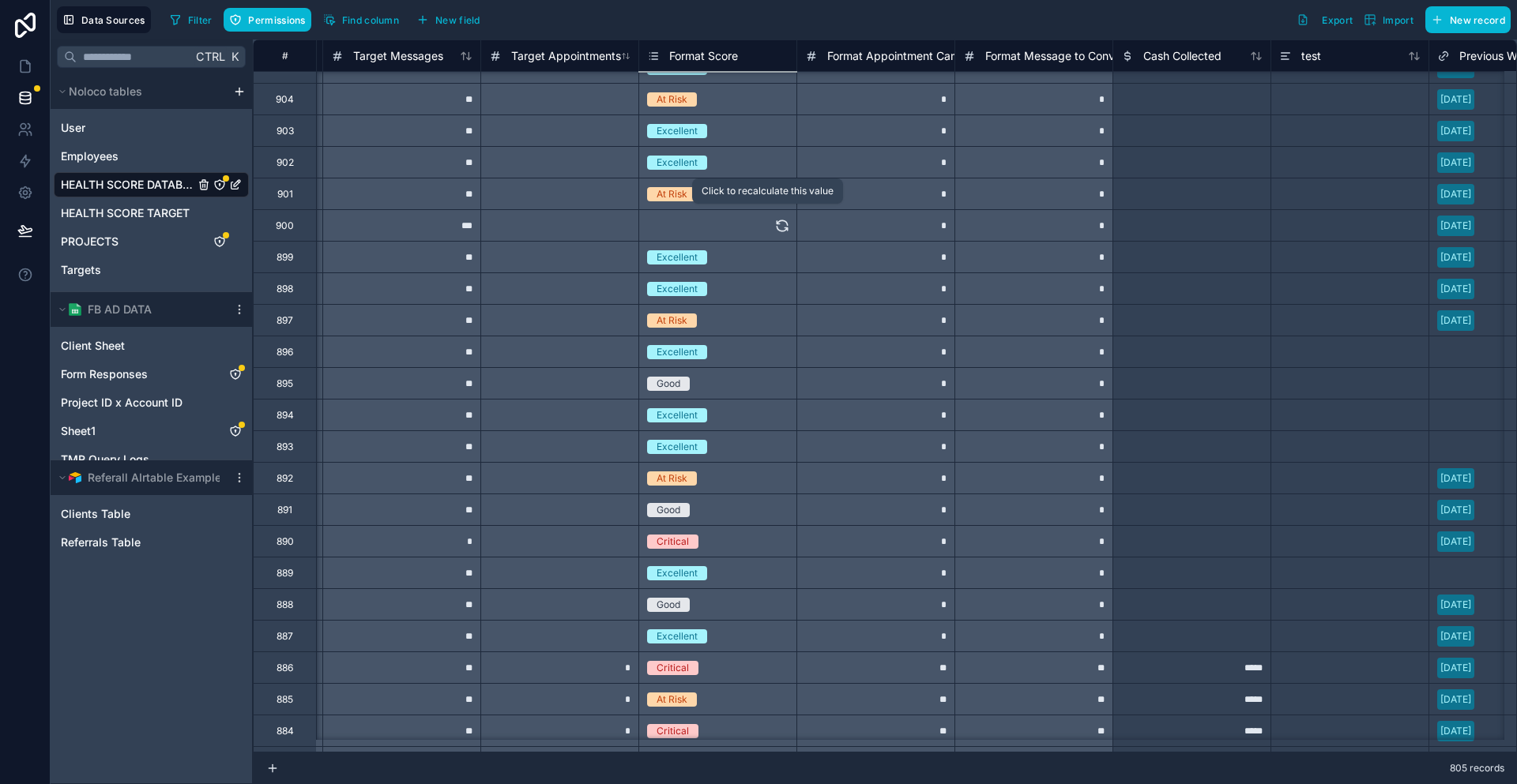
click at [774, 230] on icon at bounding box center [782, 226] width 16 height 16
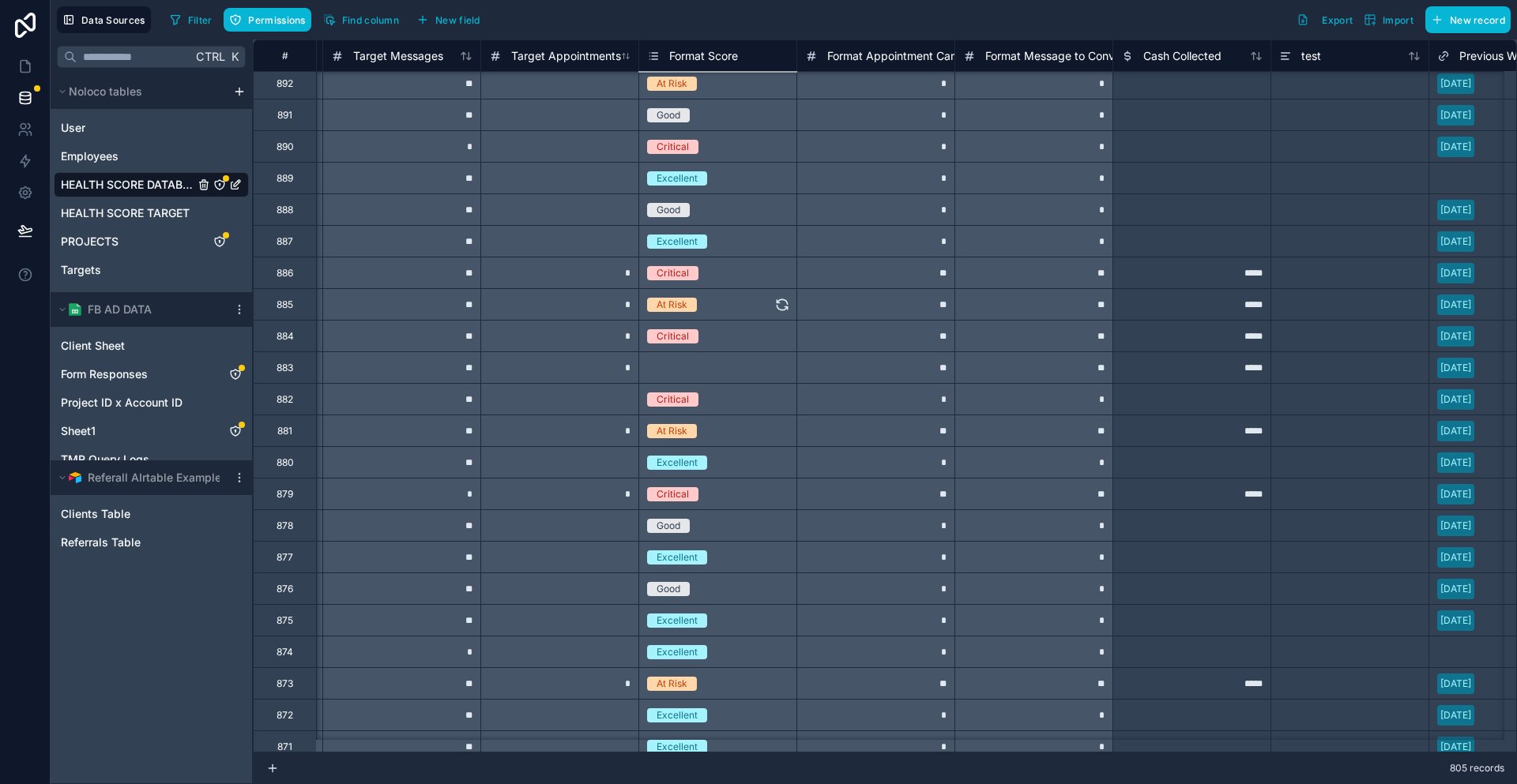
scroll to position [3621, 5682]
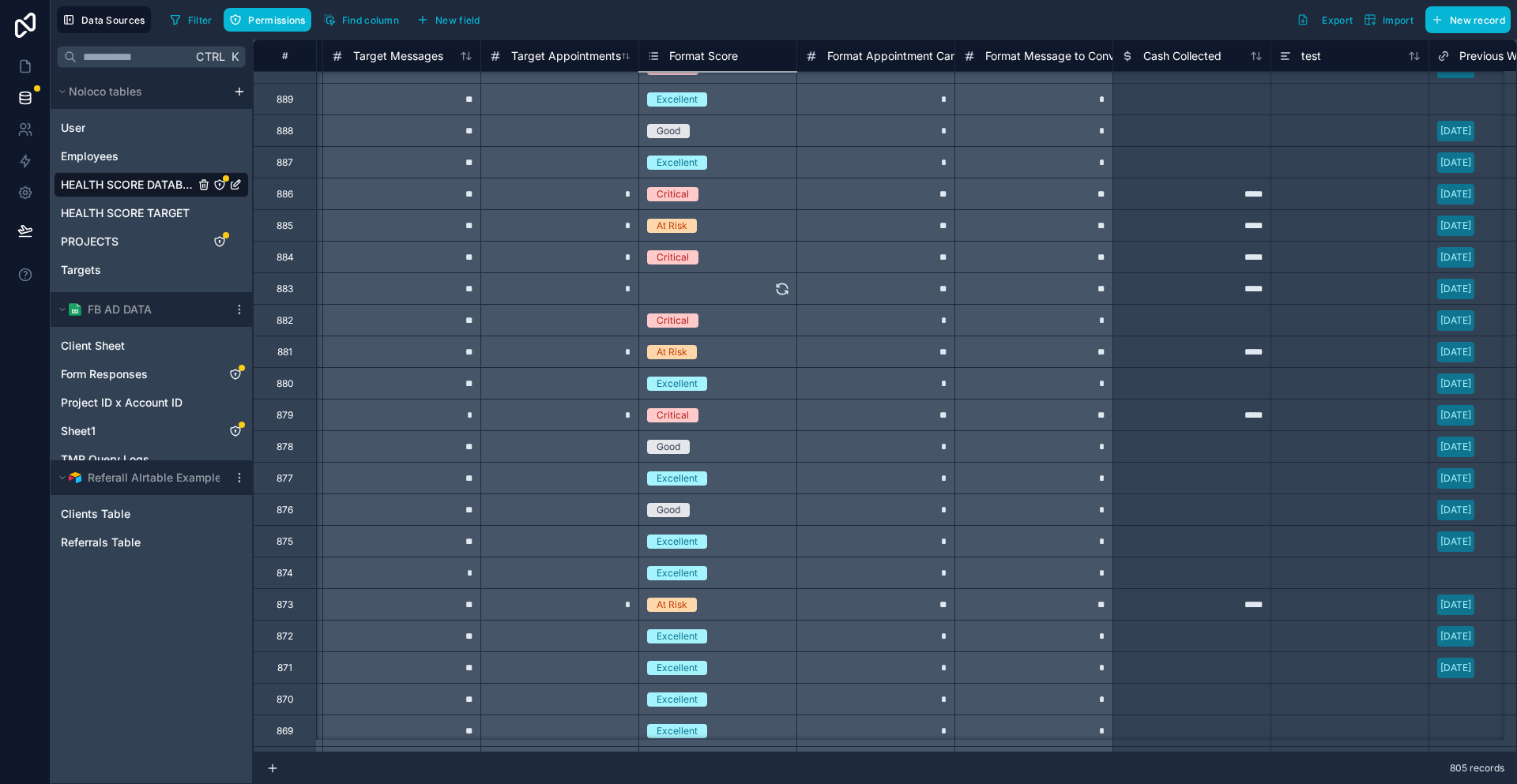
click at [742, 292] on div "Select a Format Score" at bounding box center [717, 289] width 157 height 31
click at [774, 289] on icon at bounding box center [782, 289] width 16 height 16
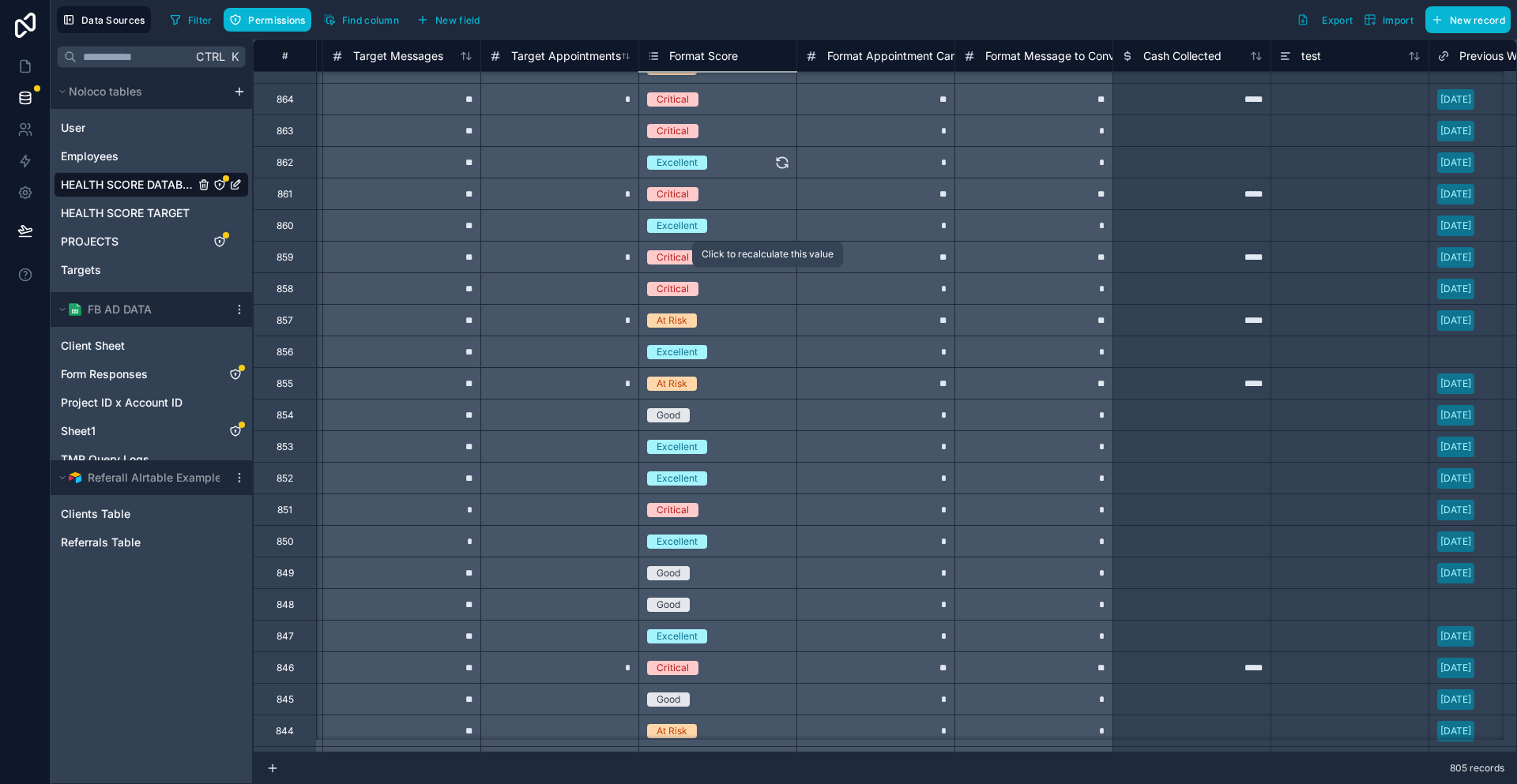
scroll to position [4805, 5682]
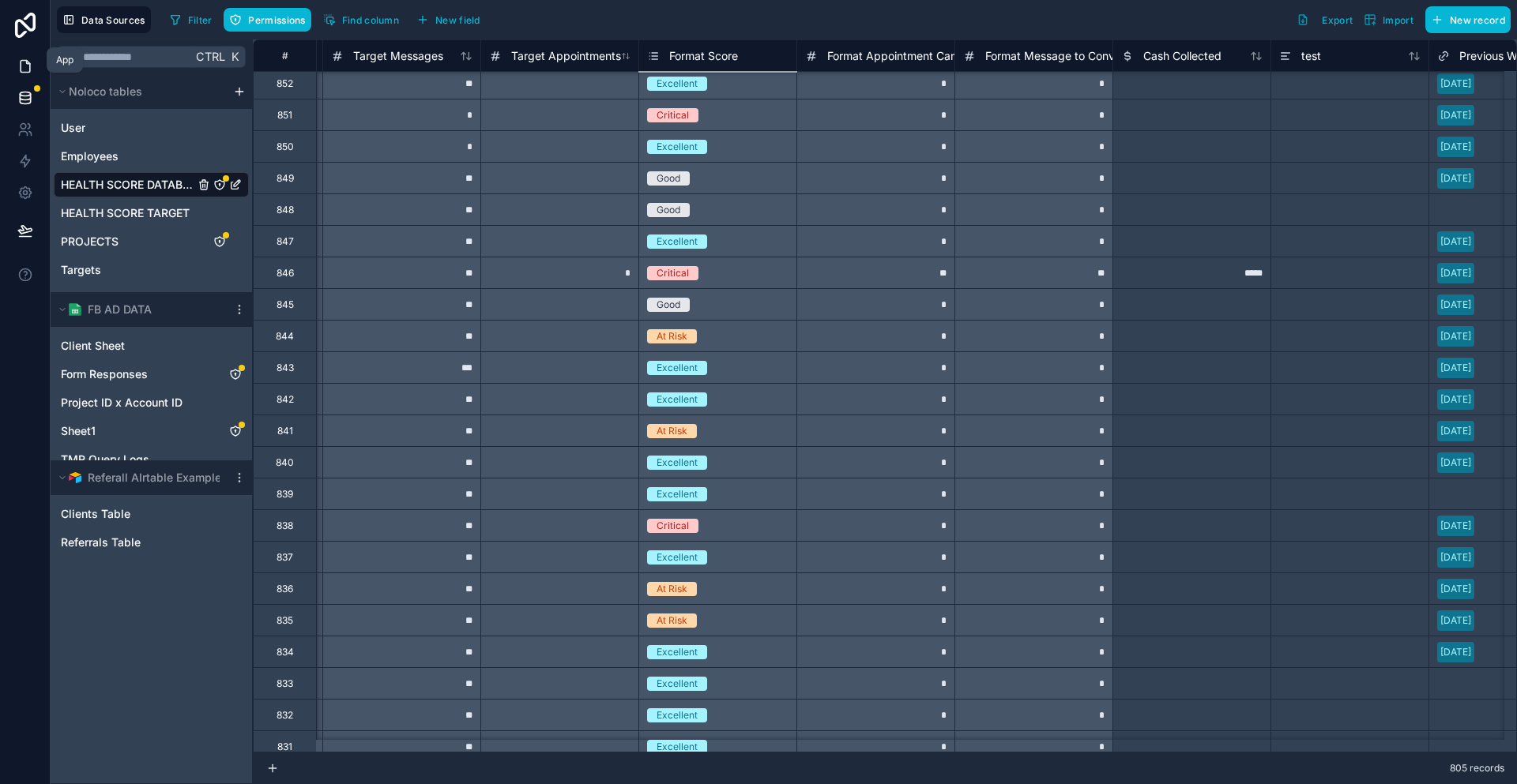
click at [12, 51] on link at bounding box center [25, 67] width 50 height 32
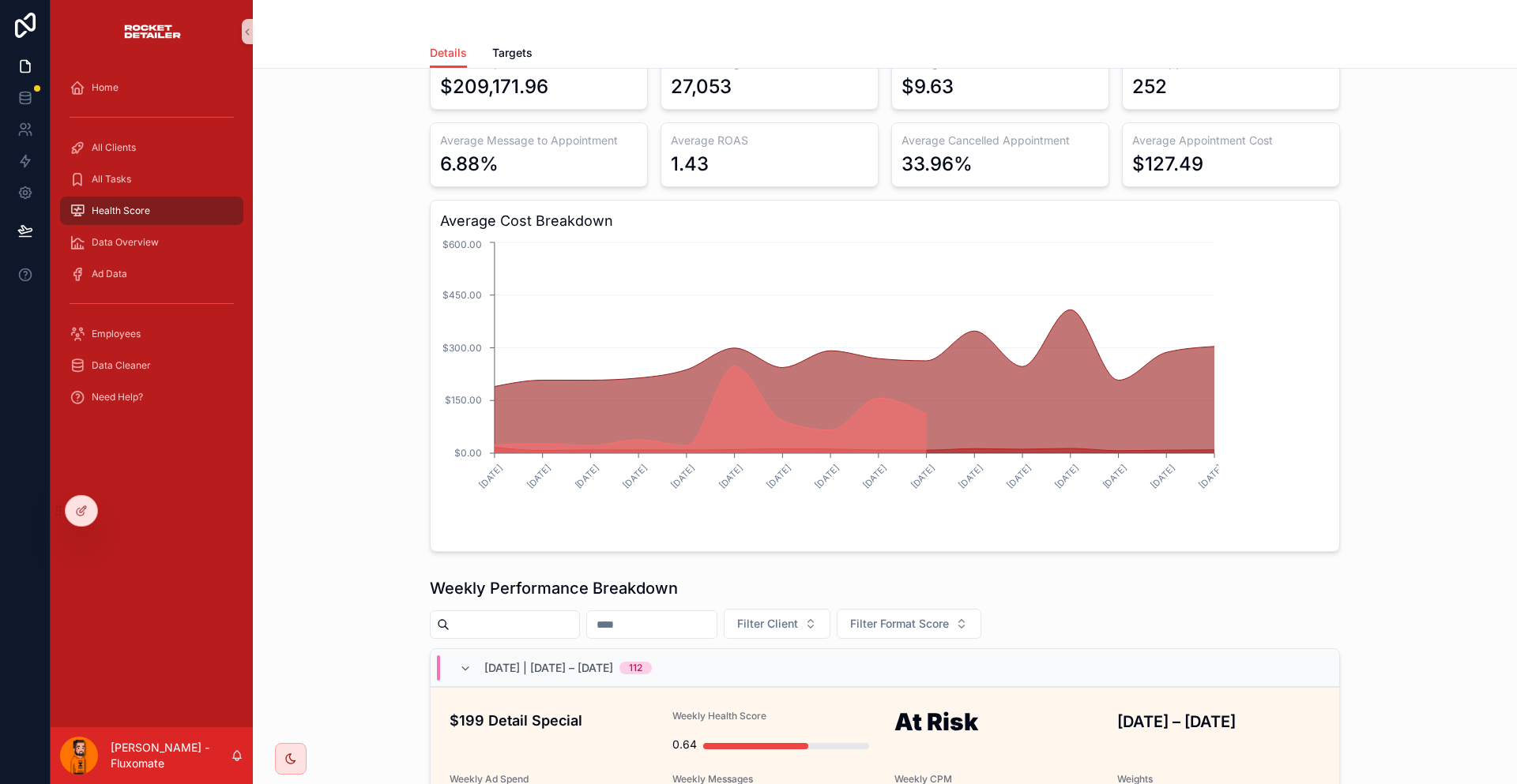
scroll to position [474, 0]
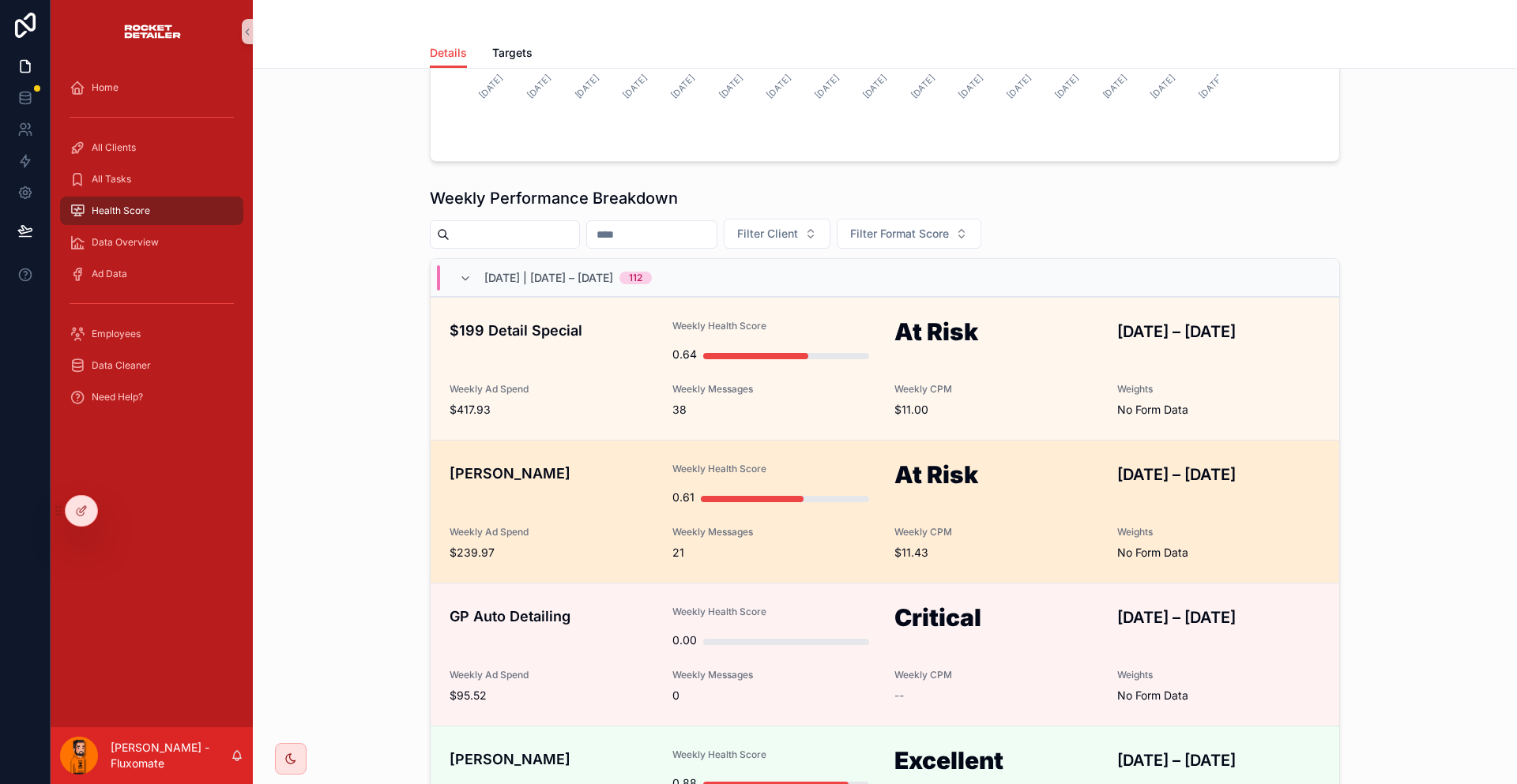
click at [910, 526] on div "Weekly CPM $11.43" at bounding box center [996, 544] width 204 height 35
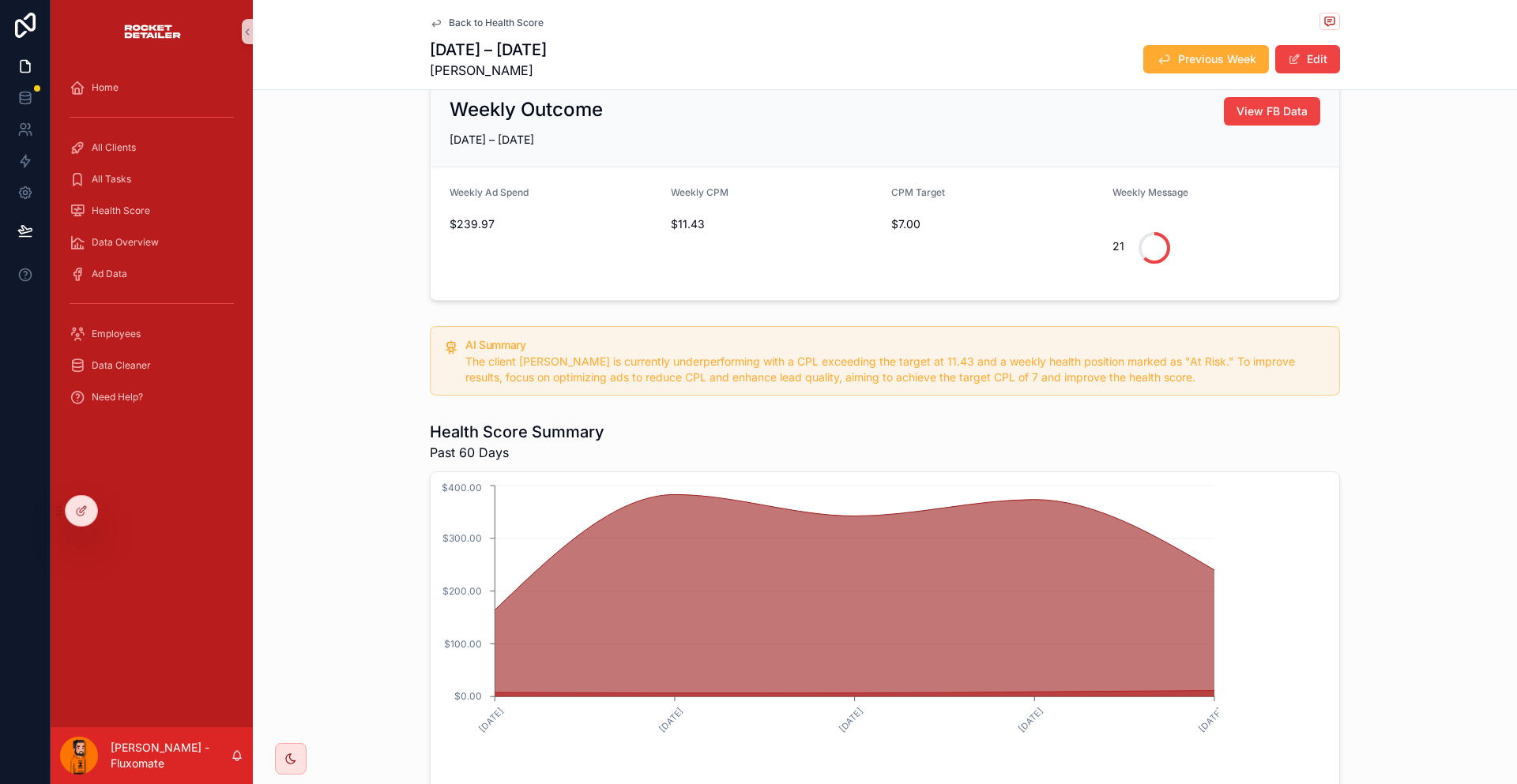
scroll to position [158, 0]
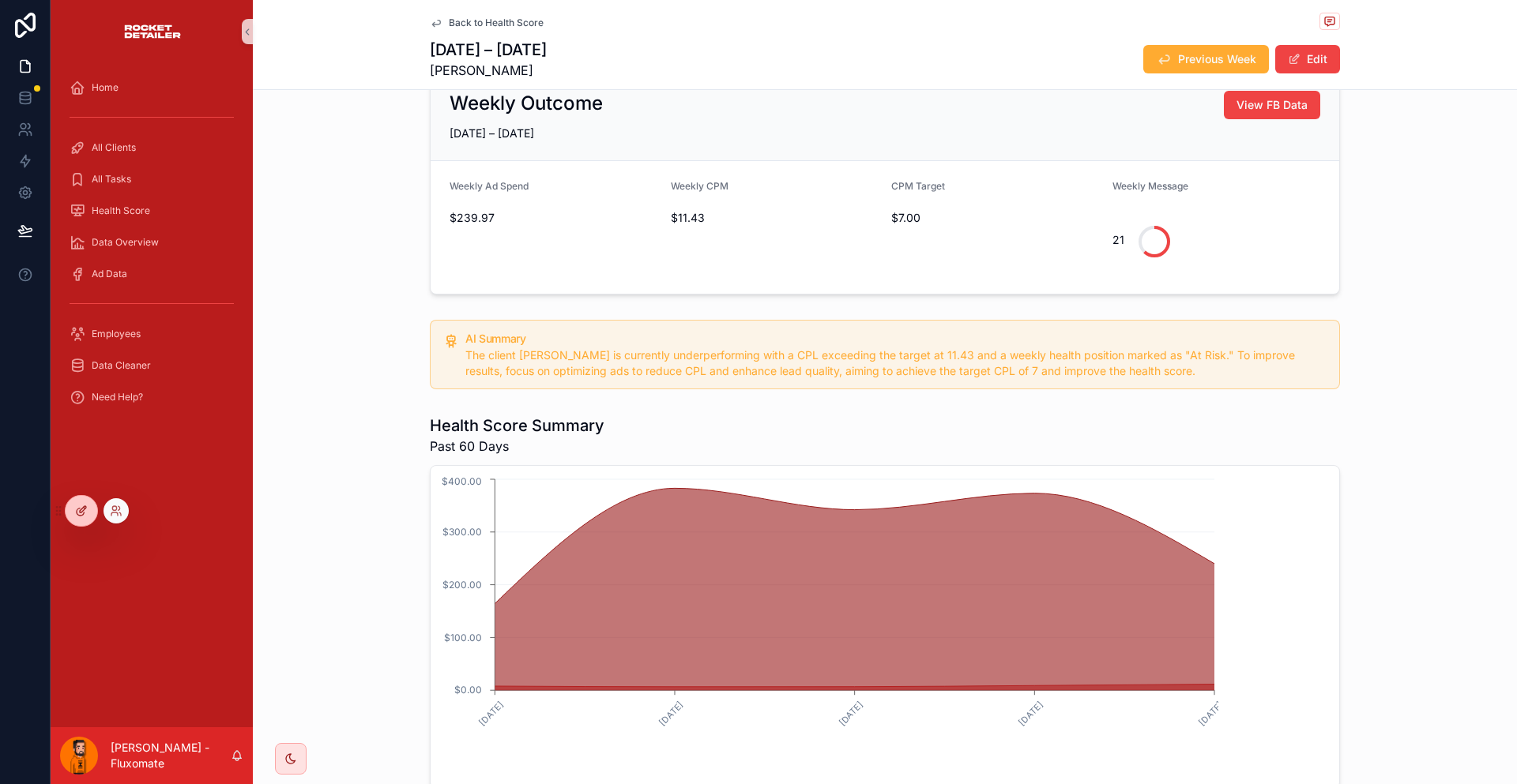
click at [82, 510] on icon at bounding box center [80, 512] width 7 height 7
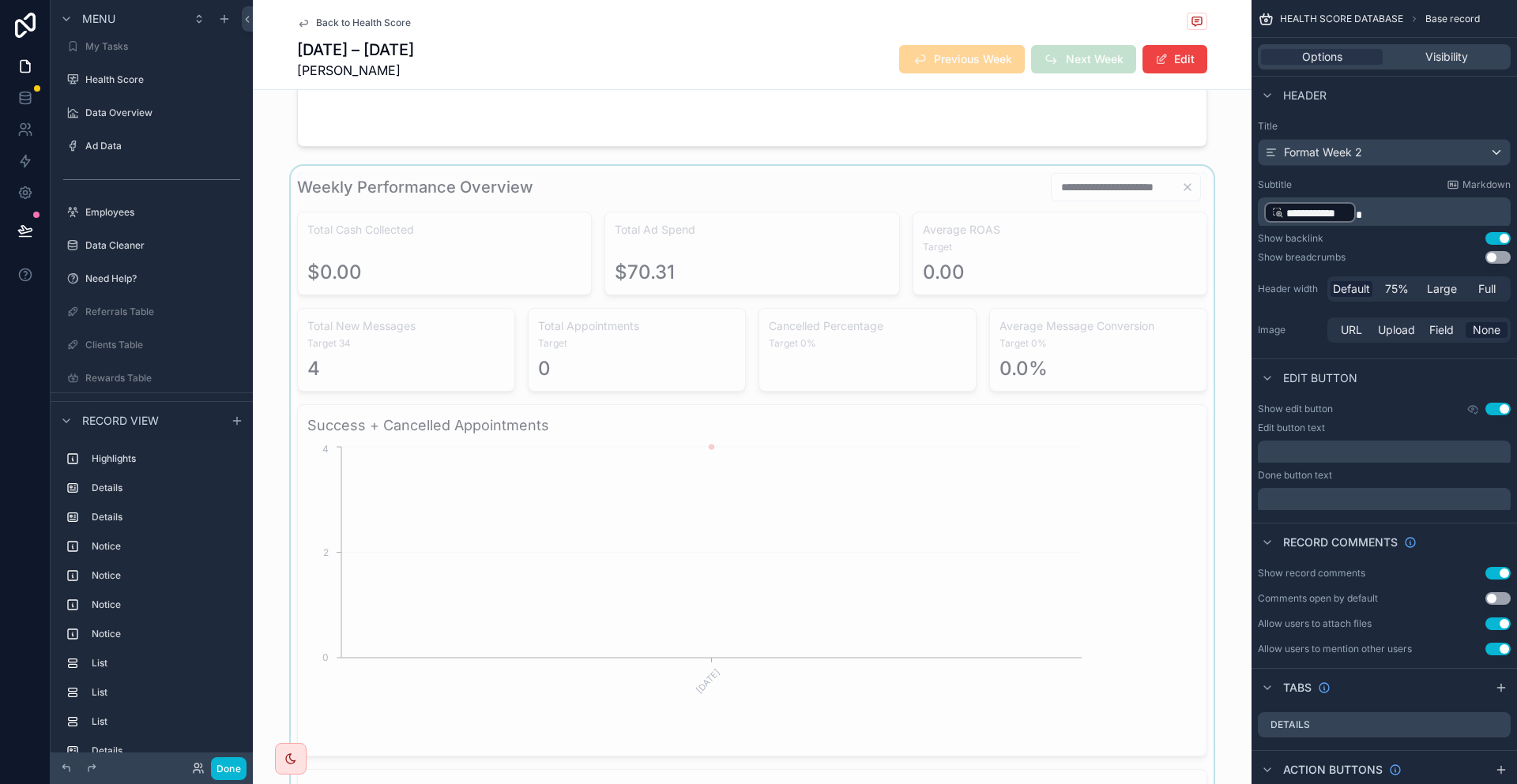
scroll to position [1895, 0]
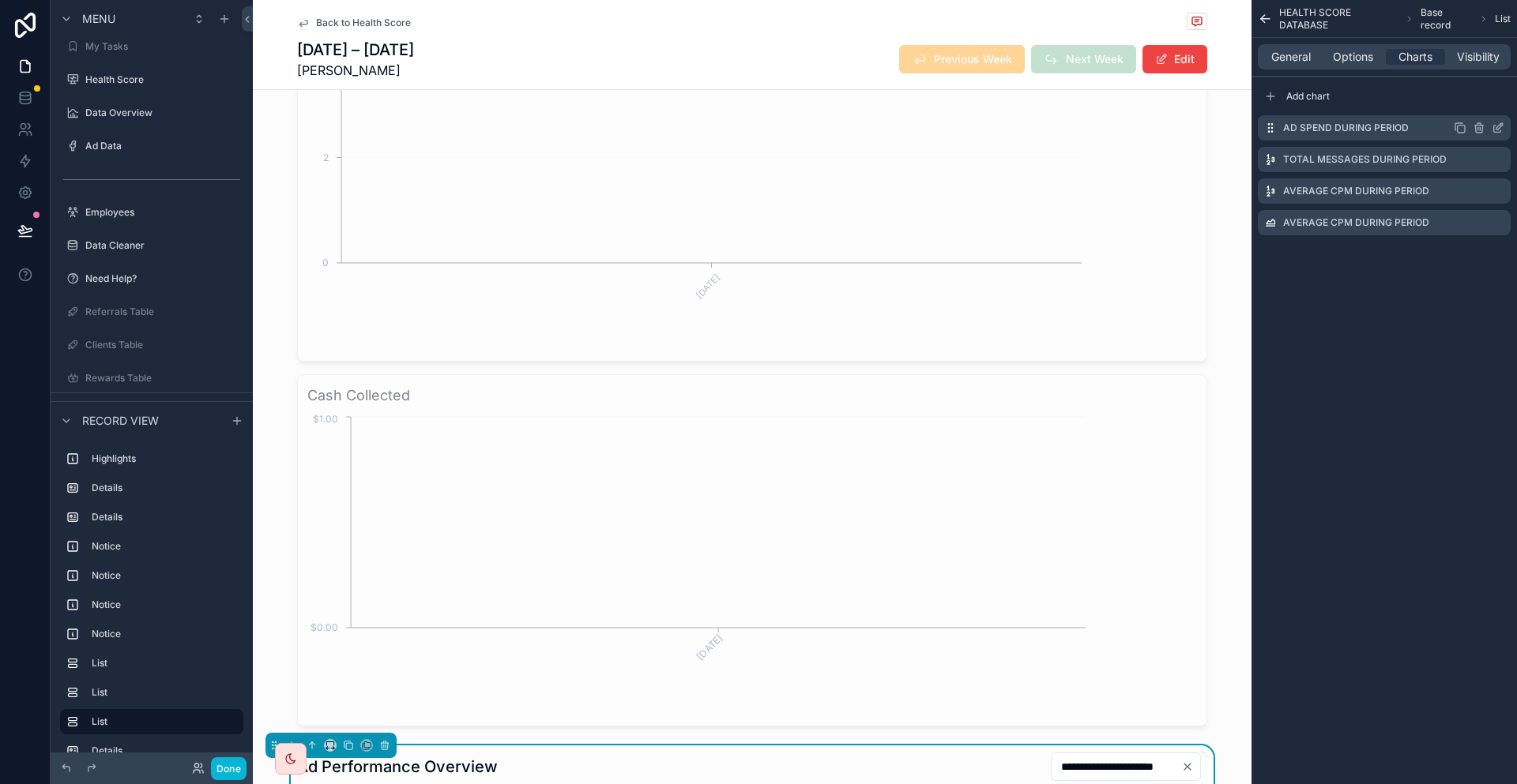
click at [1500, 122] on icon "scrollable content" at bounding box center [1498, 128] width 12 height 12
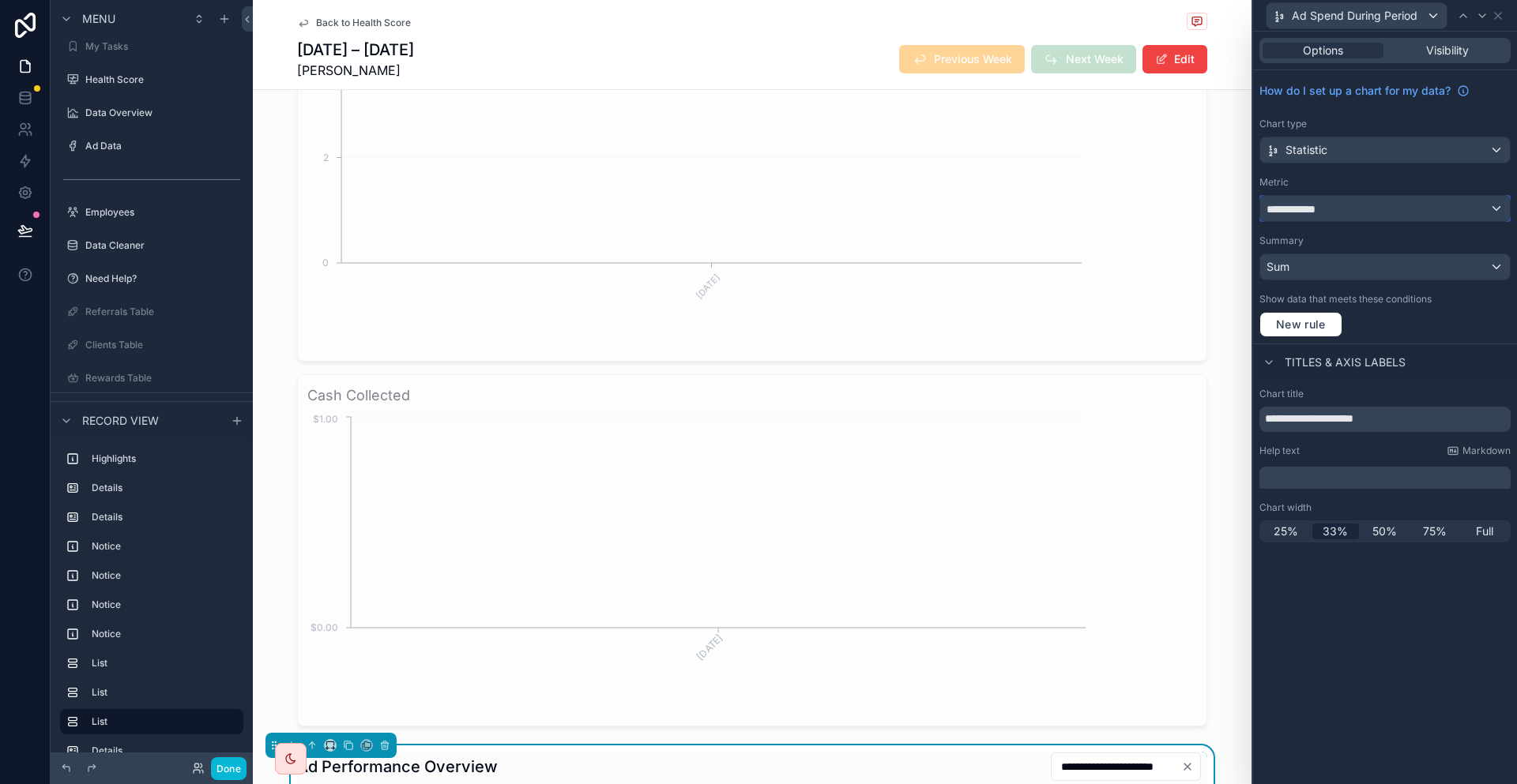
click at [1373, 196] on div "**********" at bounding box center [1385, 208] width 250 height 25
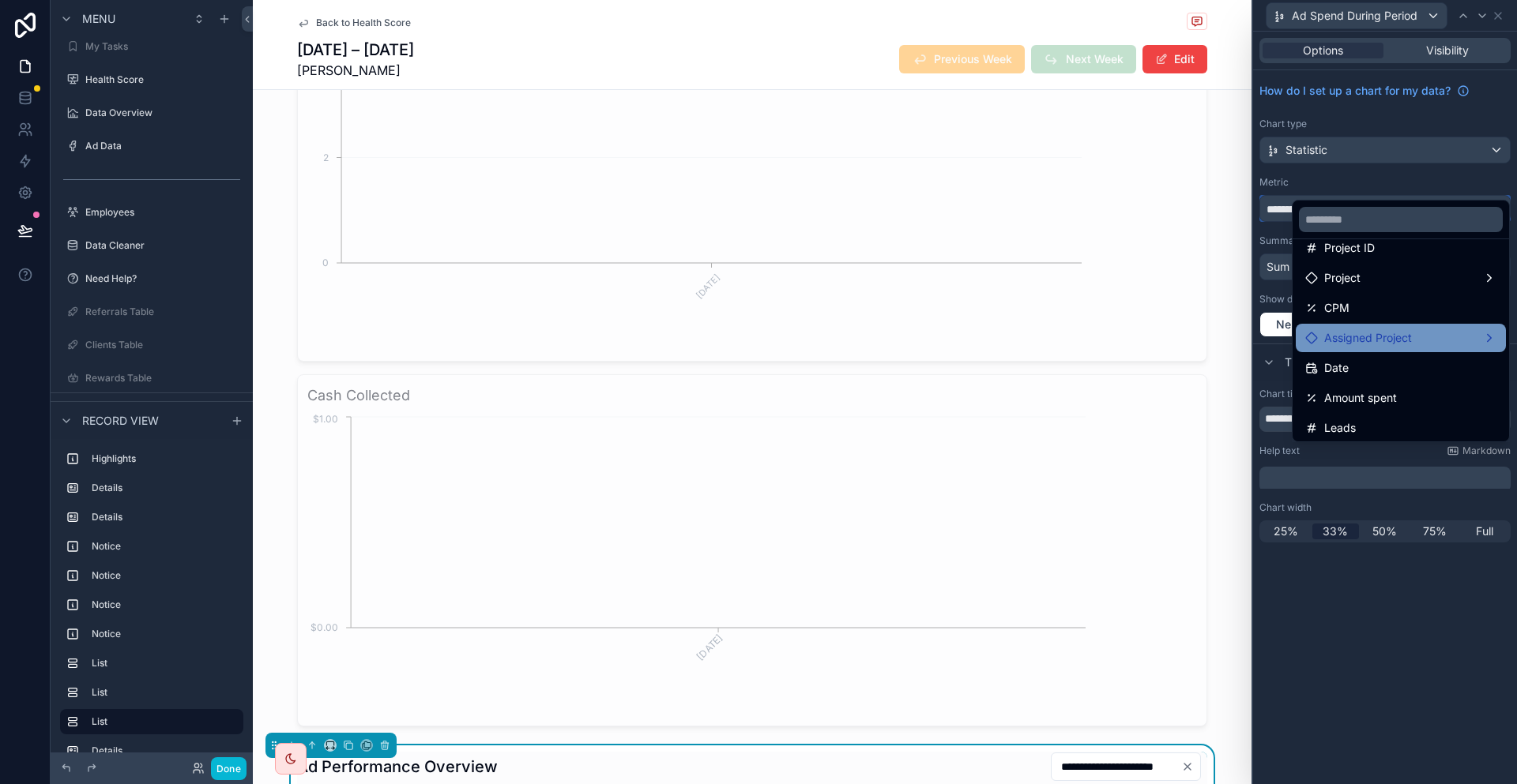
scroll to position [150, 0]
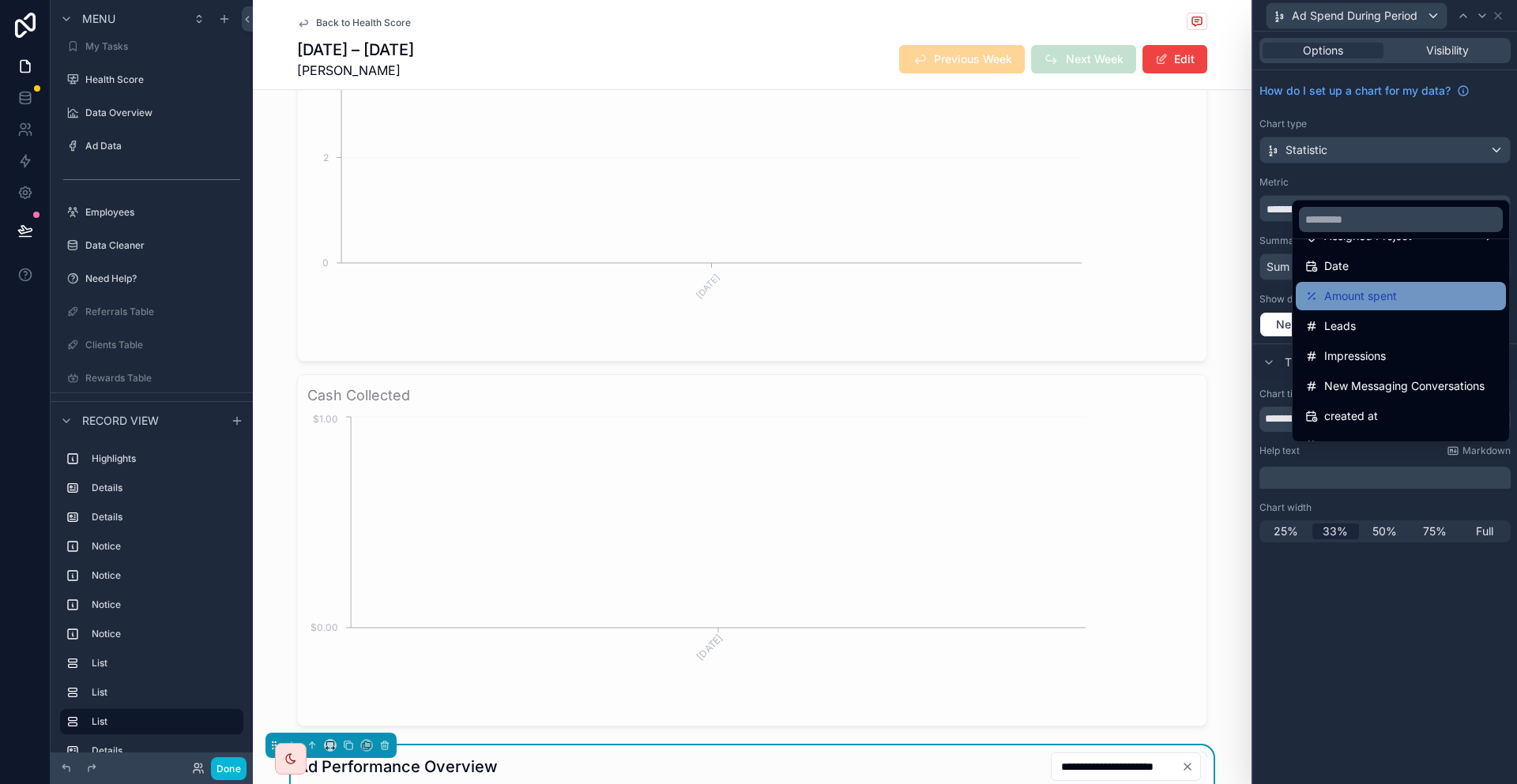
click at [1370, 287] on span "Amount spent" at bounding box center [1360, 296] width 73 height 19
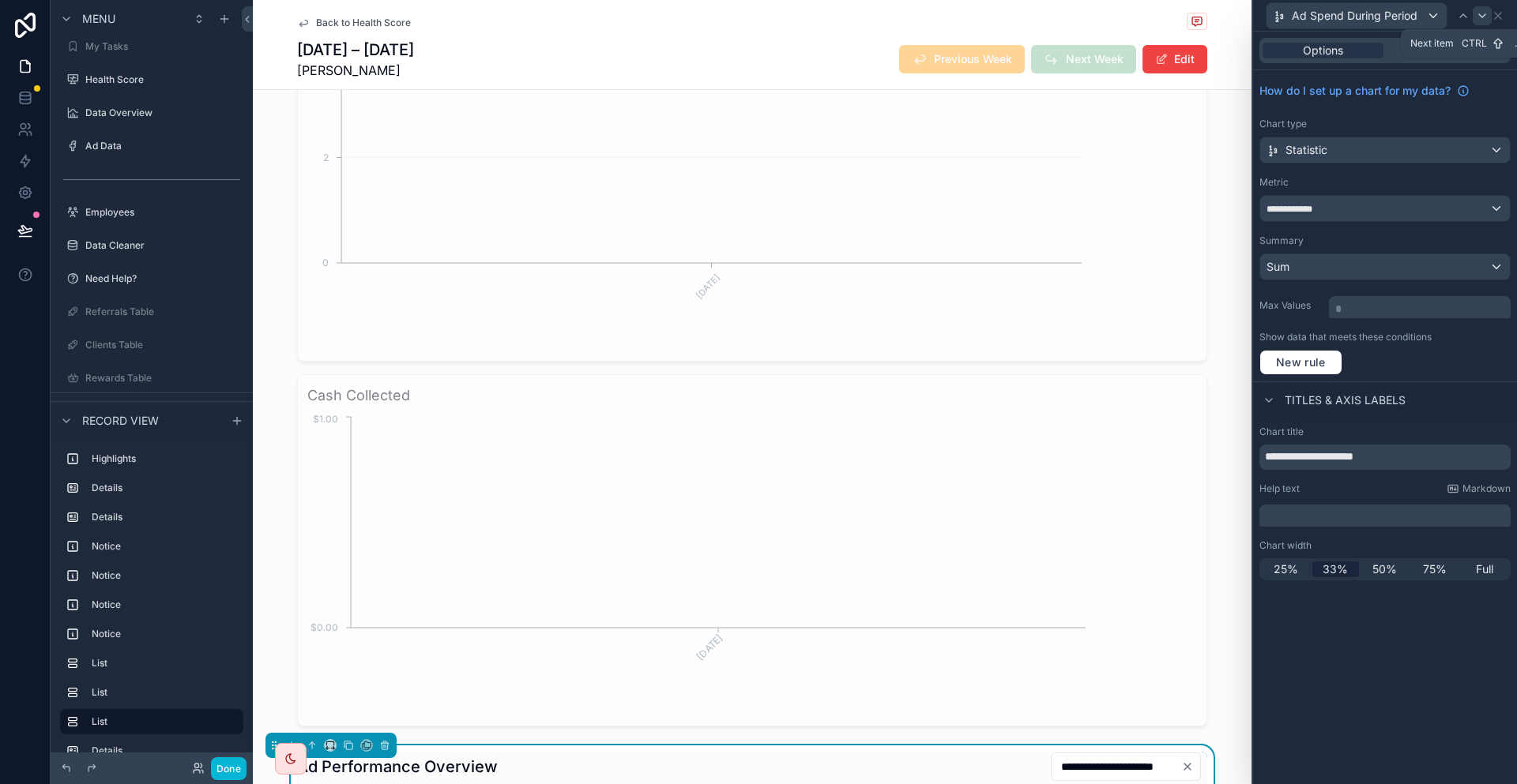
click at [1482, 21] on div at bounding box center [1482, 16] width 19 height 19
click at [1392, 196] on div "**********" at bounding box center [1385, 208] width 250 height 25
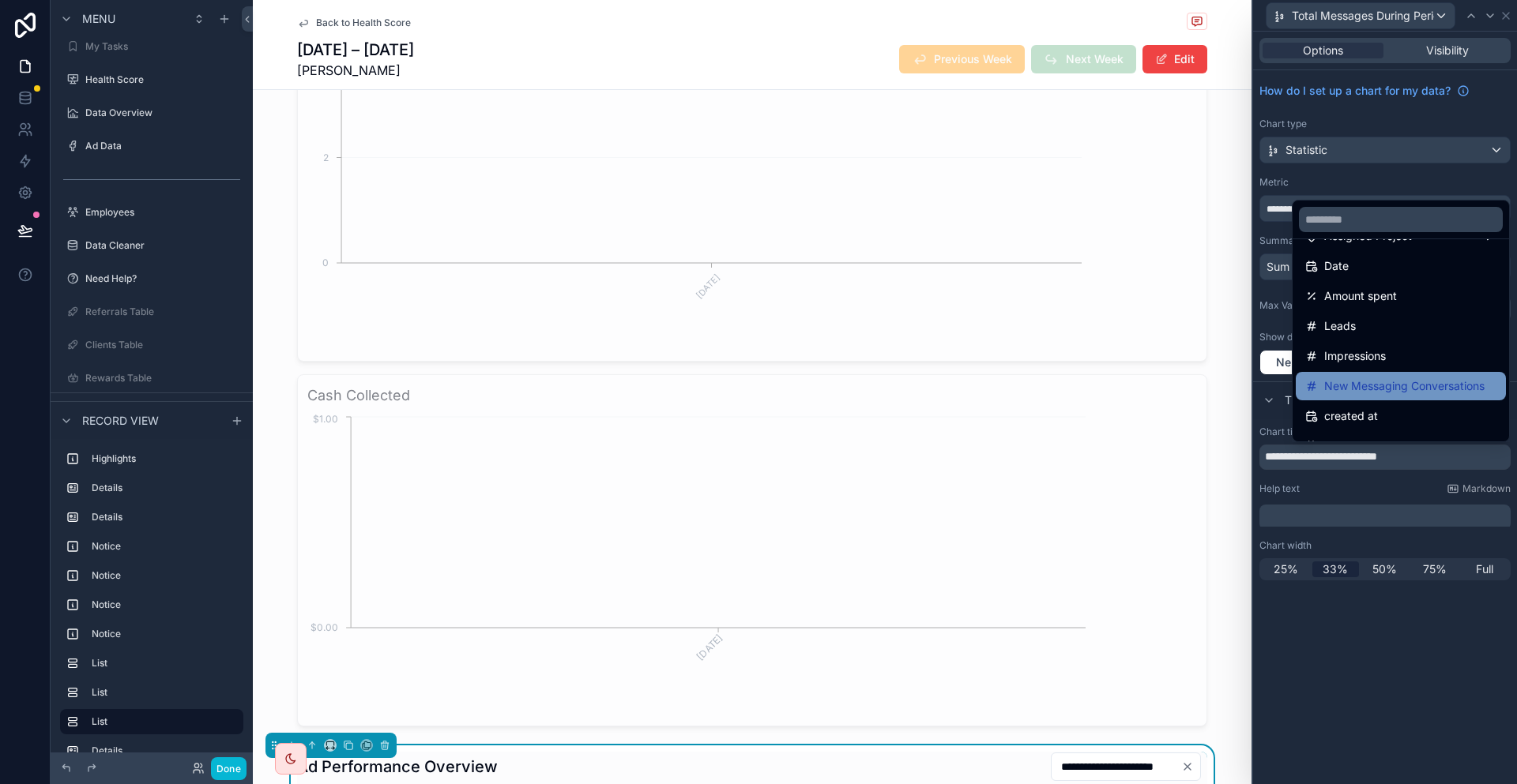
click at [1384, 377] on span "New Messaging Conversations" at bounding box center [1404, 387] width 161 height 19
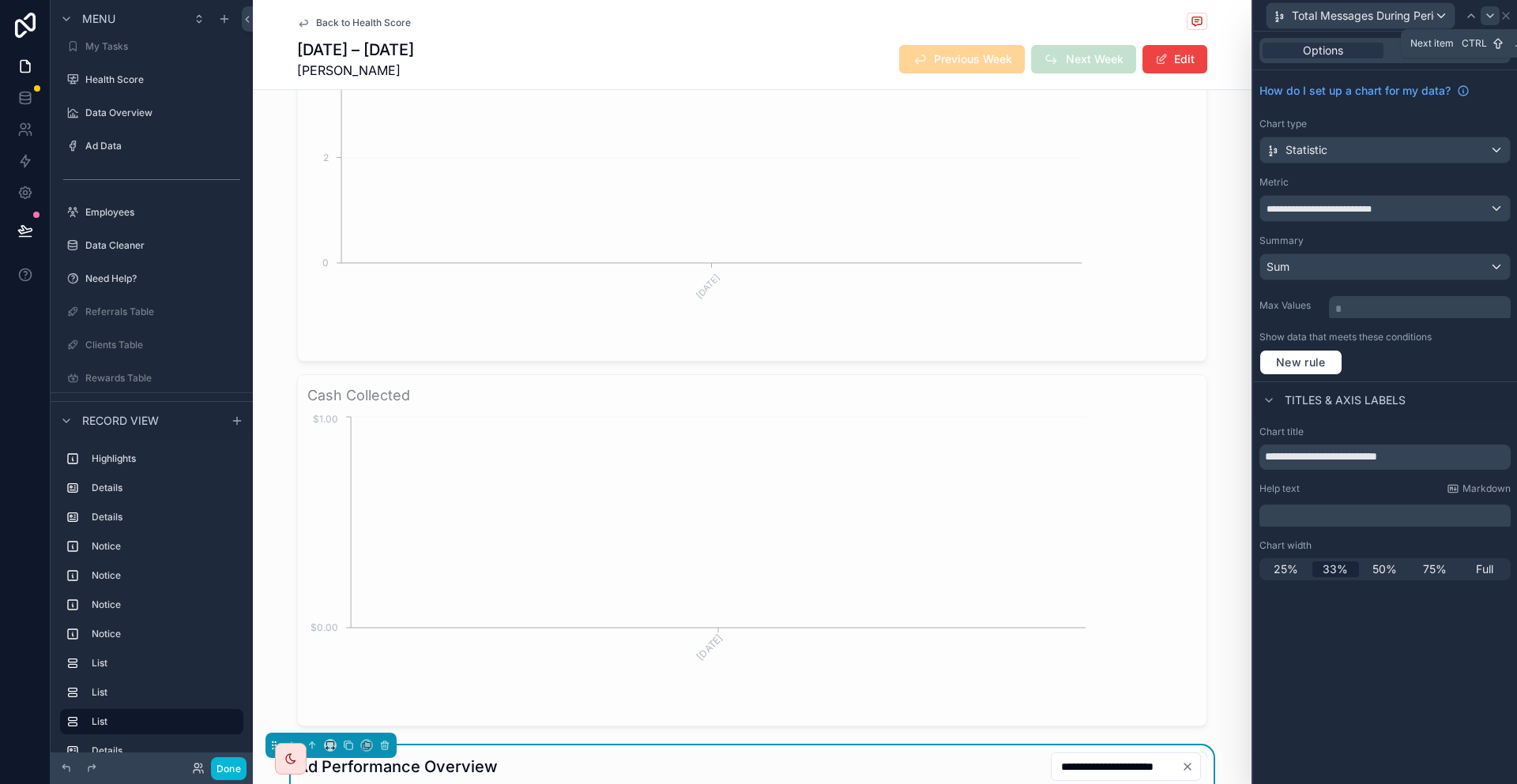
click at [1494, 12] on icon at bounding box center [1490, 16] width 12 height 12
click at [1496, 18] on icon at bounding box center [1490, 16] width 12 height 12
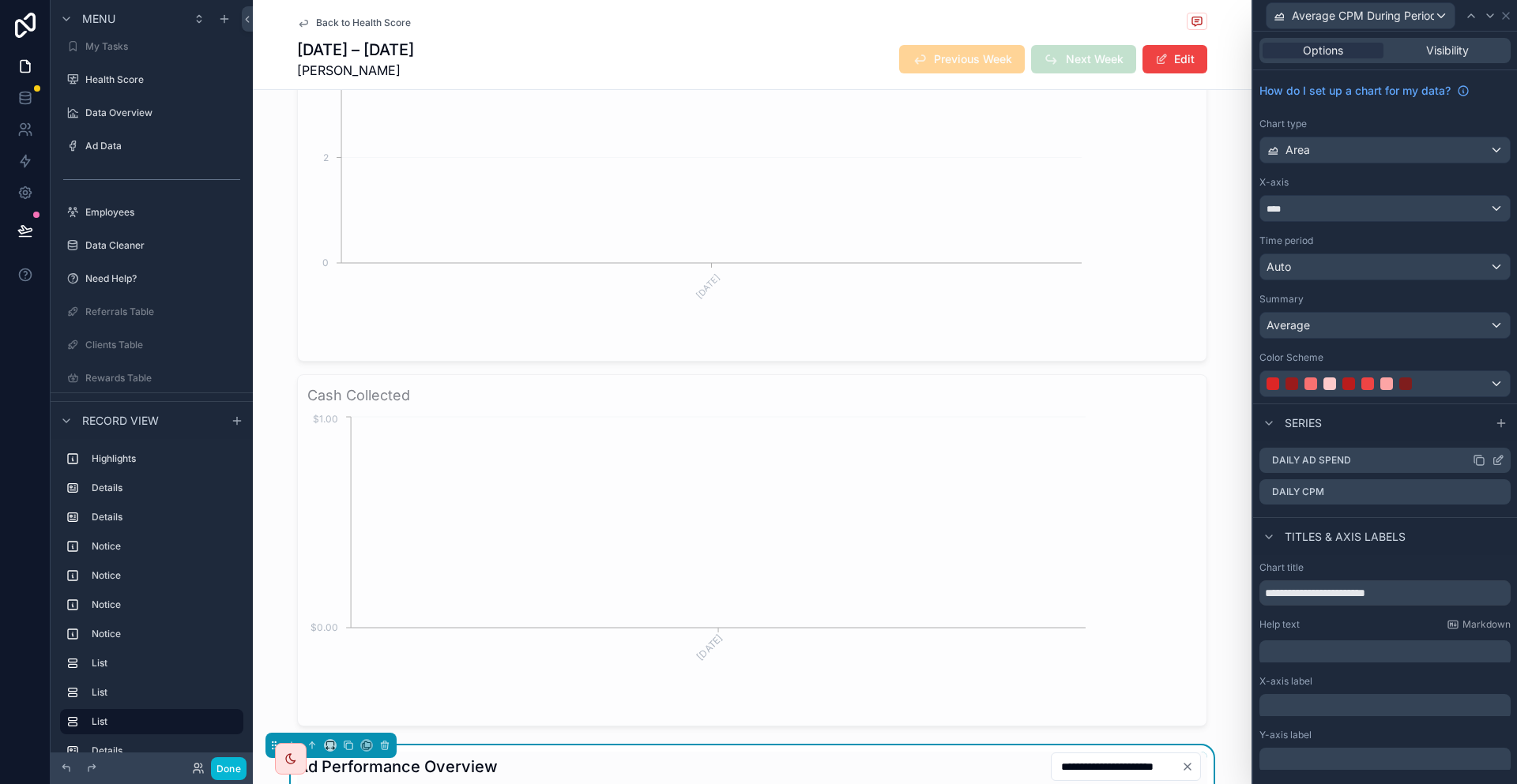
click at [1499, 454] on icon at bounding box center [1498, 460] width 12 height 12
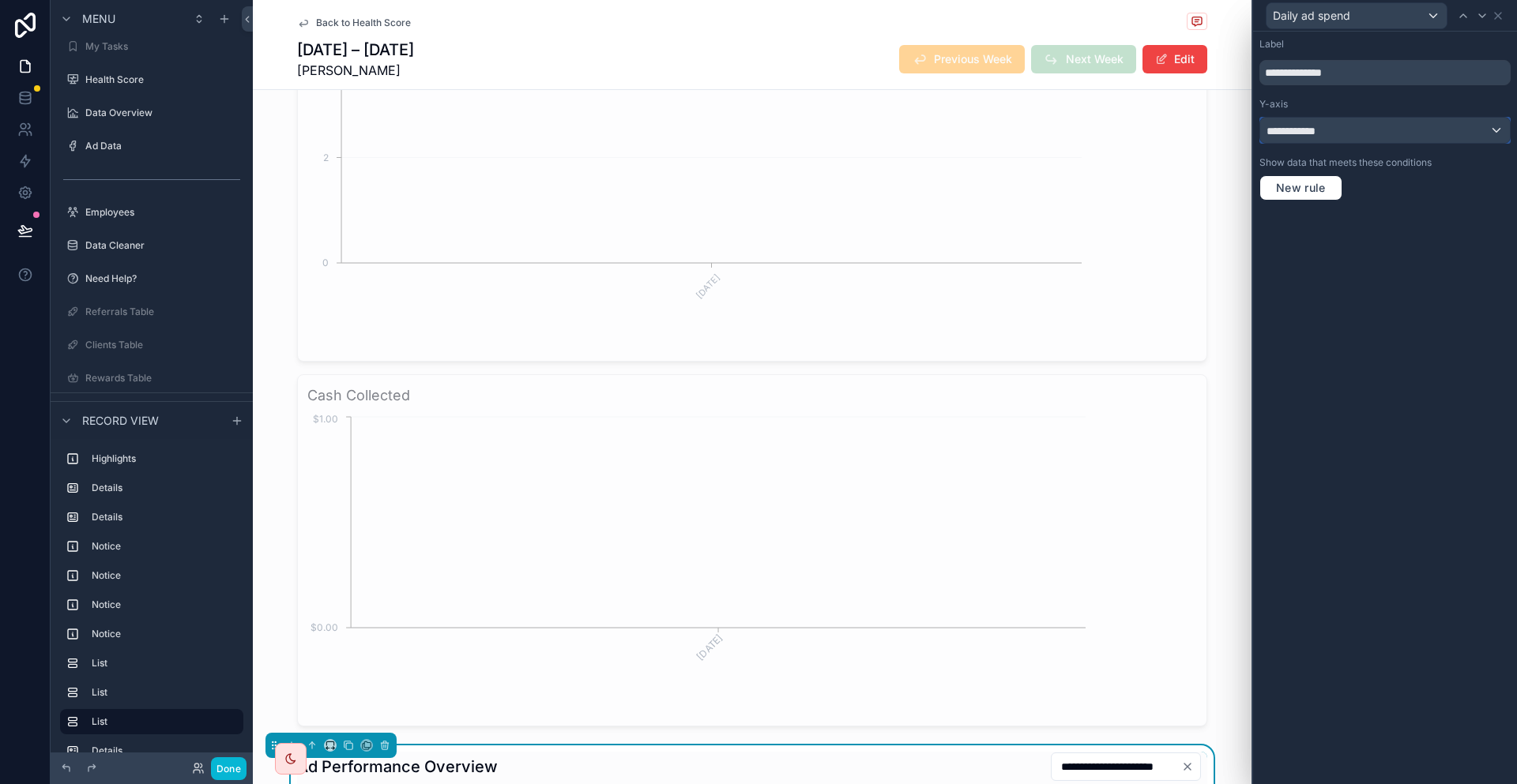
click at [1383, 118] on div "**********" at bounding box center [1385, 130] width 250 height 25
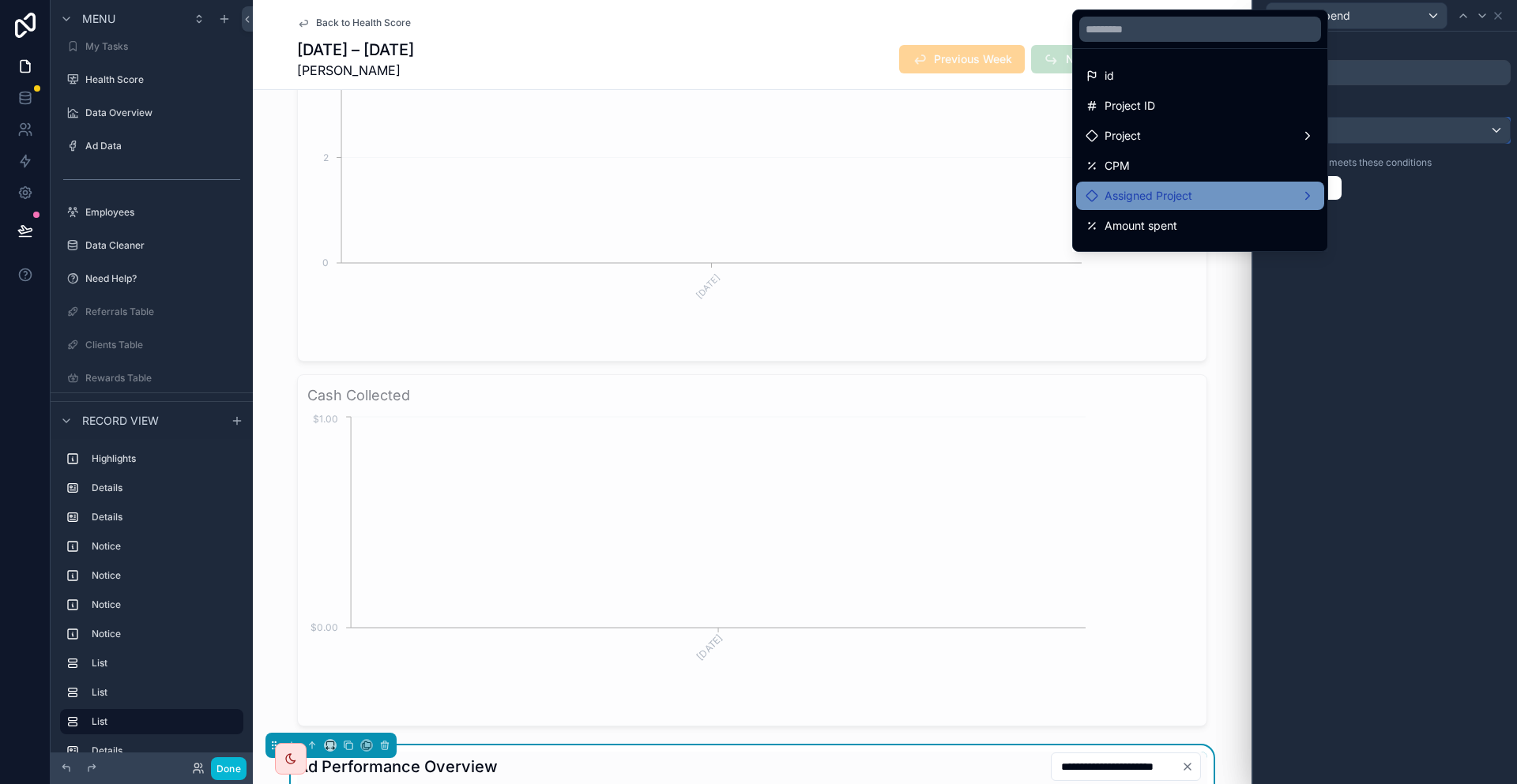
scroll to position [72, 0]
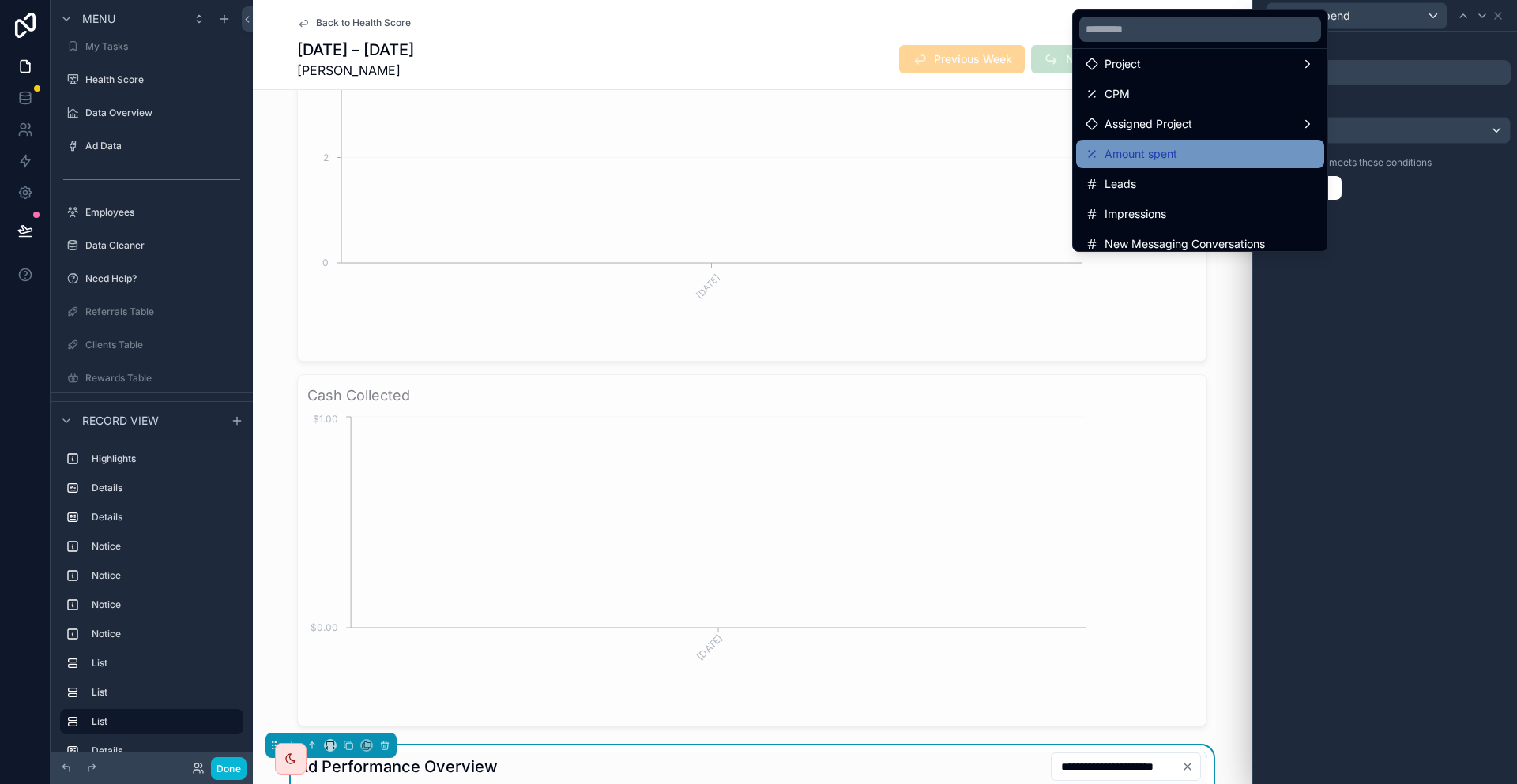
click at [1184, 145] on div "Amount spent" at bounding box center [1199, 154] width 229 height 19
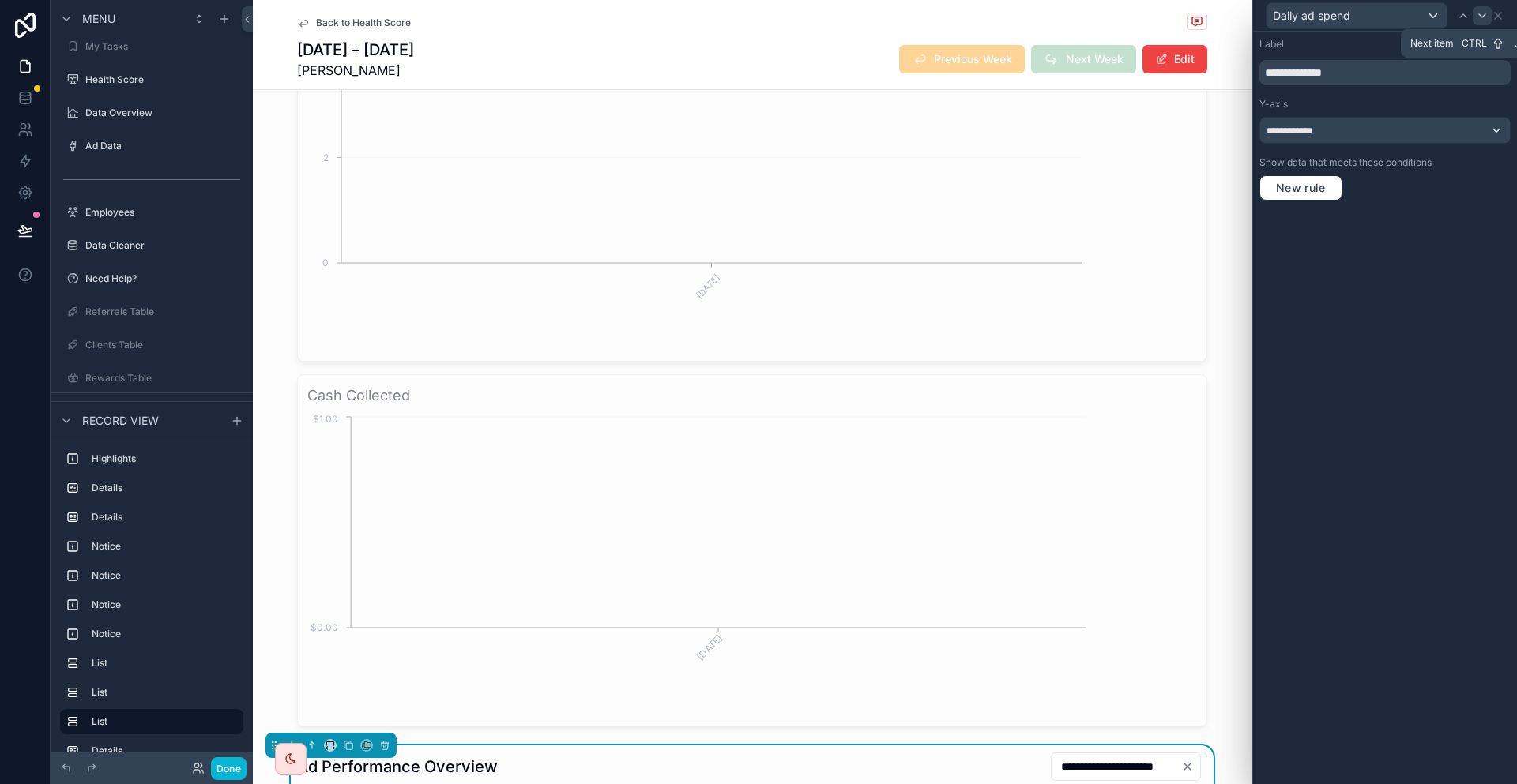
click at [1479, 16] on icon at bounding box center [1482, 16] width 12 height 12
click at [1504, 18] on icon at bounding box center [1498, 16] width 12 height 12
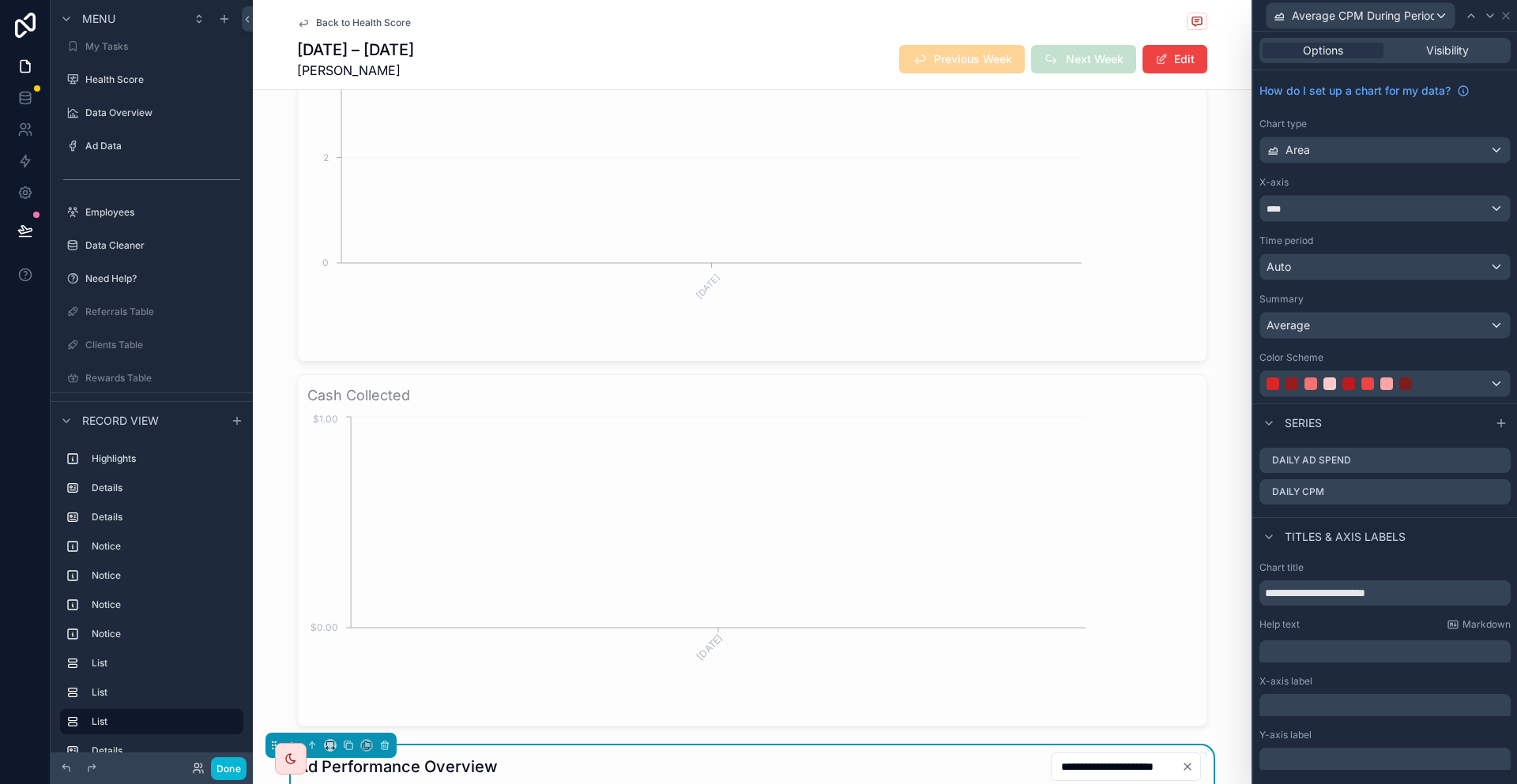
click at [1512, 13] on icon at bounding box center [1506, 16] width 12 height 12
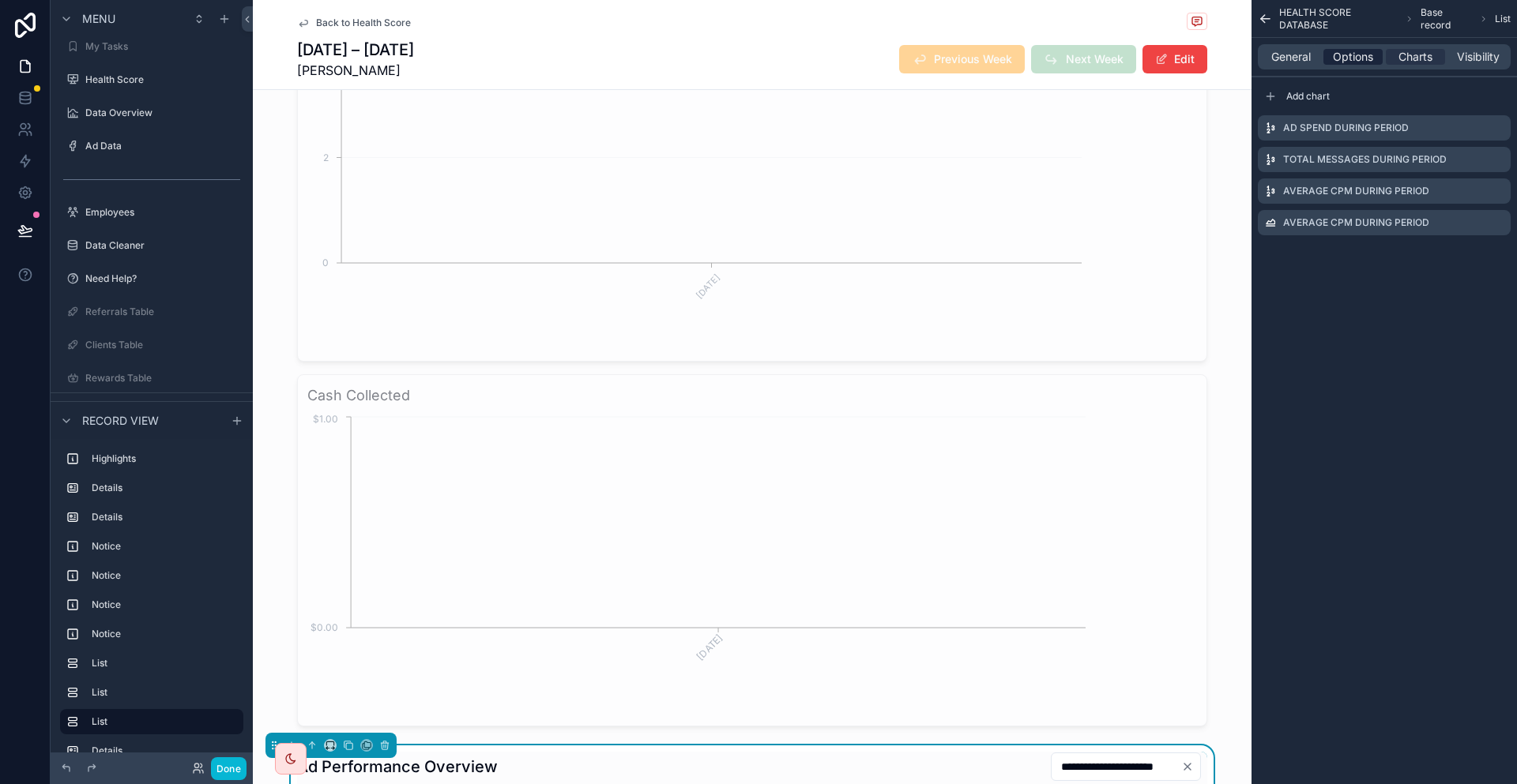
click at [1383, 49] on div "Options" at bounding box center [1353, 57] width 60 height 16
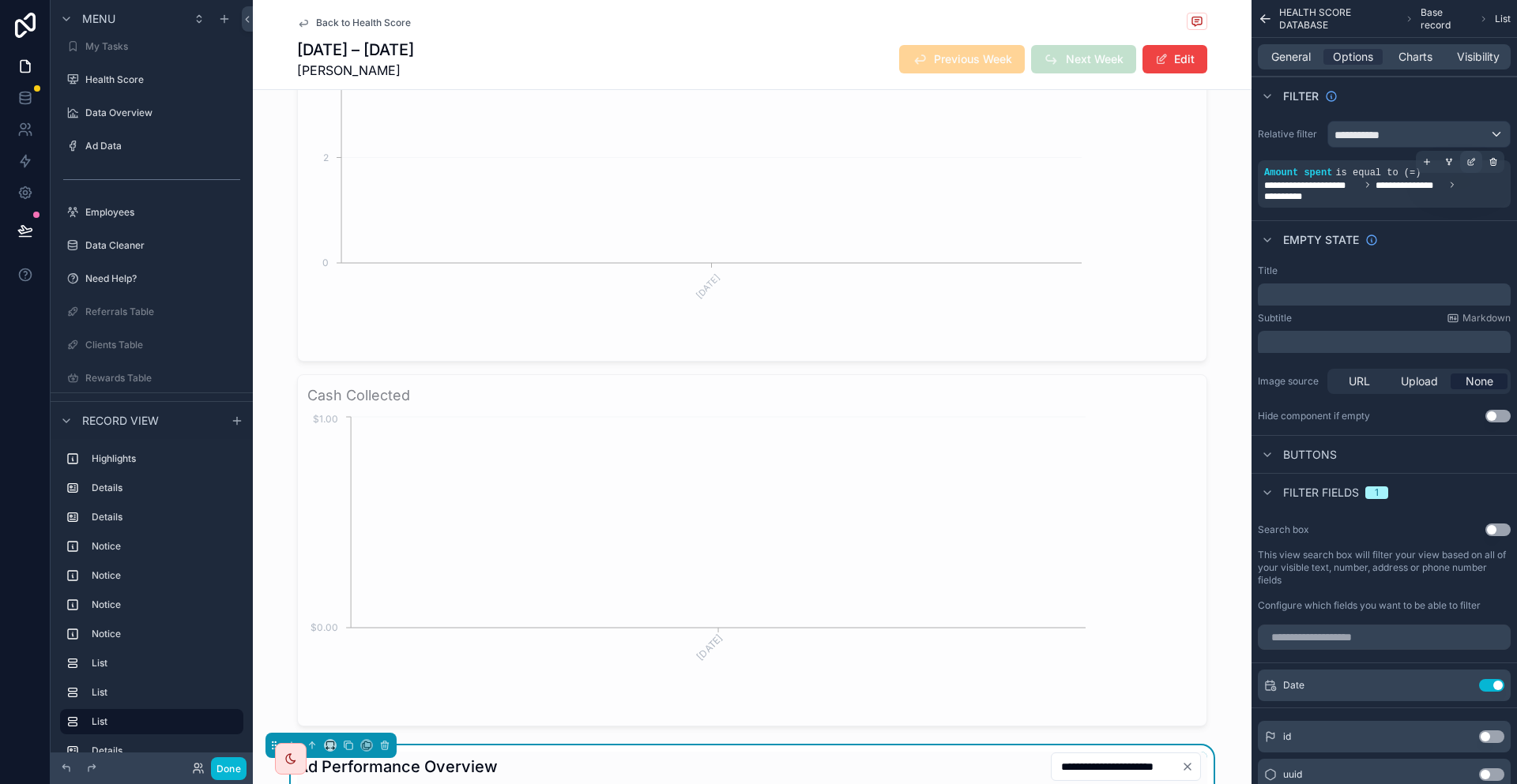
click at [1475, 158] on icon "scrollable content" at bounding box center [1472, 160] width 4 height 4
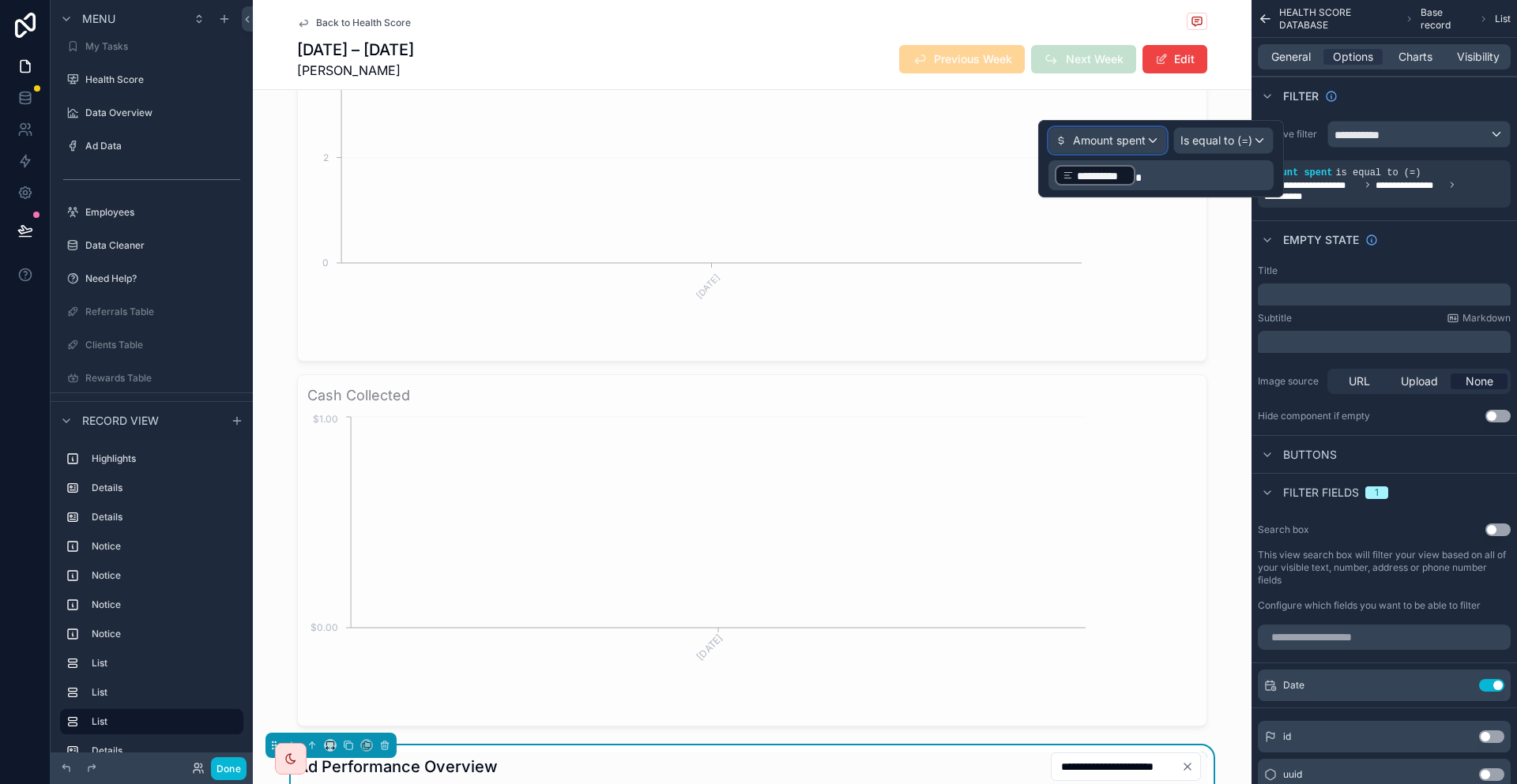
click at [1152, 131] on div "Amount spent" at bounding box center [1107, 140] width 117 height 25
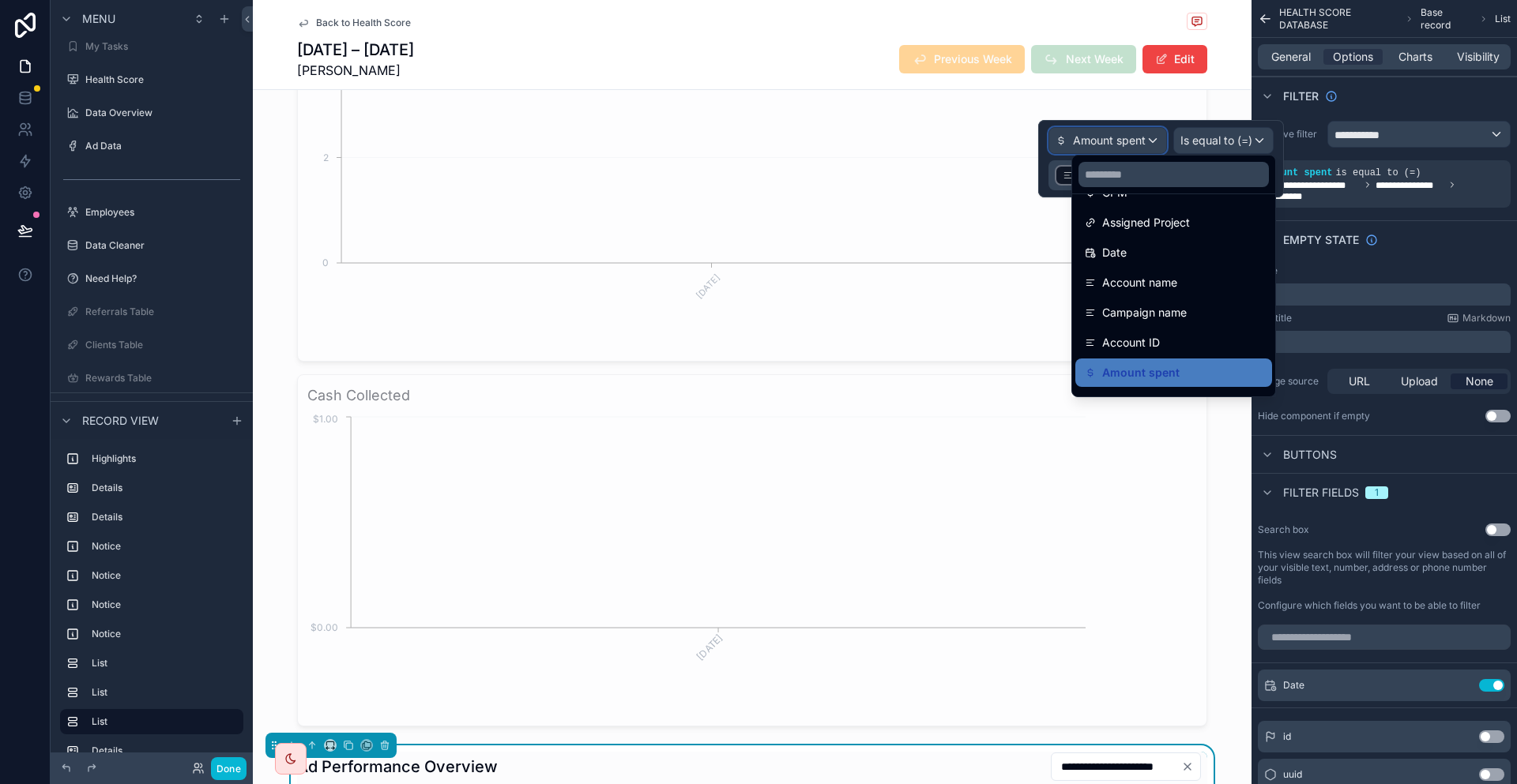
scroll to position [237, 0]
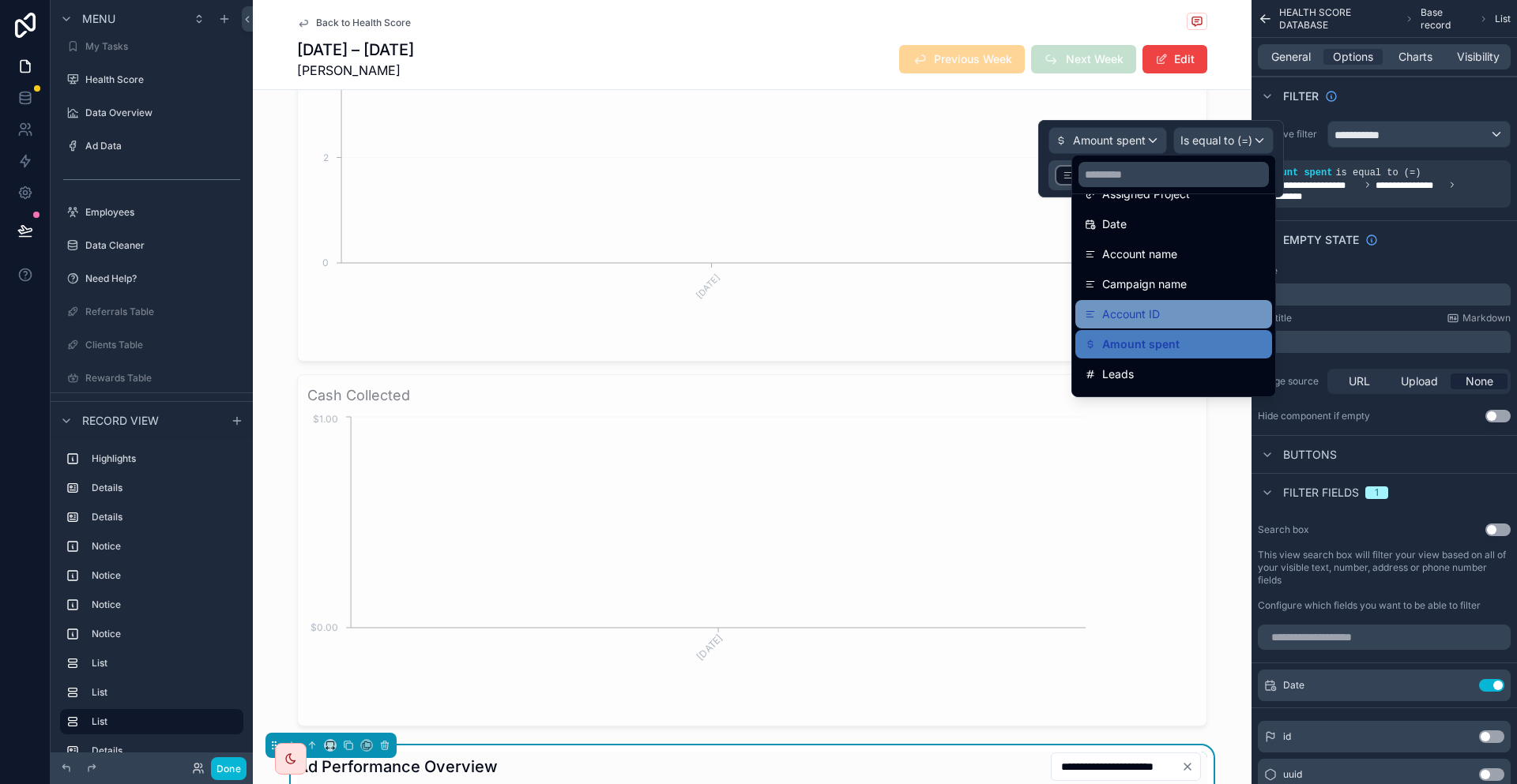
click at [1152, 305] on div "Account ID" at bounding box center [1173, 315] width 178 height 19
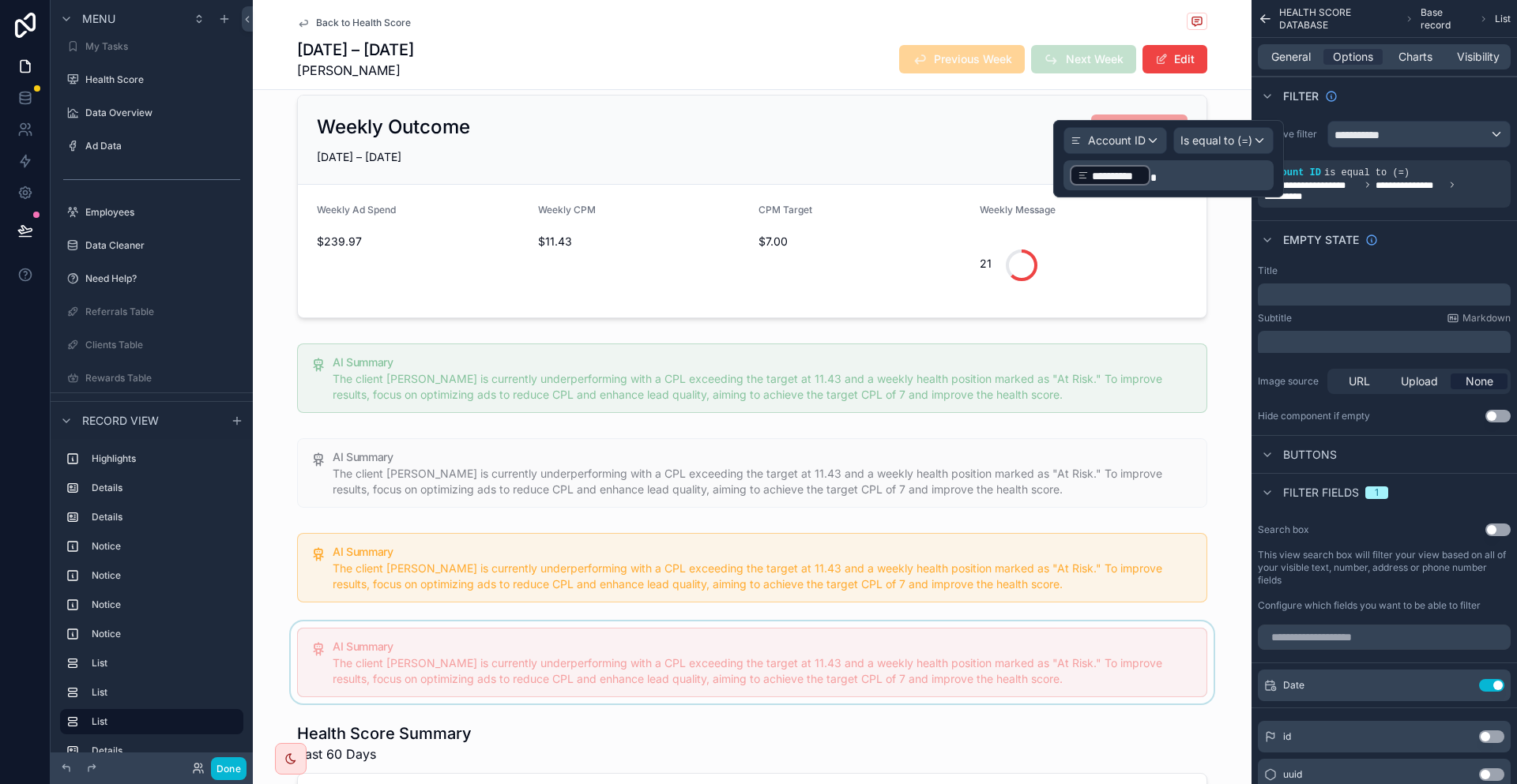
scroll to position [710, 0]
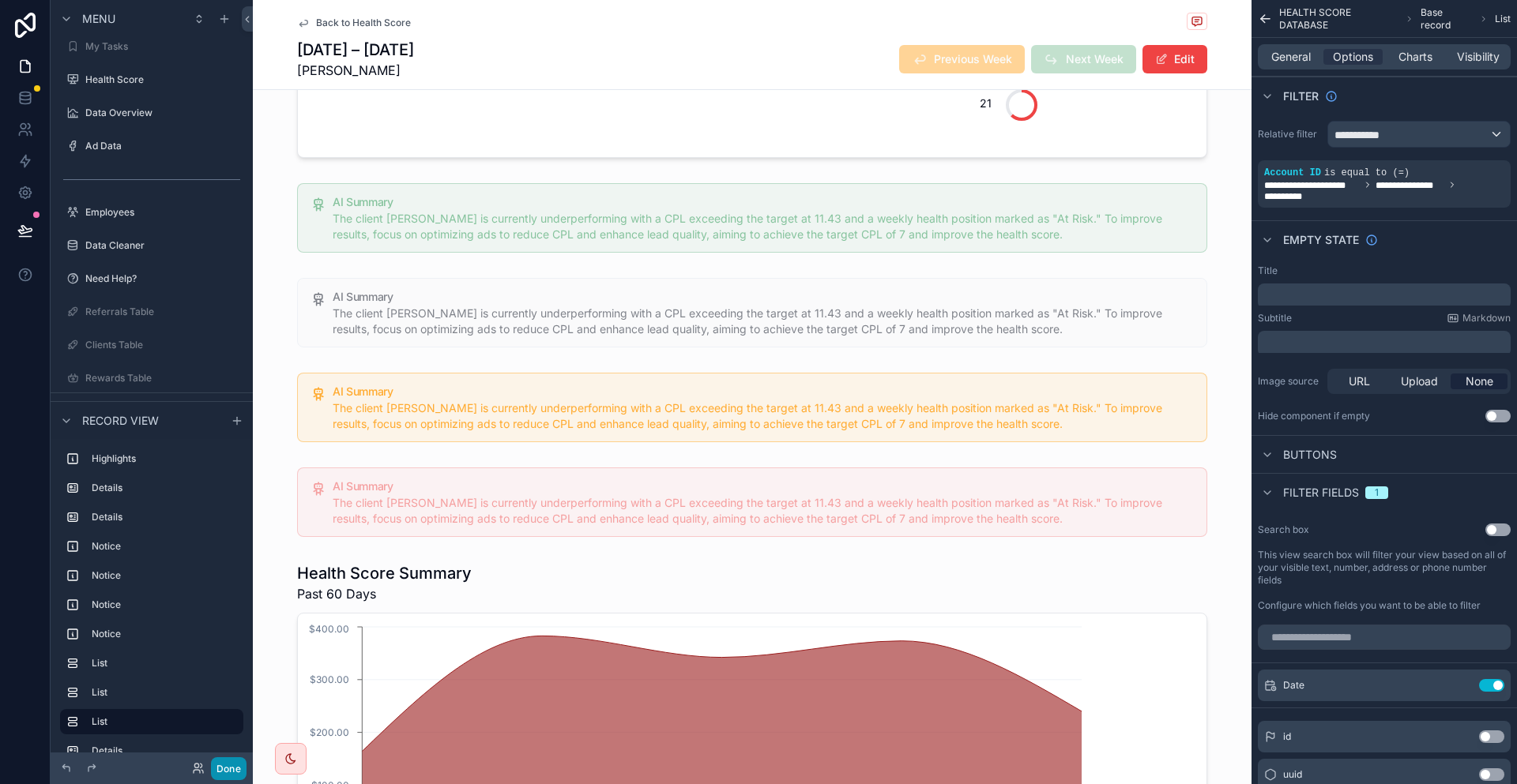
click at [211, 765] on button "Done" at bounding box center [228, 769] width 36 height 23
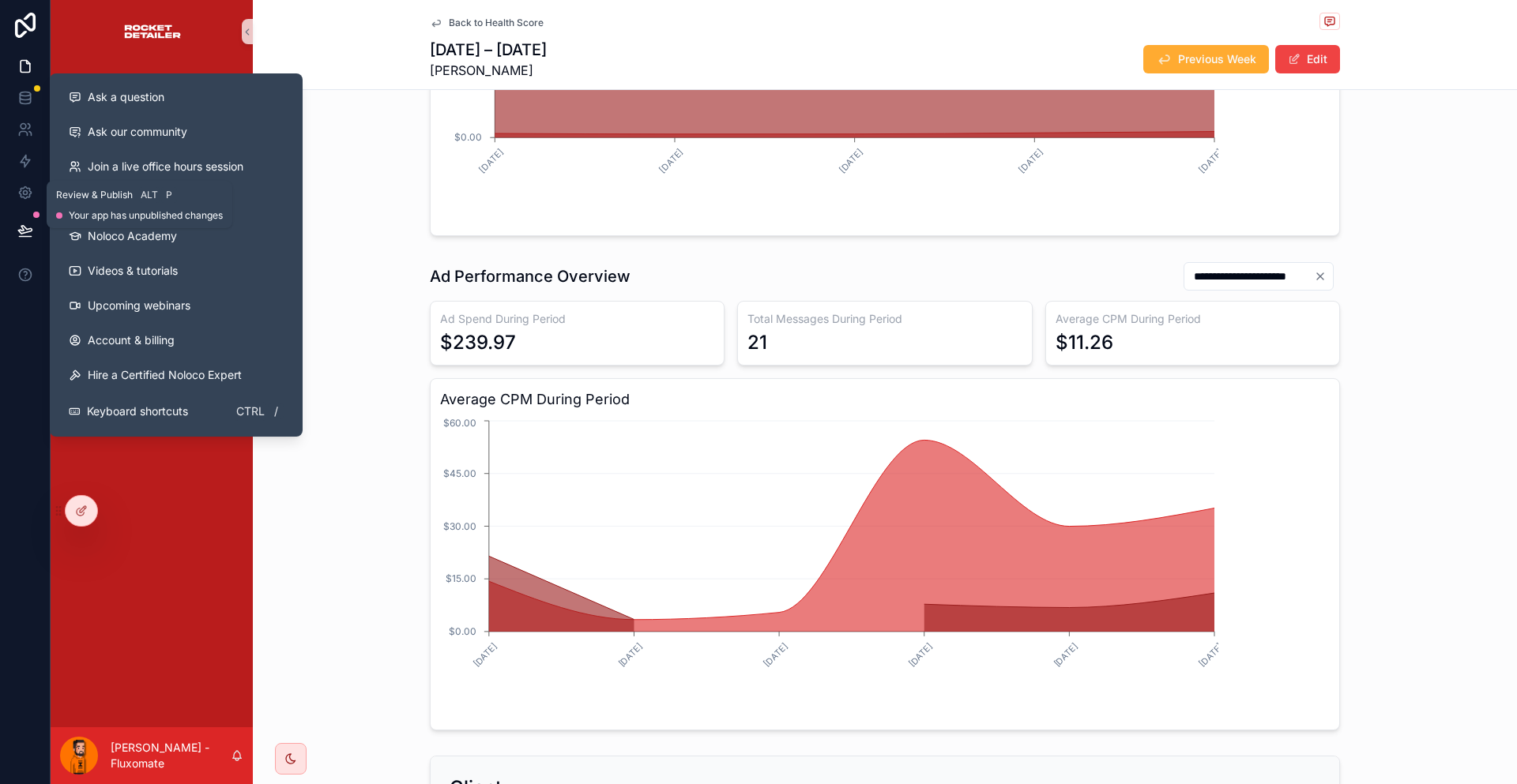
click at [18, 223] on icon at bounding box center [25, 231] width 16 height 16
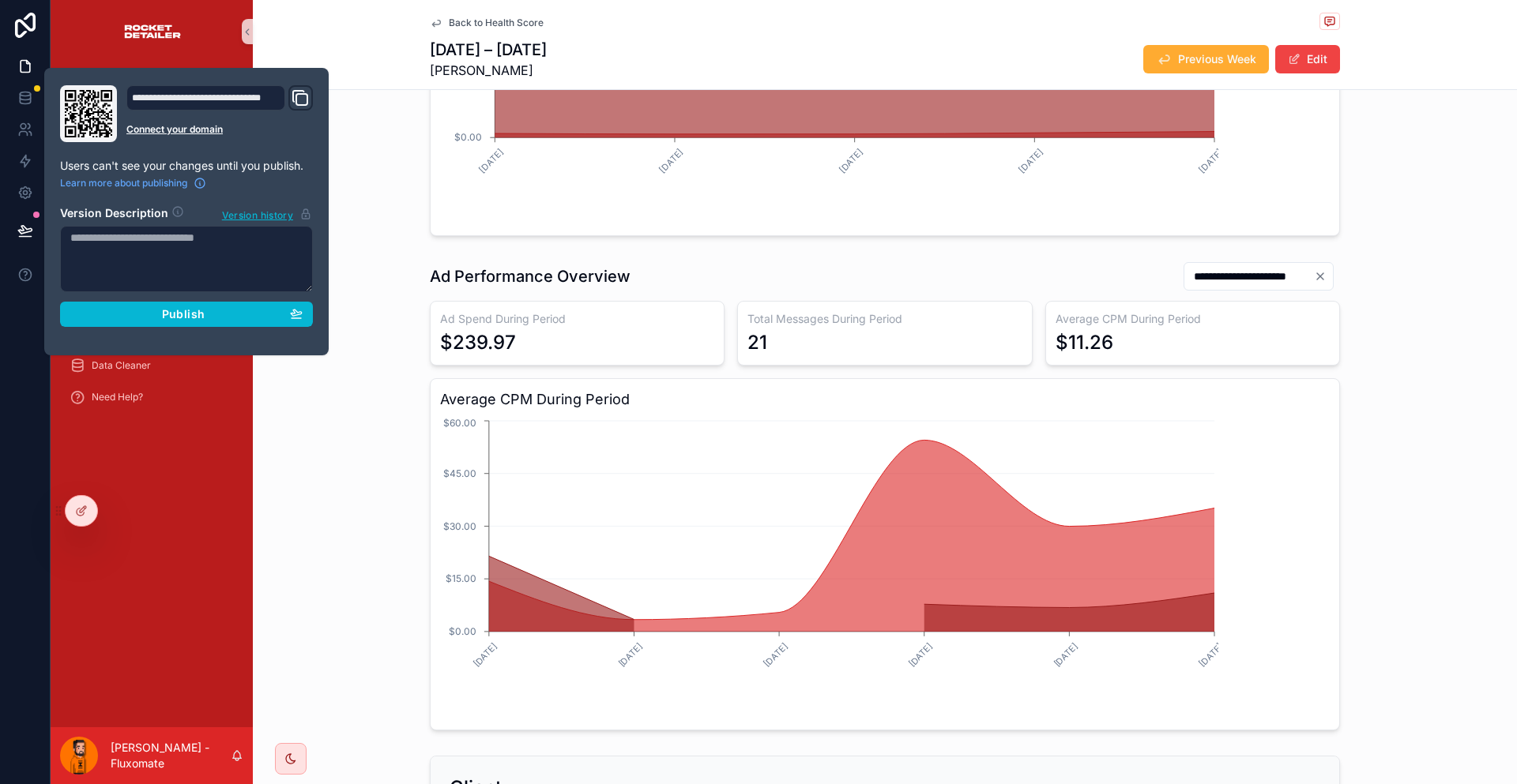
click at [207, 305] on div "**********" at bounding box center [186, 211] width 284 height 288
click at [211, 307] on div "Publish" at bounding box center [186, 314] width 233 height 14
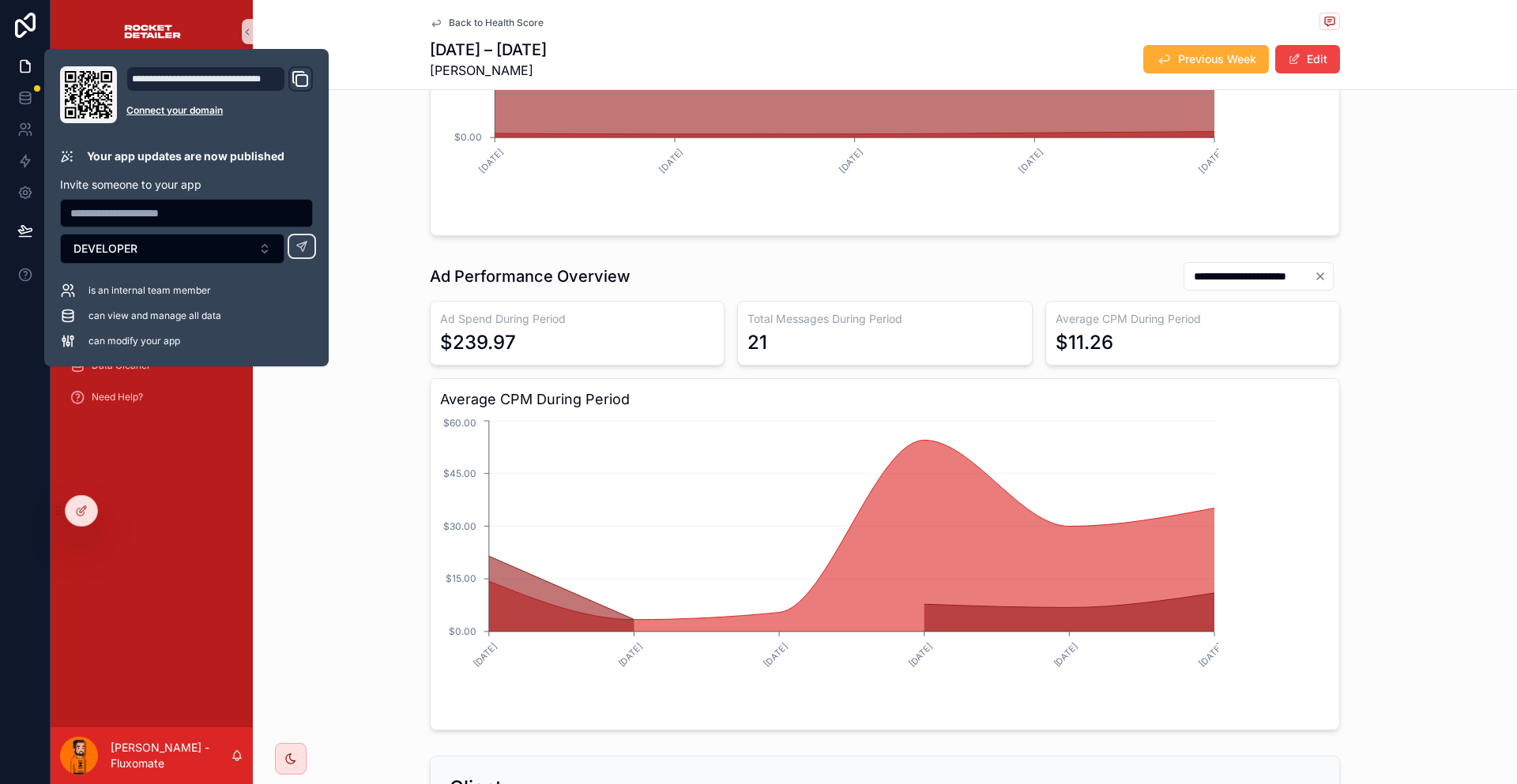
click at [361, 453] on div "**********" at bounding box center [884, 495] width 1264 height 481
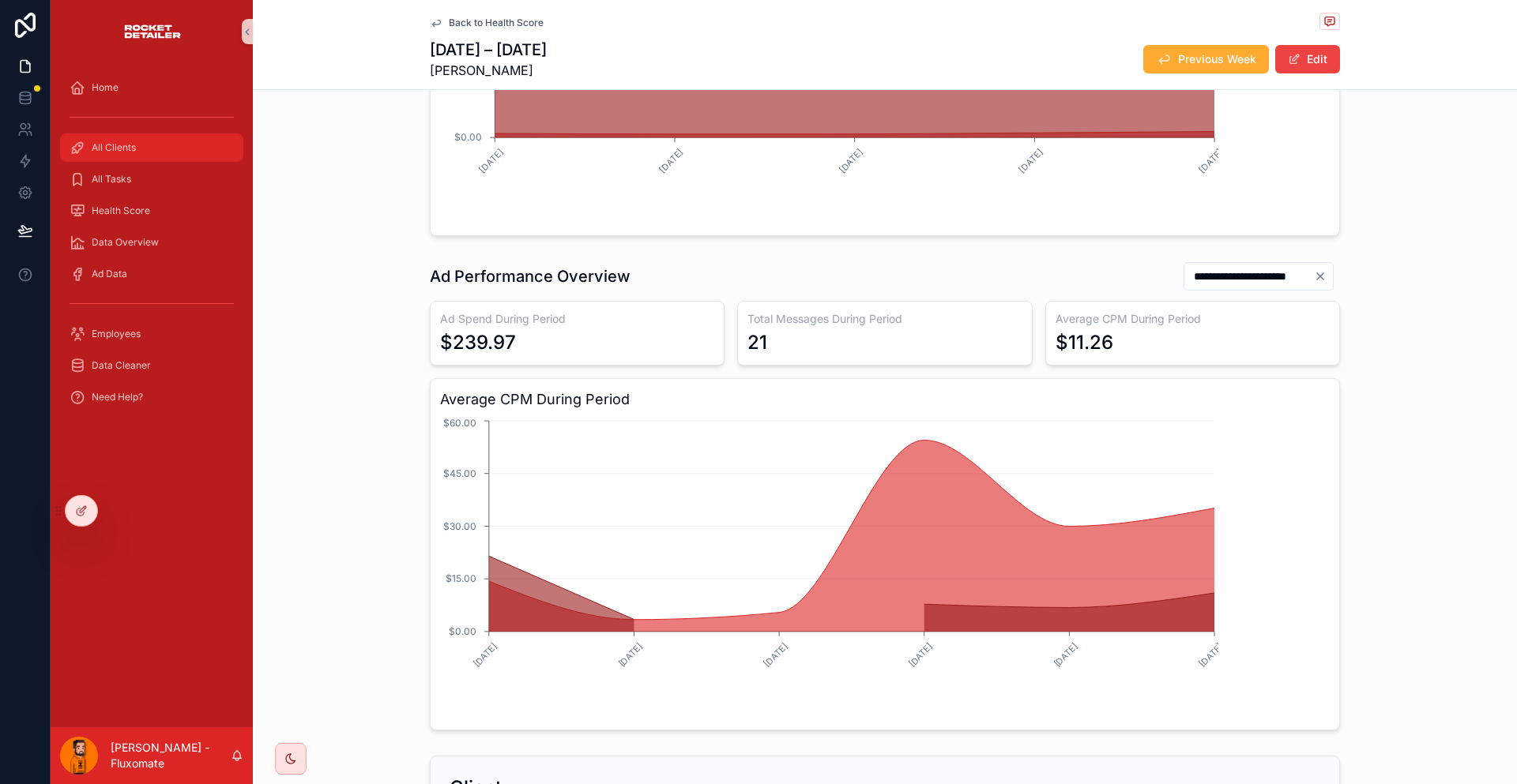
click at [148, 135] on div "All Clients" at bounding box center [151, 147] width 164 height 25
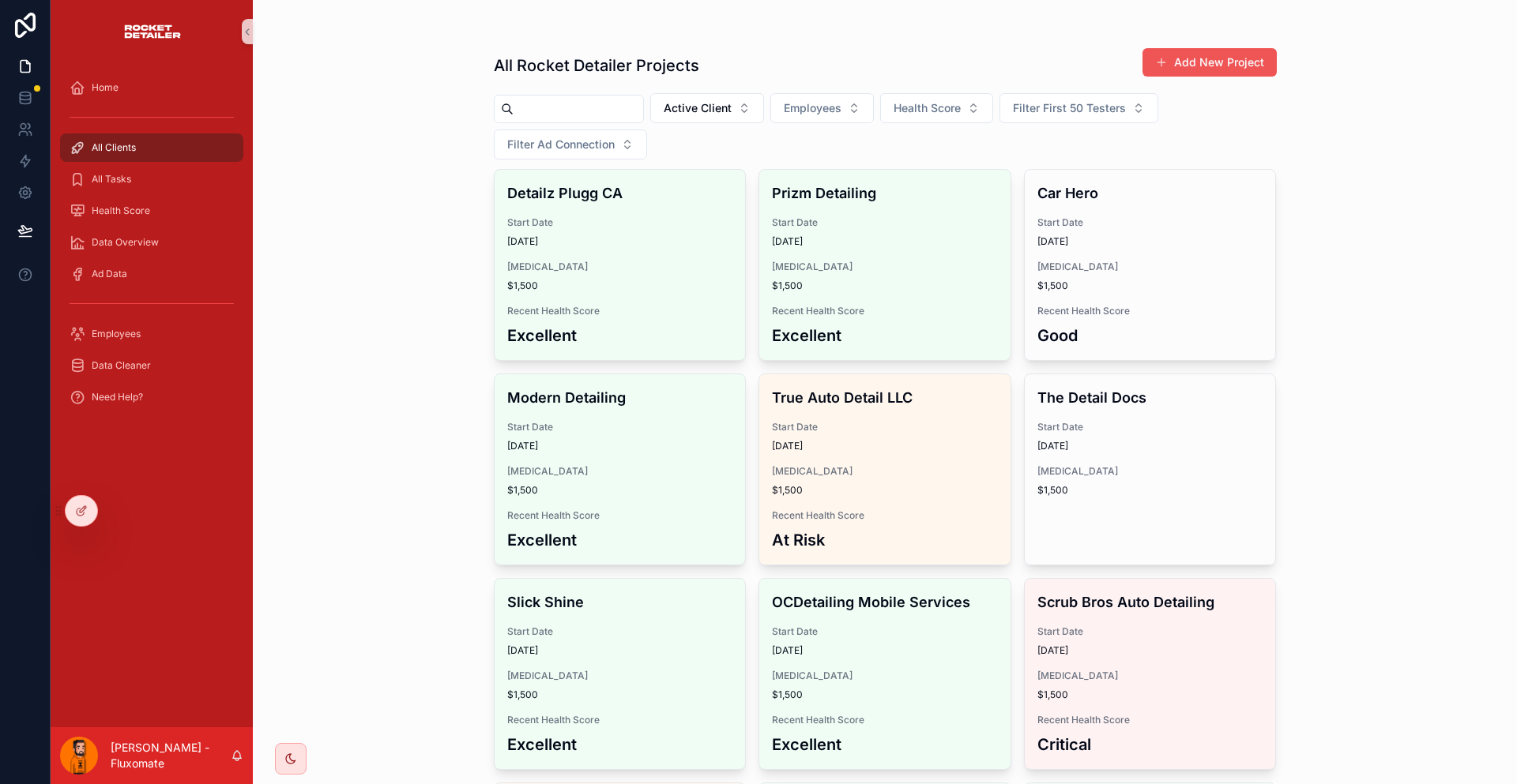
click at [1184, 58] on button "Add New Project" at bounding box center [1209, 62] width 134 height 28
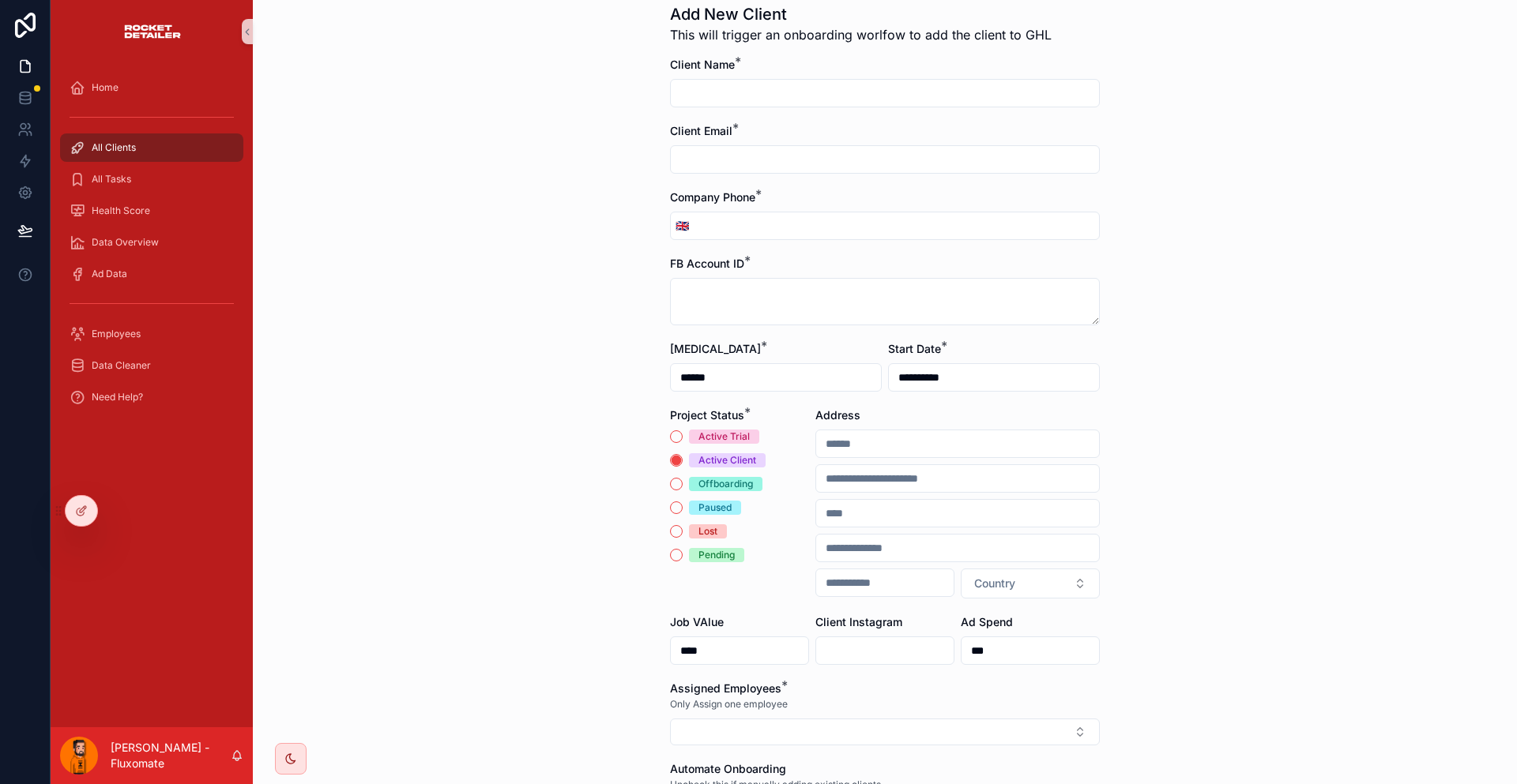
scroll to position [158, 0]
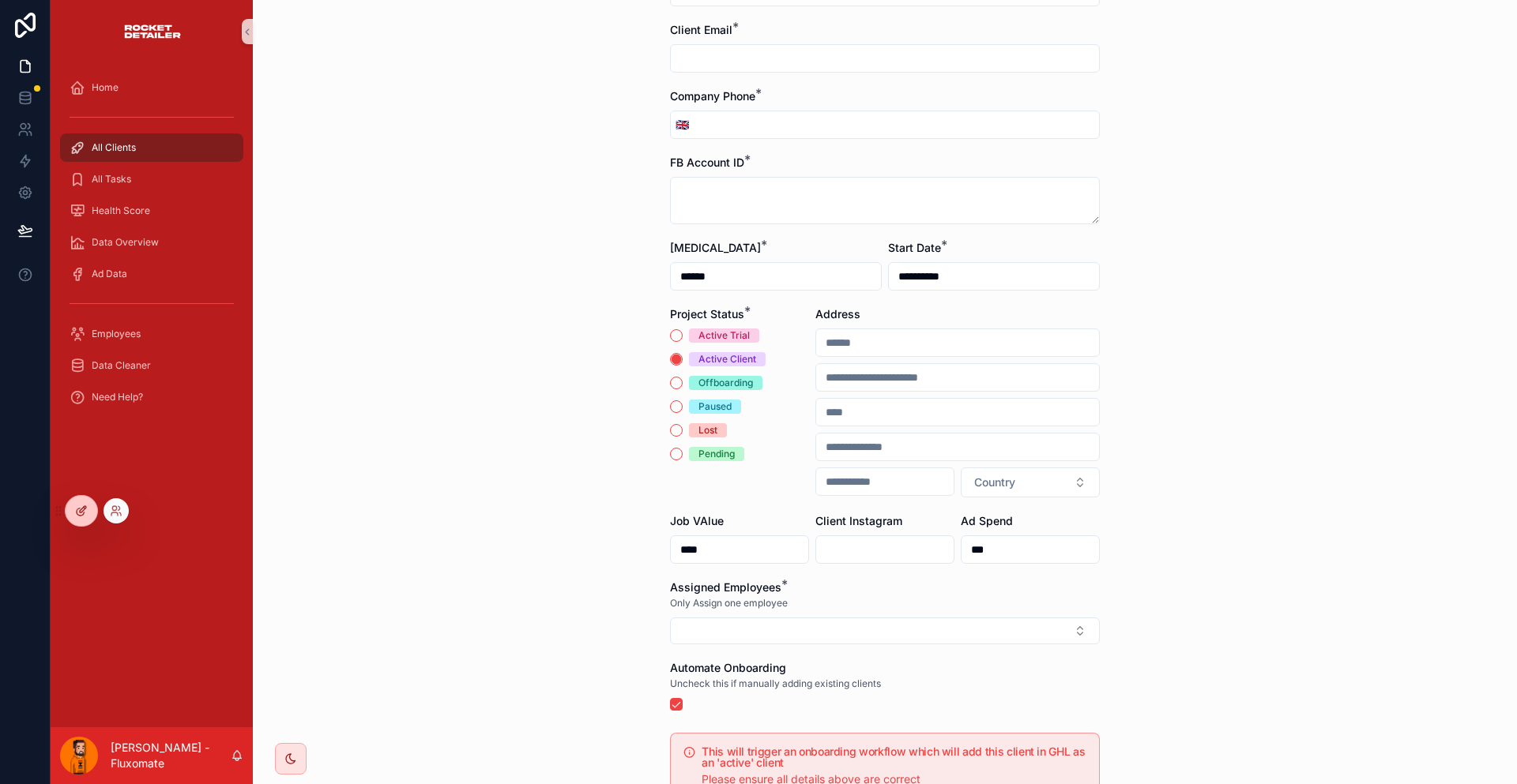
click at [84, 511] on icon at bounding box center [82, 510] width 12 height 12
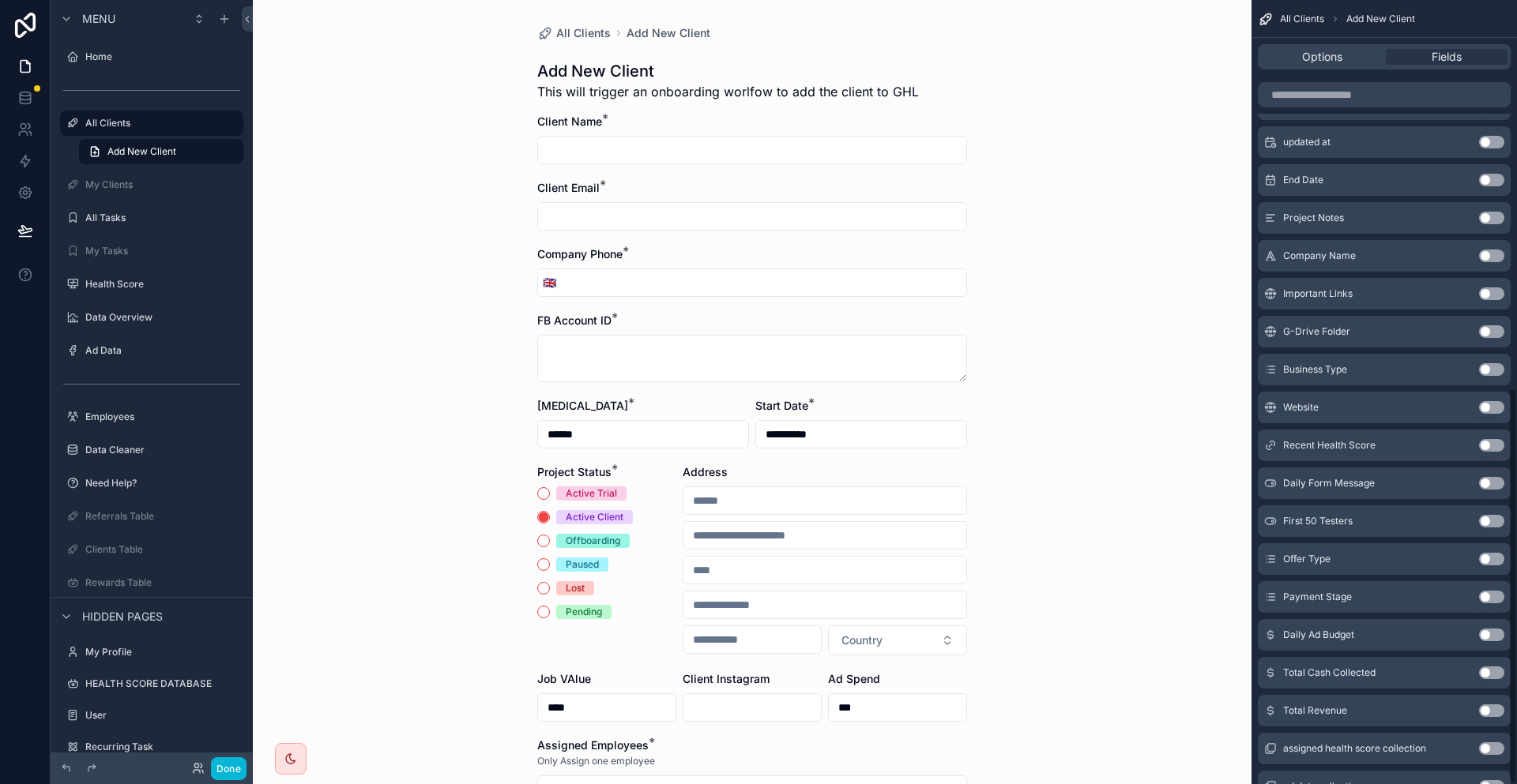
scroll to position [766, 0]
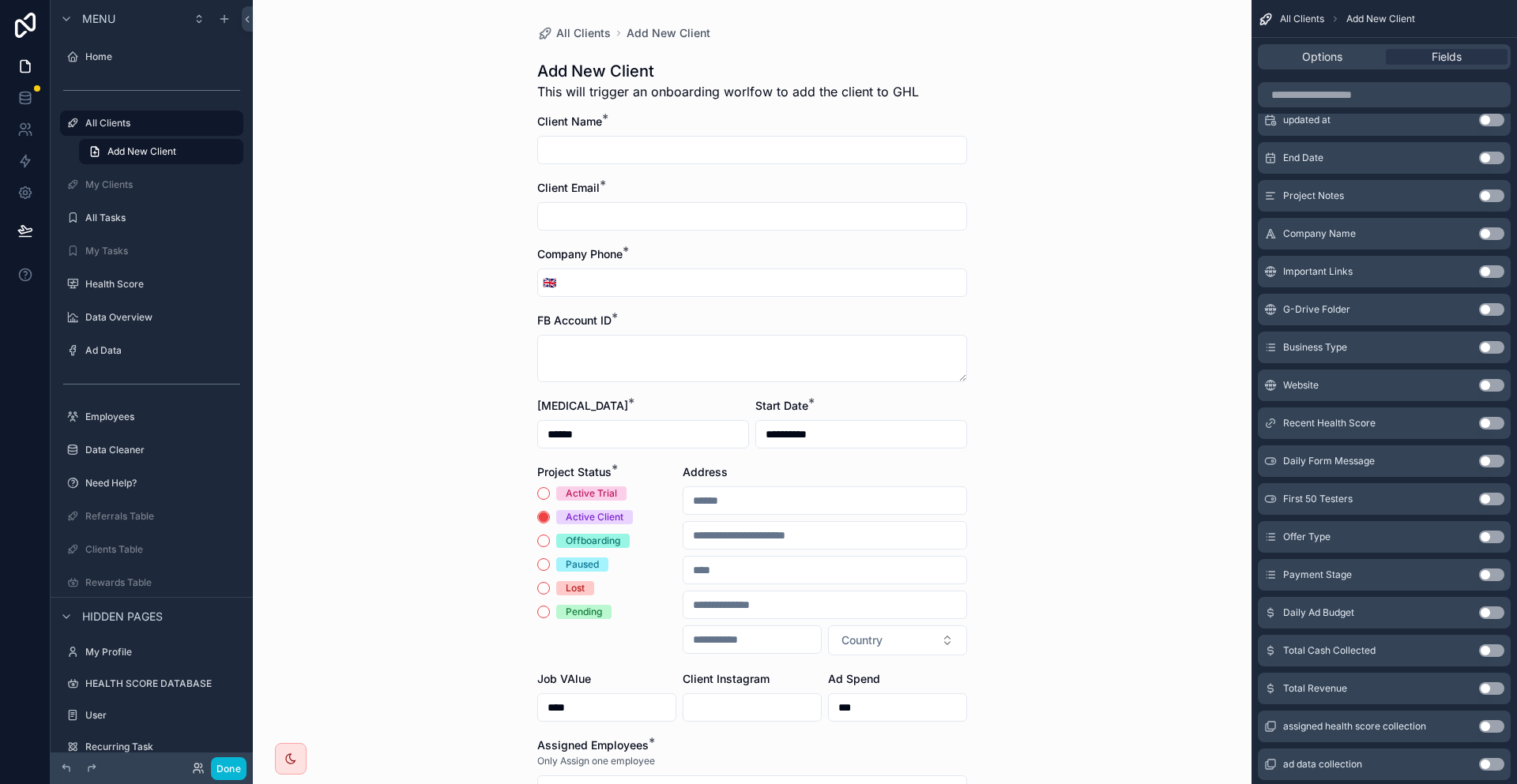
click at [1487, 455] on button "Use setting" at bounding box center [1492, 461] width 25 height 12
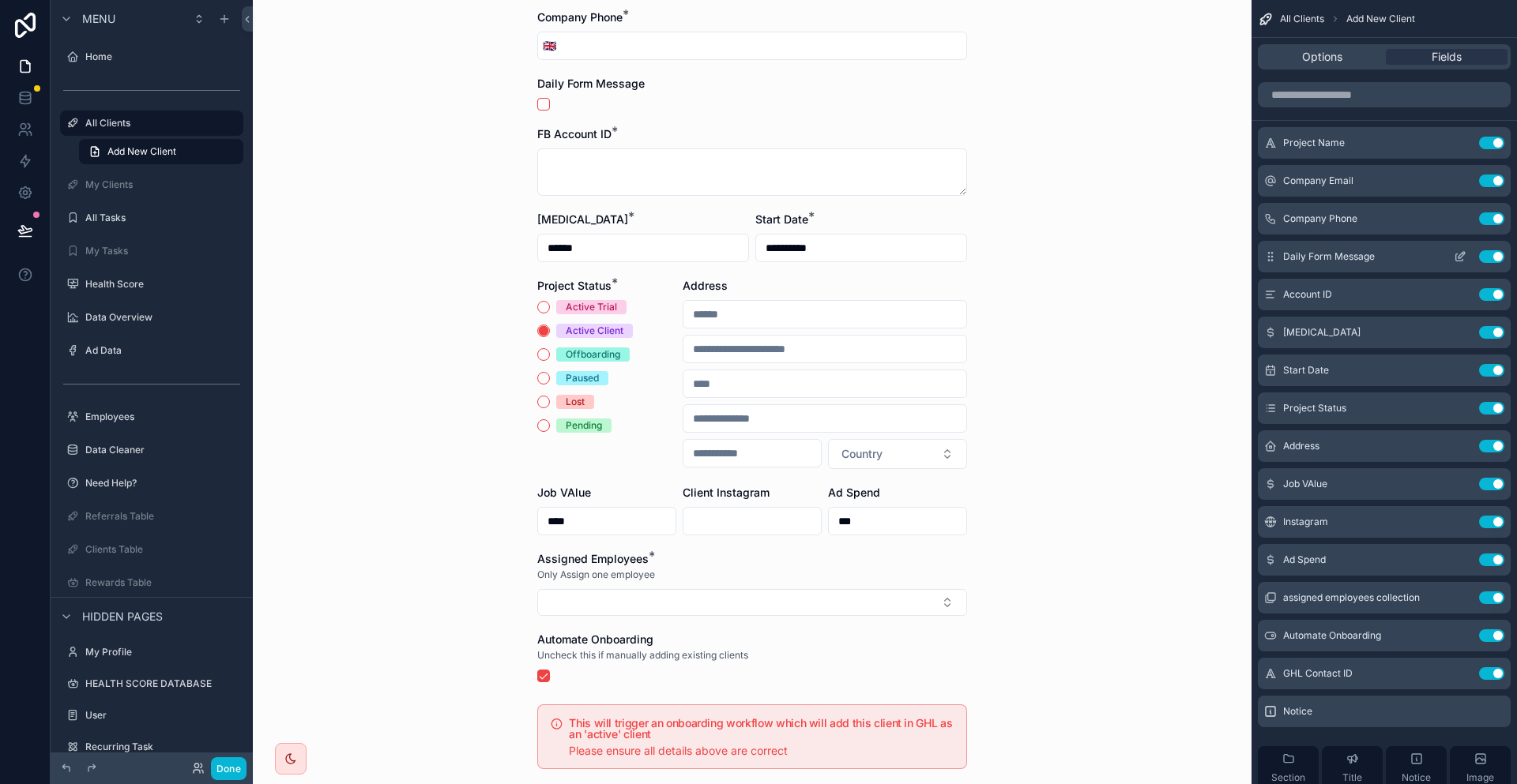
scroll to position [0, 0]
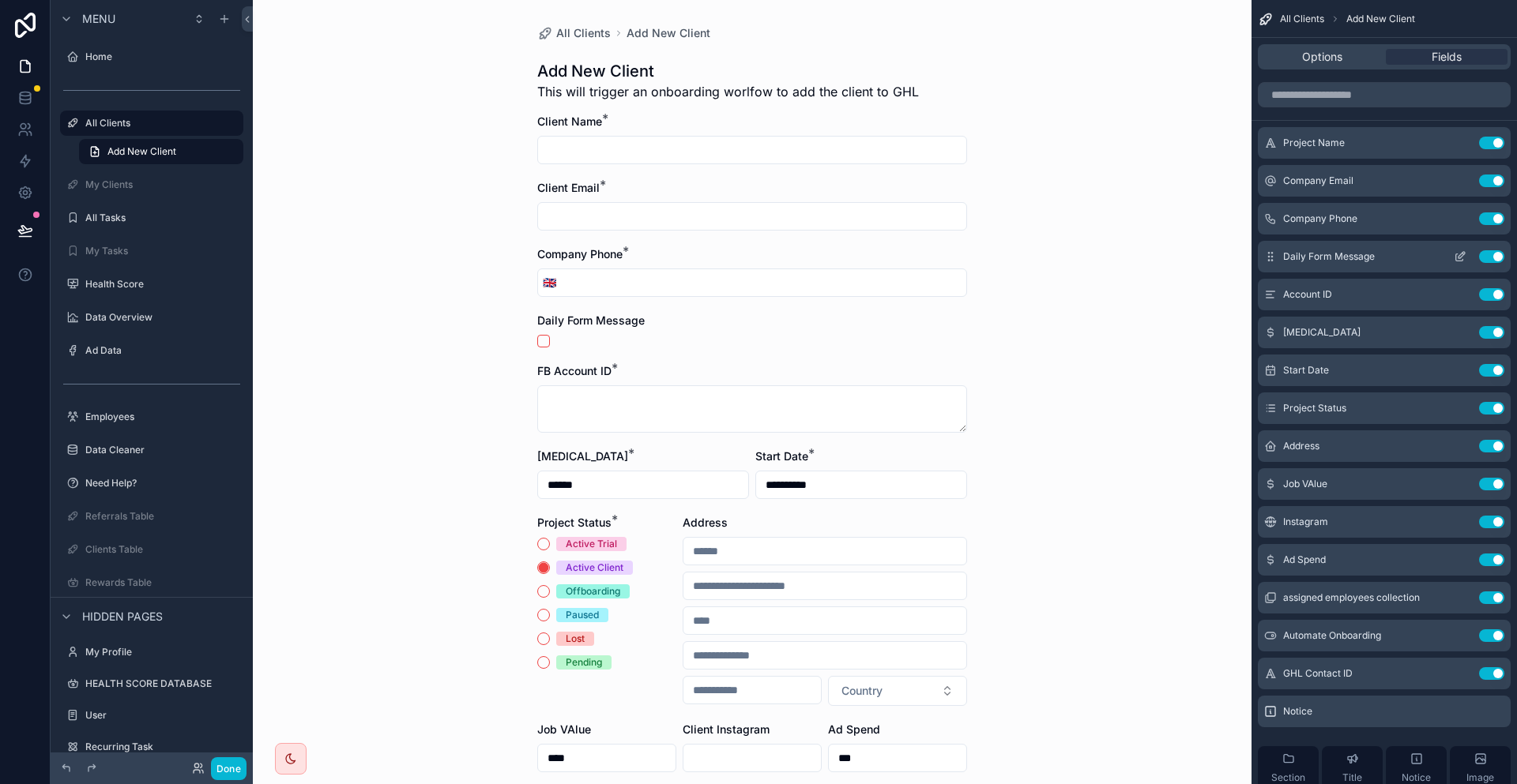
click at [1466, 250] on icon "scrollable content" at bounding box center [1460, 256] width 12 height 12
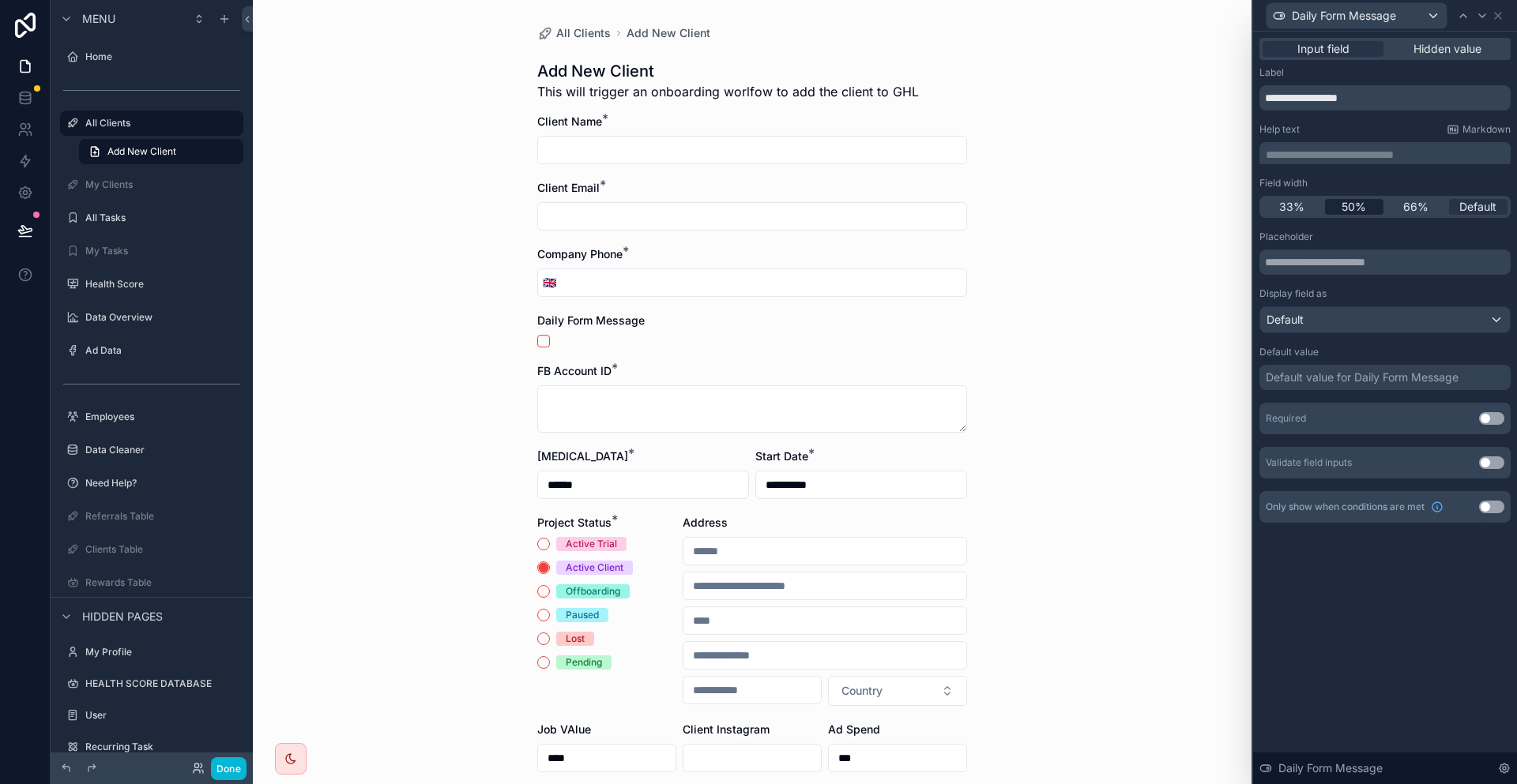
click at [1366, 199] on span "50%" at bounding box center [1354, 207] width 25 height 16
click at [1458, 13] on div at bounding box center [1463, 16] width 19 height 19
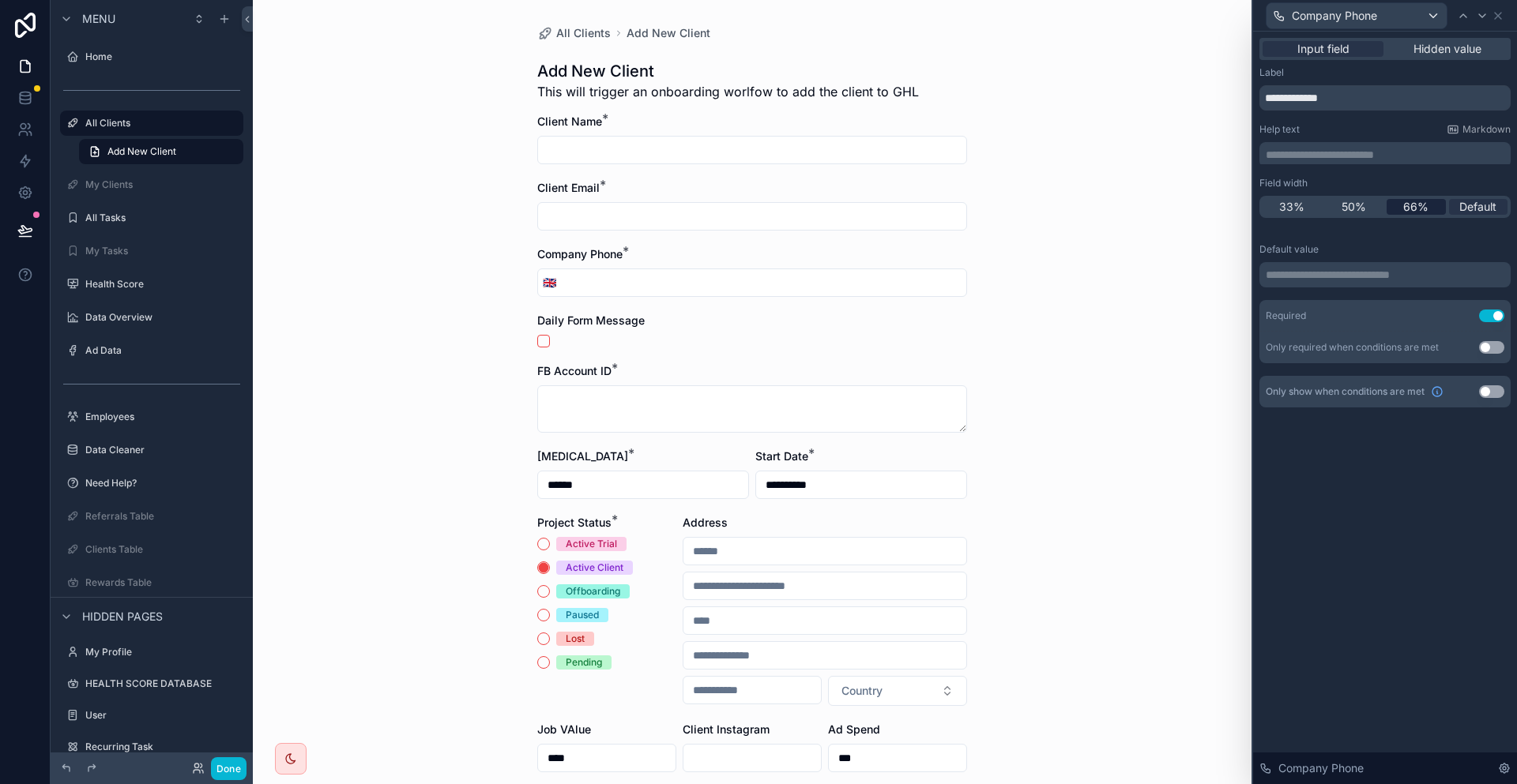
click at [1422, 199] on span "66%" at bounding box center [1415, 207] width 25 height 16
click at [1479, 12] on icon at bounding box center [1482, 16] width 12 height 12
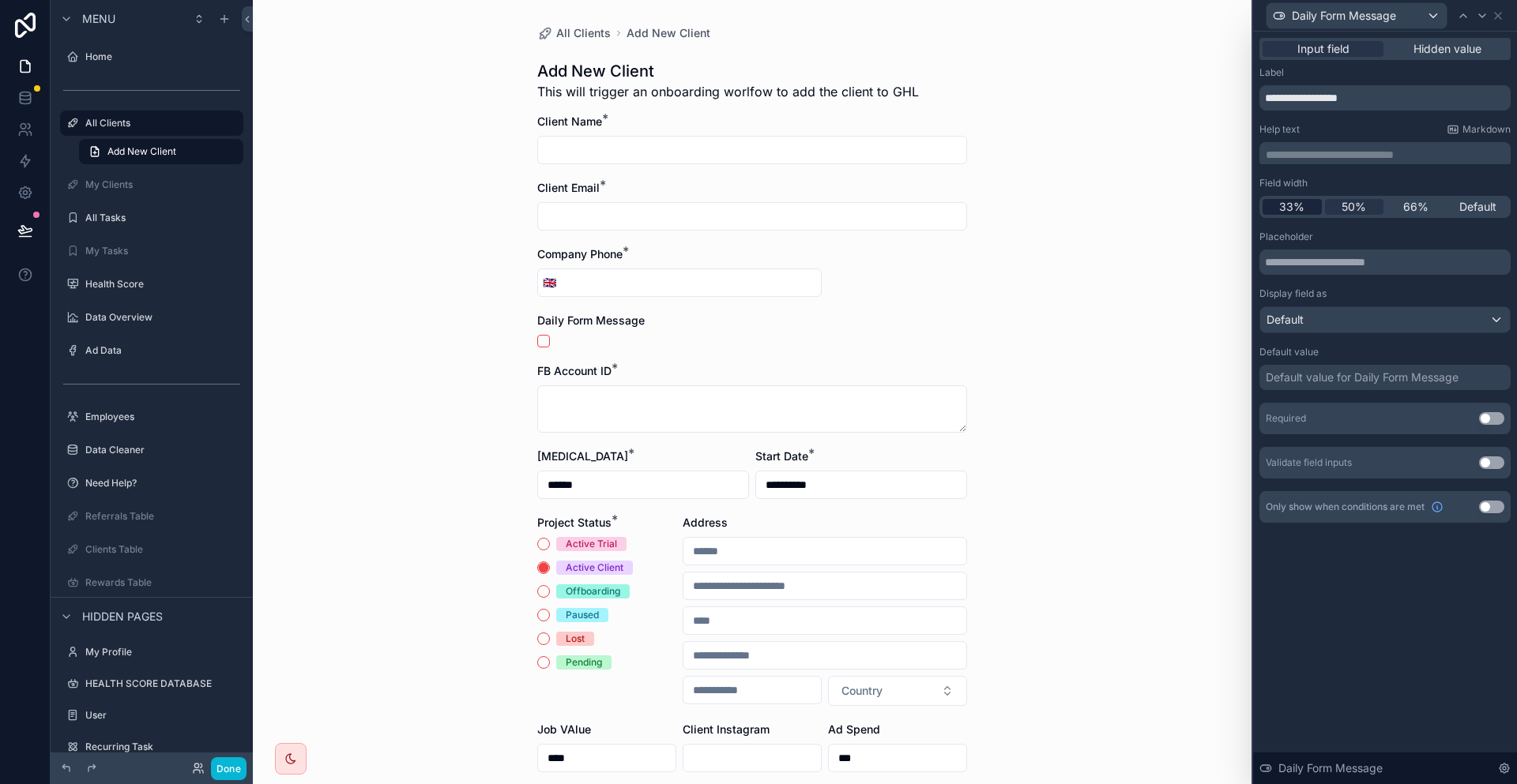
click at [1305, 199] on span "33%" at bounding box center [1292, 207] width 25 height 16
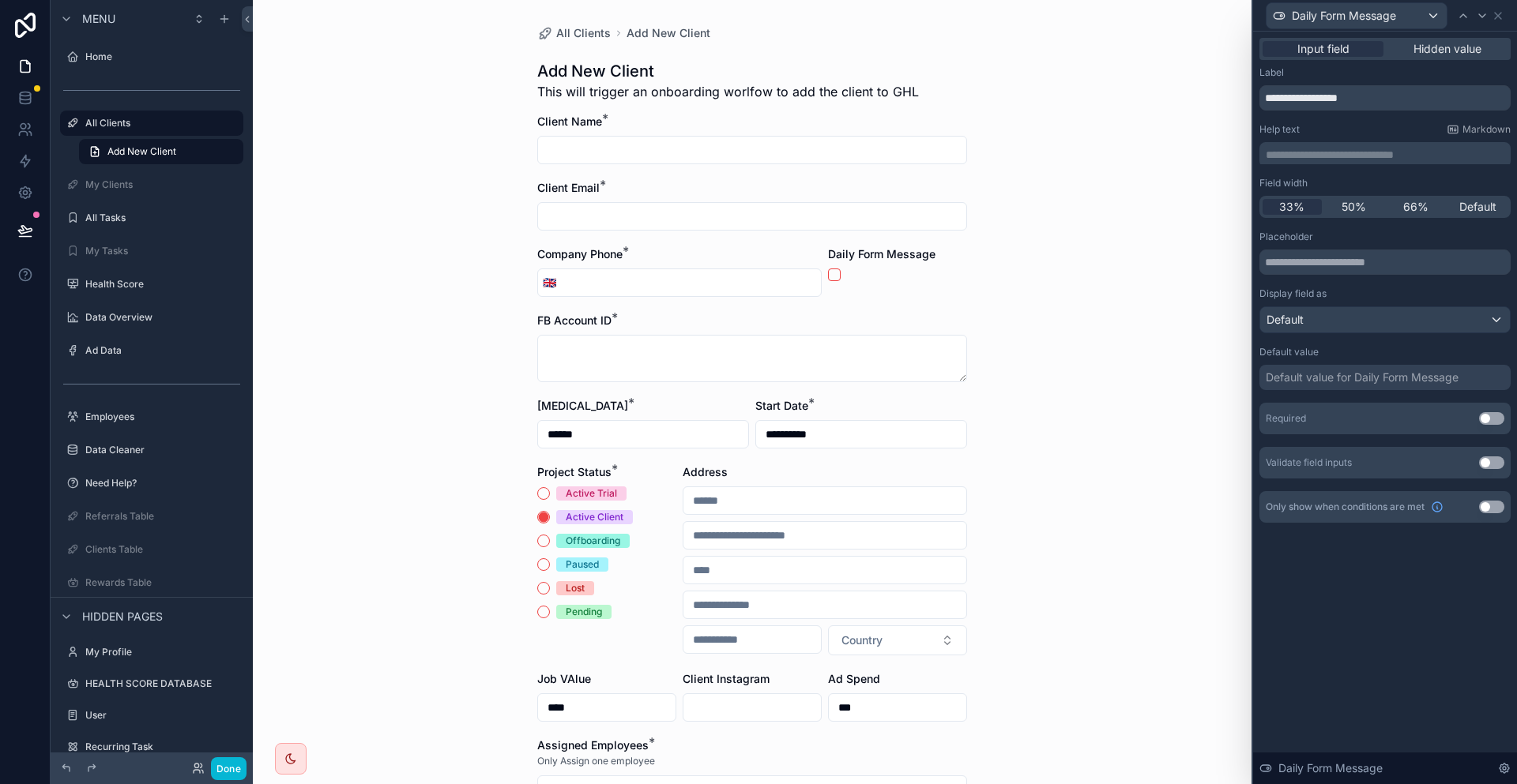
click at [1496, 403] on div "Required Use setting" at bounding box center [1385, 418] width 251 height 32
click at [1495, 403] on div "Required Use setting" at bounding box center [1385, 418] width 251 height 32
click at [1492, 412] on button "Use setting" at bounding box center [1492, 418] width 25 height 12
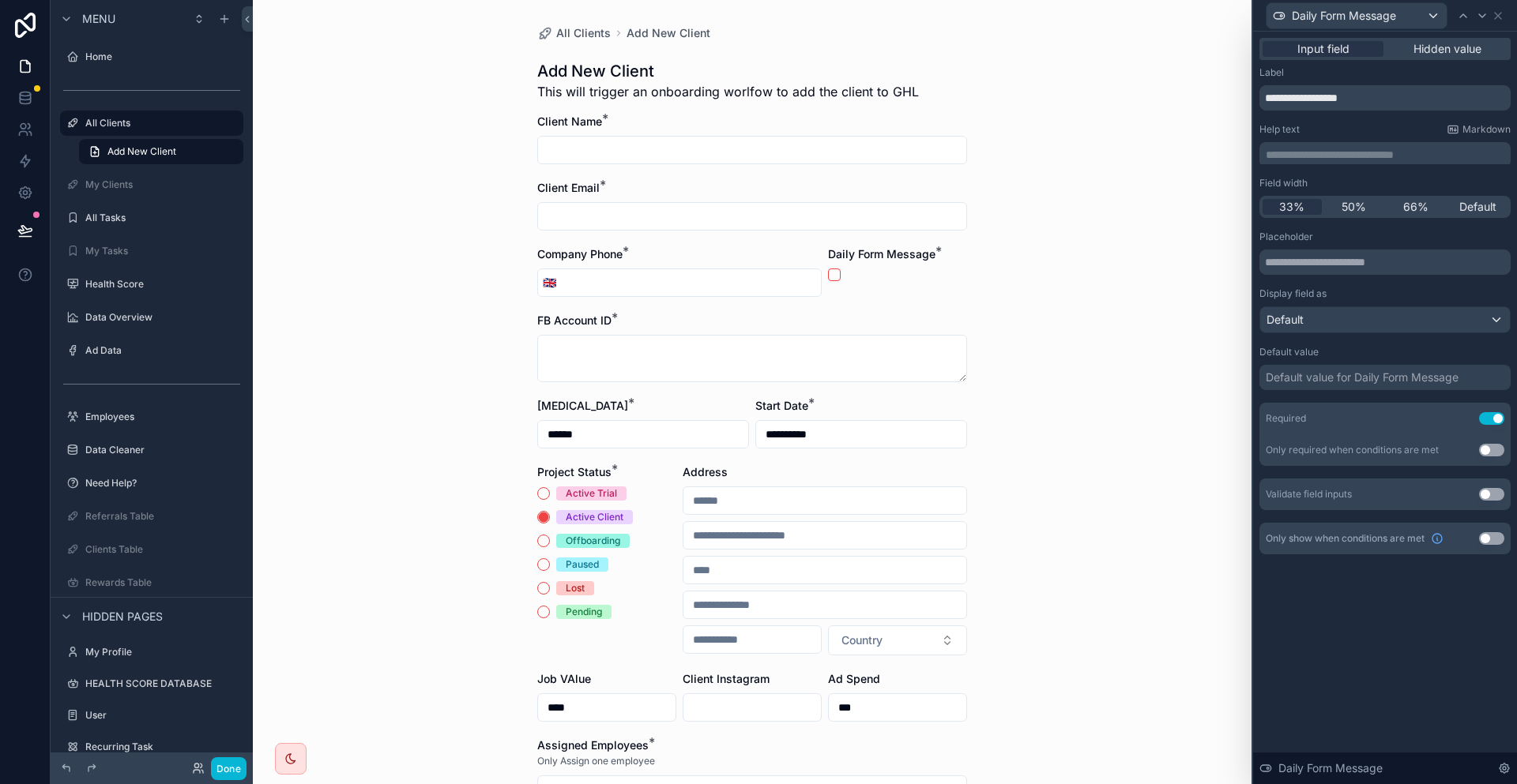
click at [1492, 412] on button "Use setting" at bounding box center [1492, 418] width 25 height 12
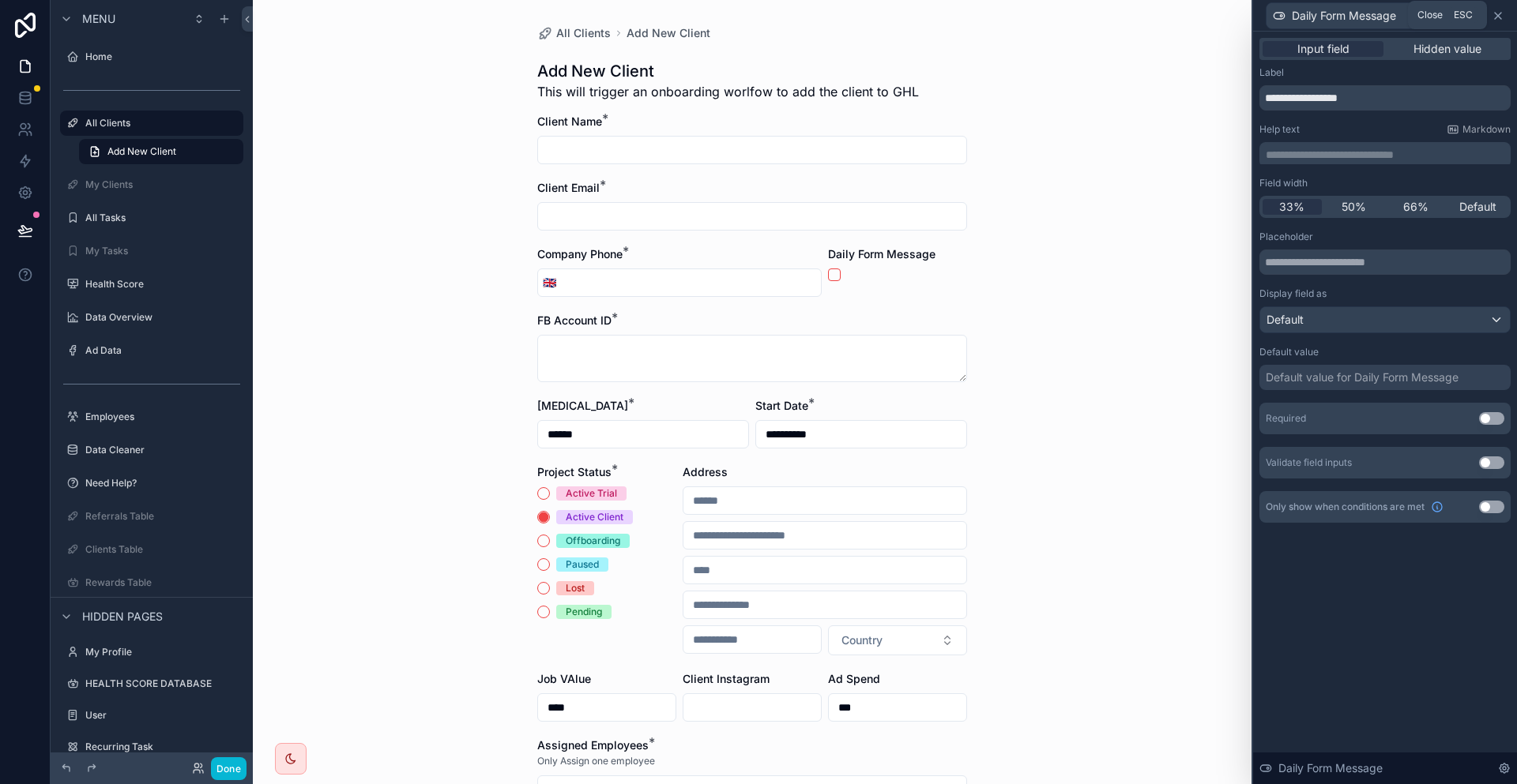
click at [1497, 15] on icon at bounding box center [1498, 16] width 12 height 12
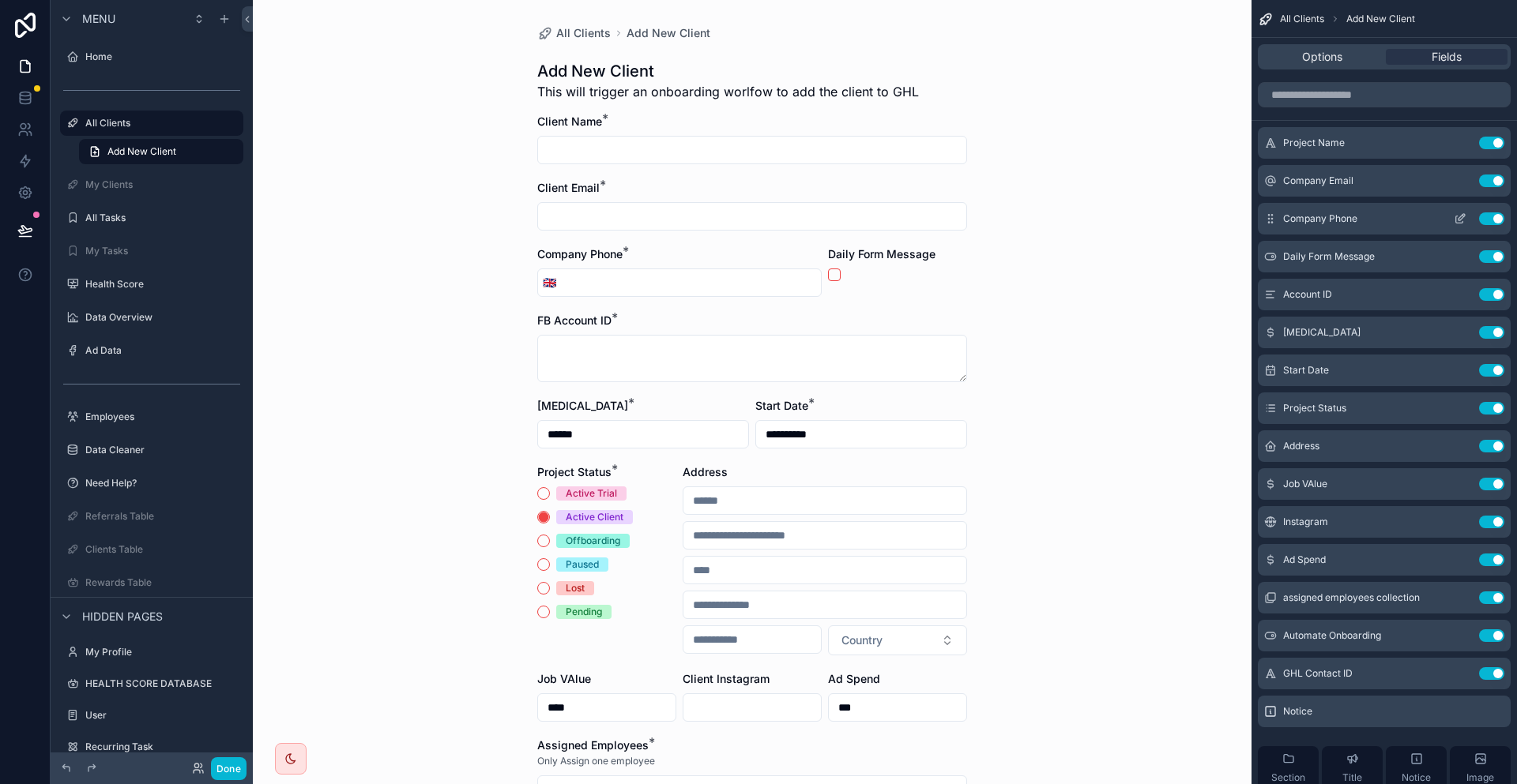
click at [1490, 212] on button "Use setting" at bounding box center [1492, 218] width 25 height 12
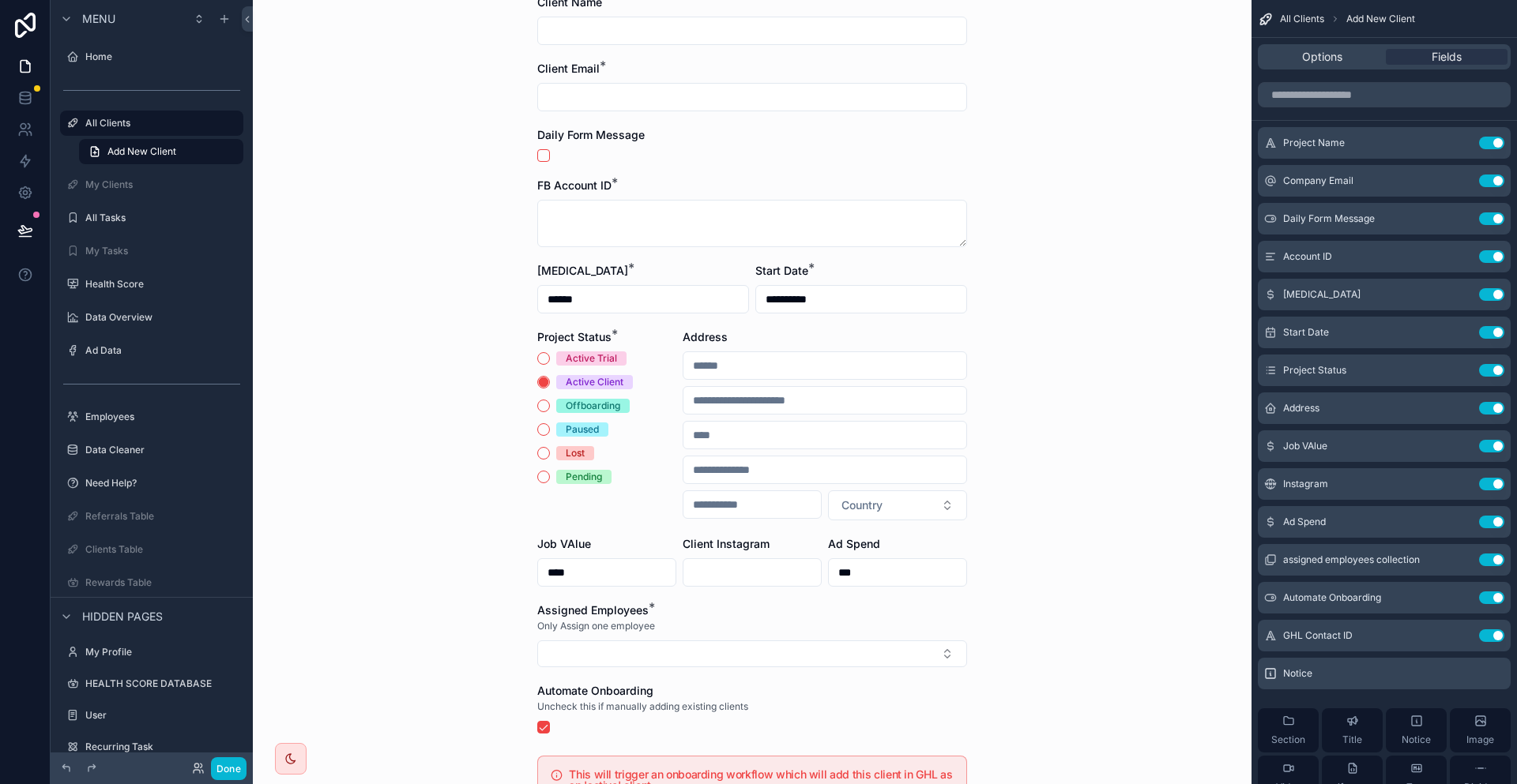
scroll to position [158, 0]
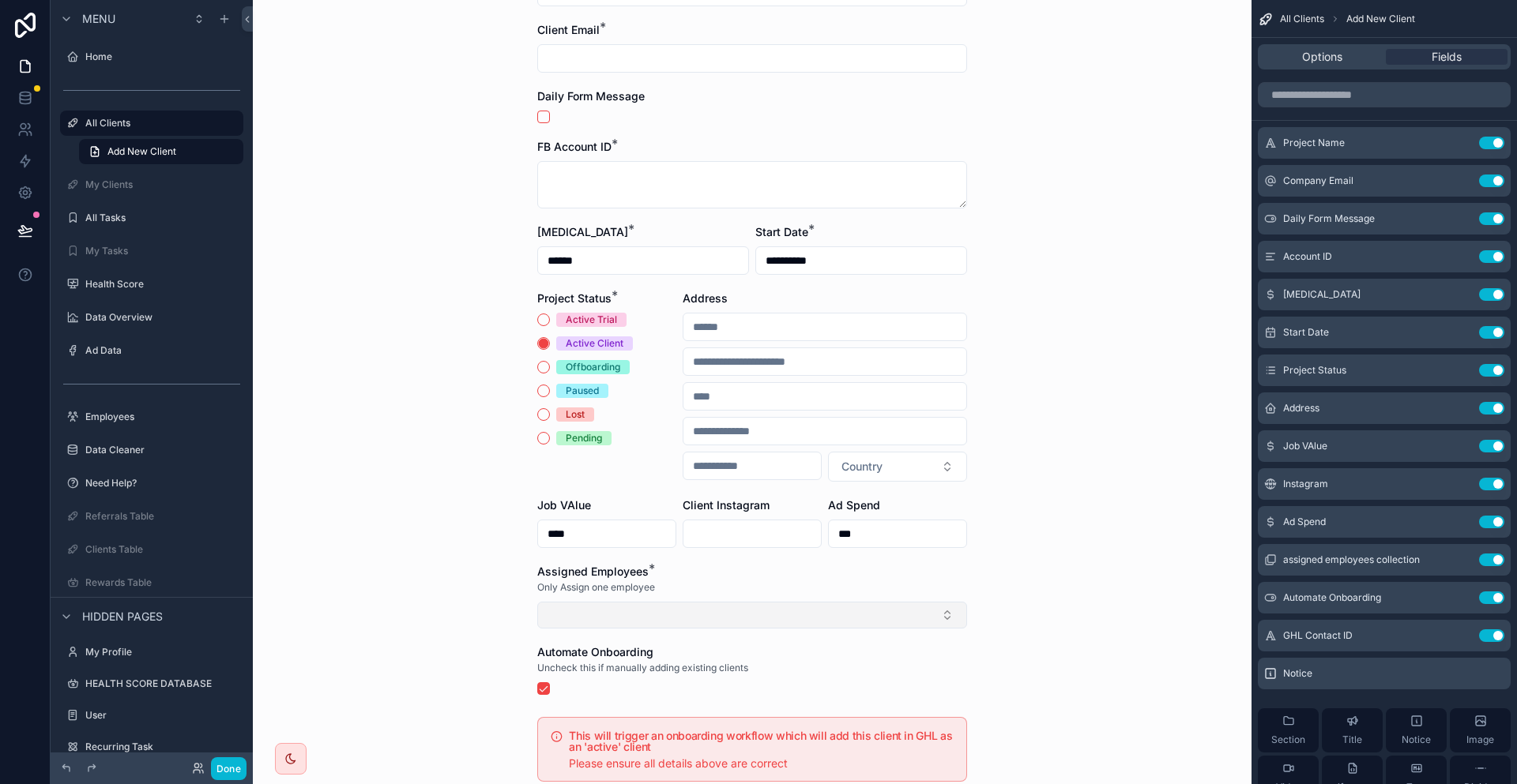
click at [844, 602] on button "Select Button" at bounding box center [752, 615] width 430 height 27
click at [1042, 481] on div "**********" at bounding box center [752, 234] width 998 height 784
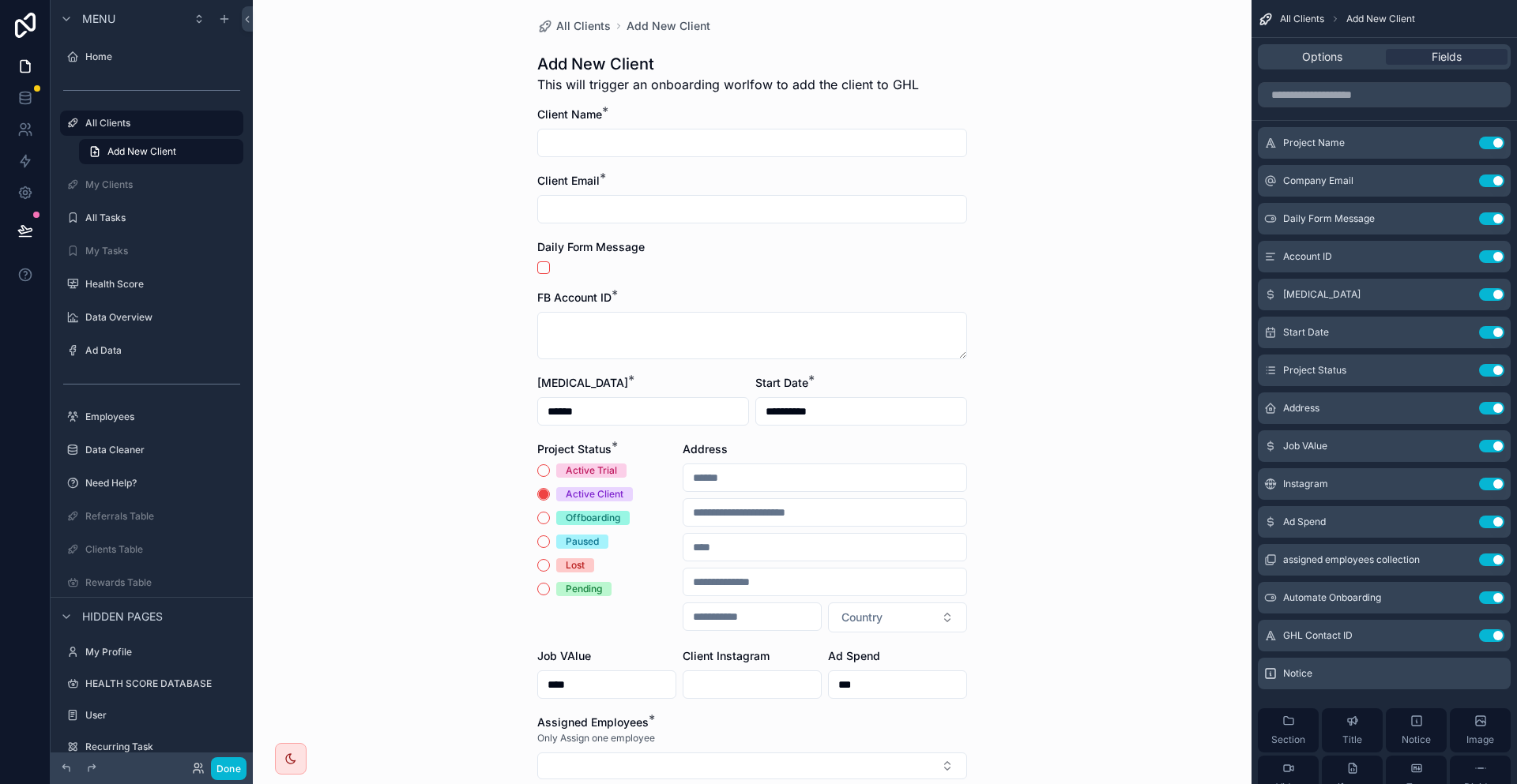
scroll to position [0, 0]
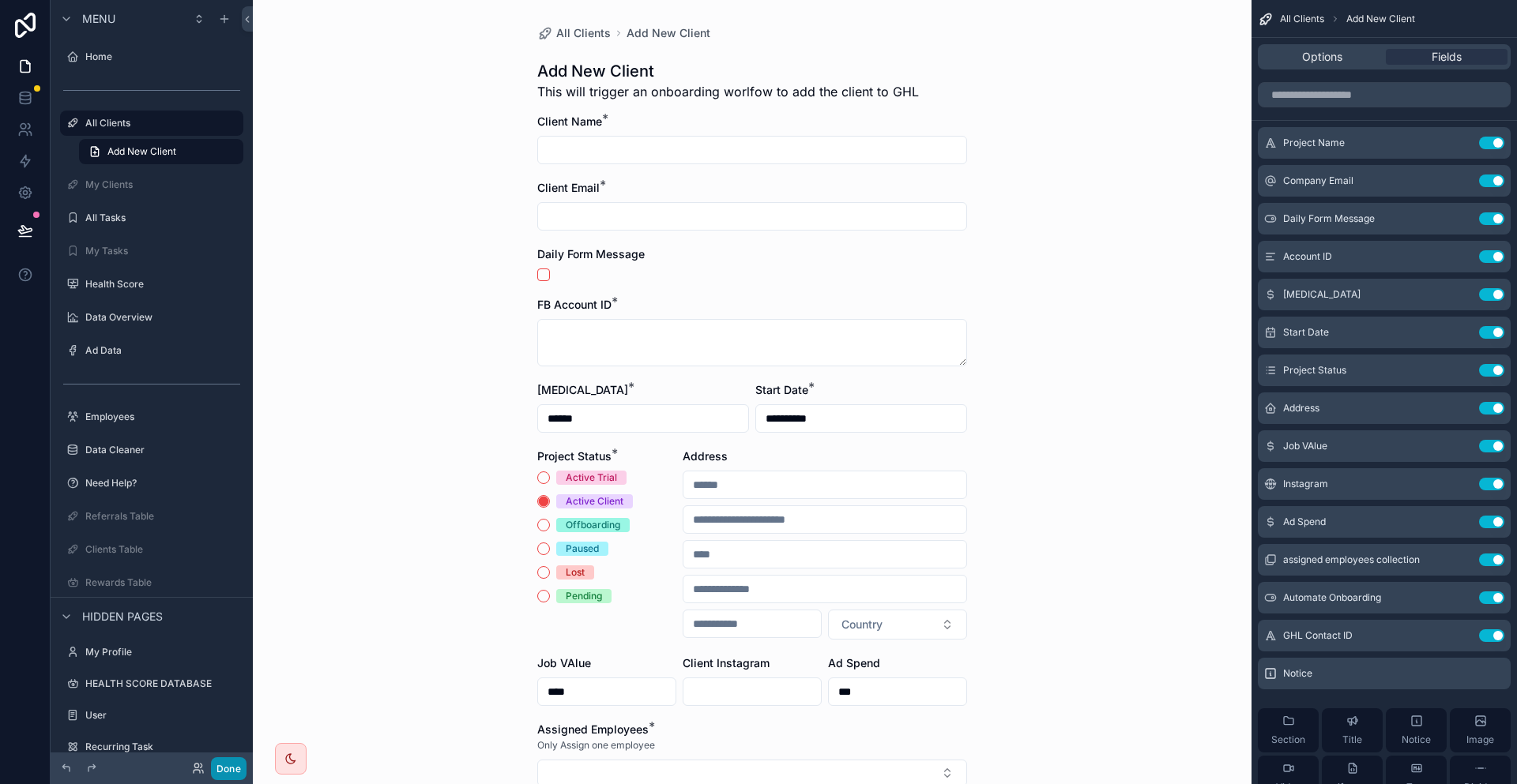
click at [211, 765] on button "Done" at bounding box center [228, 769] width 36 height 23
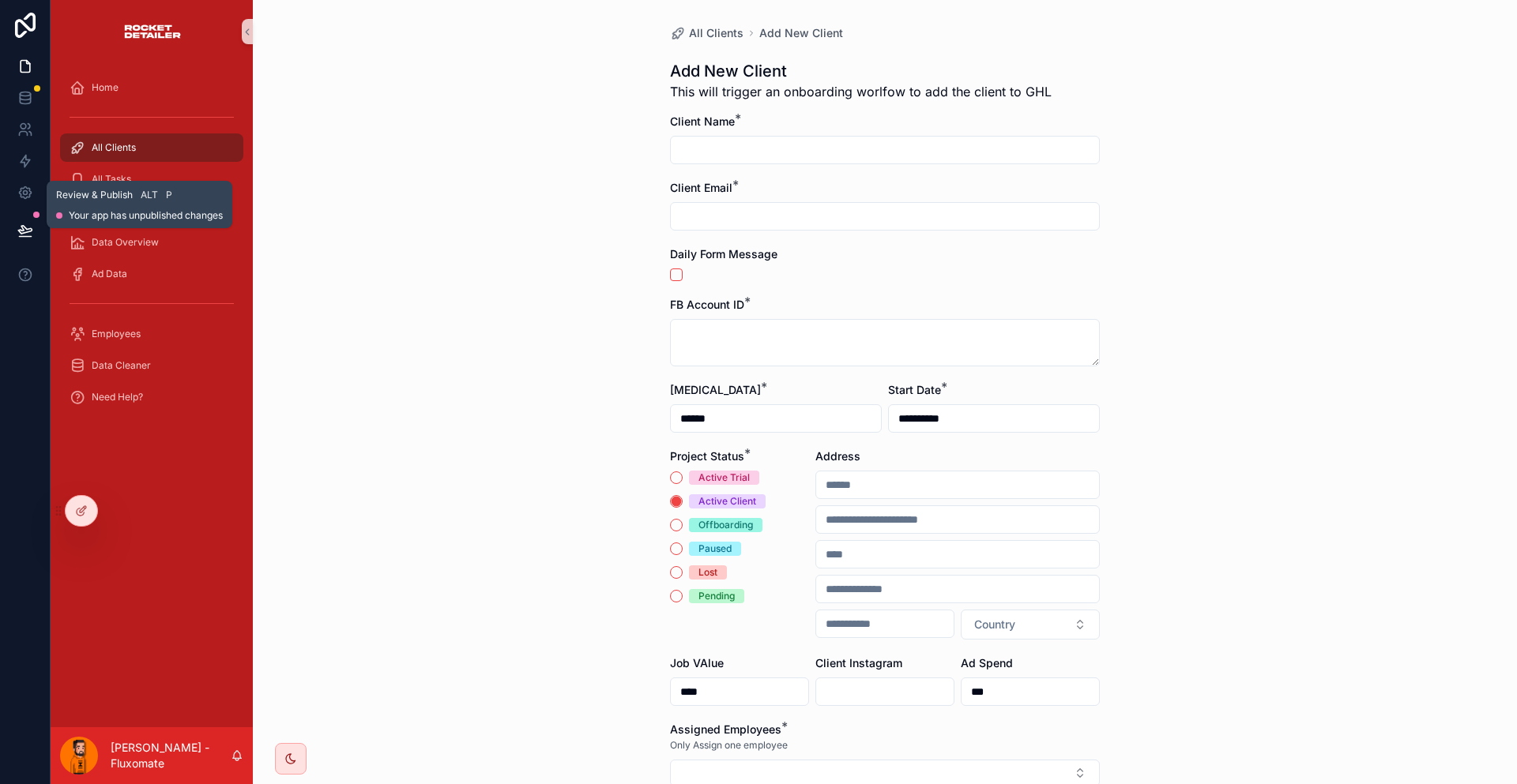
click at [29, 223] on icon at bounding box center [25, 231] width 16 height 16
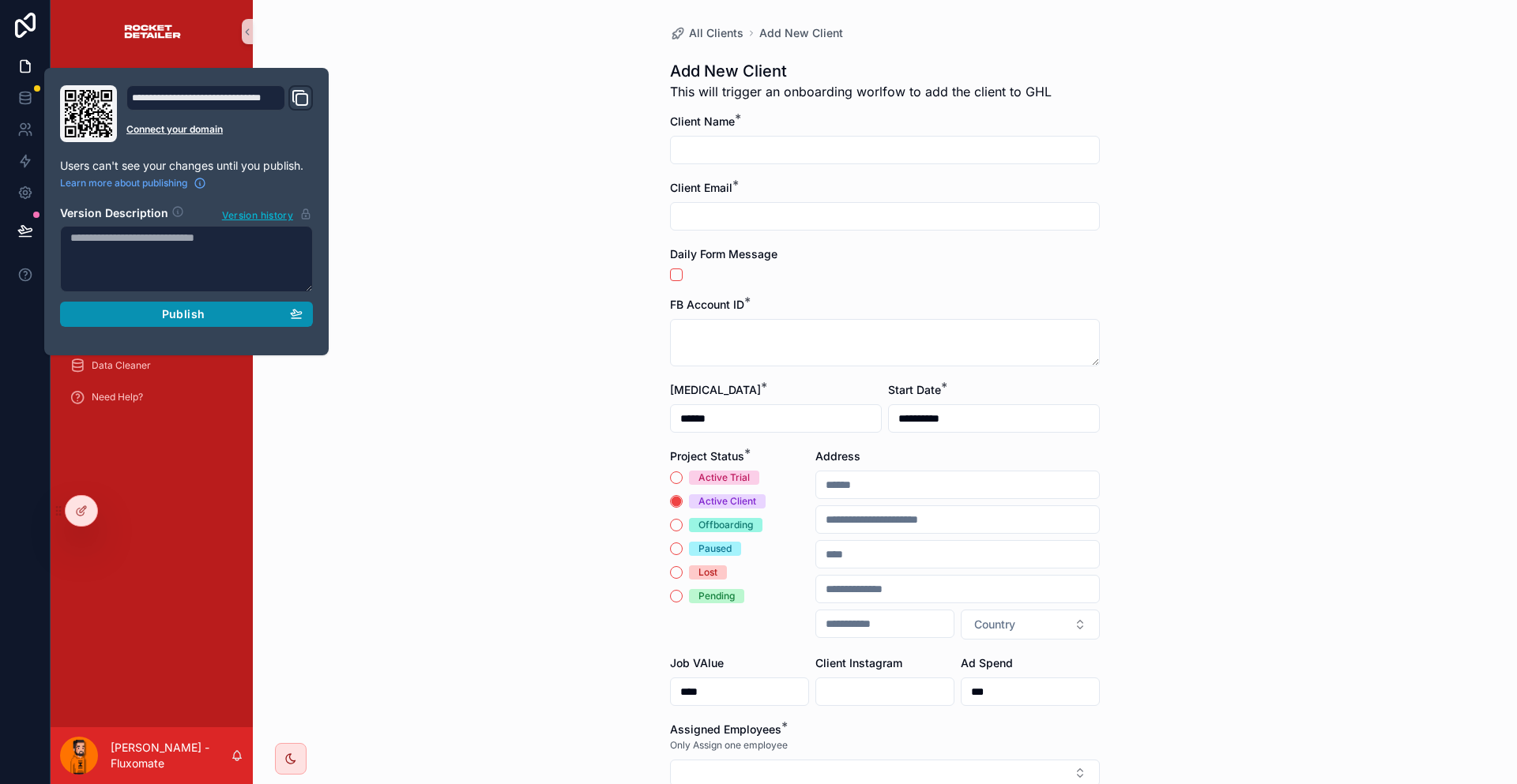
click at [173, 307] on span "Publish" at bounding box center [183, 314] width 43 height 14
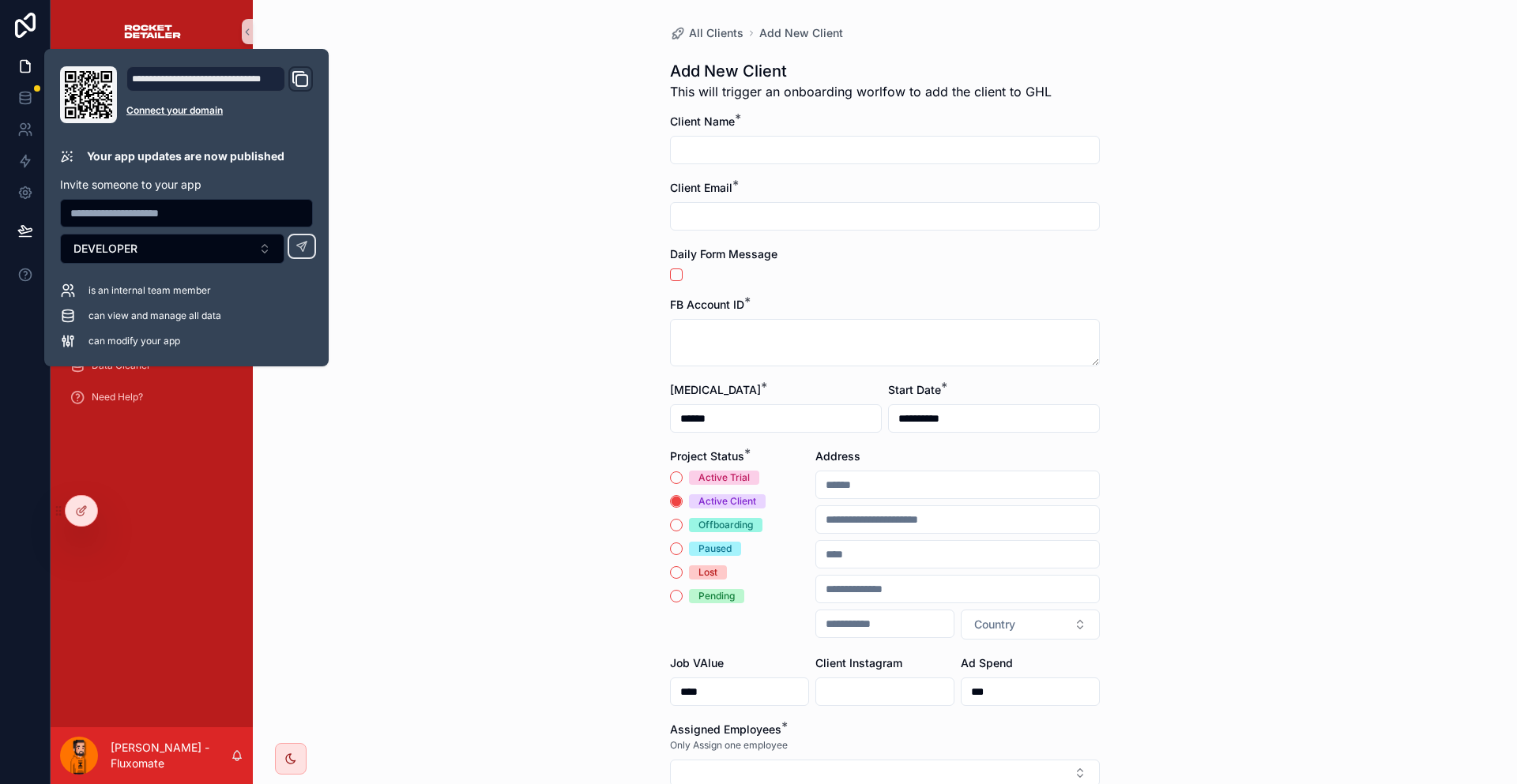
drag, startPoint x: 390, startPoint y: 82, endPoint x: 311, endPoint y: 100, distance: 81.0
click at [390, 82] on div "**********" at bounding box center [884, 392] width 1264 height 784
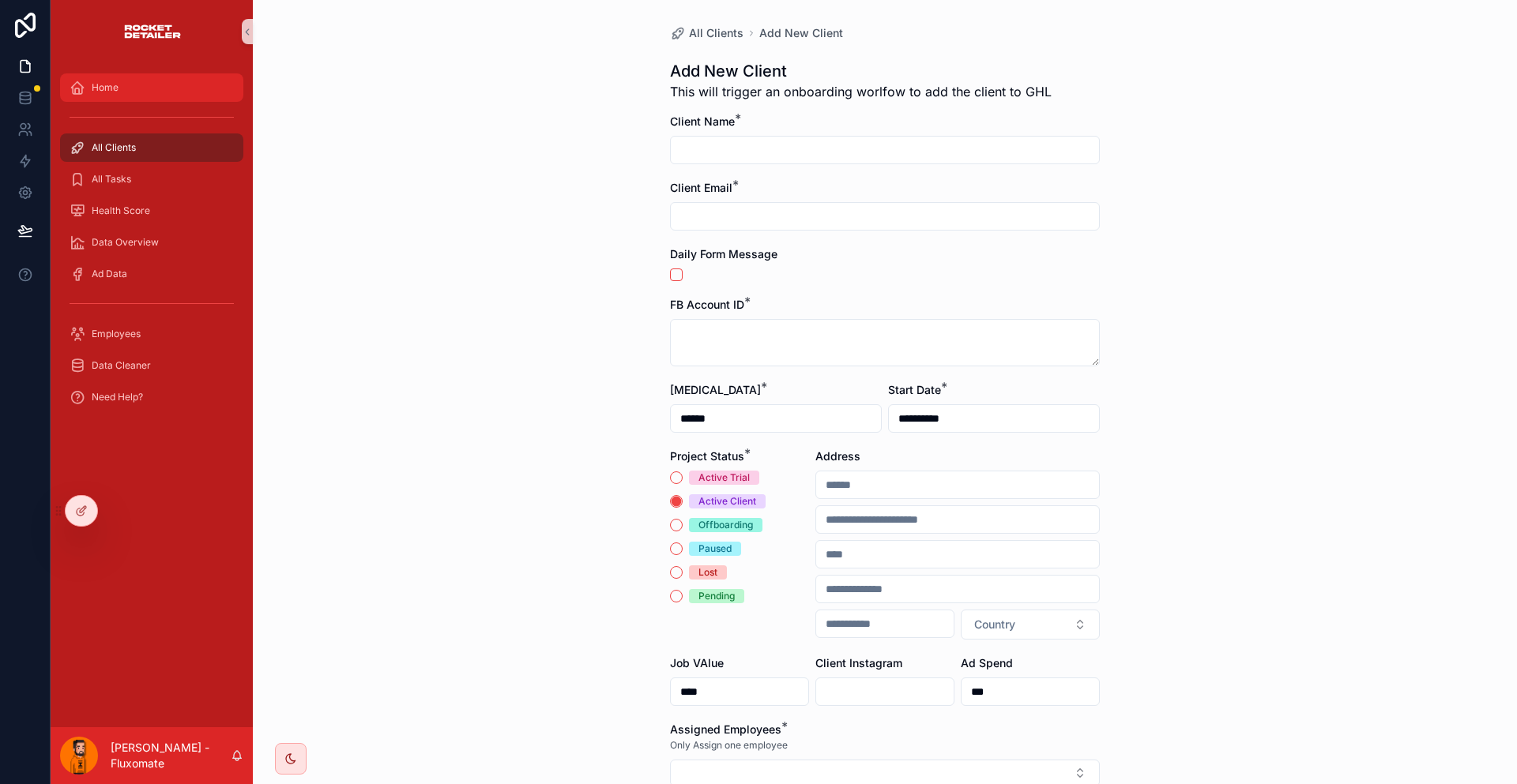
click at [139, 86] on div "Home" at bounding box center [151, 88] width 164 height 25
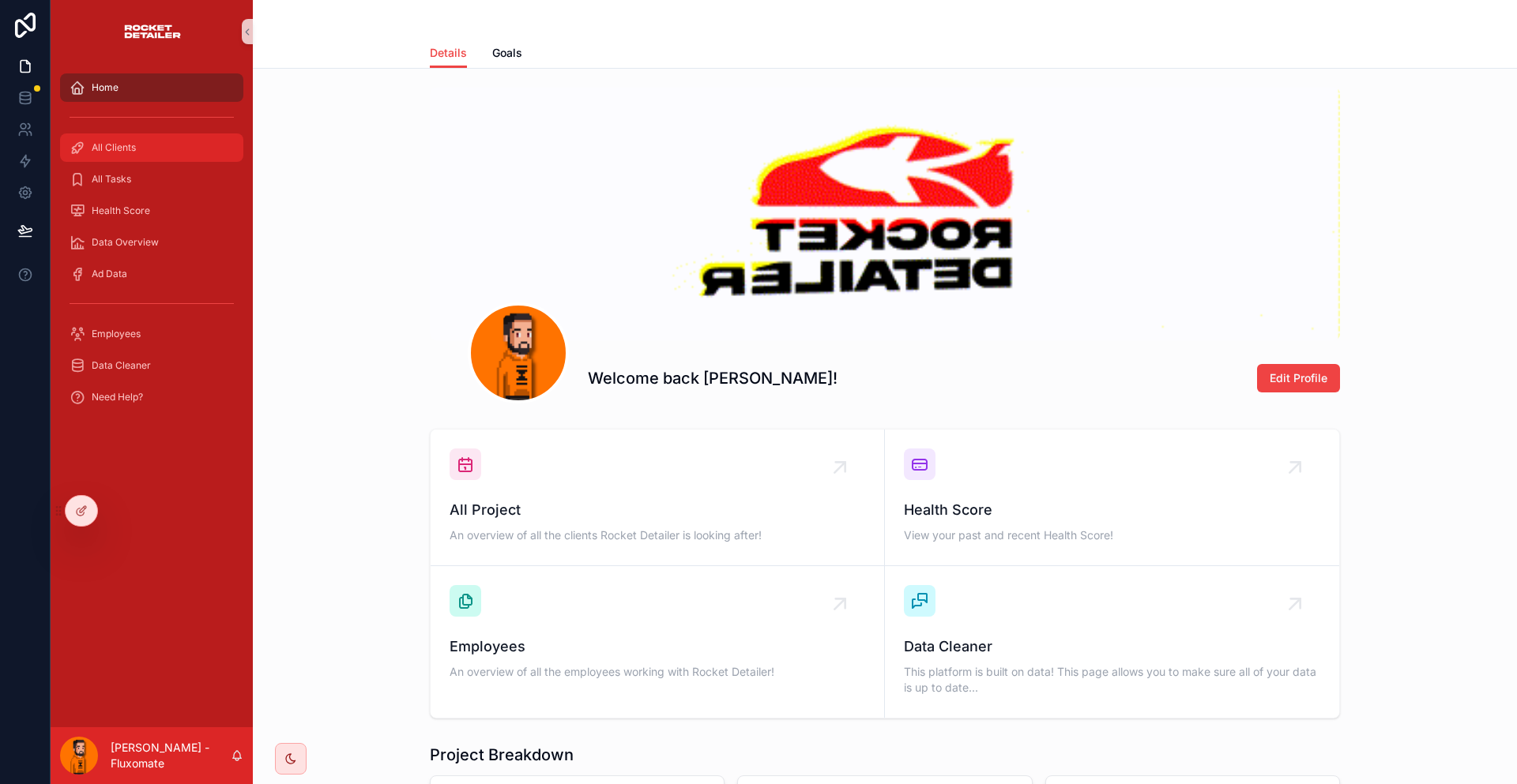
click at [148, 135] on div "All Clients" at bounding box center [151, 147] width 164 height 25
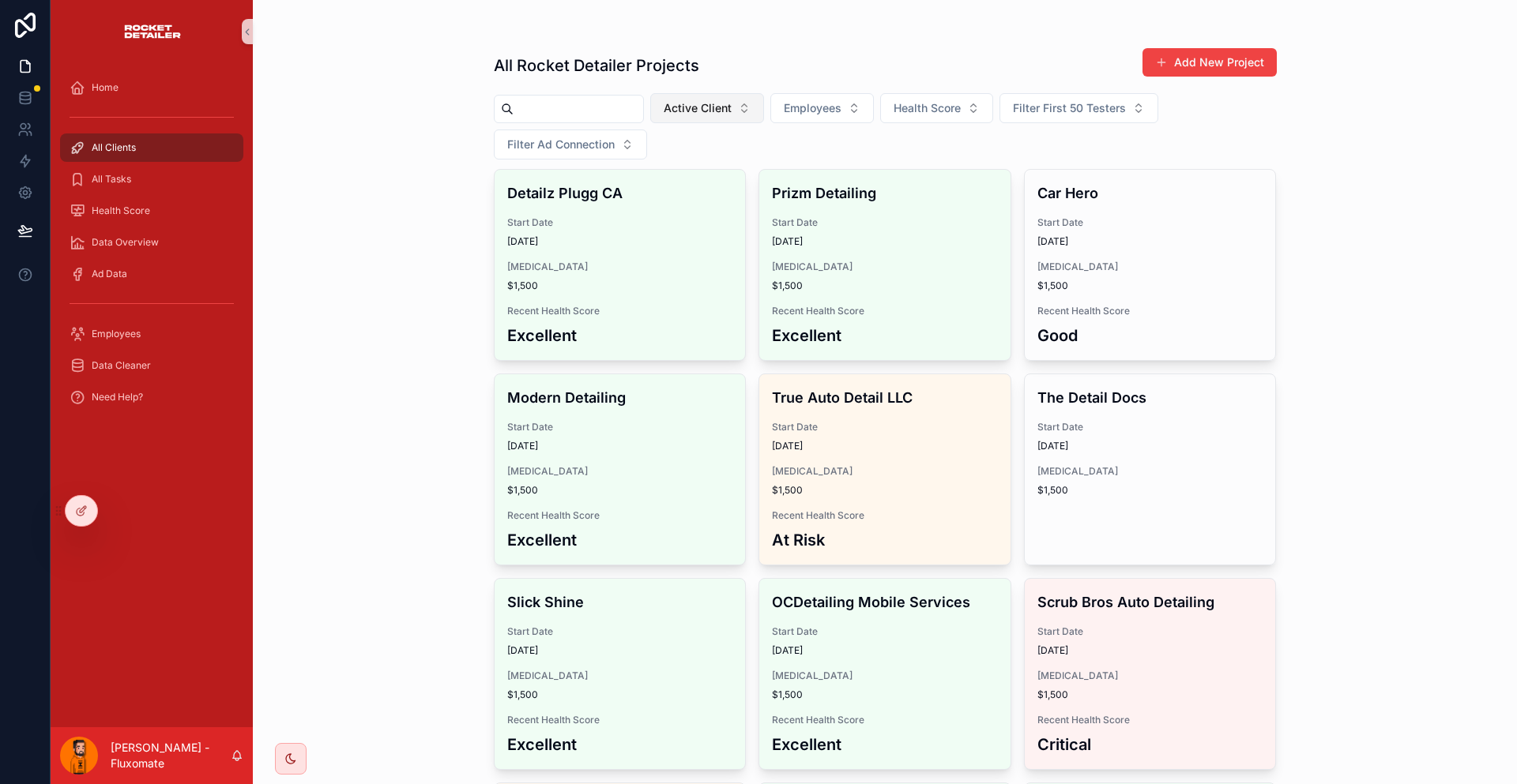
click at [698, 93] on button "Active Client" at bounding box center [707, 108] width 114 height 30
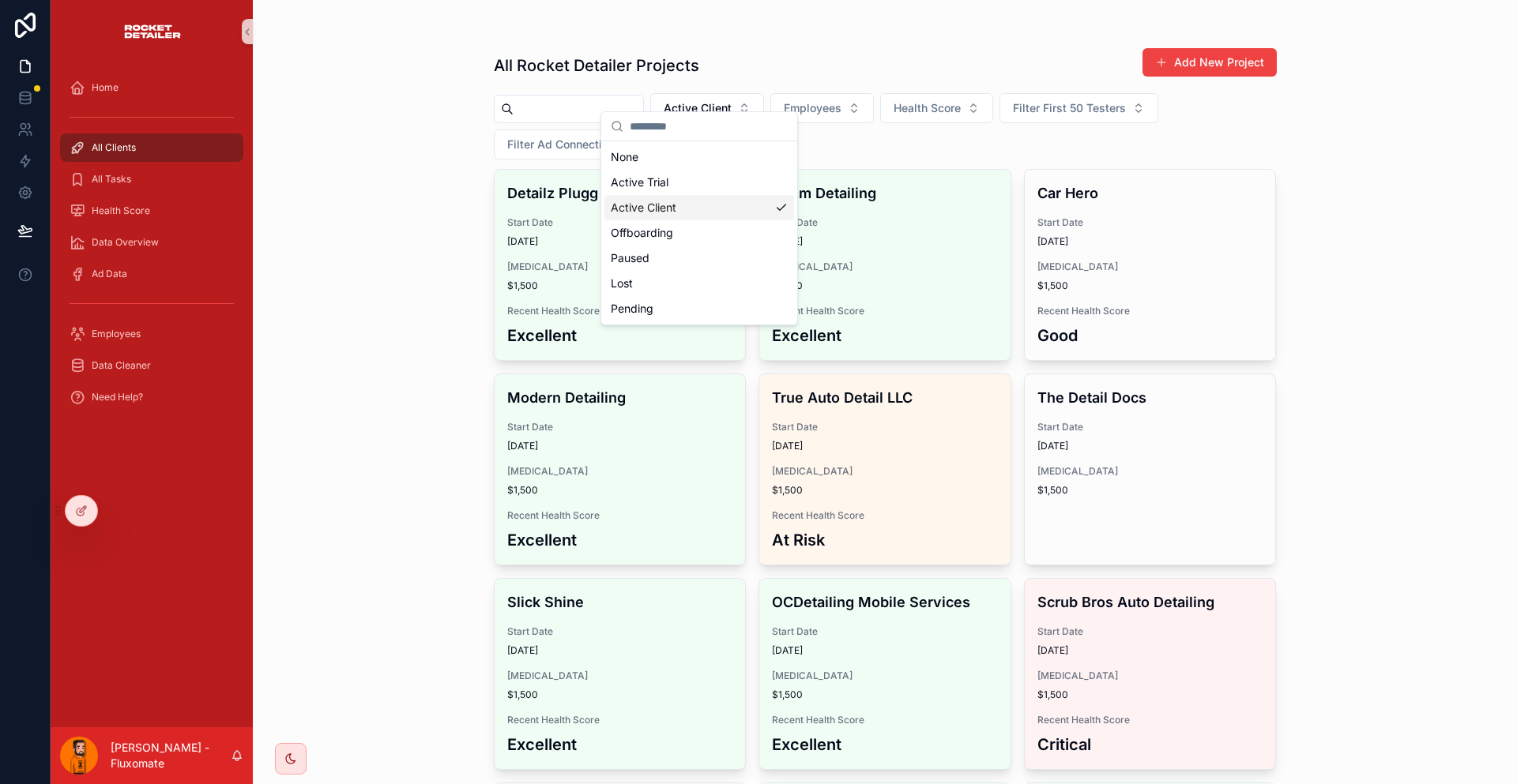
click at [1324, 125] on div "All Rocket Detailer Projects Add New Project Active Client Employees Health Sco…" at bounding box center [884, 392] width 1264 height 784
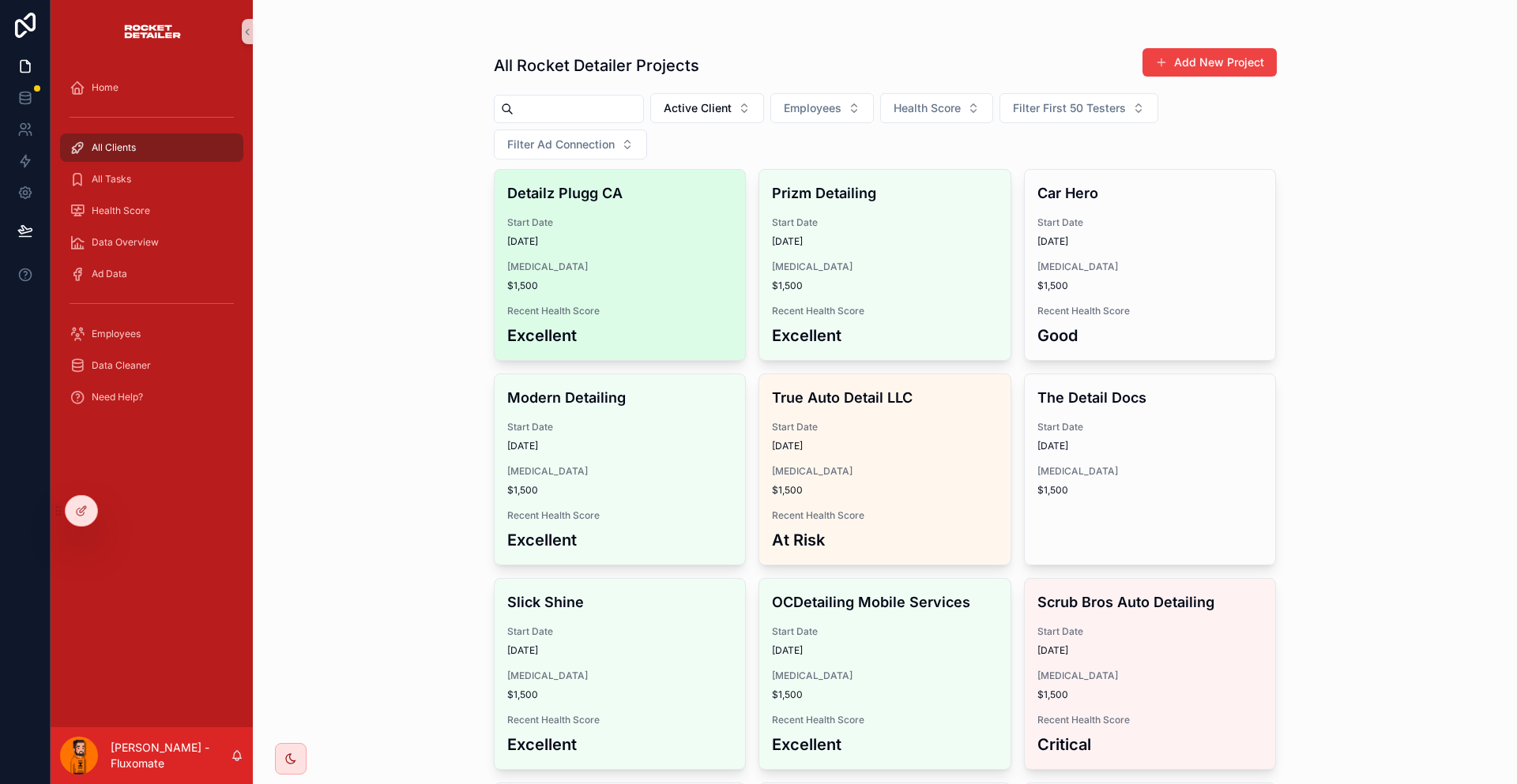
click at [630, 235] on span "28/07/2025" at bounding box center [620, 241] width 226 height 12
click at [640, 182] on h4 "Detailz Plugg CA" at bounding box center [620, 193] width 226 height 21
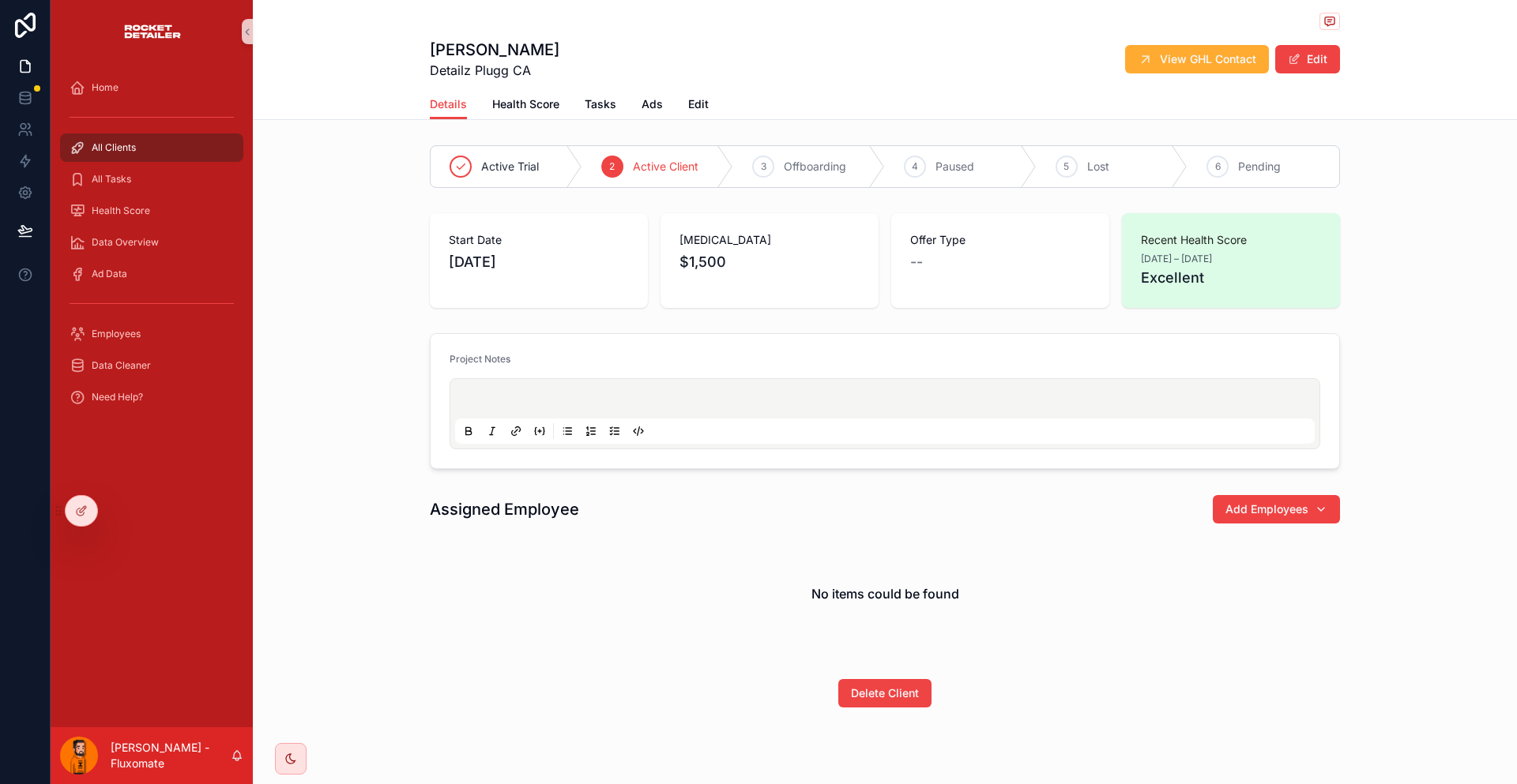
click at [715, 94] on div "Details Health Score Tasks Ads Edit" at bounding box center [884, 104] width 910 height 30
click at [709, 96] on span "Edit" at bounding box center [698, 104] width 20 height 16
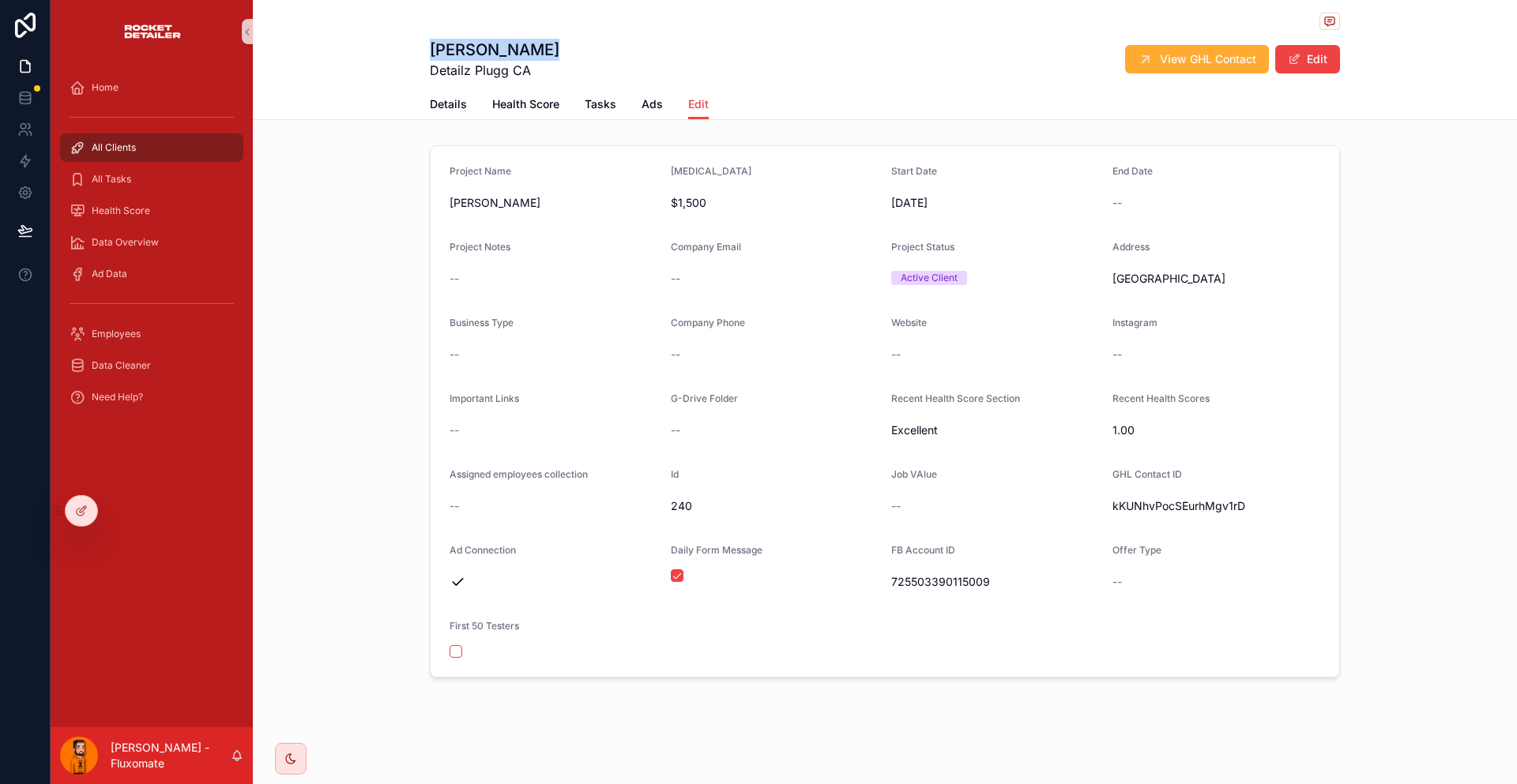
drag, startPoint x: 469, startPoint y: 47, endPoint x: 558, endPoint y: 45, distance: 89.0
click at [558, 45] on div "Gabriel Costa Detailz Plugg CA View GHL Contact Edit Edit Details Health Score …" at bounding box center [884, 60] width 1264 height 120
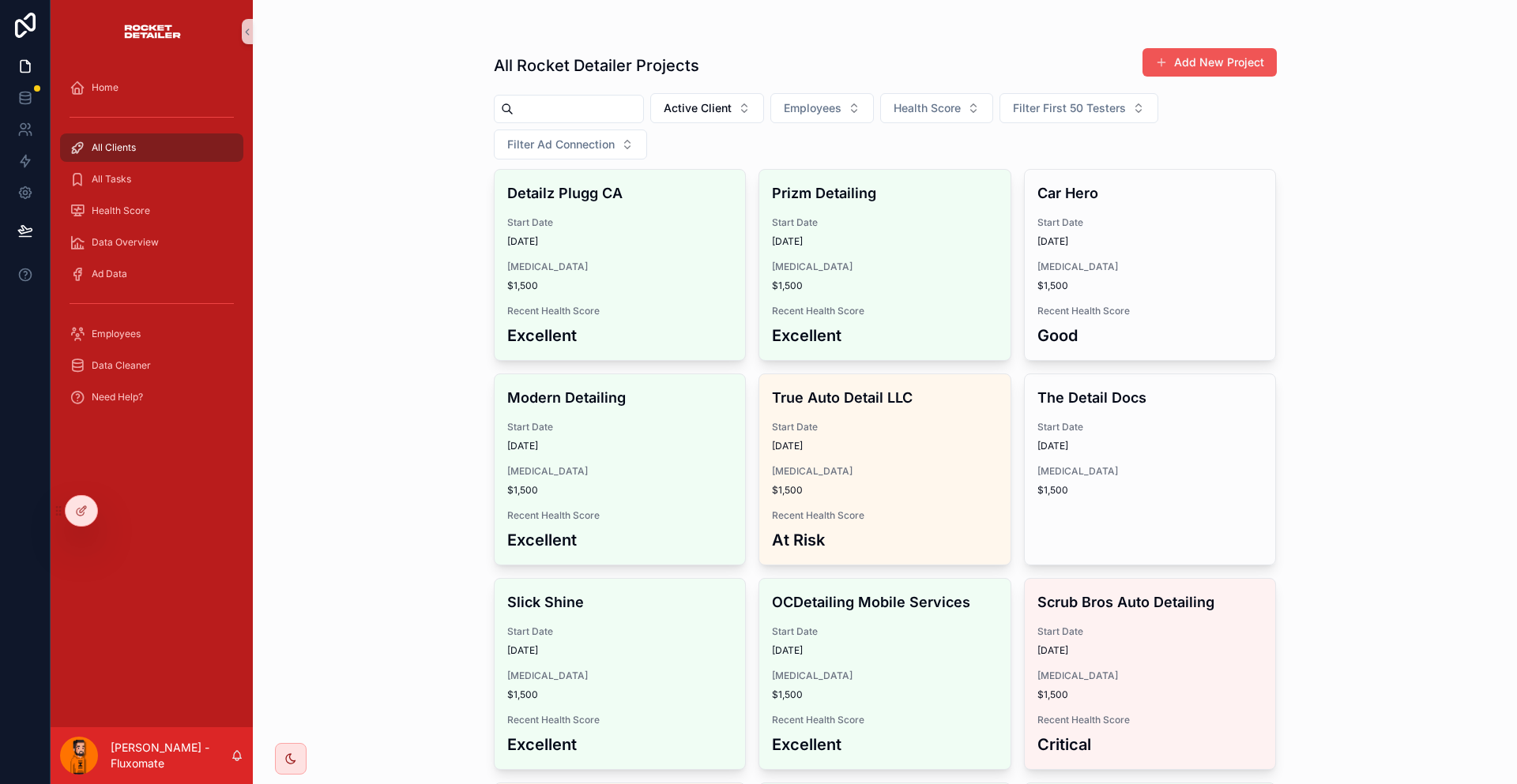
click at [1234, 52] on button "Add New Project" at bounding box center [1209, 62] width 134 height 28
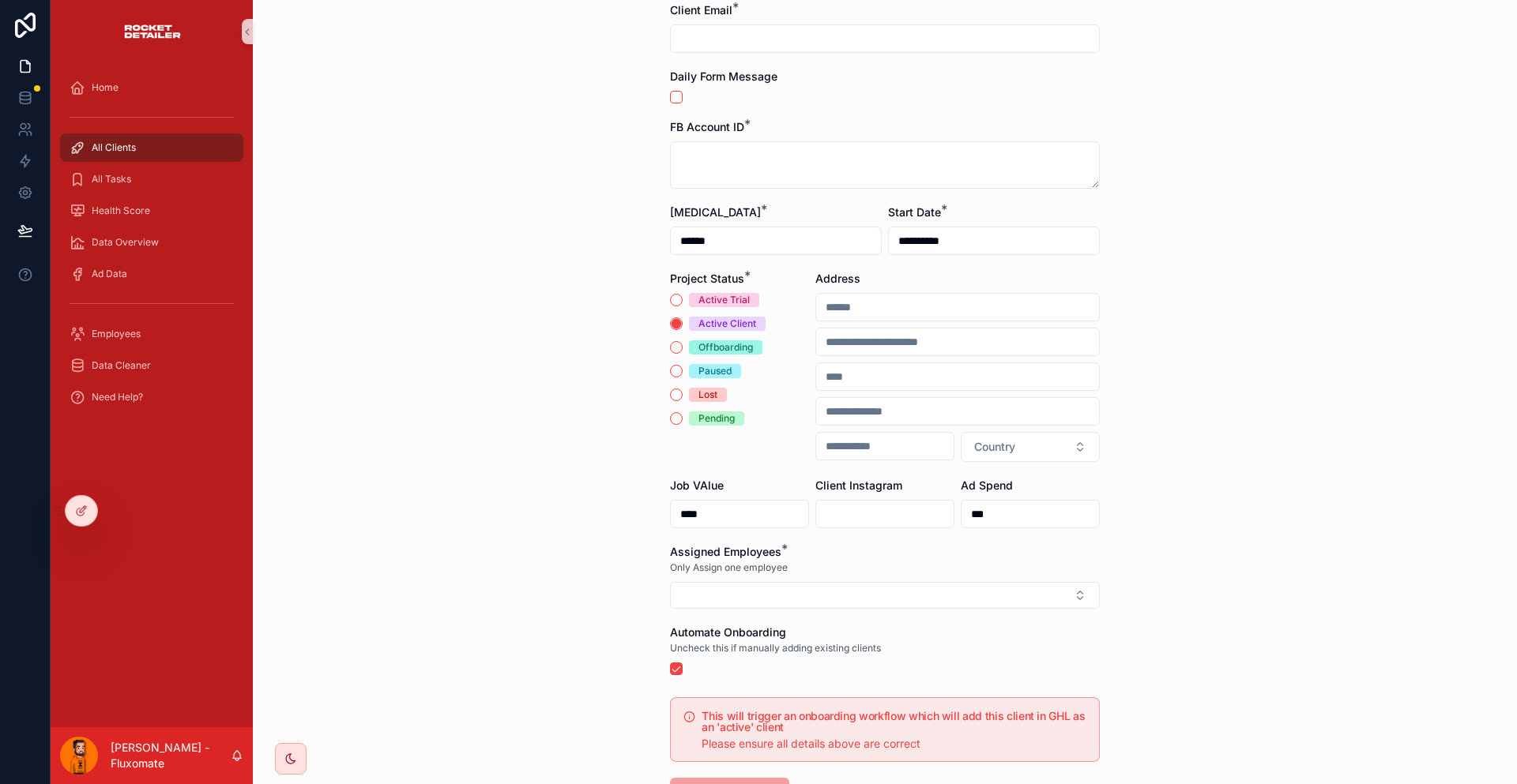
scroll to position [185, 0]
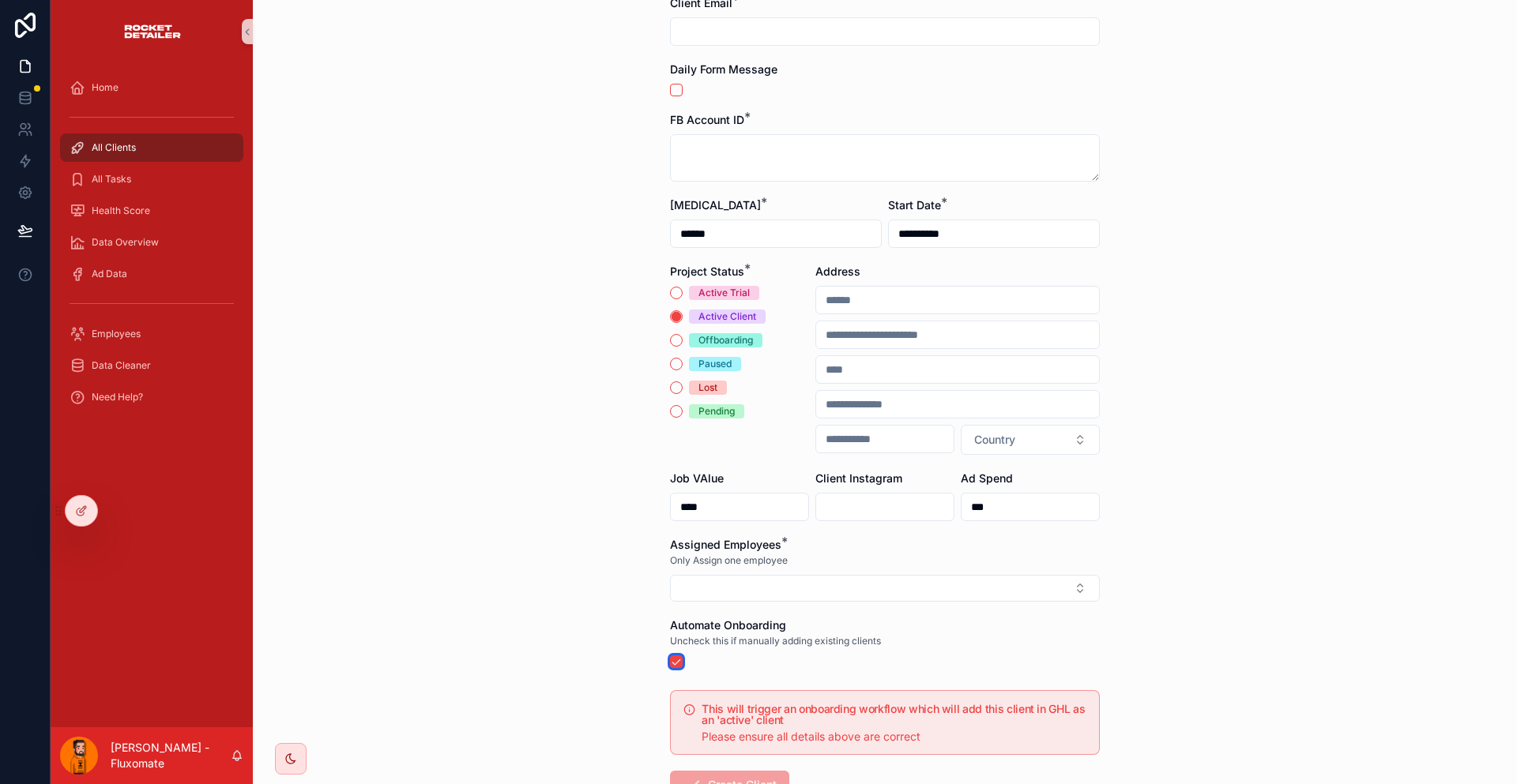
click at [676, 655] on button "scrollable content" at bounding box center [676, 661] width 12 height 12
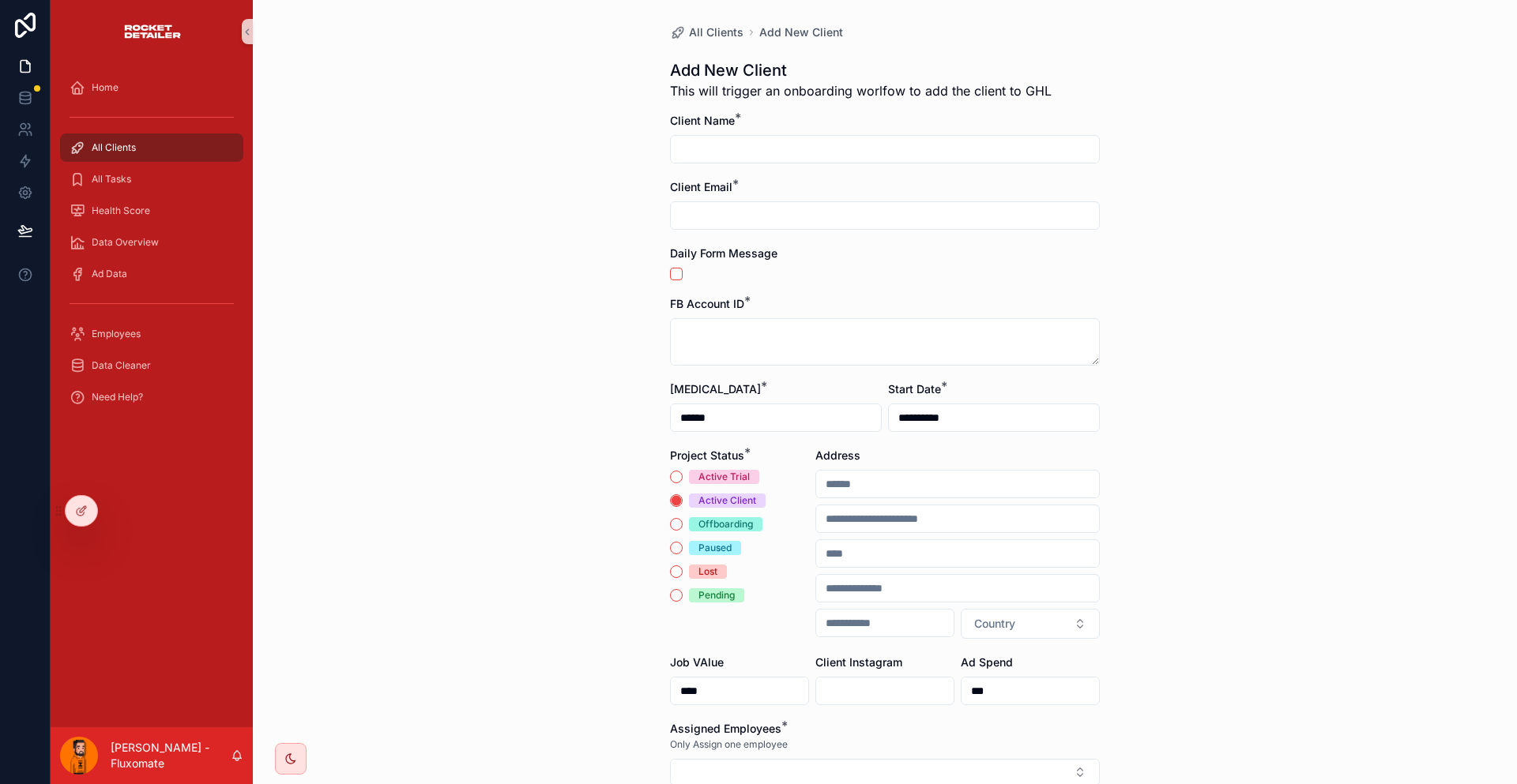
scroll to position [0, 0]
click at [679, 268] on button "scrollable content" at bounding box center [676, 274] width 12 height 12
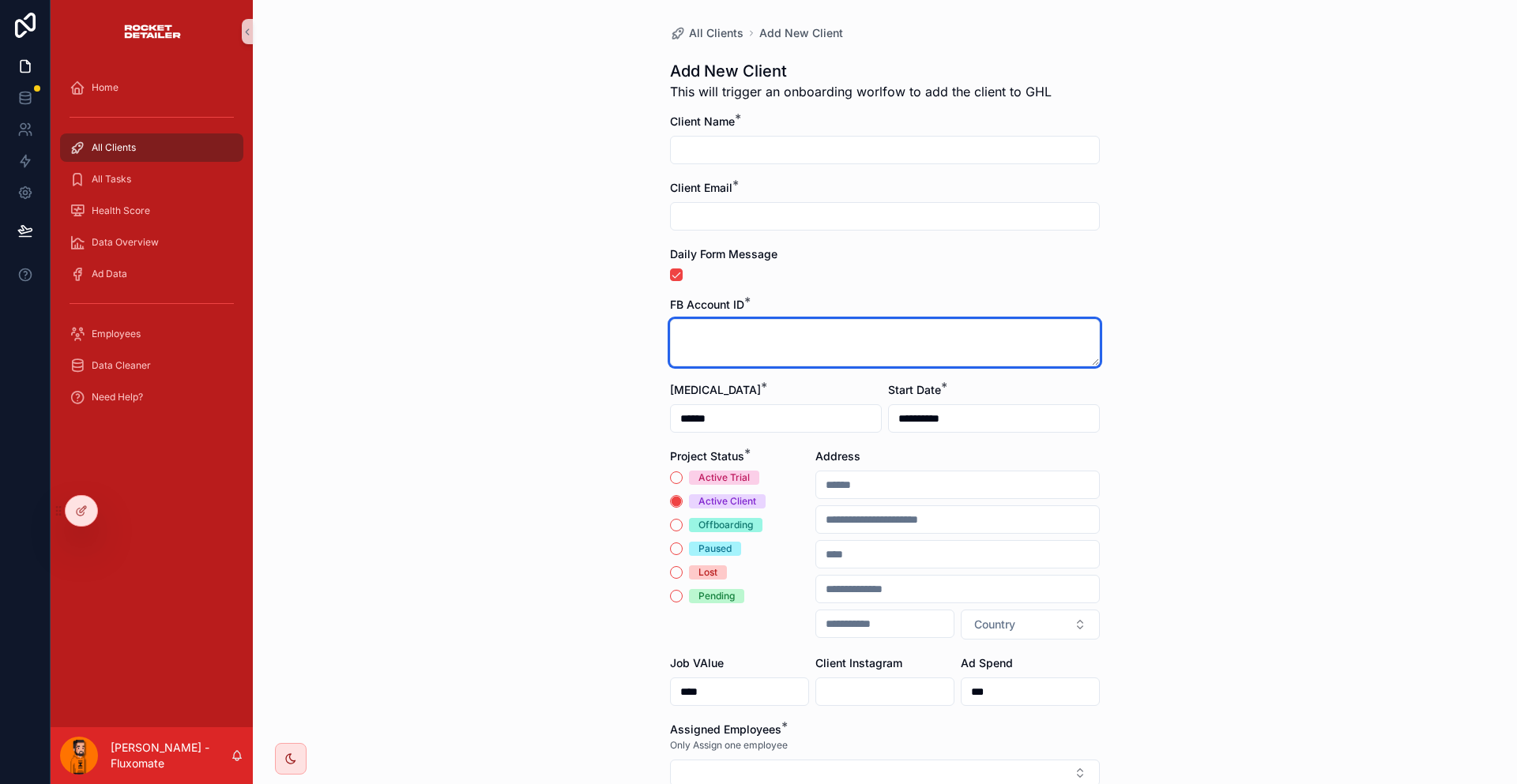
click at [747, 319] on textarea "scrollable content" at bounding box center [885, 343] width 430 height 47
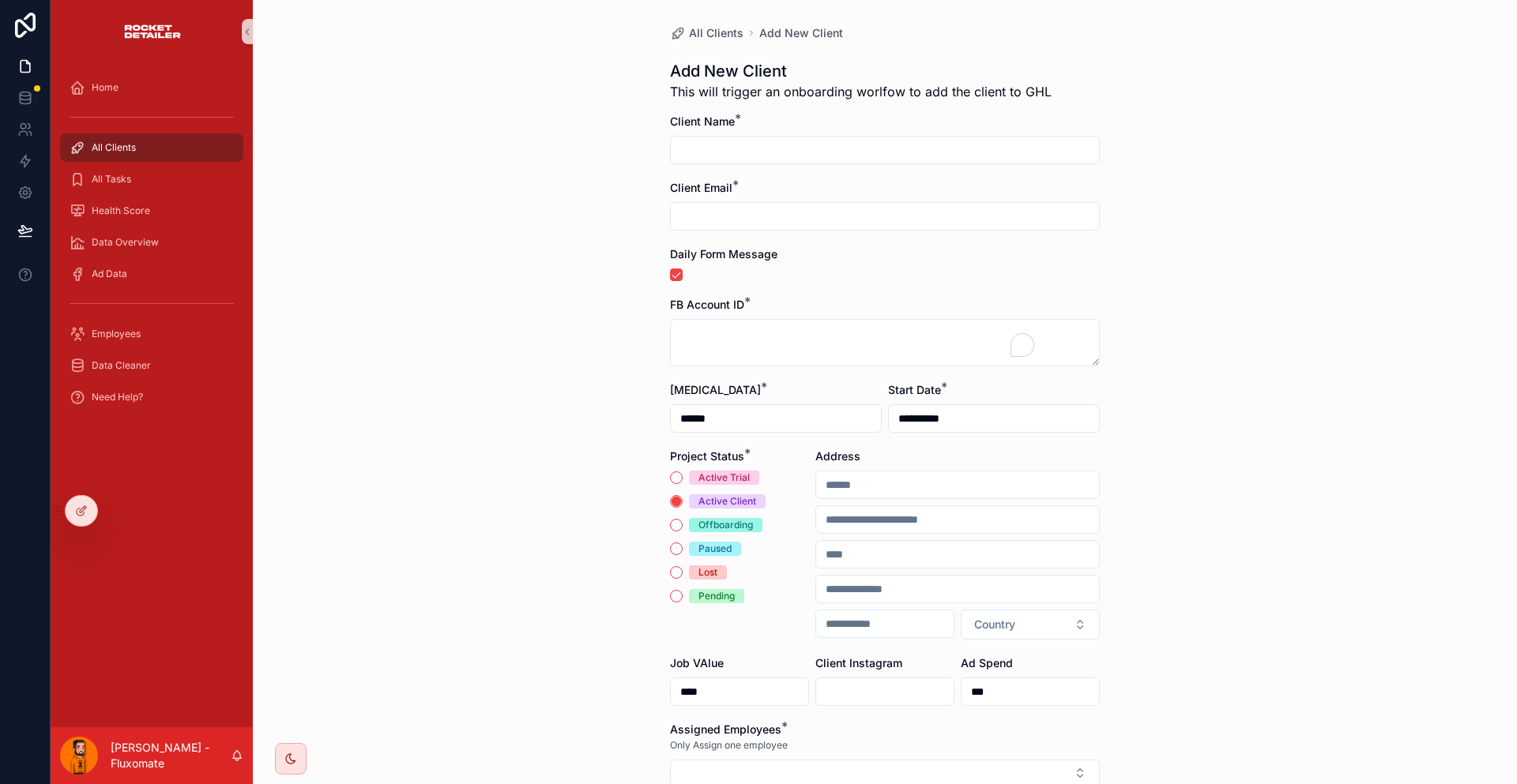
click at [890, 256] on form "**********" at bounding box center [885, 560] width 430 height 894
click at [683, 268] on button "scrollable content" at bounding box center [676, 274] width 12 height 12
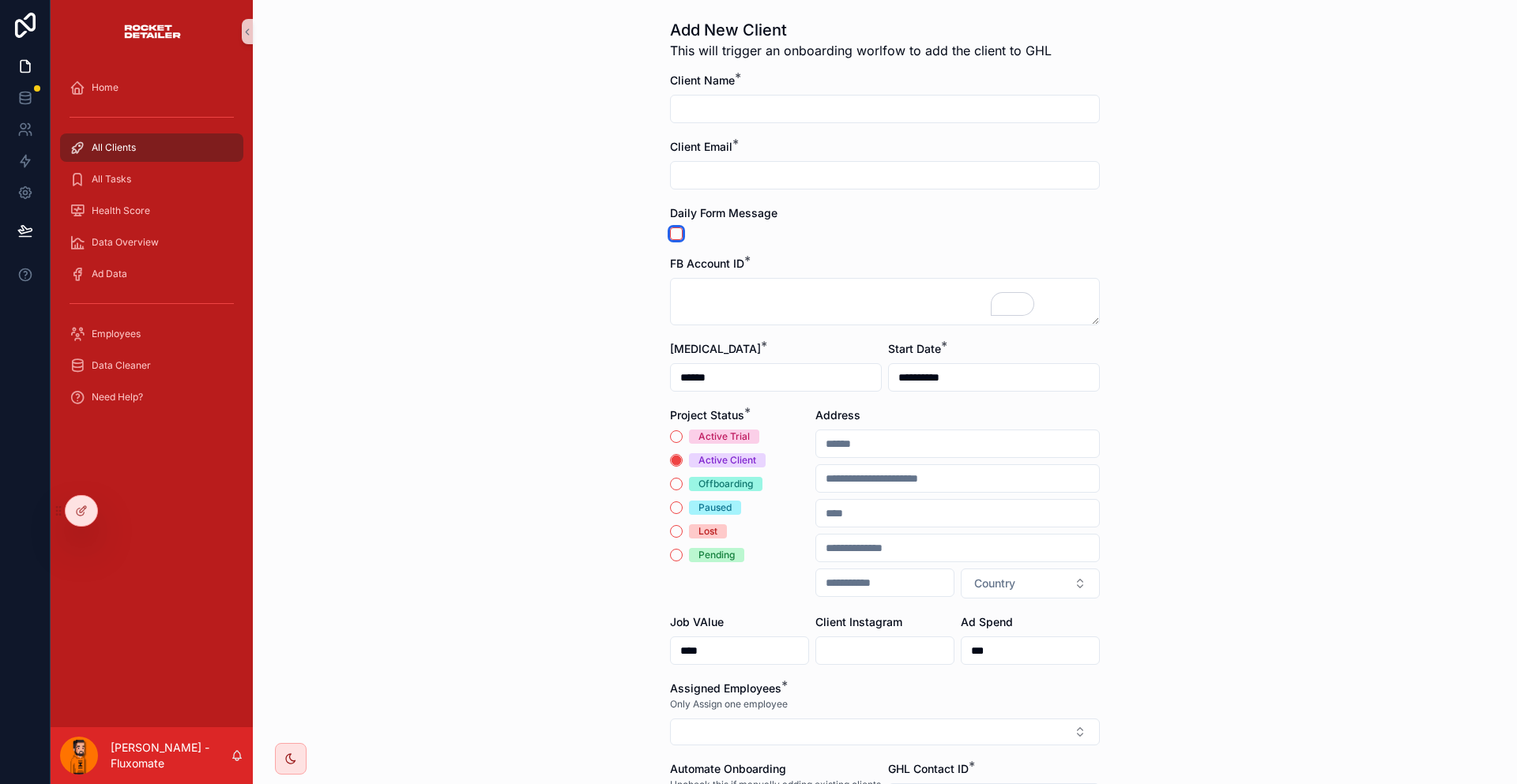
scroll to position [117, 0]
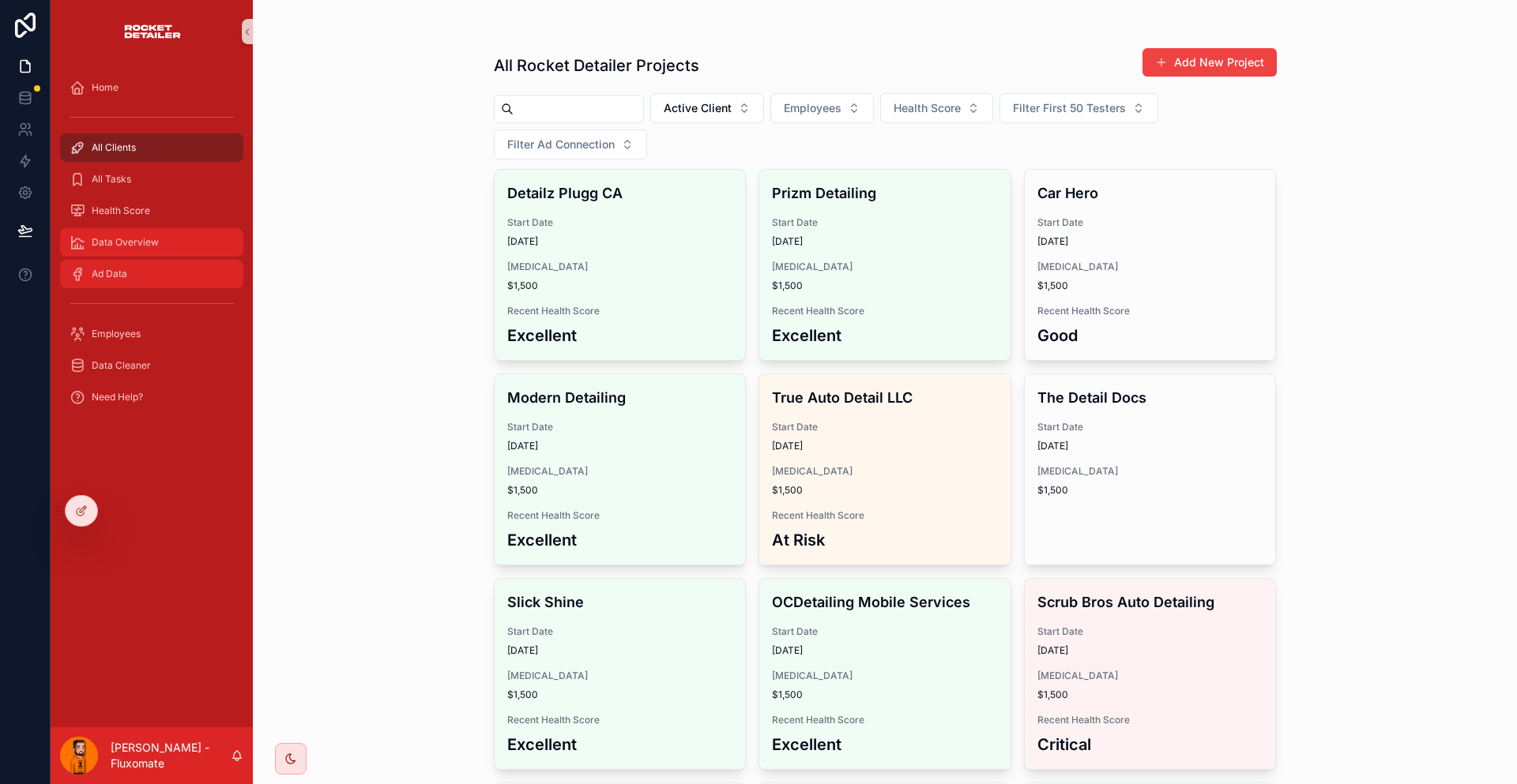
drag, startPoint x: 133, startPoint y: 243, endPoint x: 145, endPoint y: 215, distance: 30.5
click at [133, 261] on div "Ad Data" at bounding box center [151, 274] width 164 height 25
click at [145, 230] on div "Data Overview" at bounding box center [151, 242] width 164 height 25
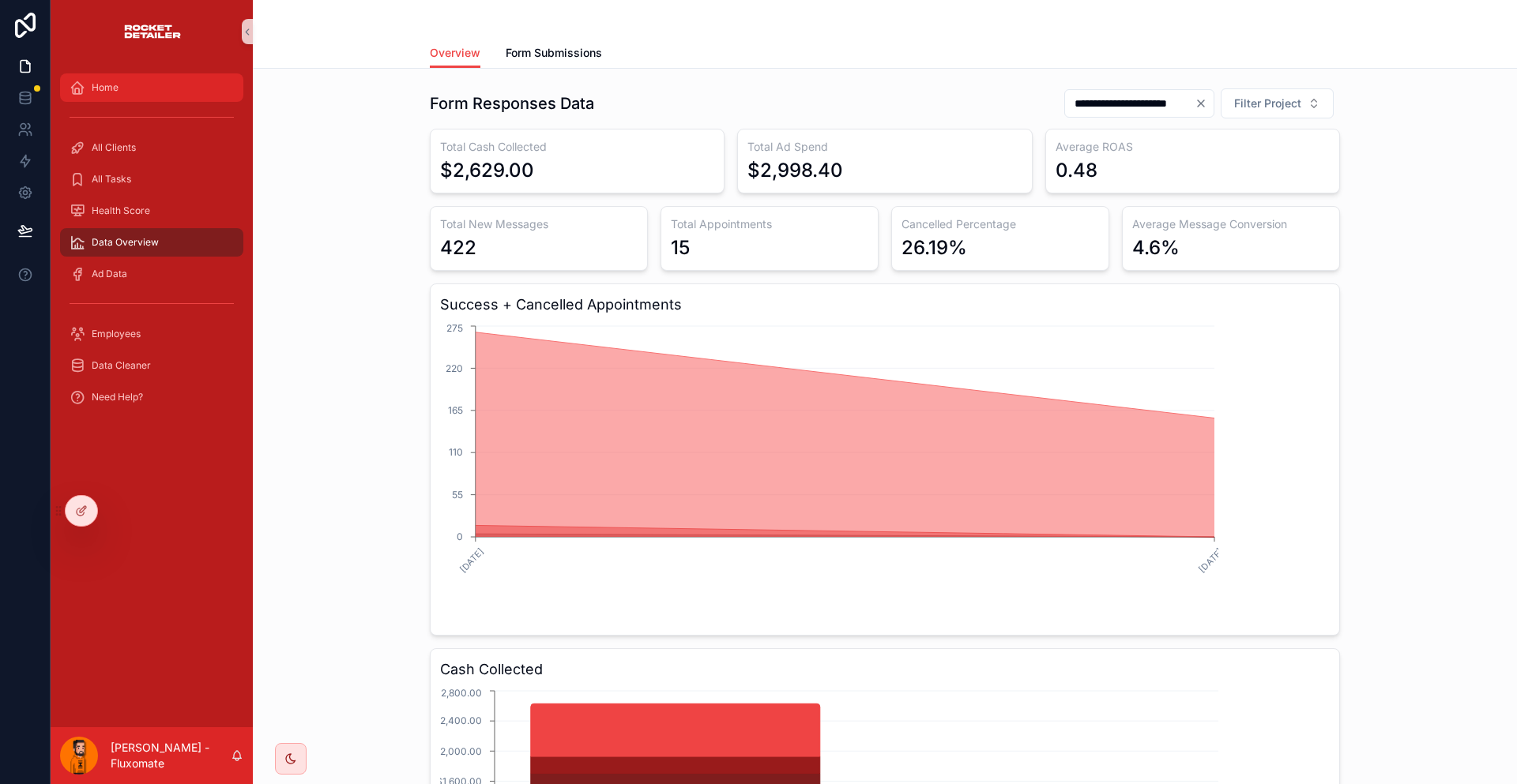
click at [158, 84] on div "Home" at bounding box center [151, 88] width 164 height 25
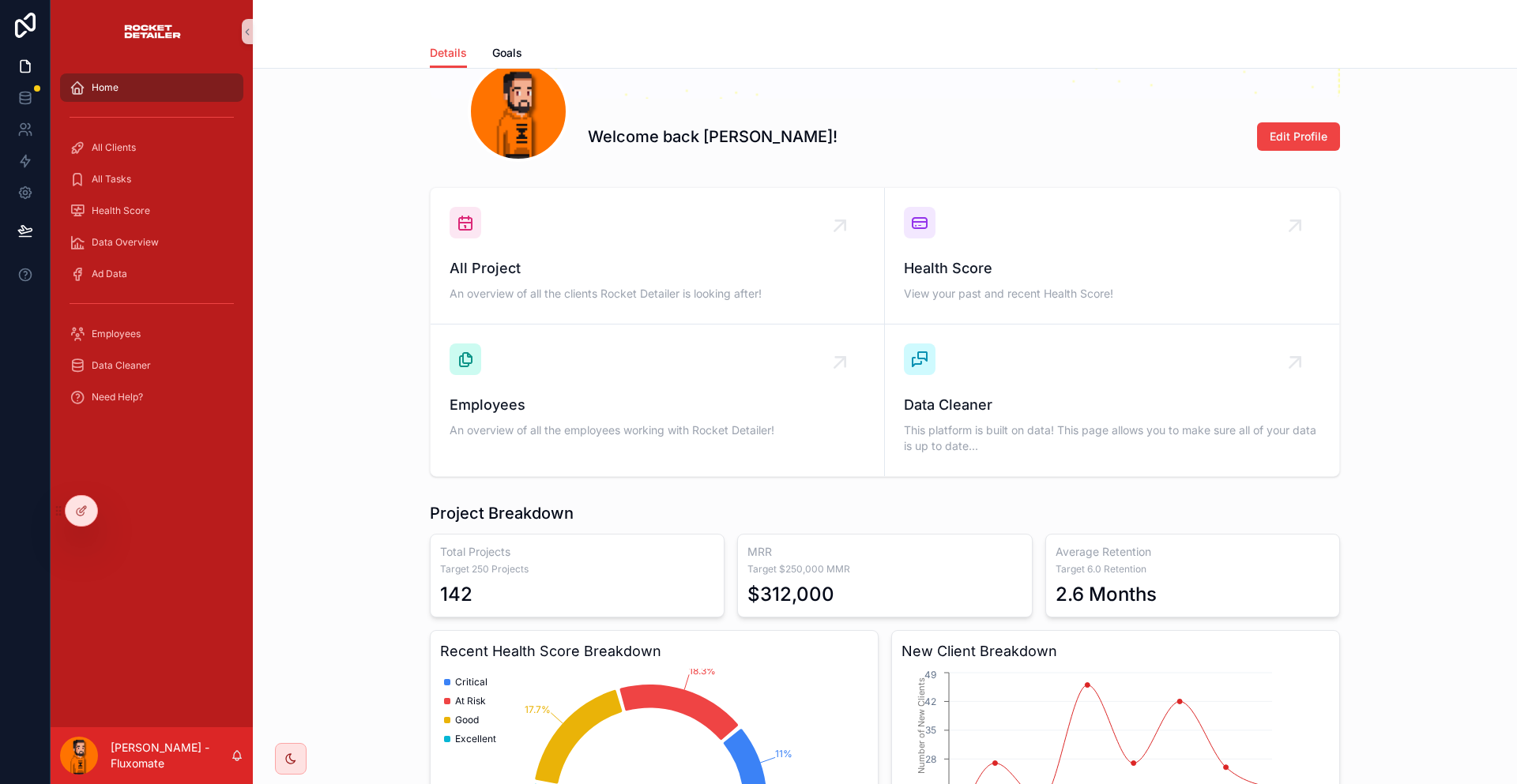
scroll to position [404, 0]
